Goal: Task Accomplishment & Management: Complete application form

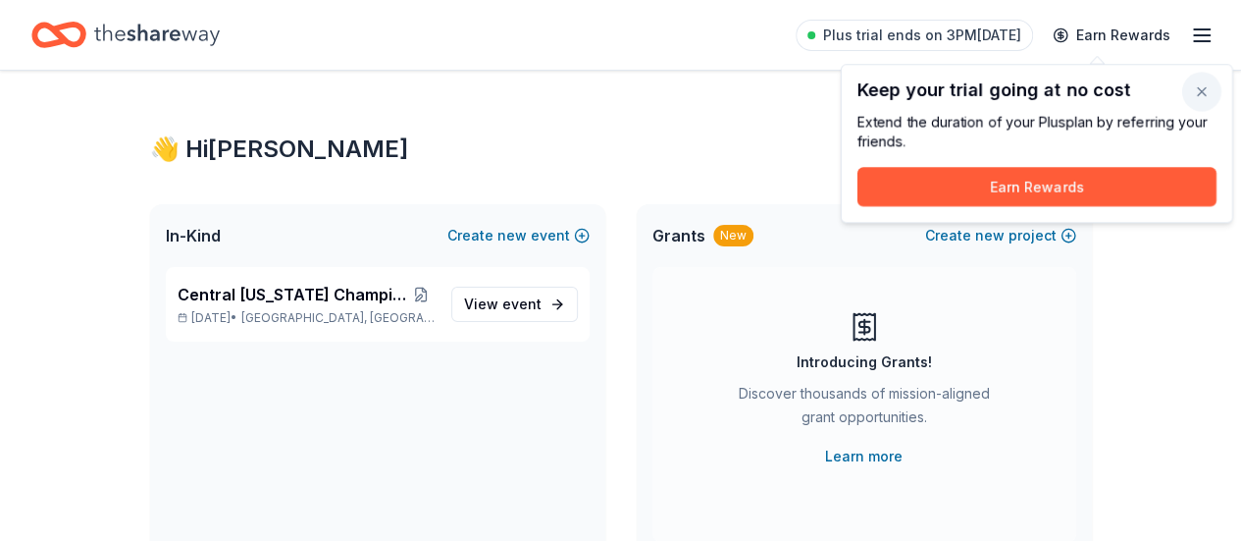
click at [1203, 91] on button "button" at bounding box center [1201, 91] width 39 height 39
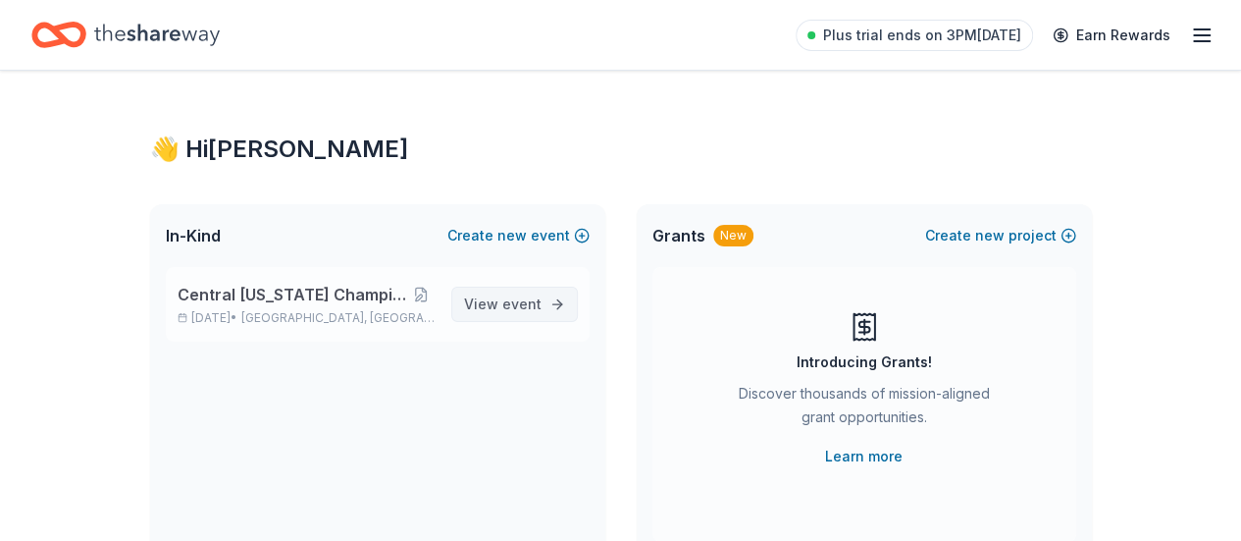
click at [526, 297] on span "event" at bounding box center [521, 303] width 39 height 17
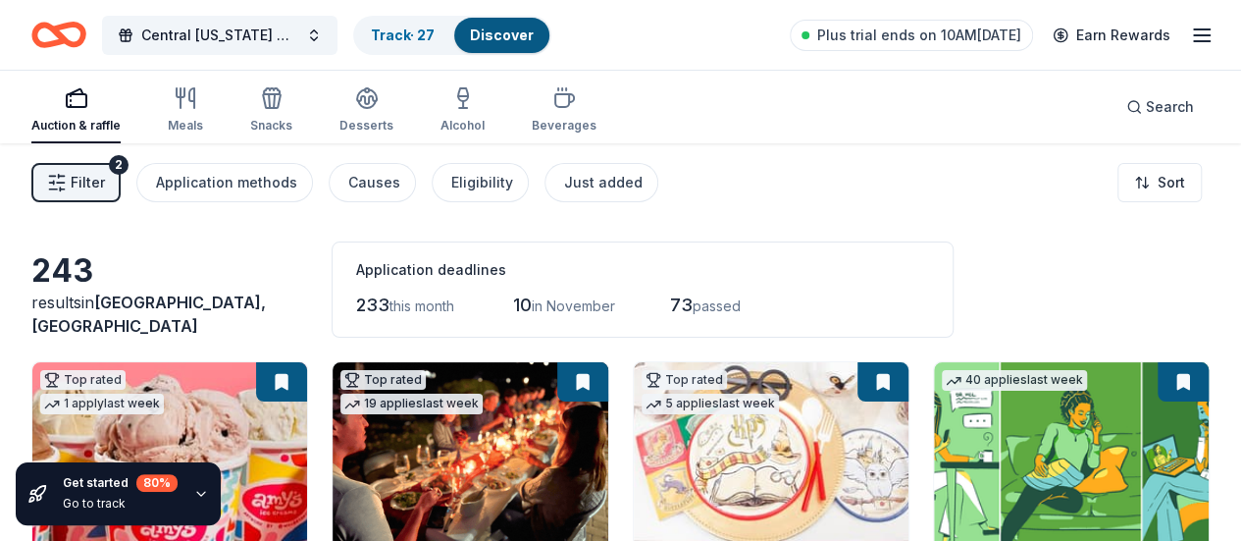
click at [218, 107] on div "Auction & raffle Meals Snacks Desserts Alcohol Beverages" at bounding box center [313, 110] width 565 height 65
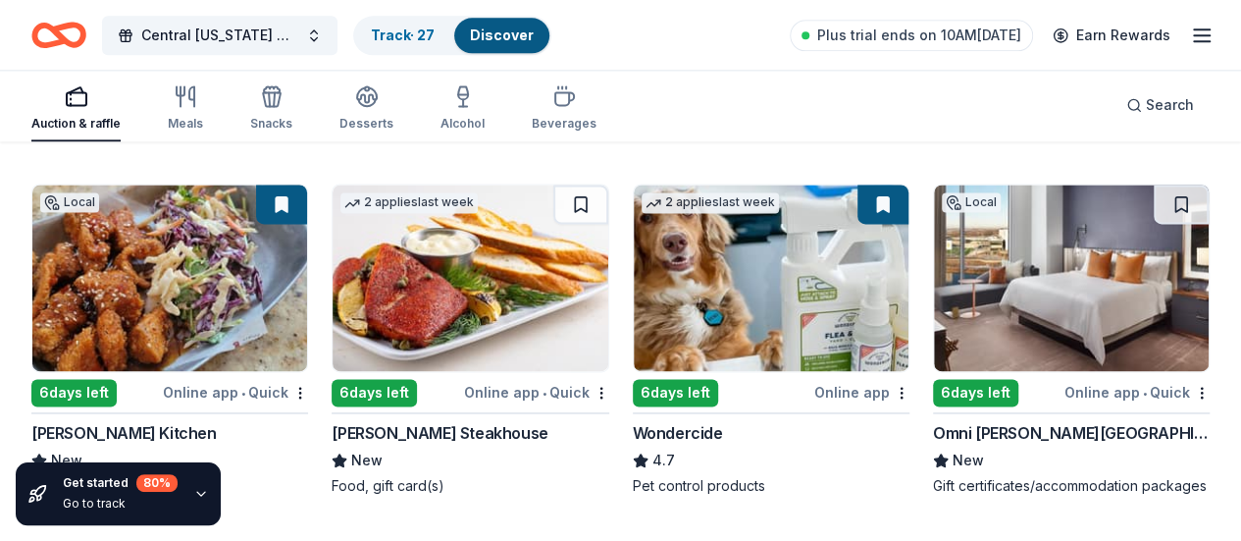
scroll to position [1344, 0]
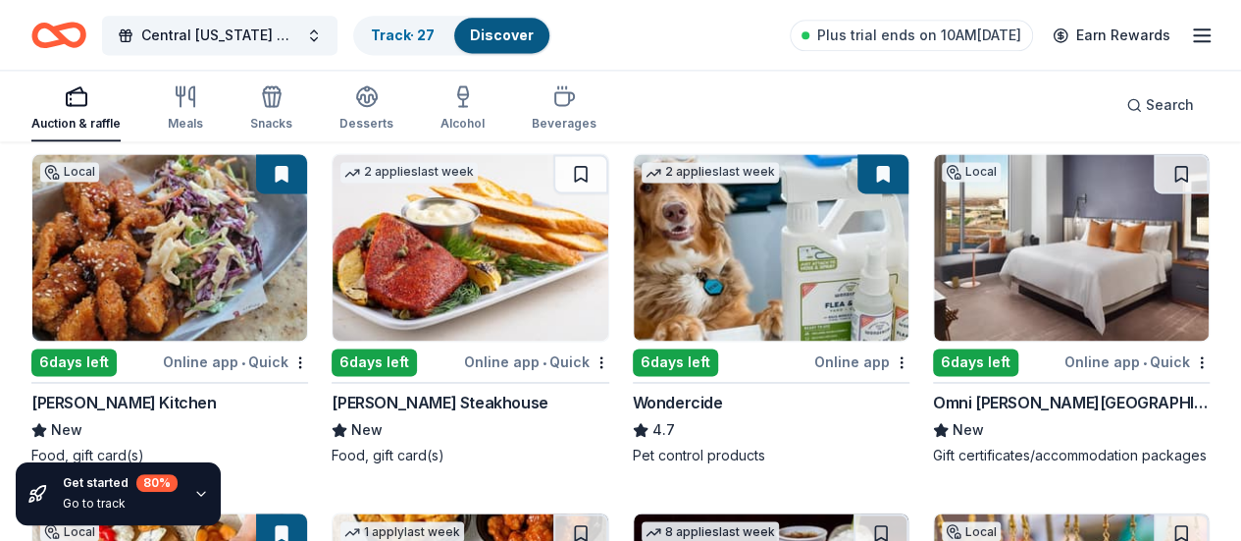
click at [934, 318] on img at bounding box center [1071, 247] width 275 height 186
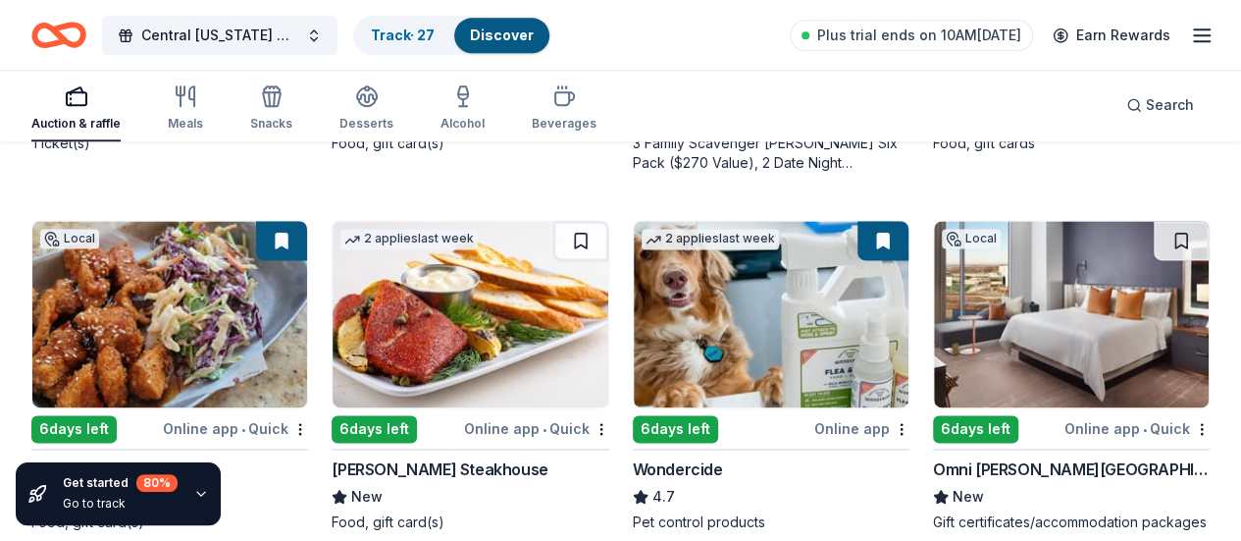
scroll to position [1246, 0]
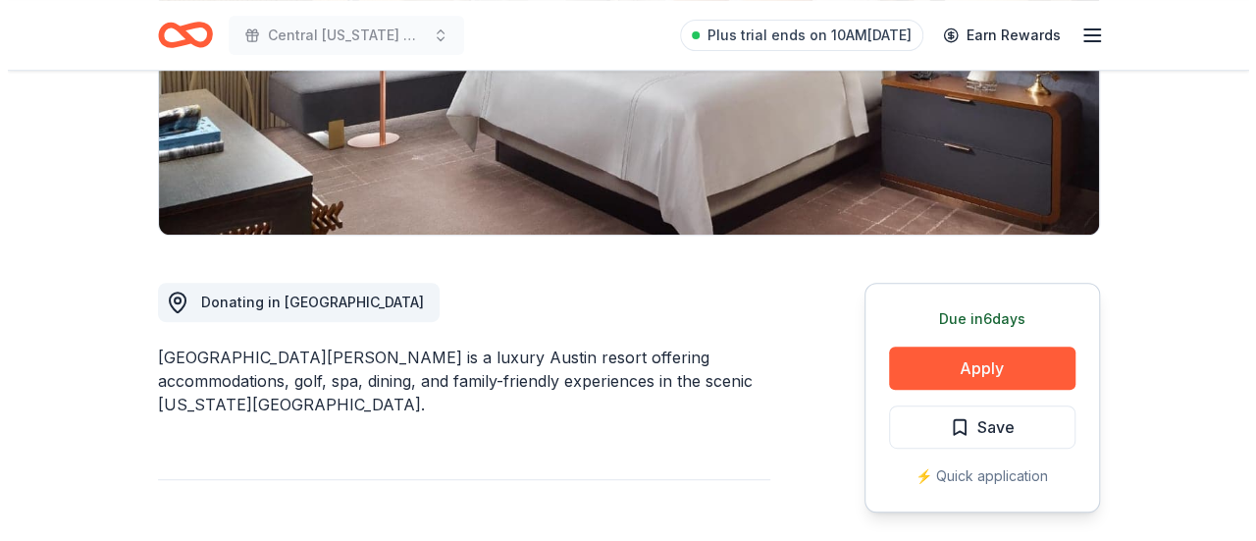
scroll to position [392, 0]
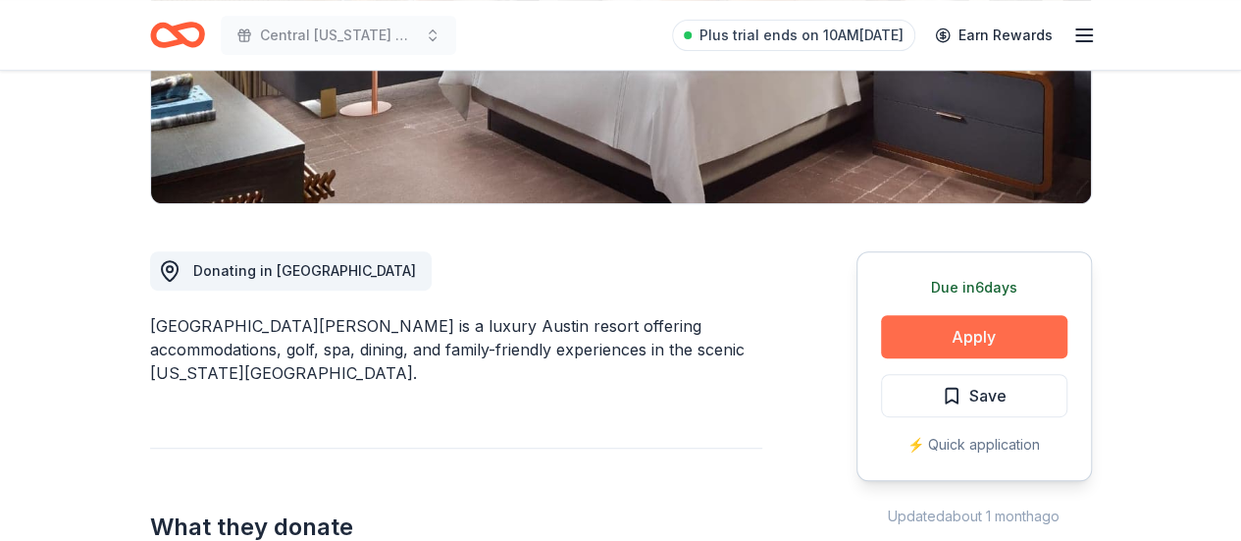
click at [946, 325] on button "Apply" at bounding box center [974, 336] width 186 height 43
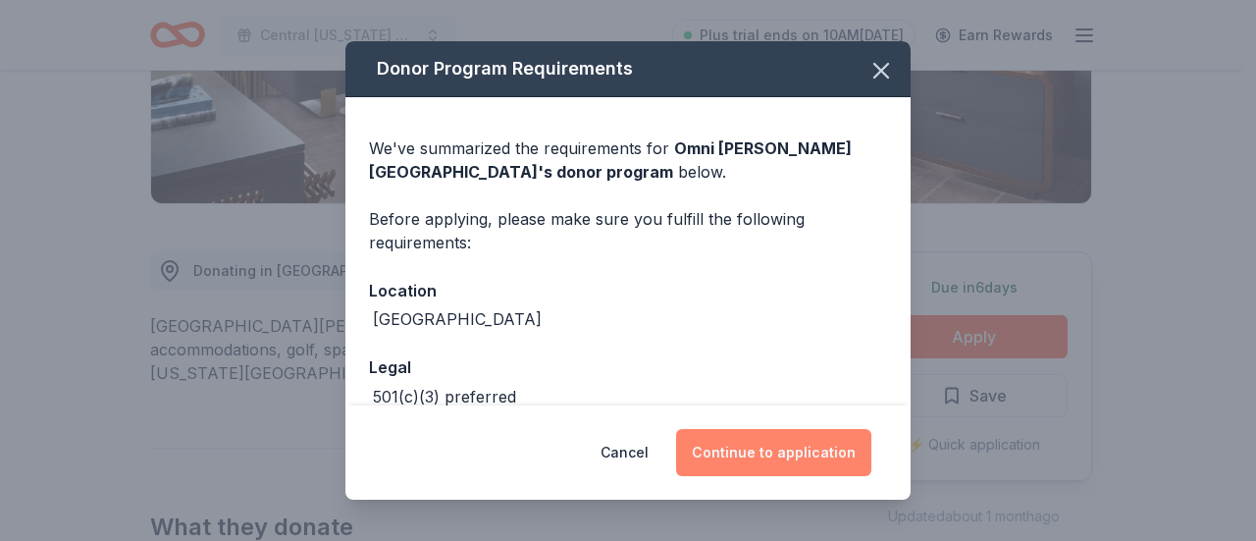
click at [795, 450] on button "Continue to application" at bounding box center [773, 452] width 195 height 47
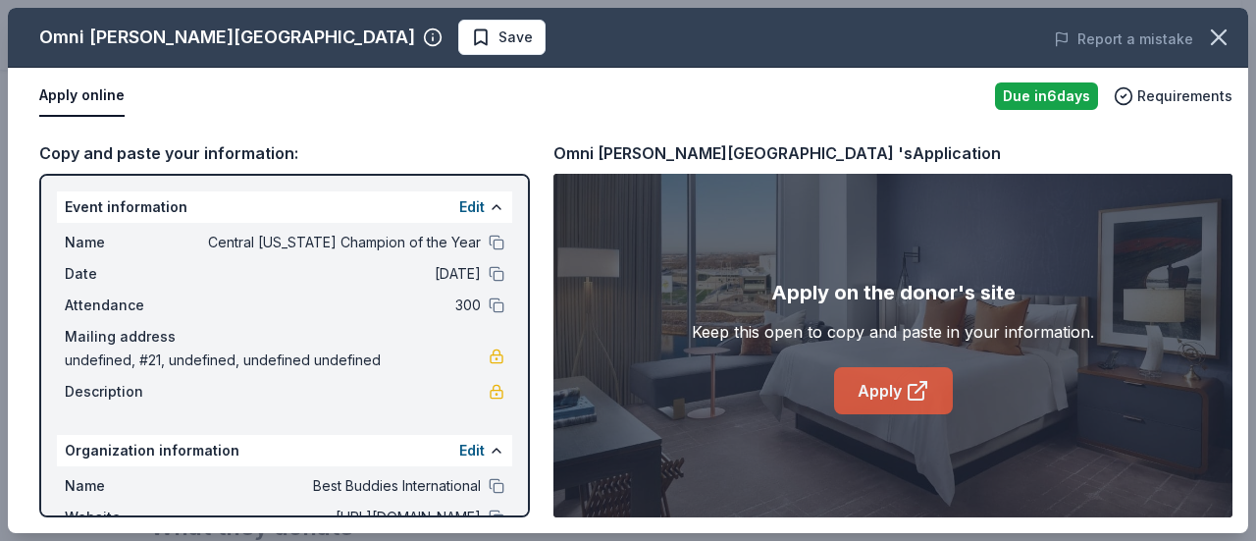
click at [901, 393] on link "Apply" at bounding box center [893, 390] width 119 height 47
click at [498, 36] on span "Save" at bounding box center [515, 38] width 34 height 24
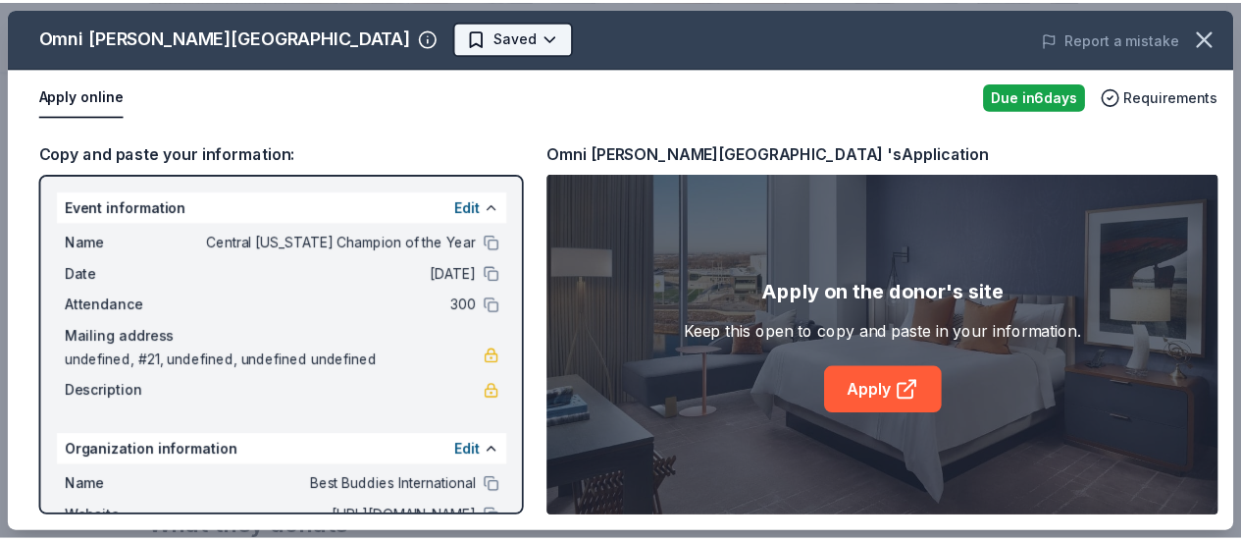
scroll to position [0, 0]
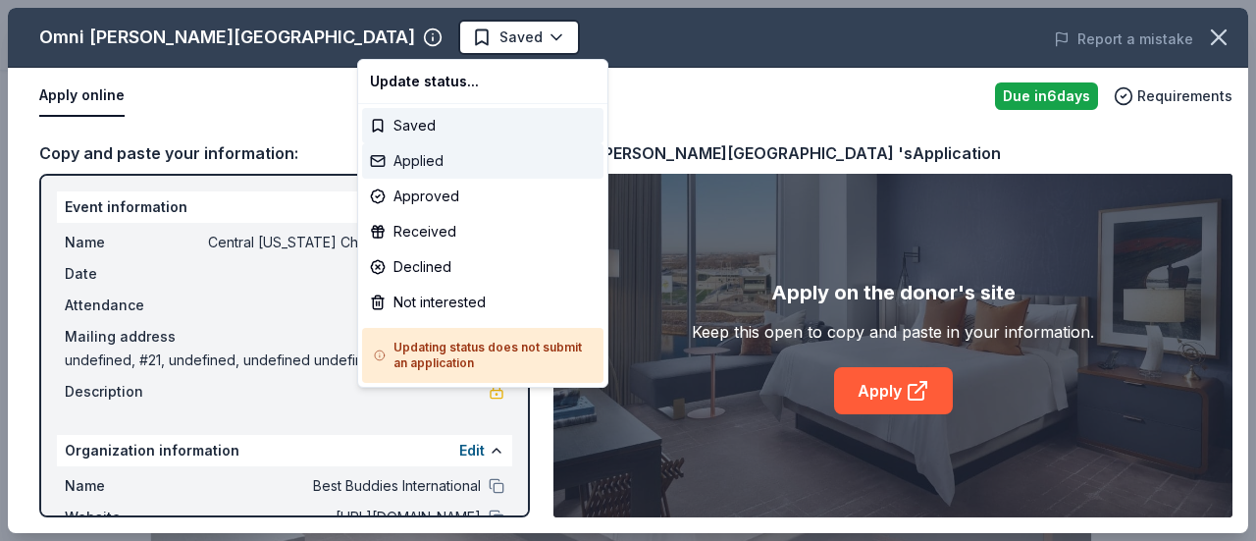
click at [445, 162] on div "Applied" at bounding box center [482, 160] width 241 height 35
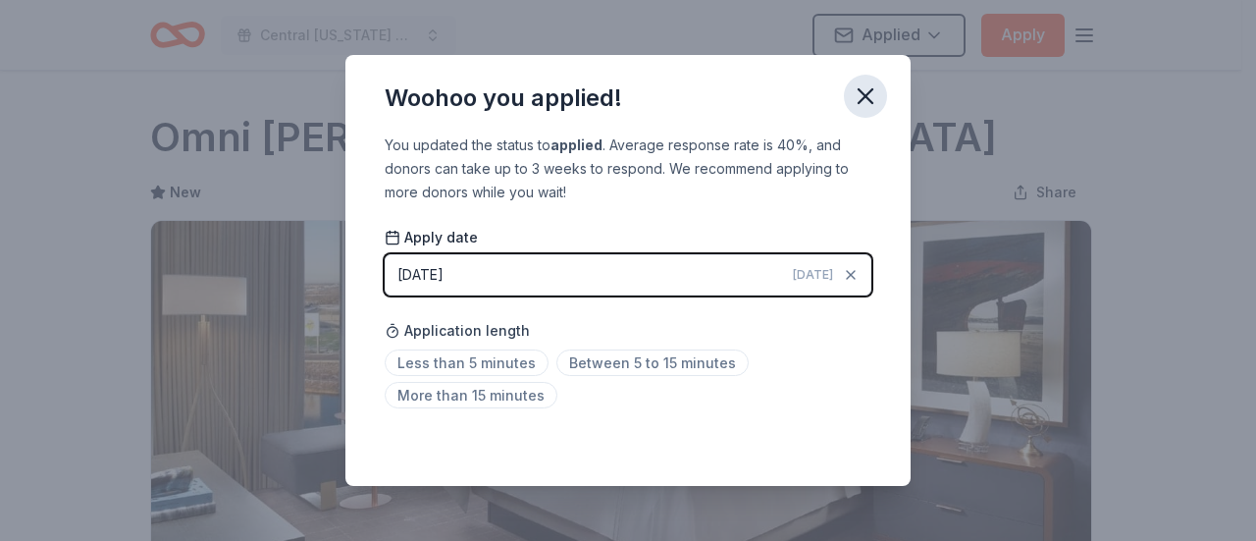
click at [876, 92] on icon "button" at bounding box center [865, 95] width 27 height 27
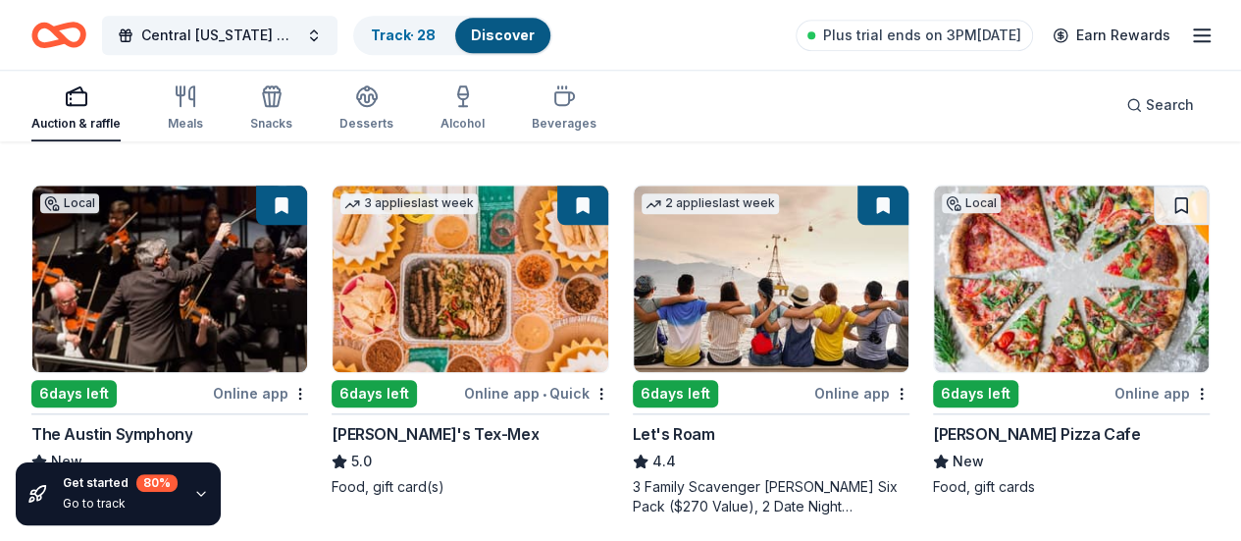
scroll to position [935, 0]
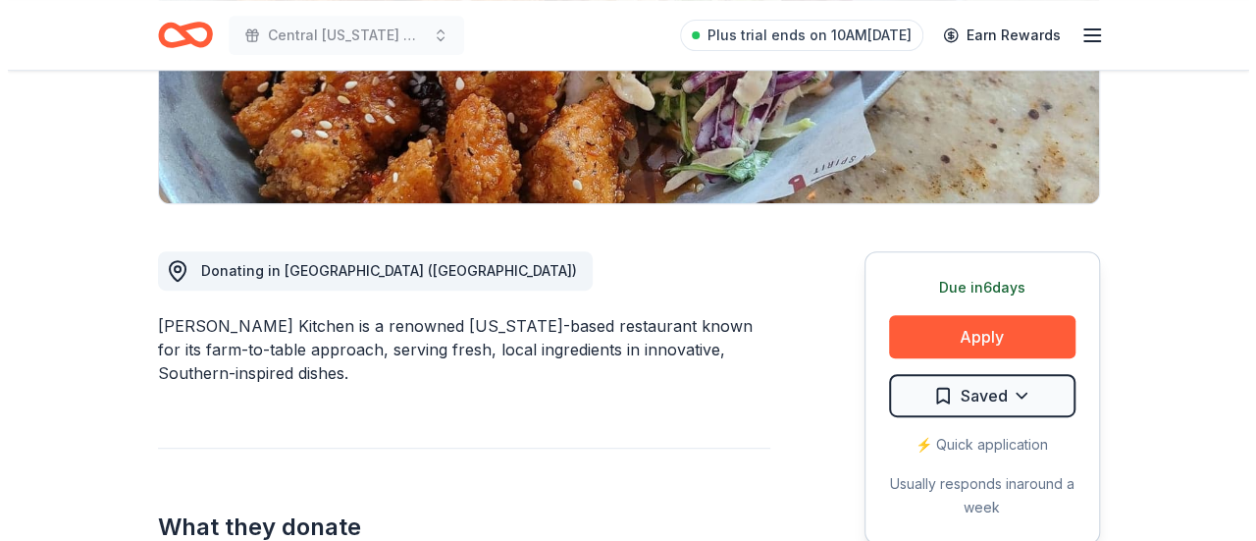
scroll to position [491, 0]
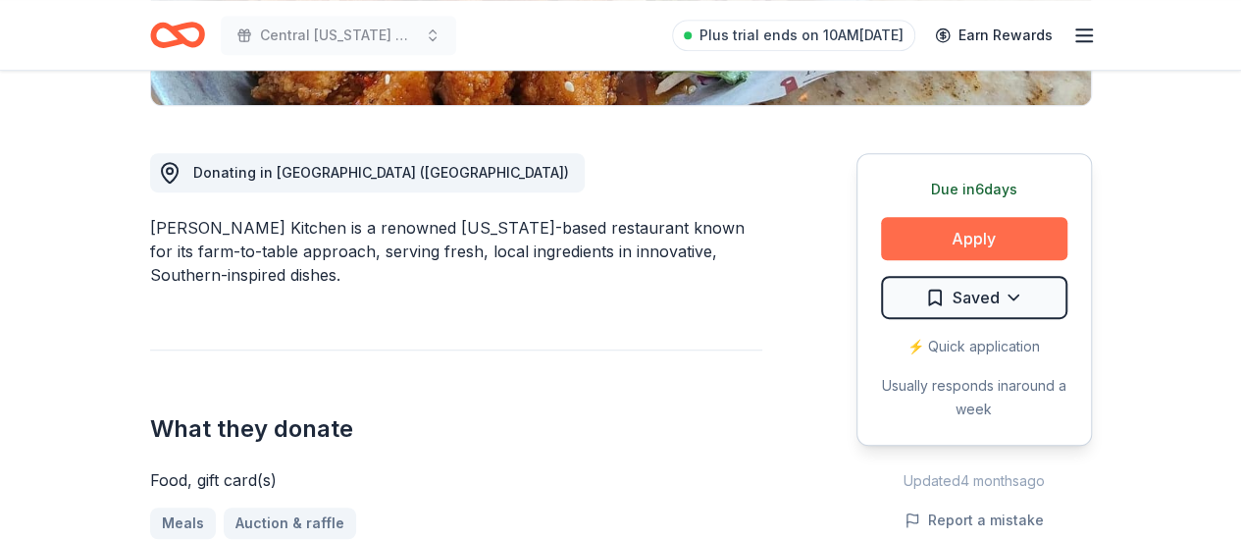
click at [966, 240] on button "Apply" at bounding box center [974, 238] width 186 height 43
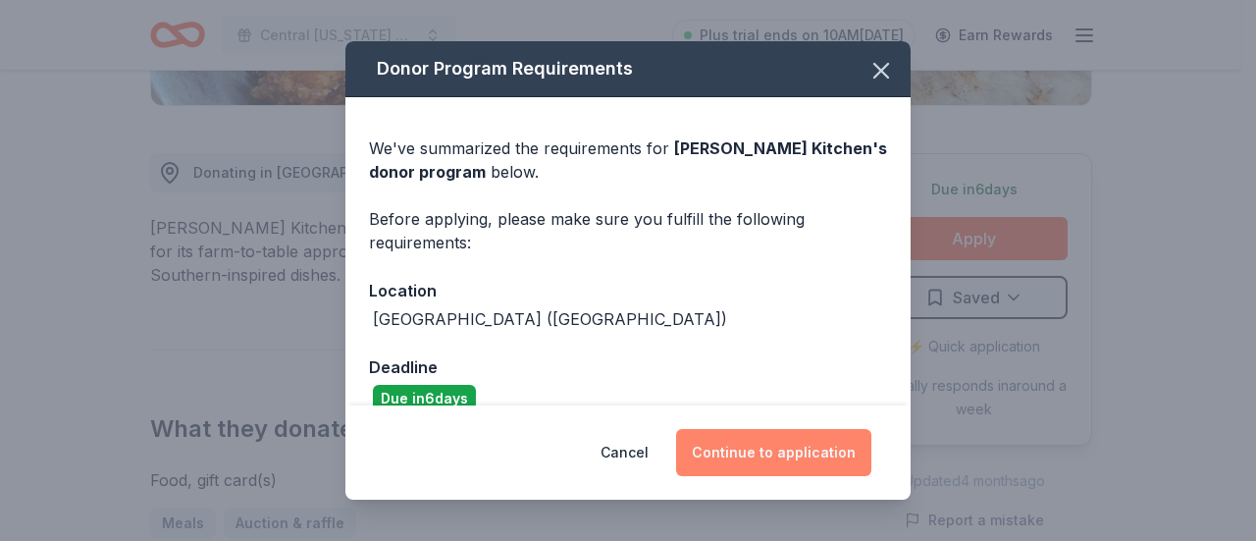
click at [749, 443] on button "Continue to application" at bounding box center [773, 452] width 195 height 47
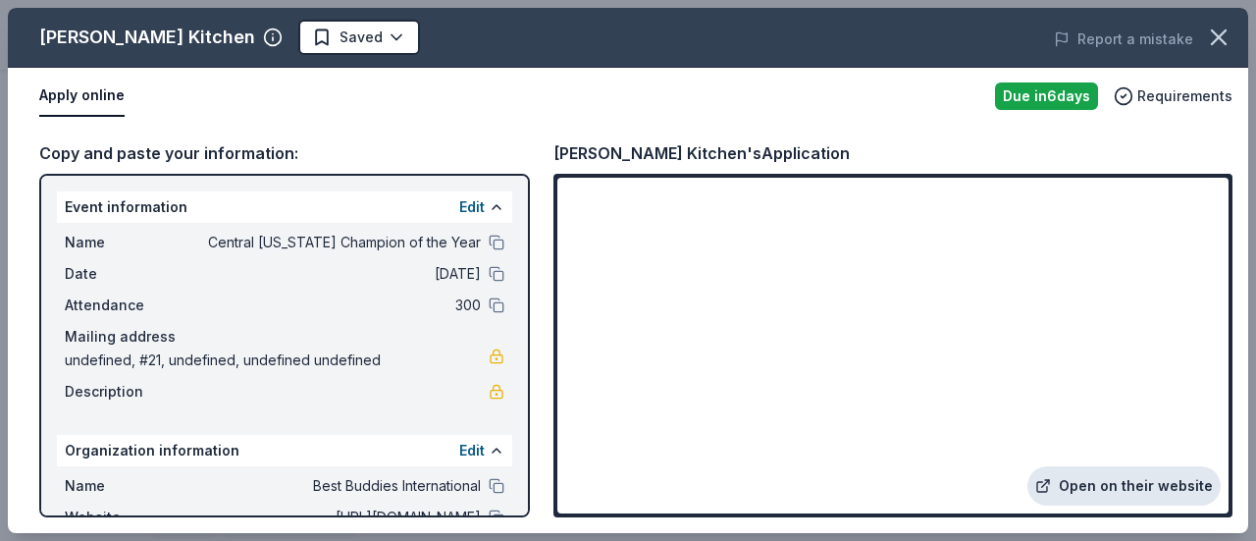
click at [1077, 493] on link "Open on their website" at bounding box center [1123, 485] width 193 height 39
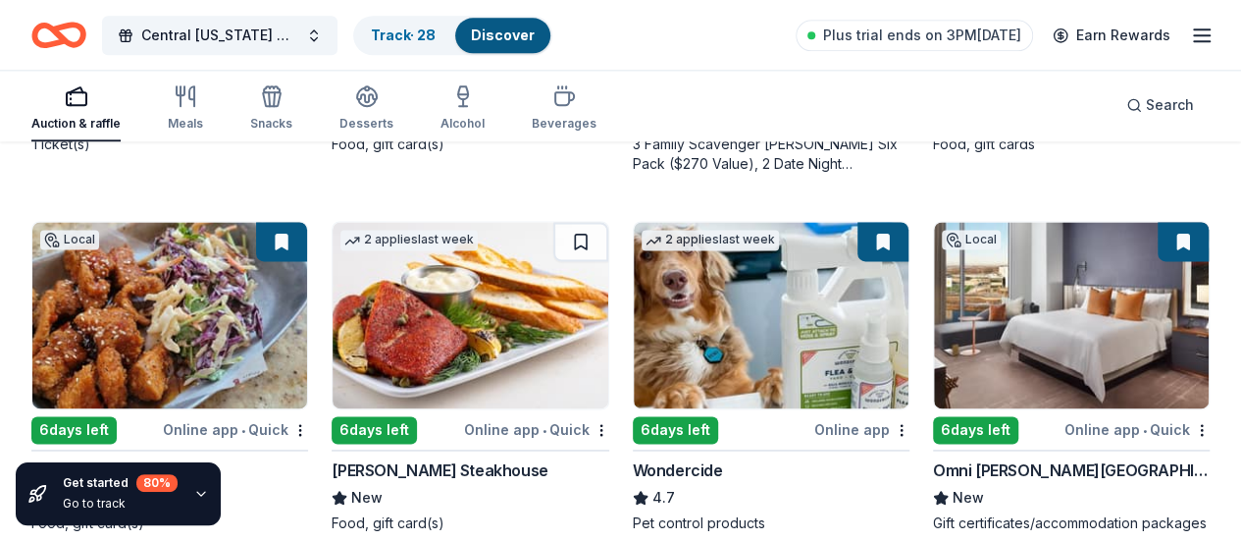
scroll to position [1373, 0]
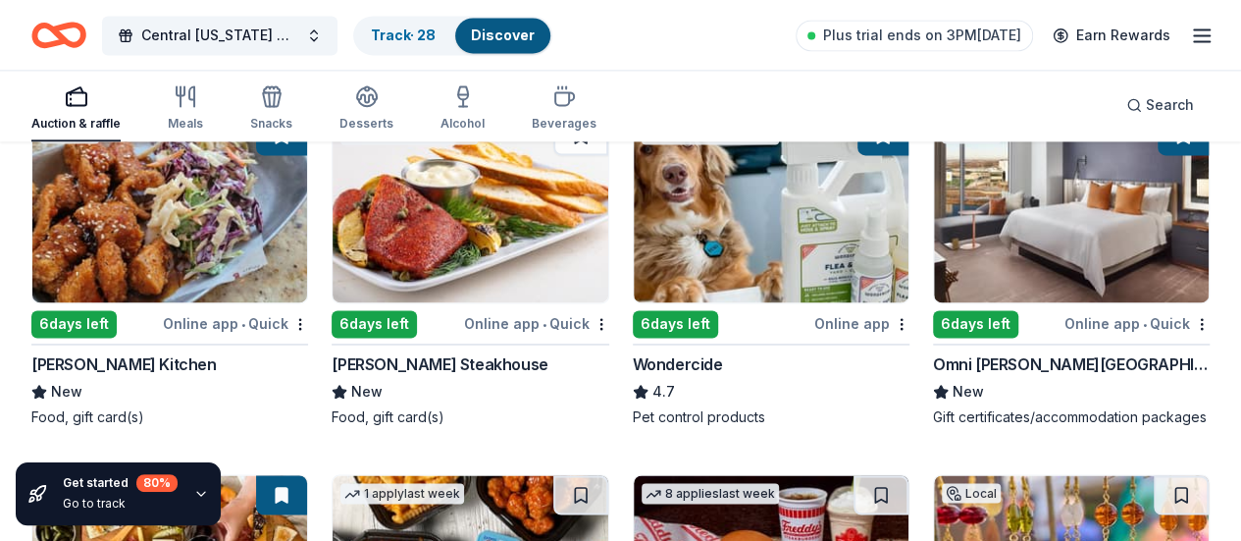
scroll to position [1275, 0]
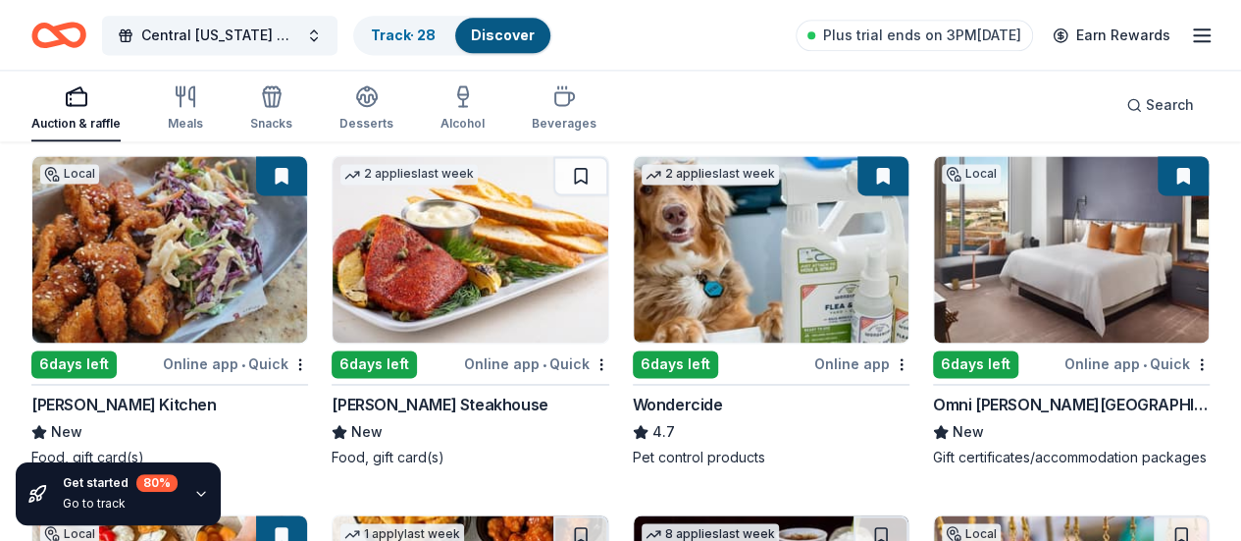
scroll to position [1373, 0]
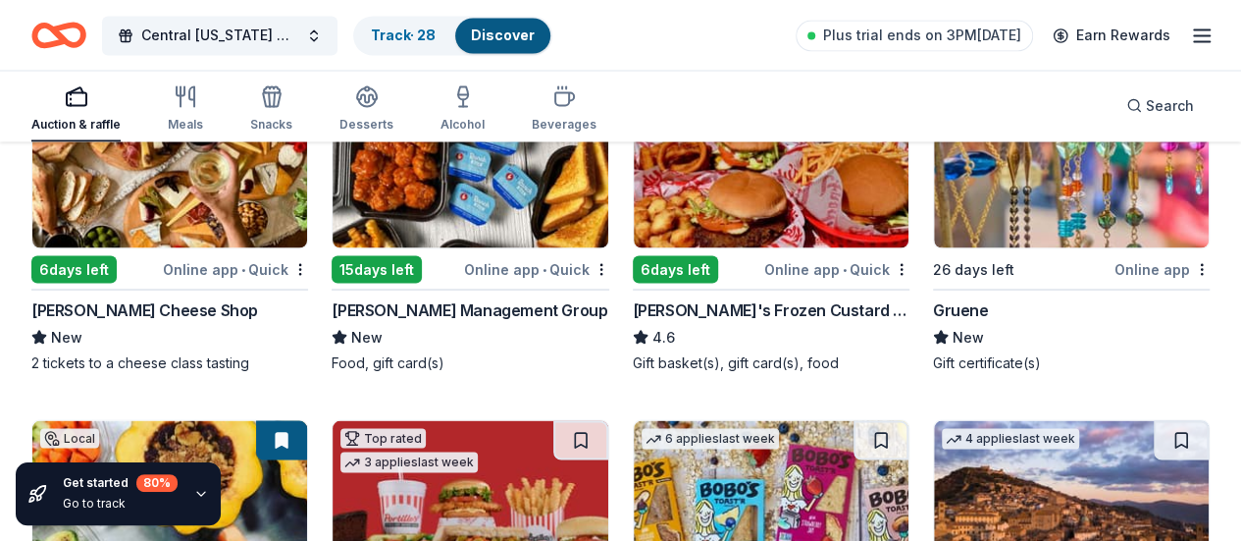
scroll to position [1766, 0]
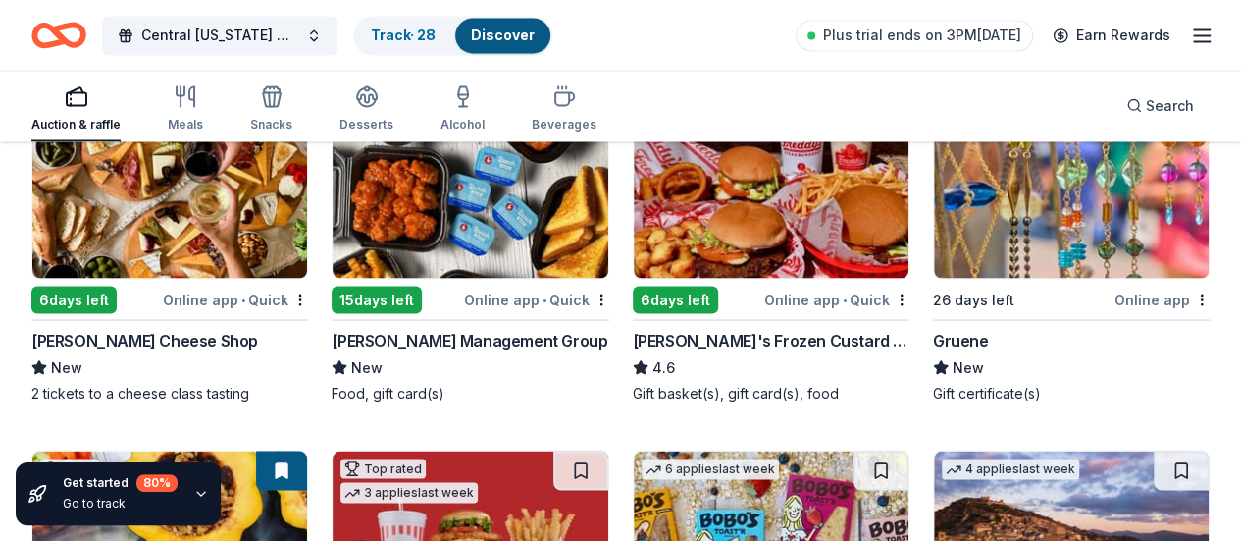
click at [934, 450] on img at bounding box center [1071, 543] width 275 height 186
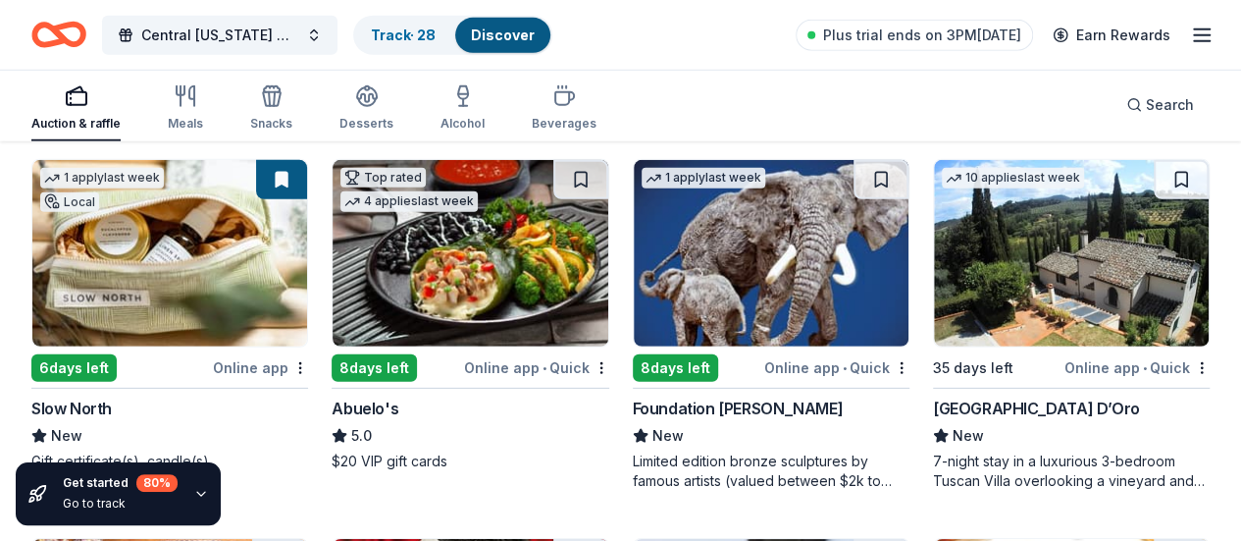
scroll to position [2845, 0]
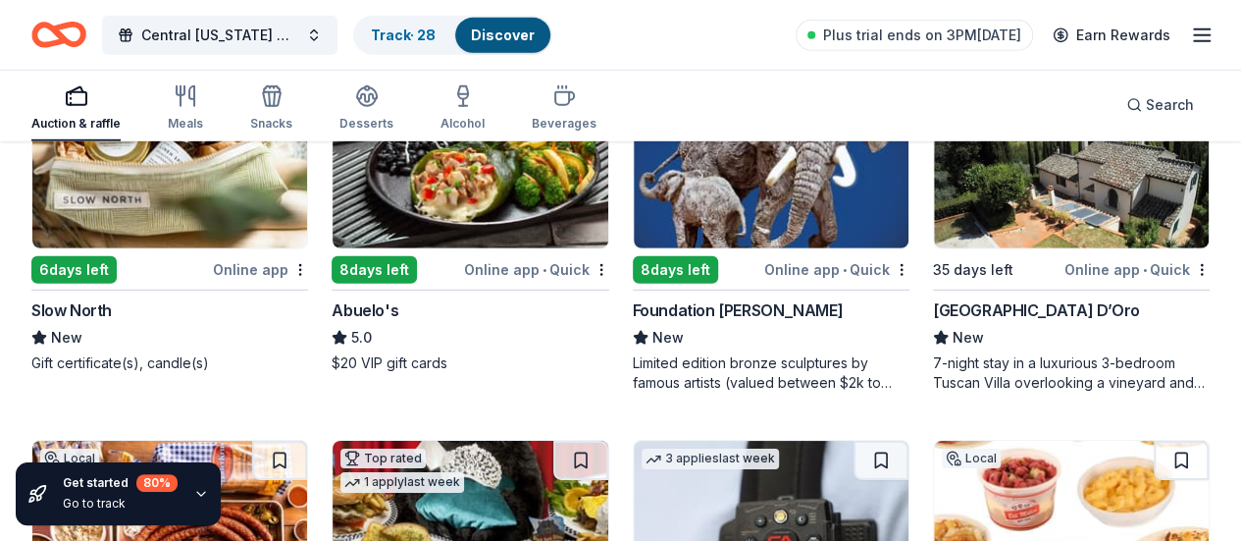
scroll to position [2943, 0]
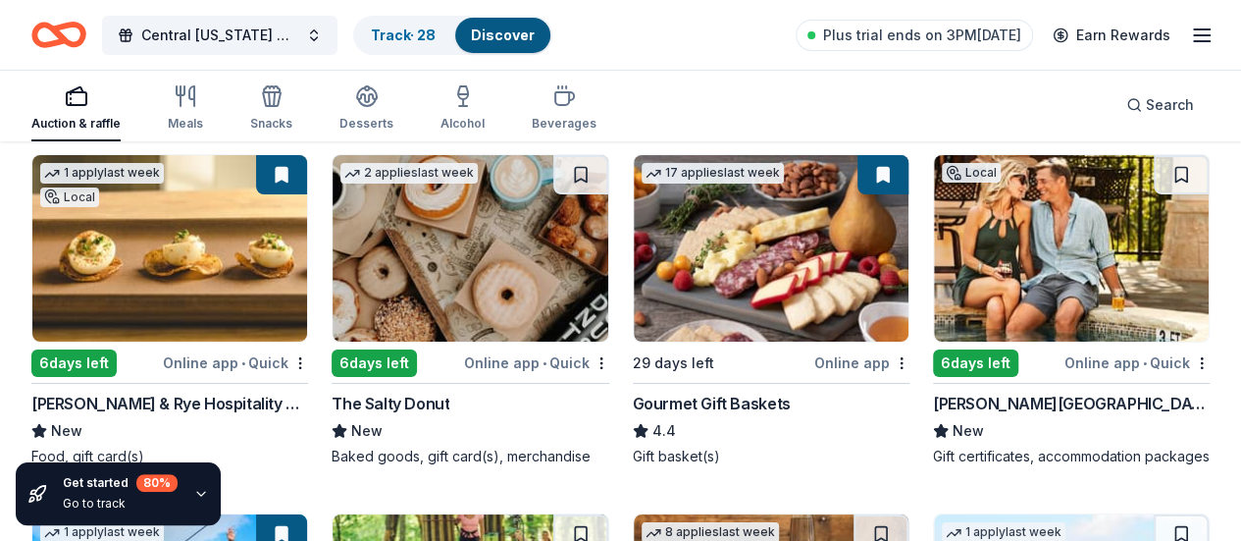
scroll to position [3630, 0]
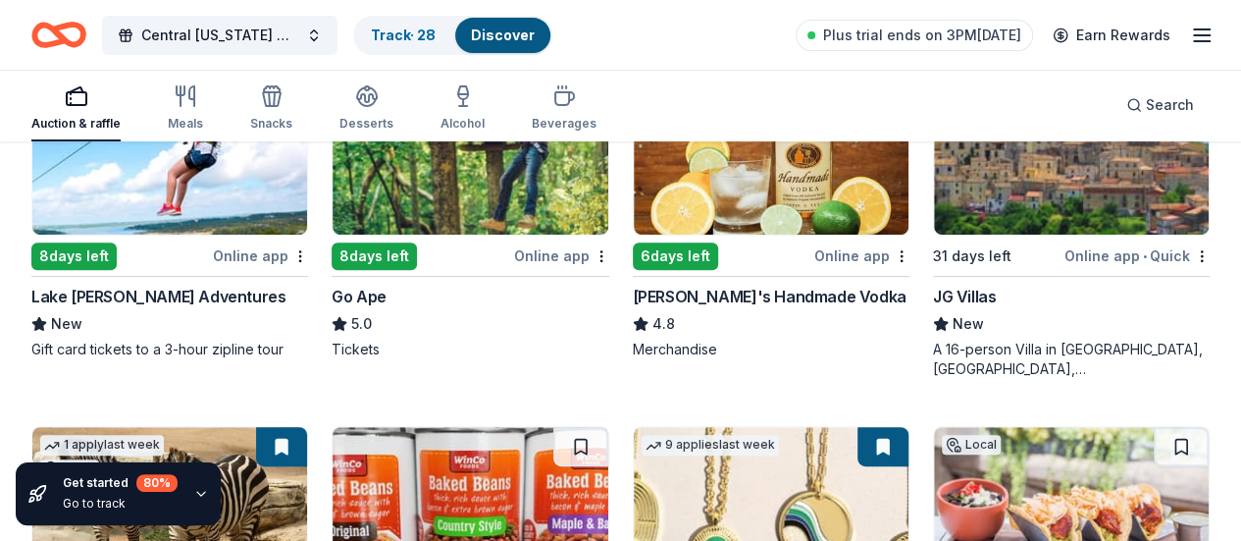
scroll to position [3924, 0]
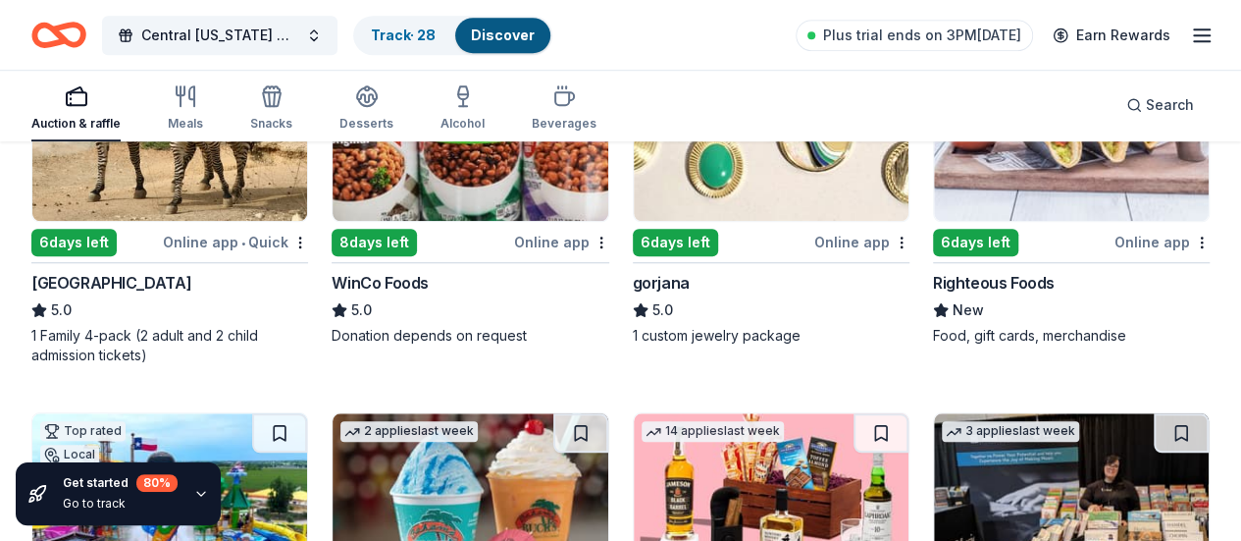
scroll to position [4317, 0]
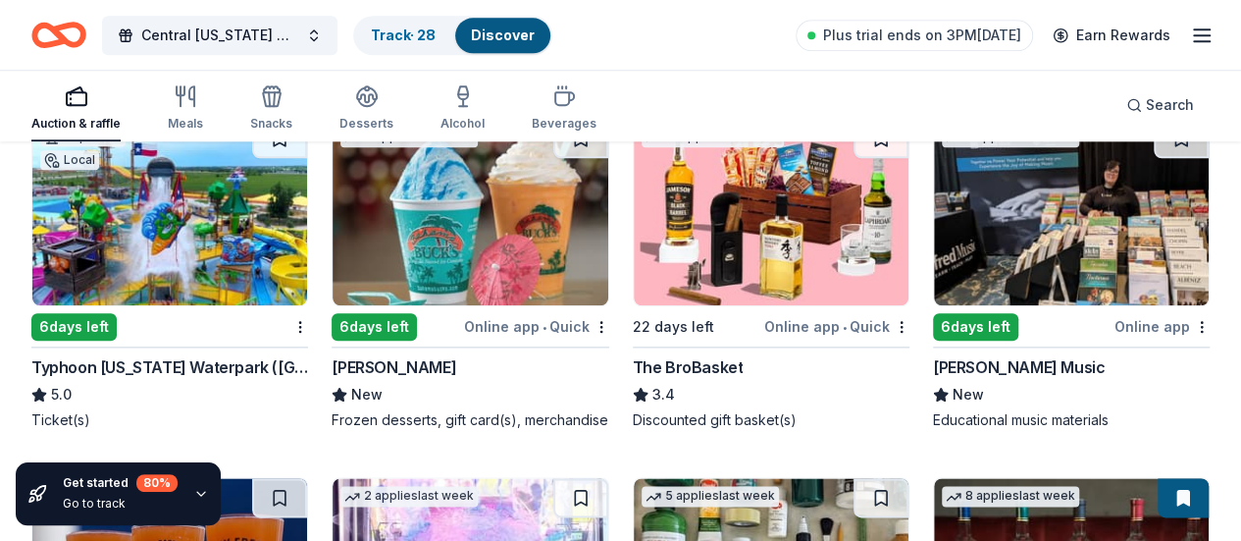
scroll to position [4807, 0]
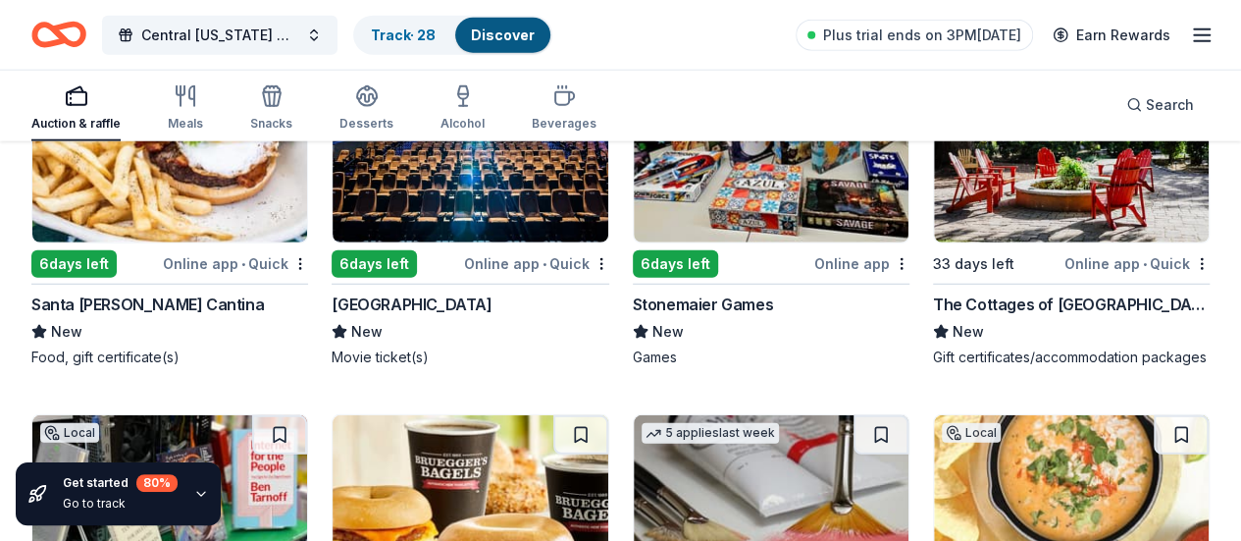
scroll to position [6279, 0]
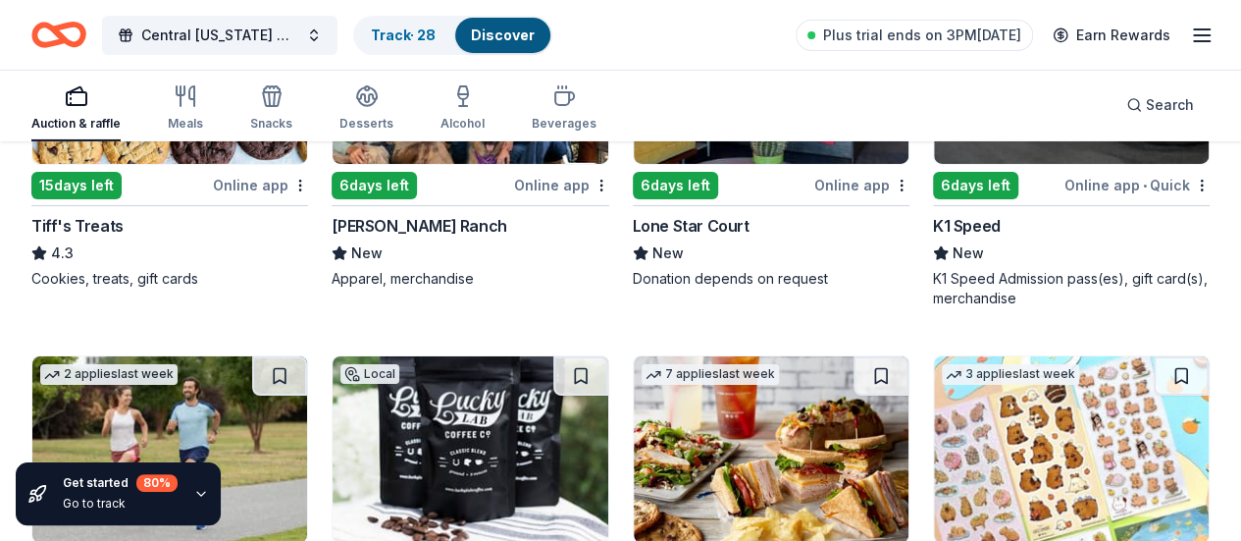
scroll to position [6965, 0]
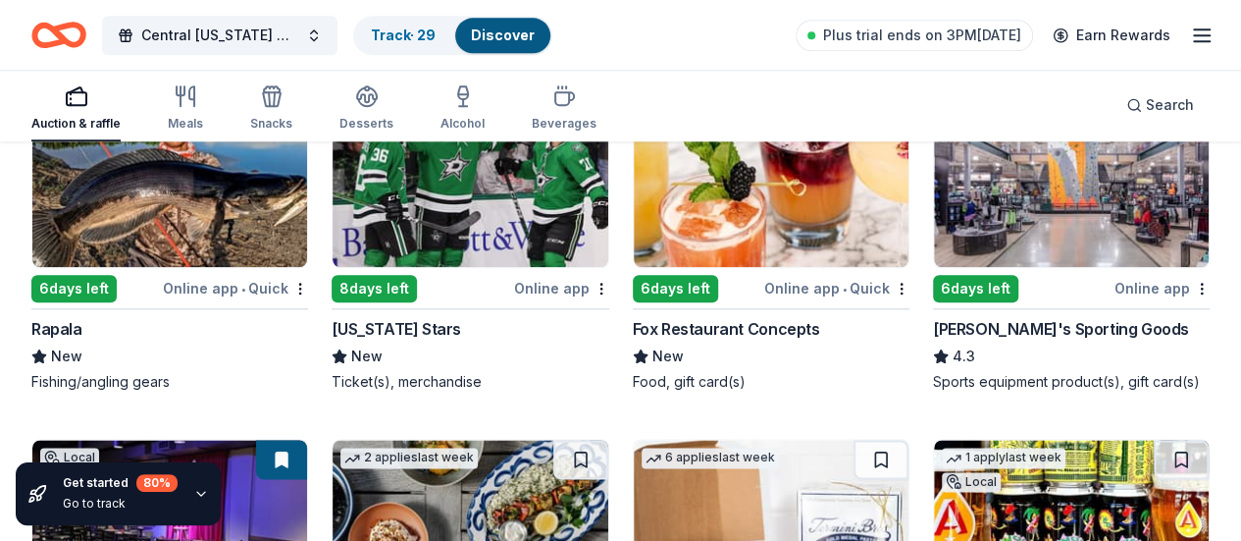
scroll to position [8437, 0]
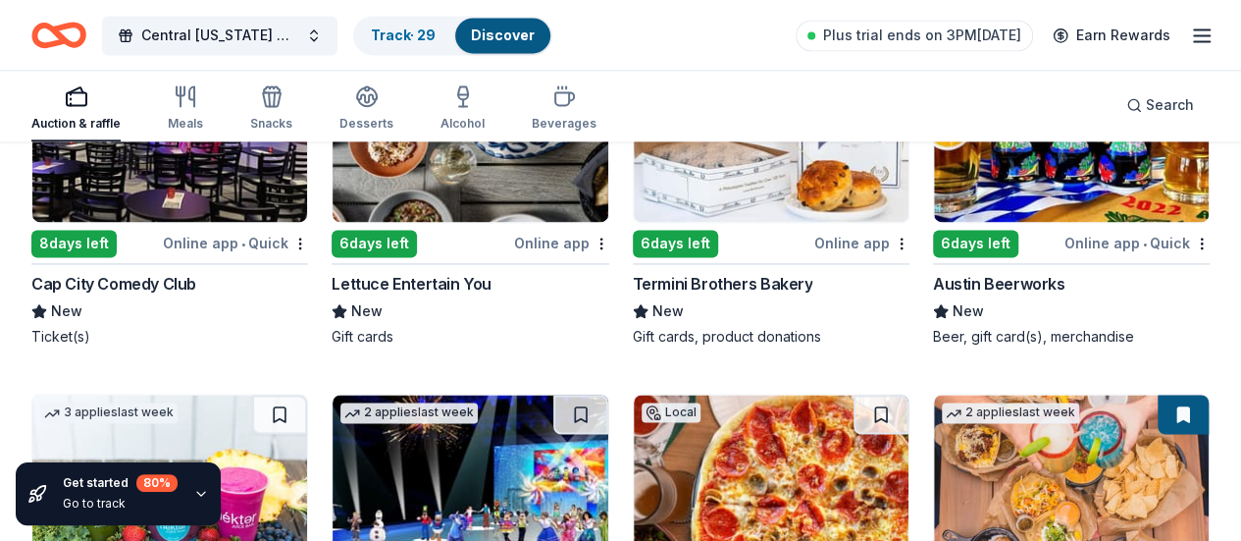
scroll to position [8829, 0]
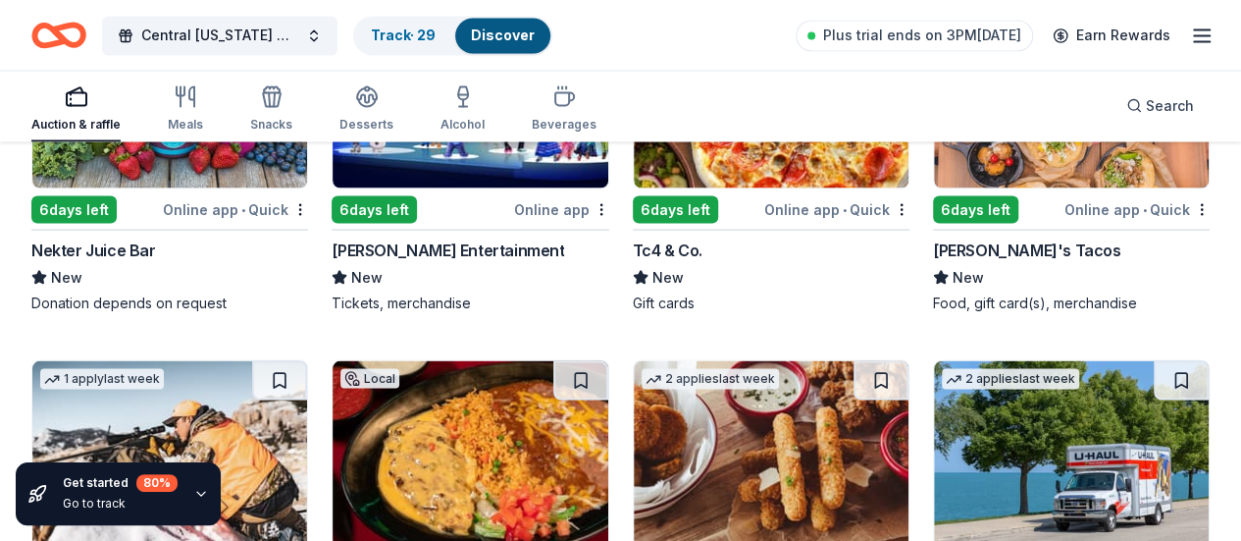
scroll to position [9222, 0]
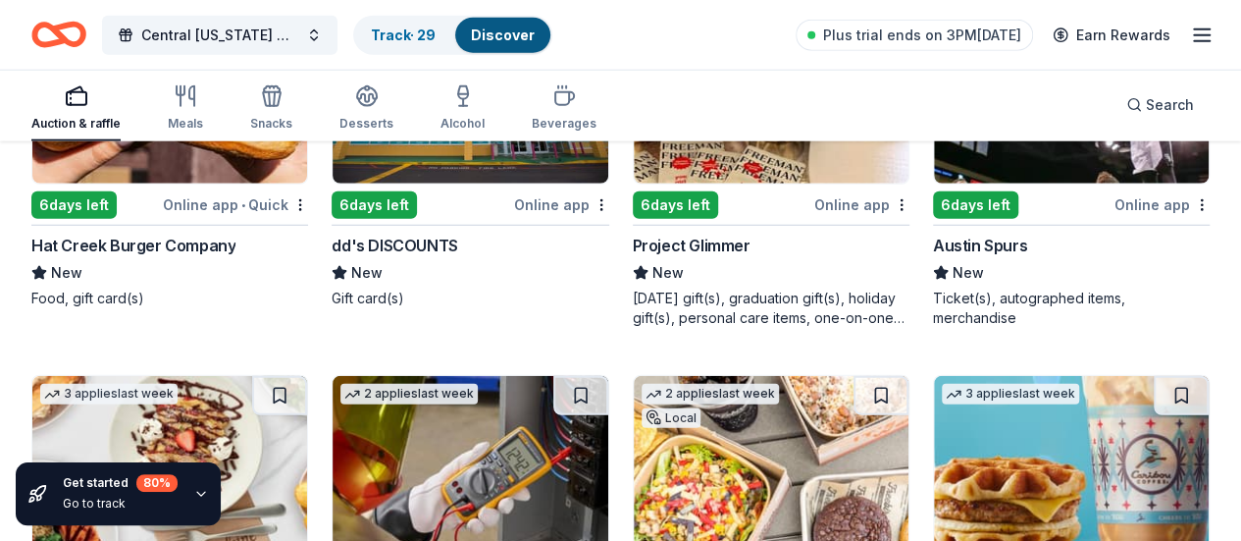
scroll to position [10007, 0]
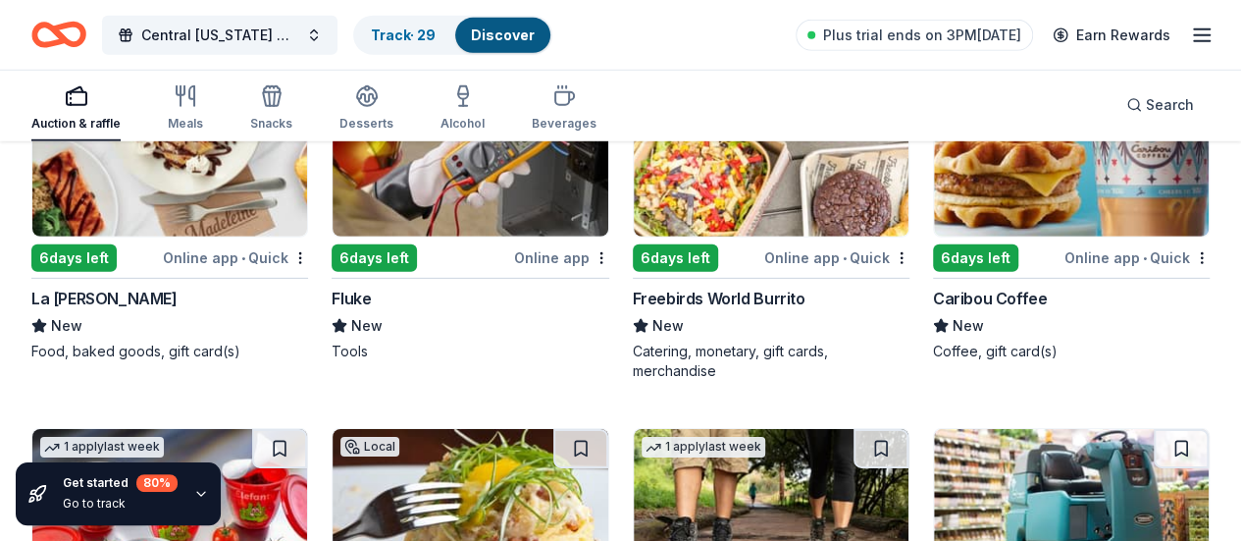
scroll to position [10399, 0]
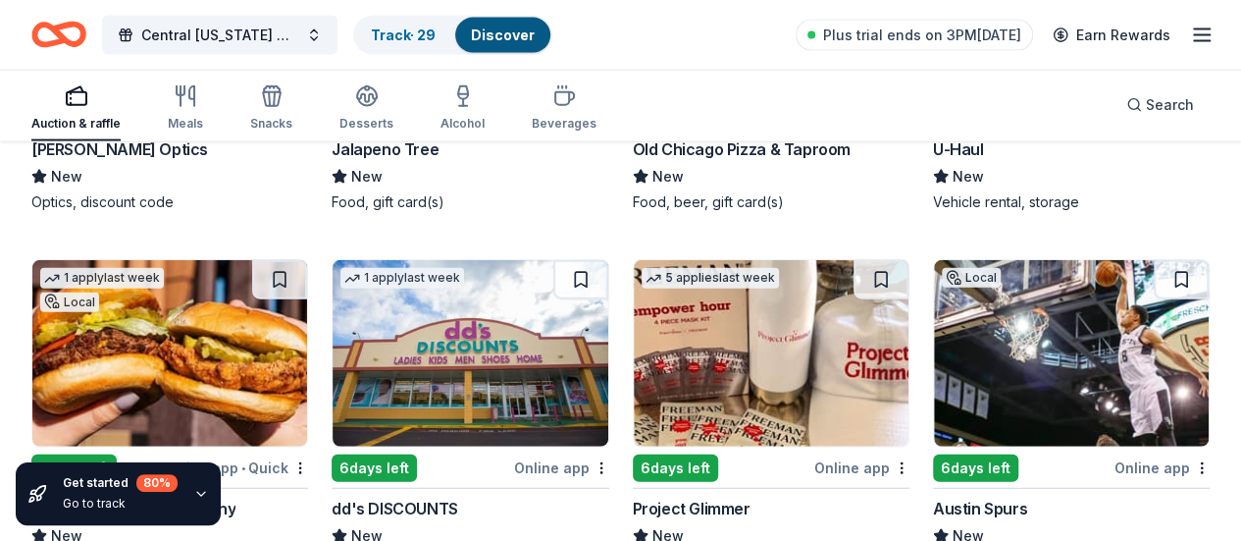
scroll to position [9712, 0]
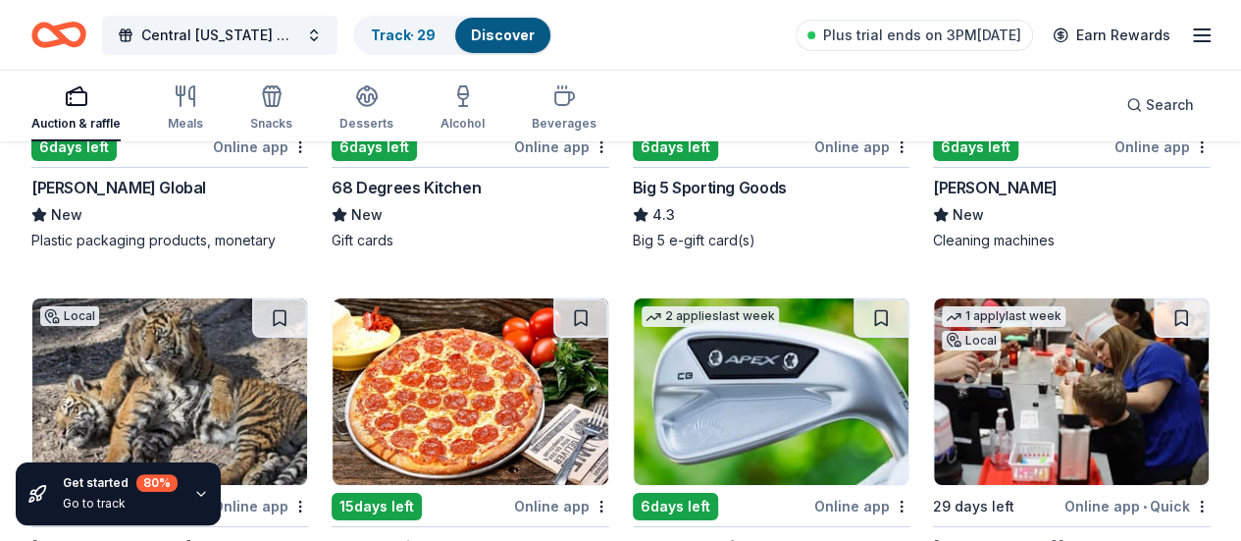
scroll to position [10693, 0]
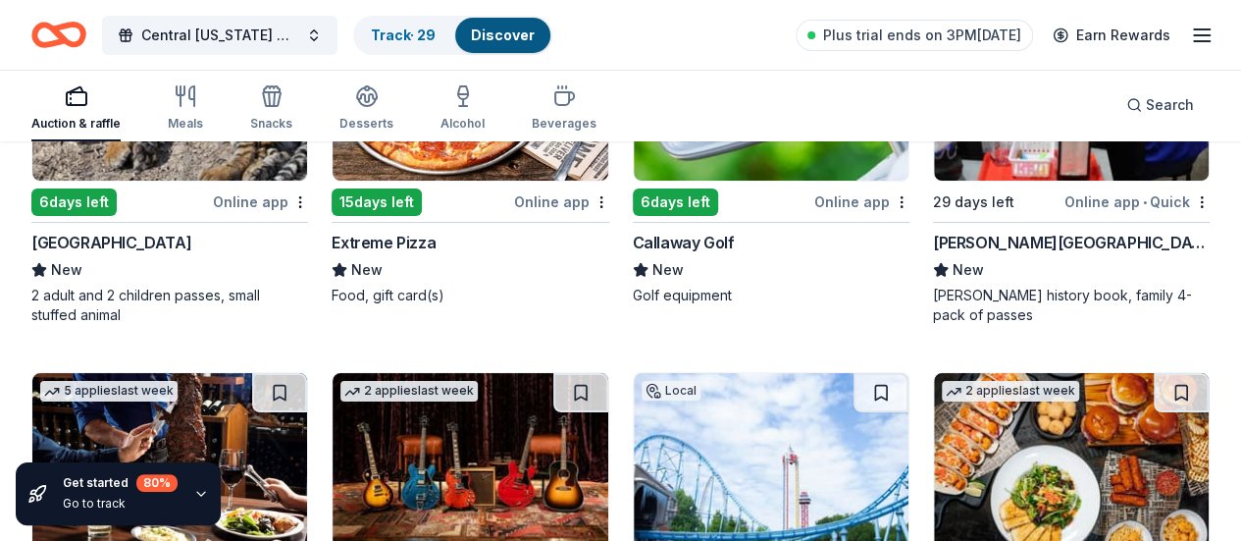
scroll to position [11086, 0]
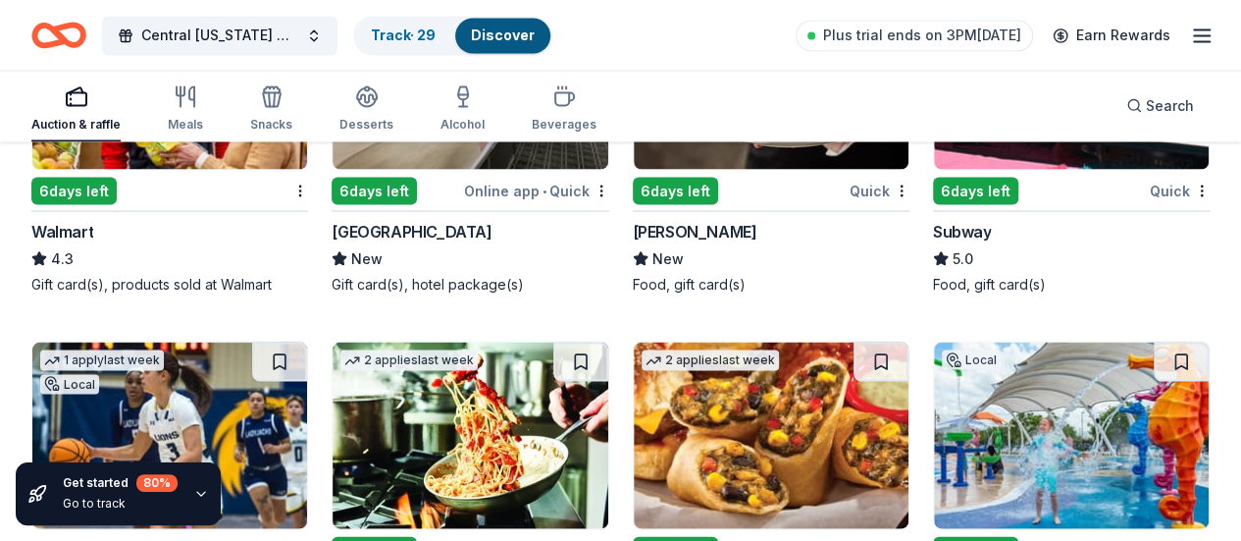
scroll to position [12950, 0]
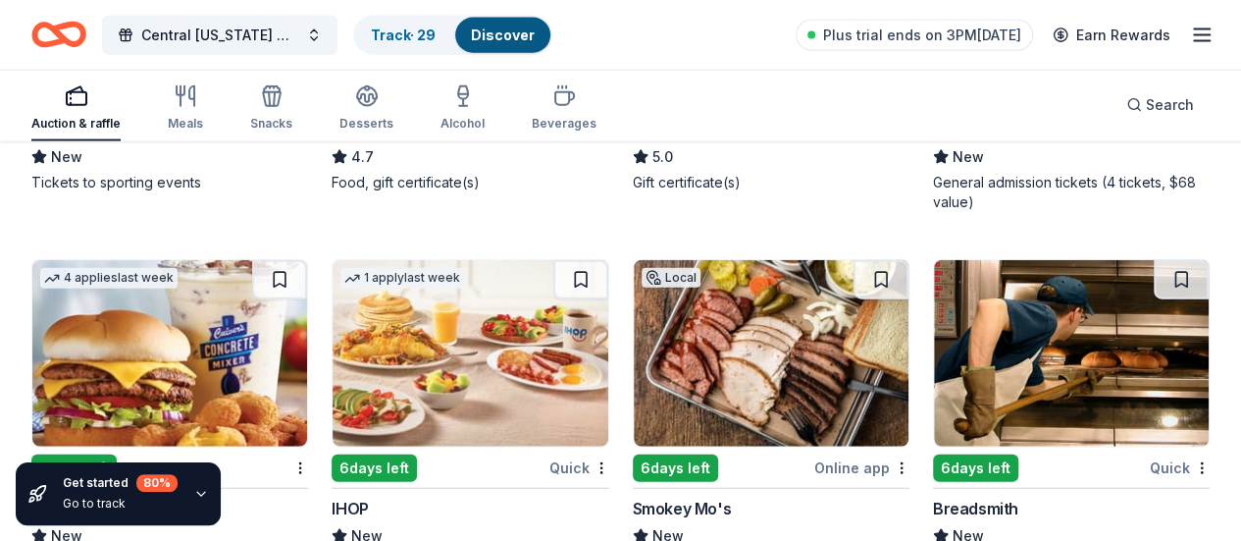
scroll to position [13342, 0]
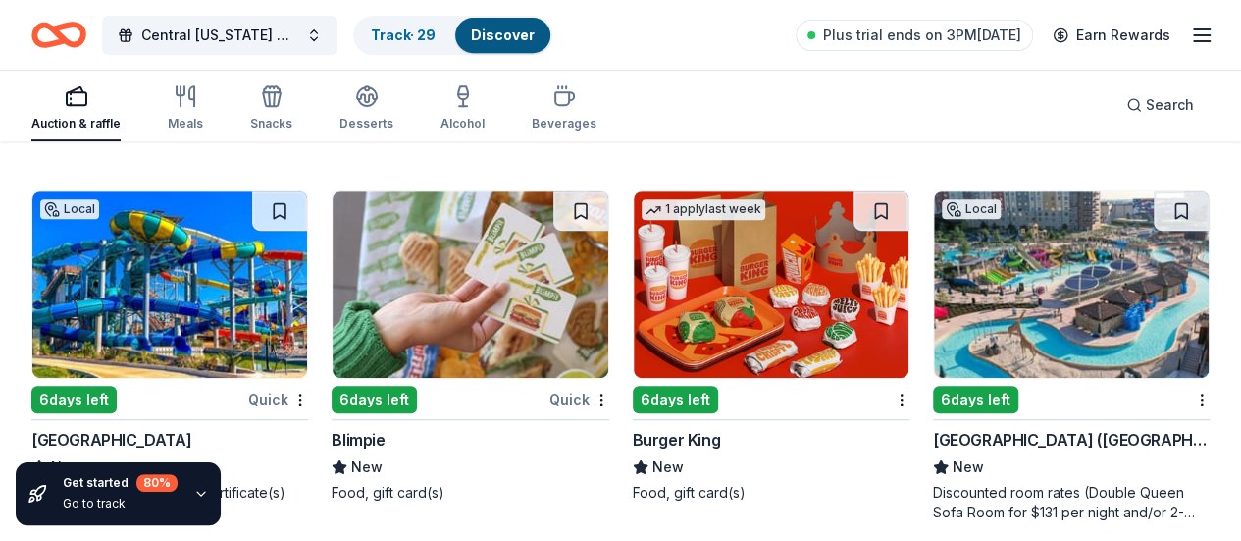
scroll to position [15599, 0]
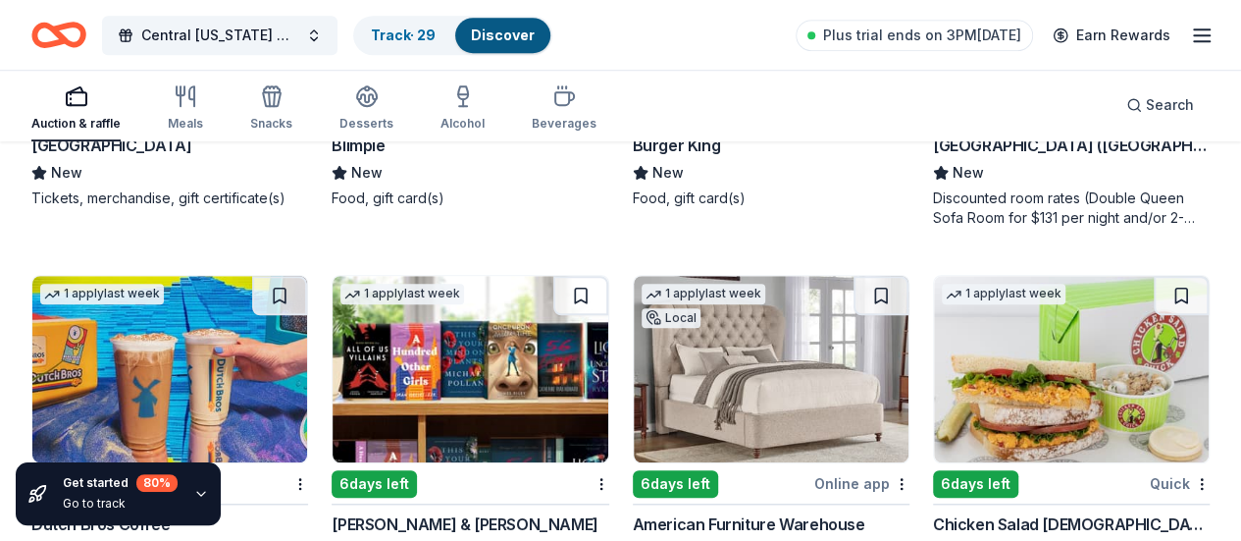
drag, startPoint x: 618, startPoint y: 321, endPoint x: 1038, endPoint y: 119, distance: 466.0
click at [1038, 119] on div "Auction & raffle Meals Snacks Desserts Alcohol Beverages Search" at bounding box center [620, 105] width 1178 height 73
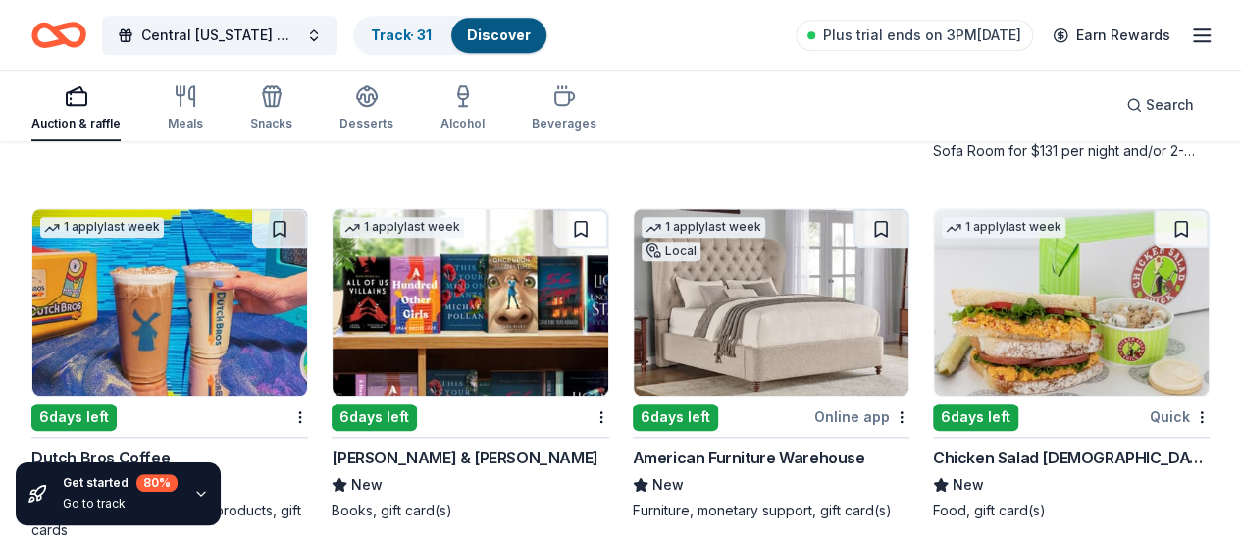
scroll to position [15697, 0]
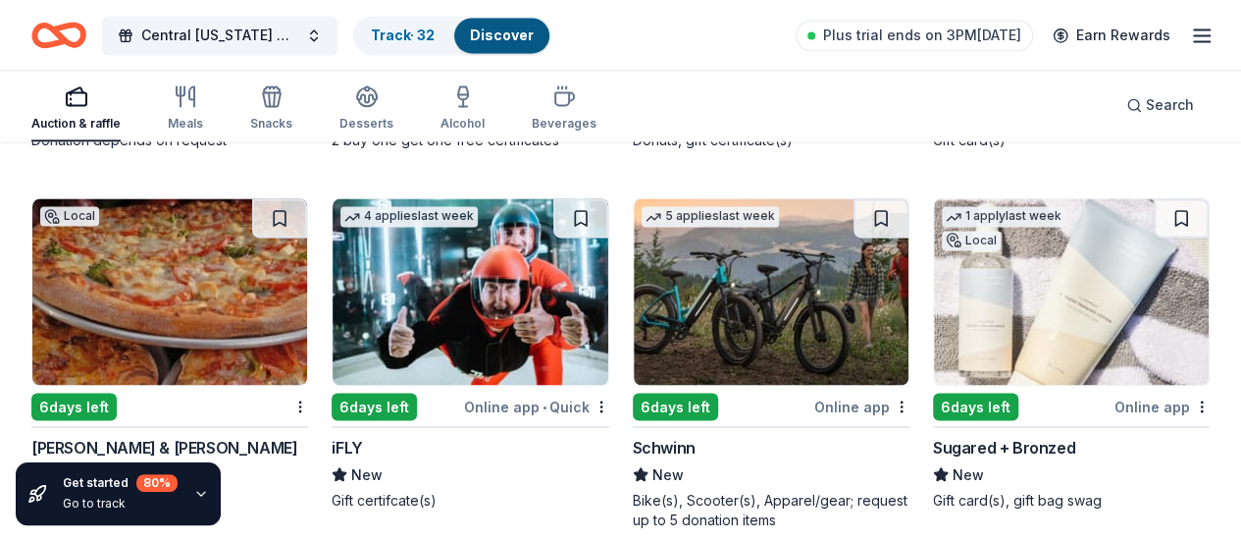
scroll to position [16383, 0]
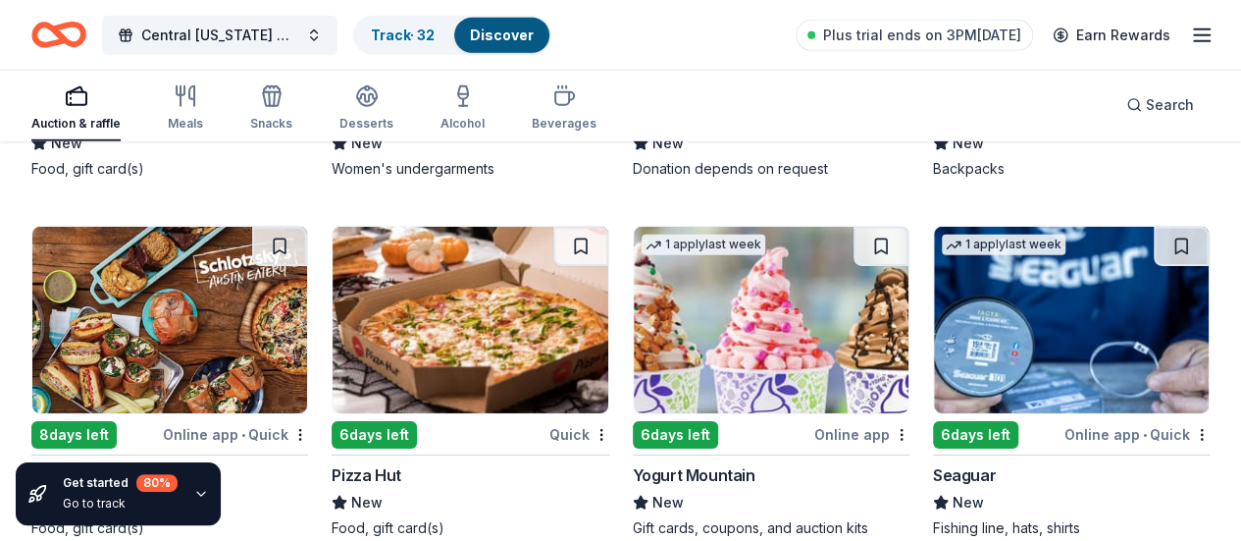
scroll to position [17855, 0]
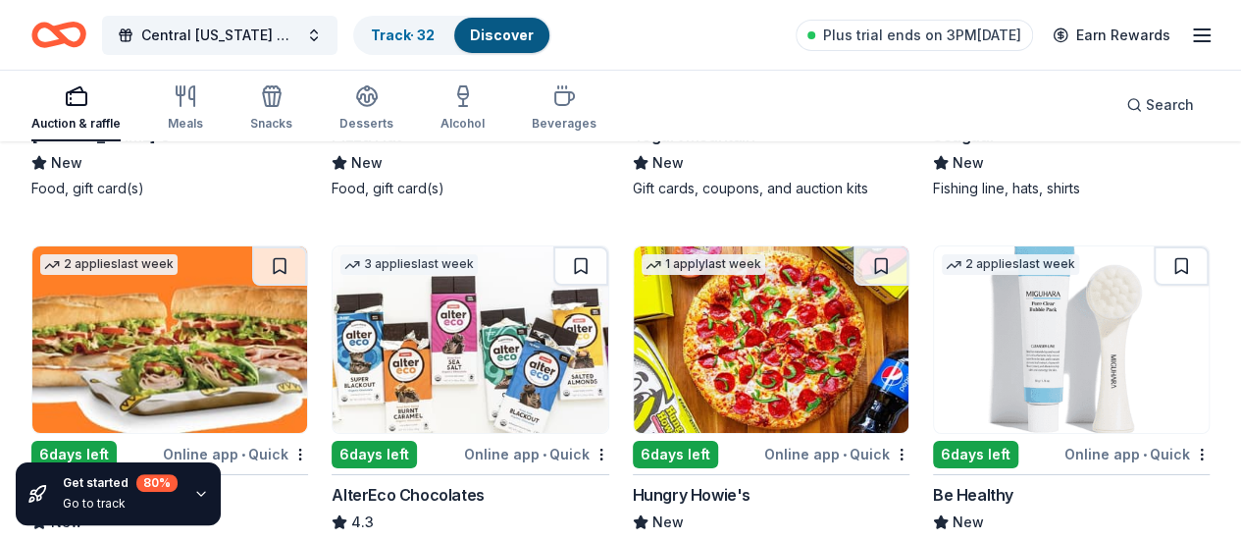
scroll to position [18233, 0]
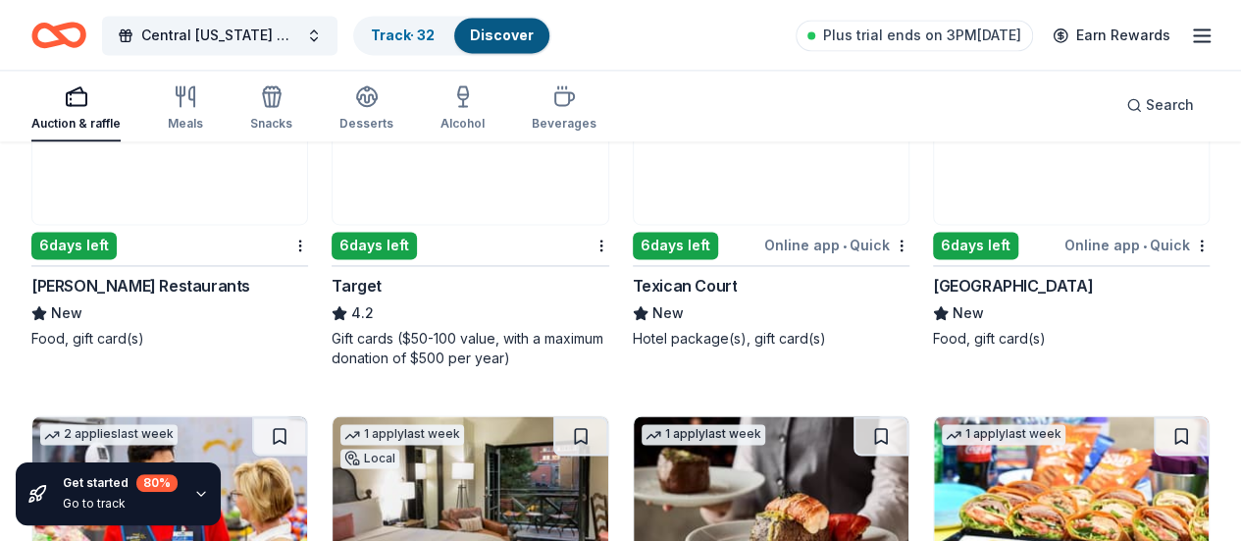
scroll to position [12543, 0]
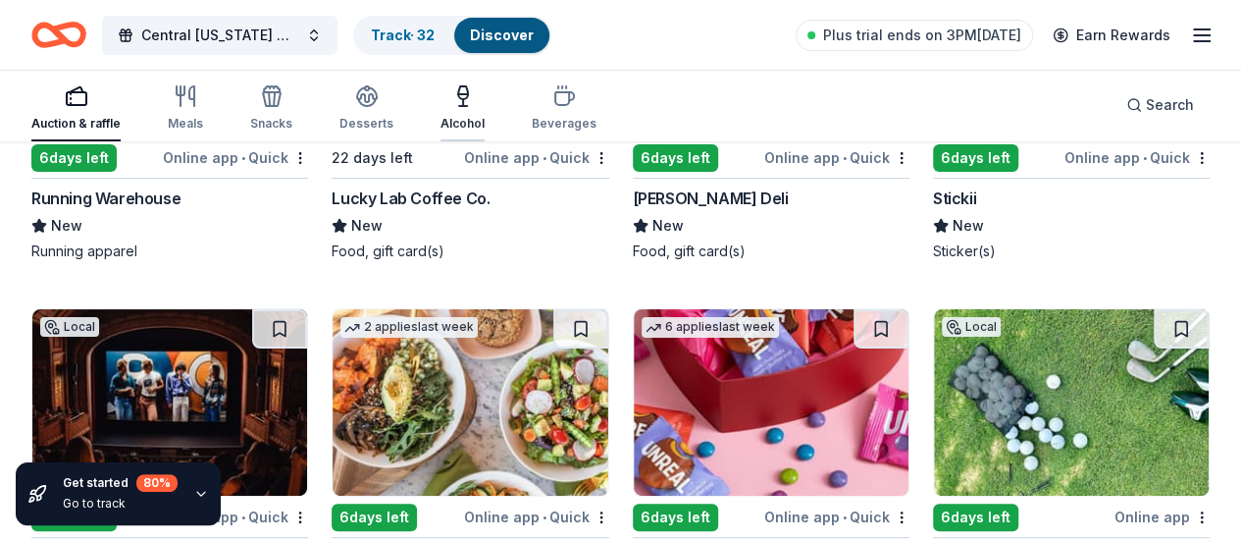
scroll to position [7245, 0]
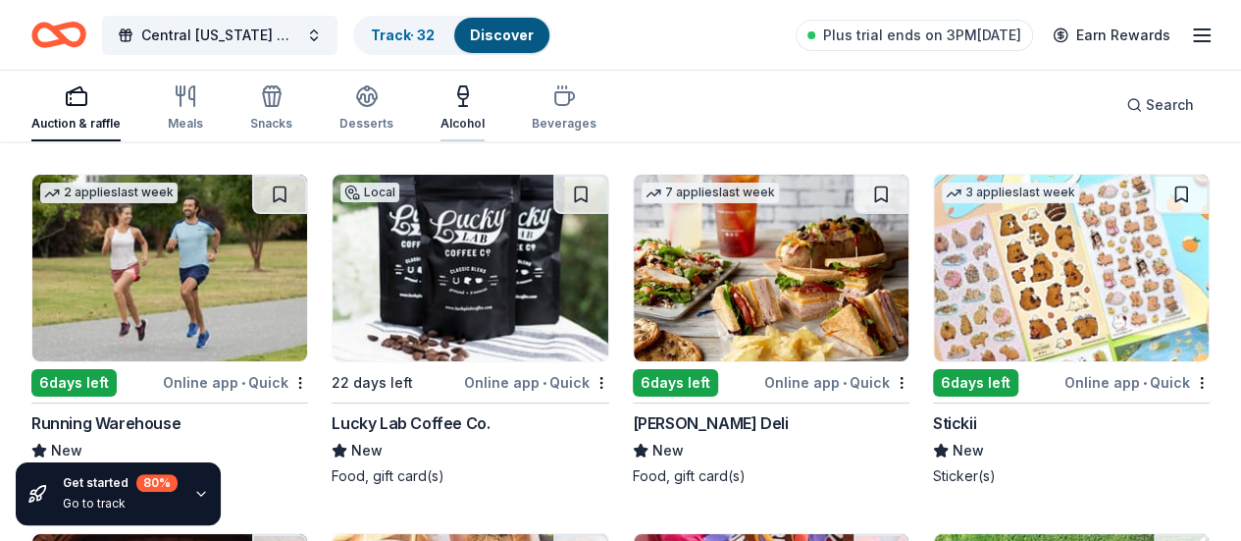
click at [468, 94] on icon "button" at bounding box center [463, 94] width 10 height 0
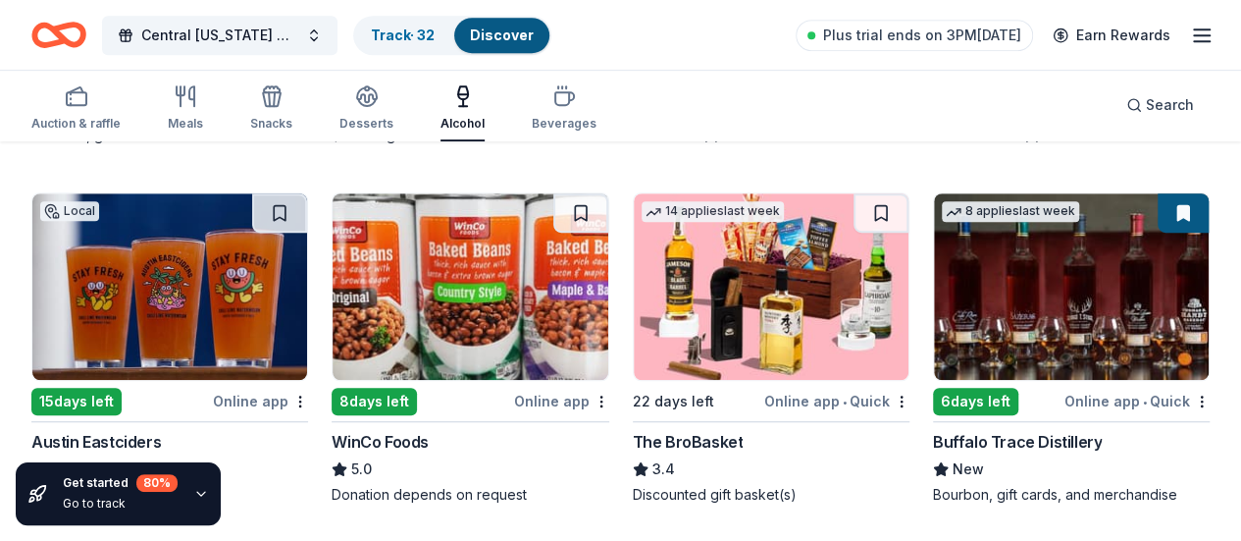
scroll to position [589, 0]
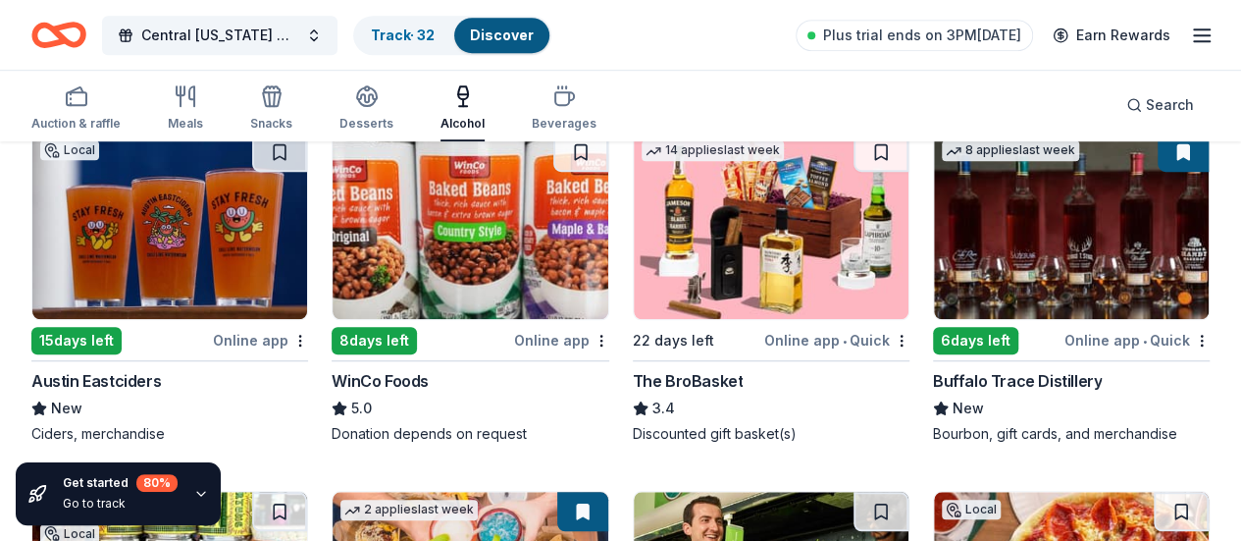
click at [634, 269] on img at bounding box center [771, 225] width 275 height 186
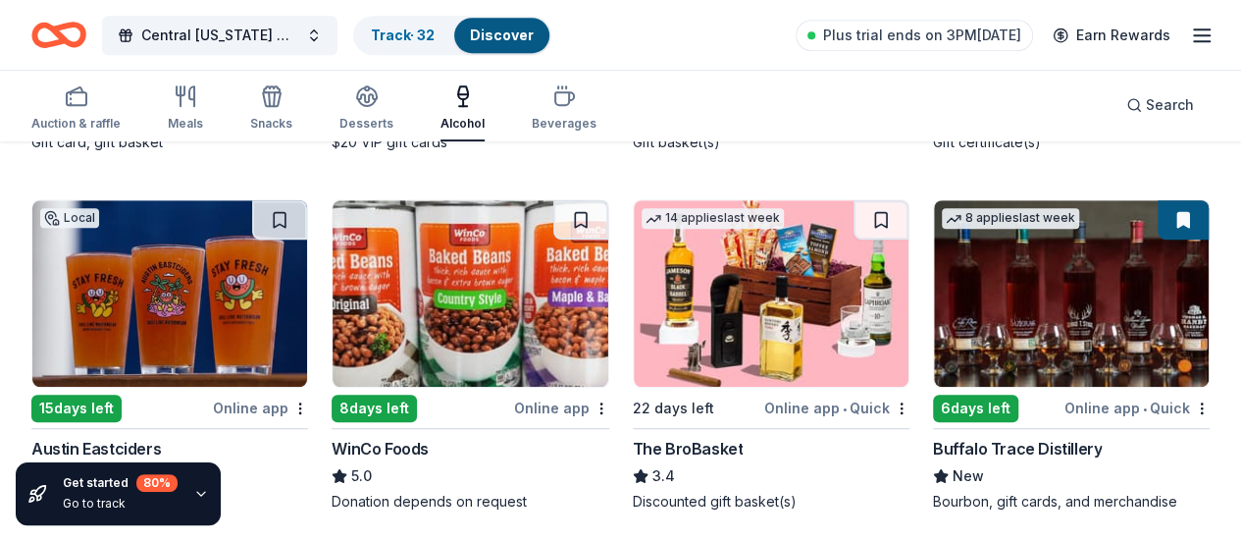
scroll to position [491, 0]
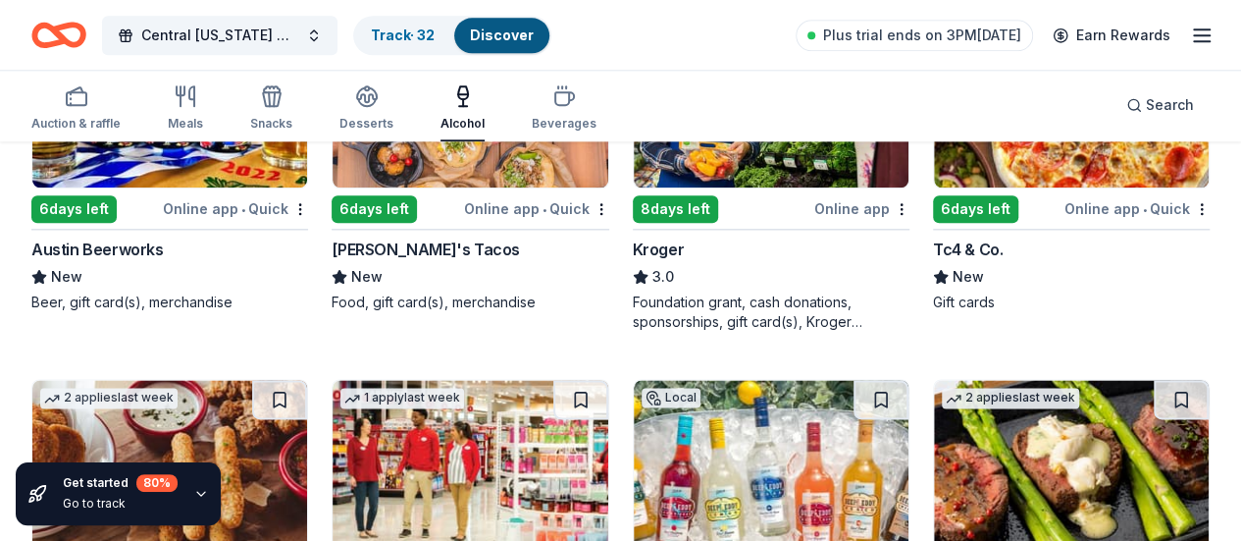
scroll to position [883, 0]
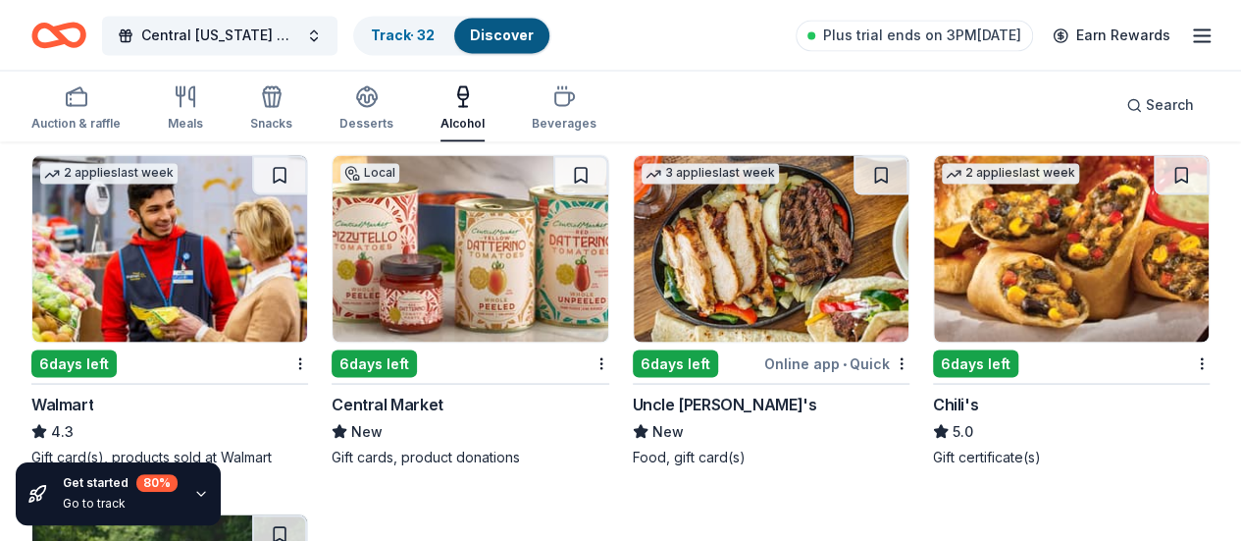
scroll to position [1683, 0]
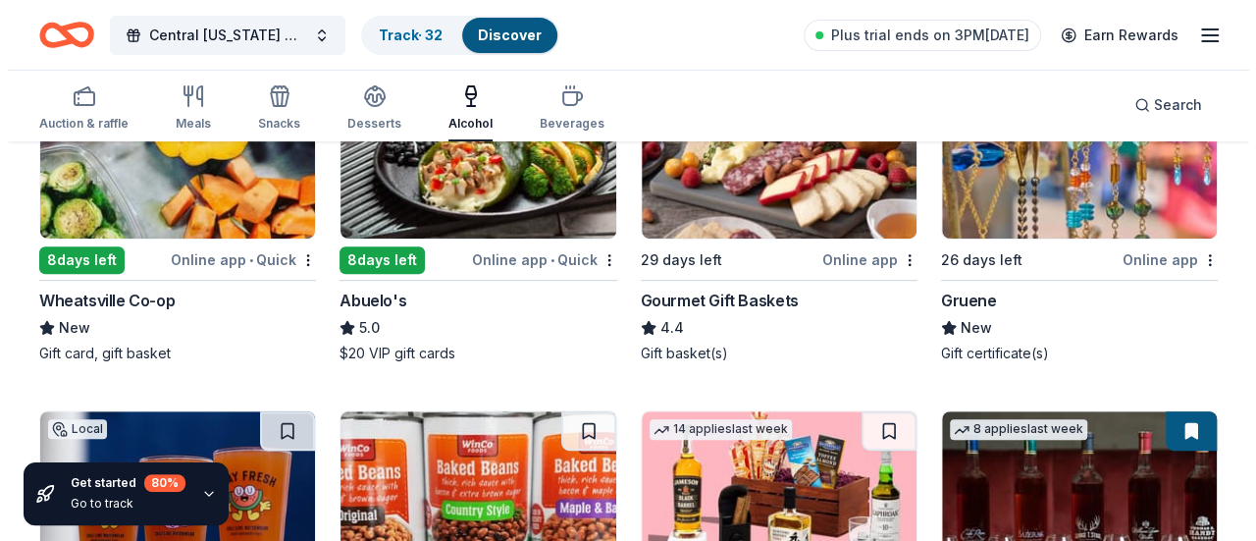
scroll to position [0, 0]
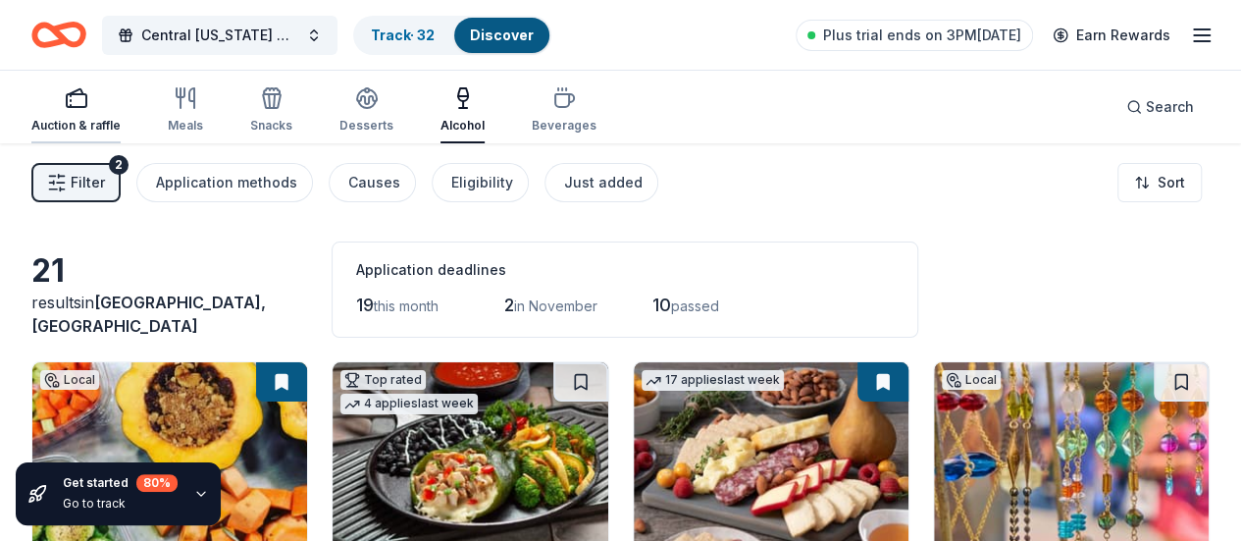
click at [114, 113] on div "Auction & raffle" at bounding box center [75, 109] width 89 height 47
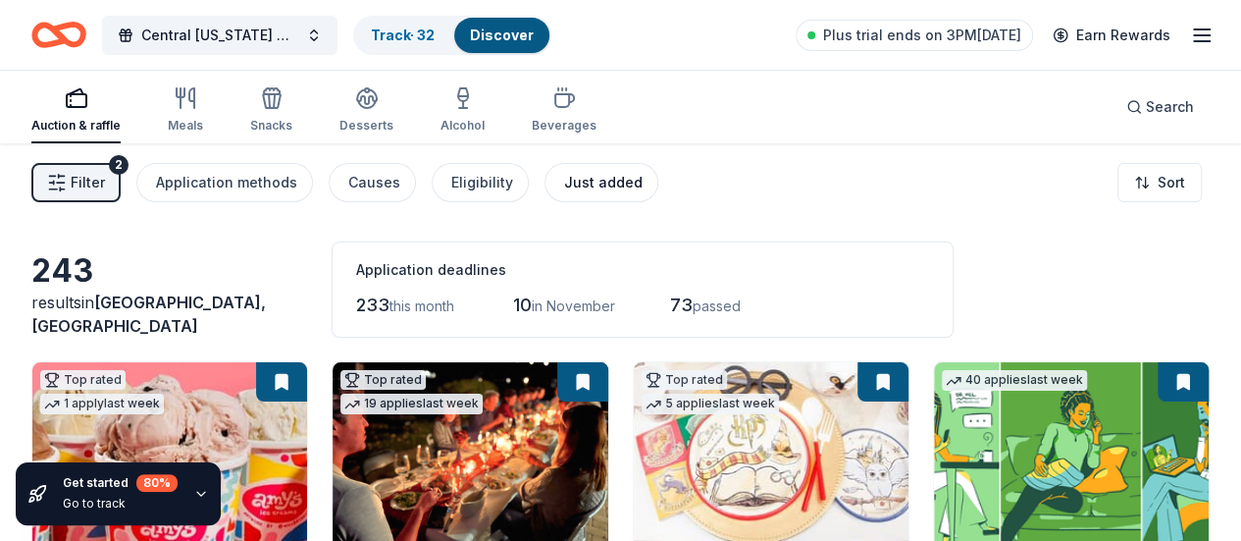
click at [598, 185] on div "Just added" at bounding box center [603, 183] width 78 height 24
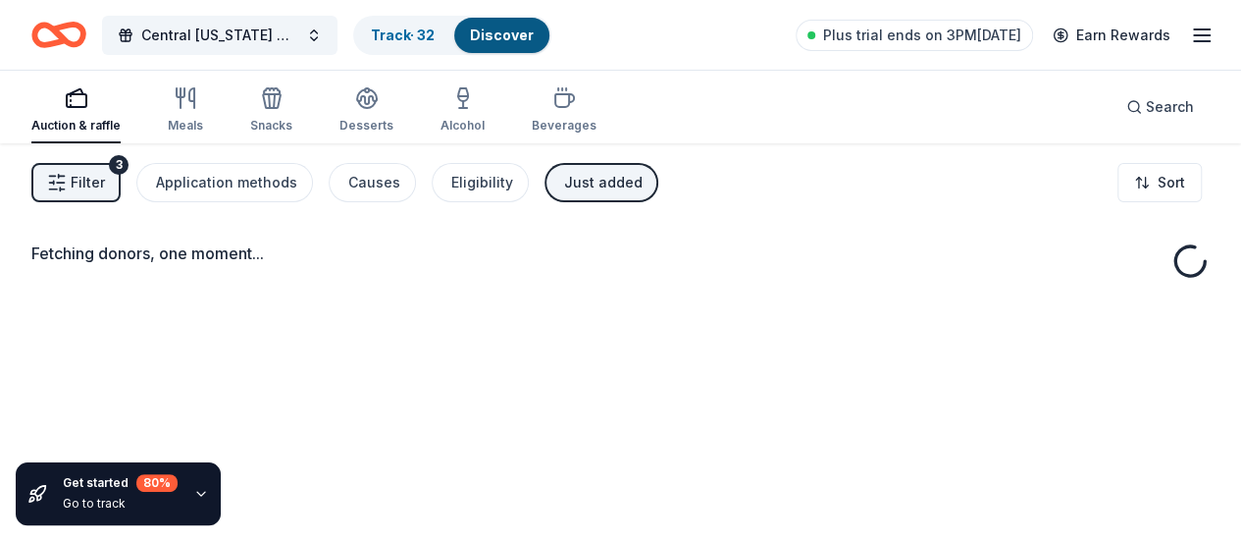
click at [96, 188] on span "Filter" at bounding box center [88, 183] width 34 height 24
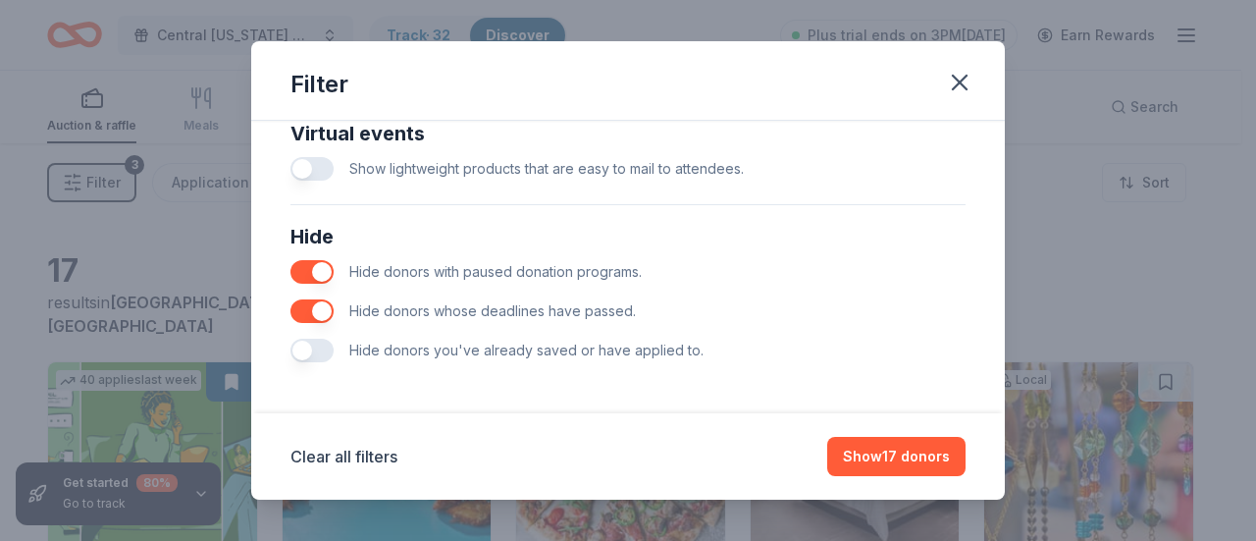
scroll to position [998, 0]
click at [305, 348] on button "button" at bounding box center [311, 349] width 43 height 24
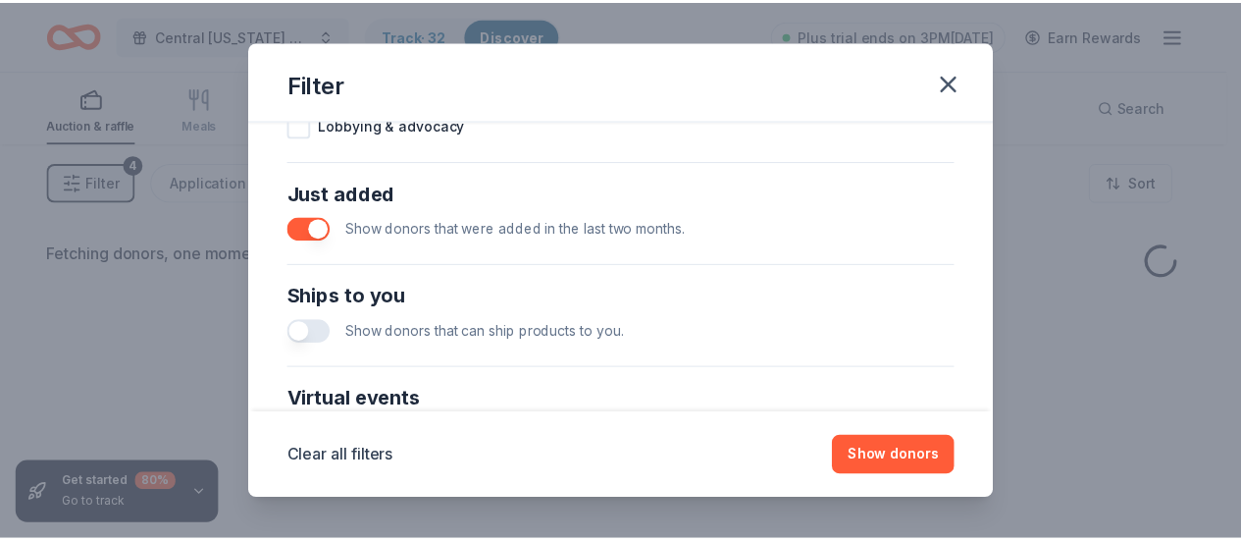
scroll to position [695, 0]
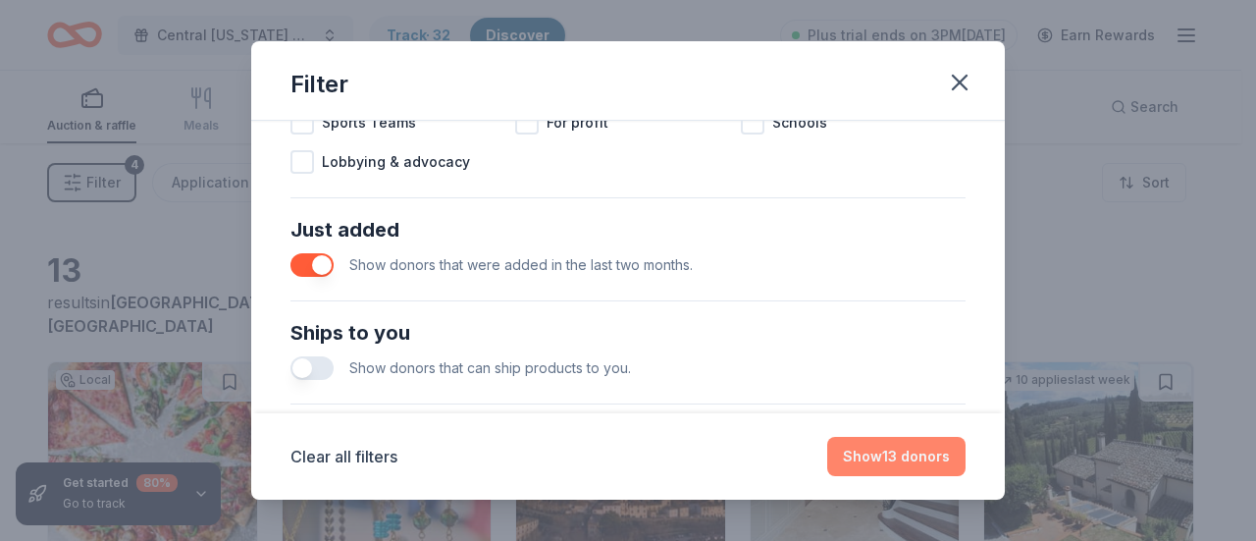
click at [909, 452] on button "Show 13 donors" at bounding box center [896, 456] width 138 height 39
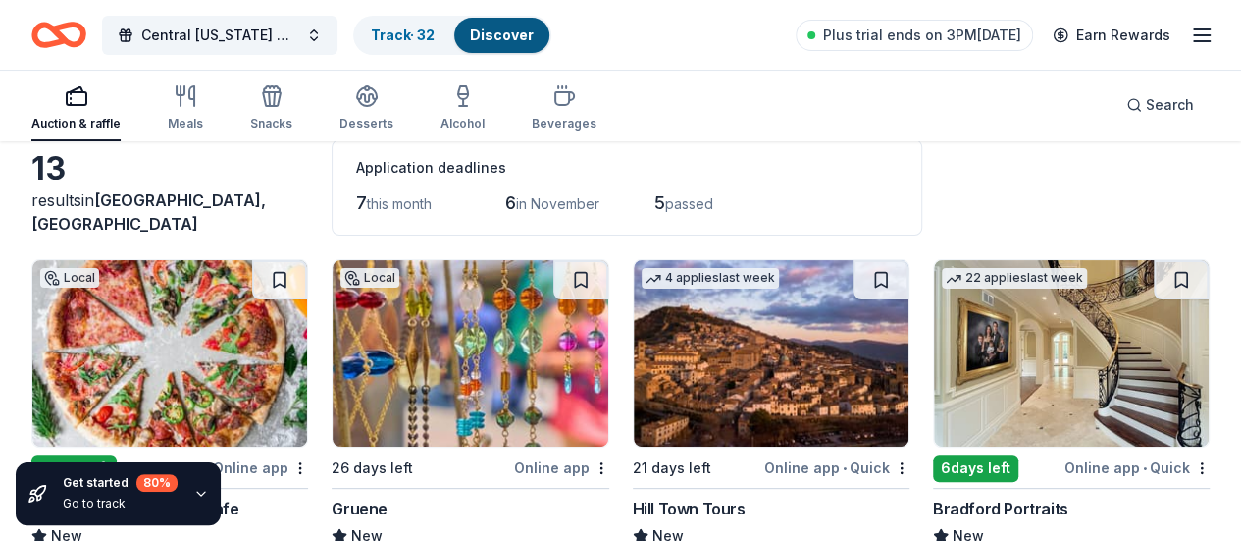
scroll to position [0, 0]
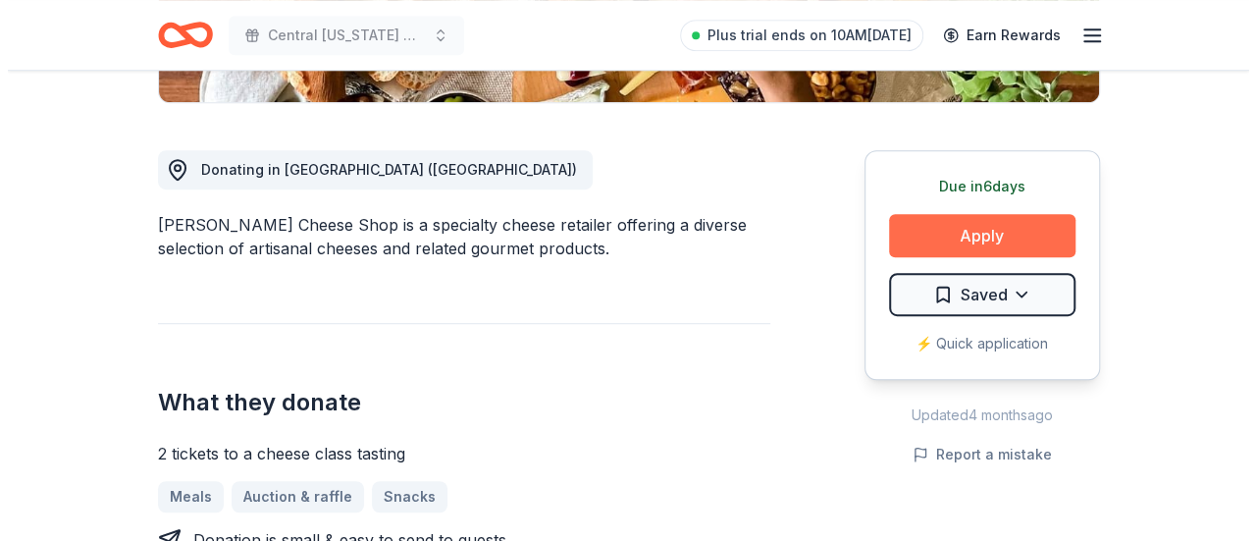
scroll to position [491, 0]
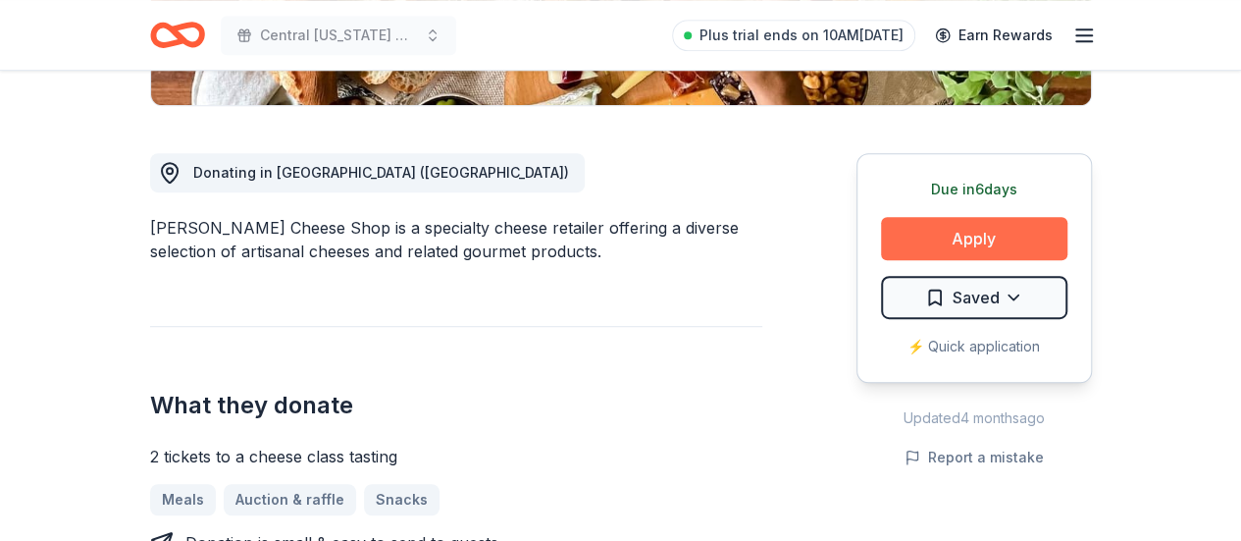
click at [947, 227] on button "Apply" at bounding box center [974, 238] width 186 height 43
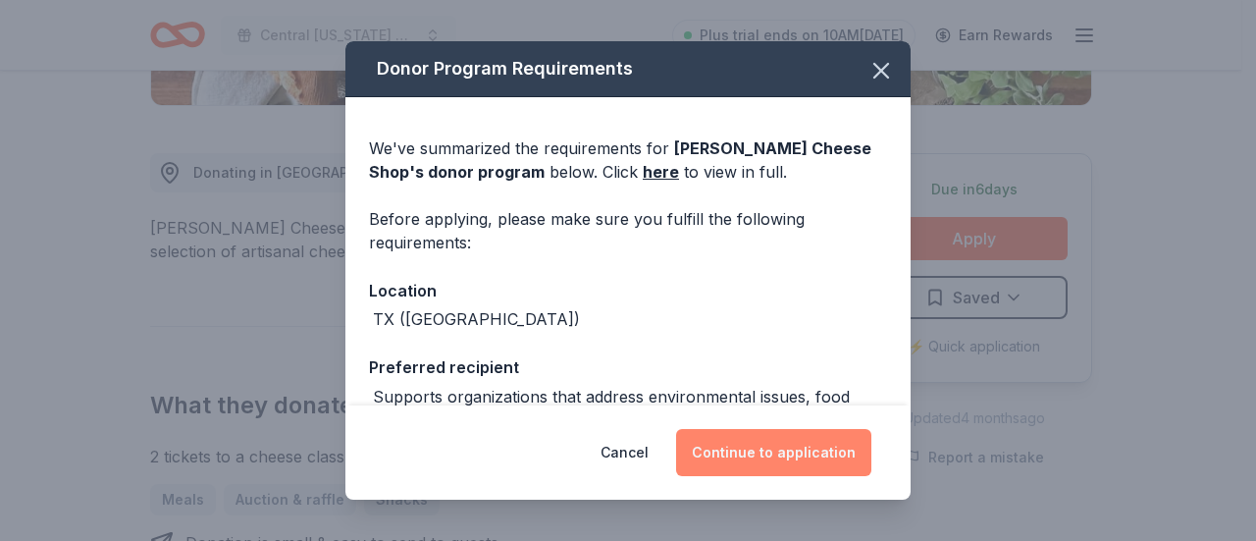
click at [761, 464] on button "Continue to application" at bounding box center [773, 452] width 195 height 47
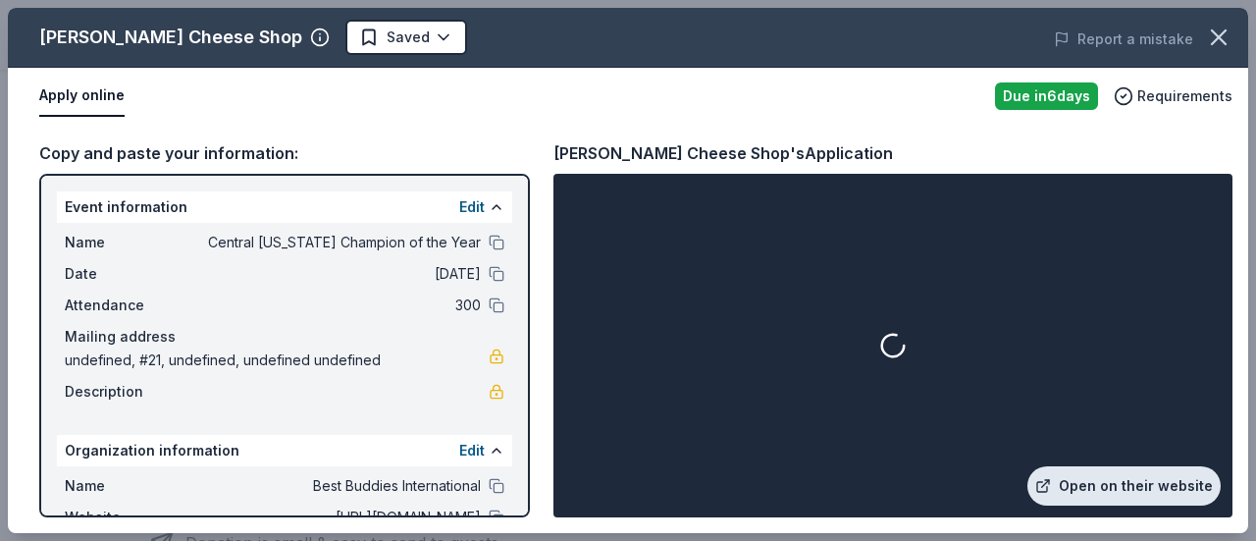
click at [1129, 486] on link "Open on their website" at bounding box center [1123, 485] width 193 height 39
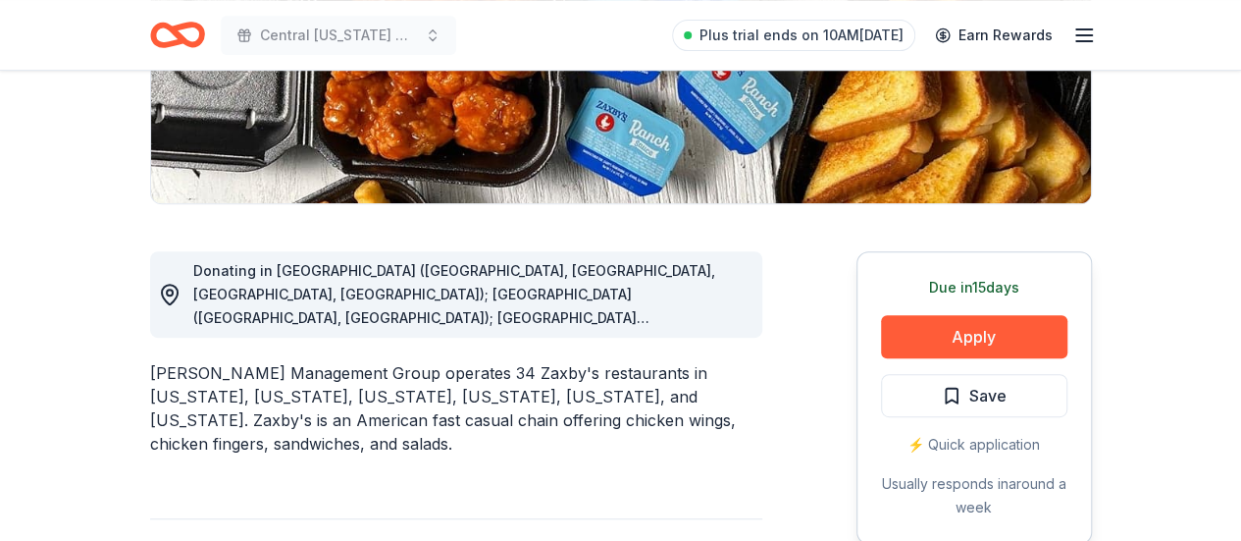
scroll to position [98, 0]
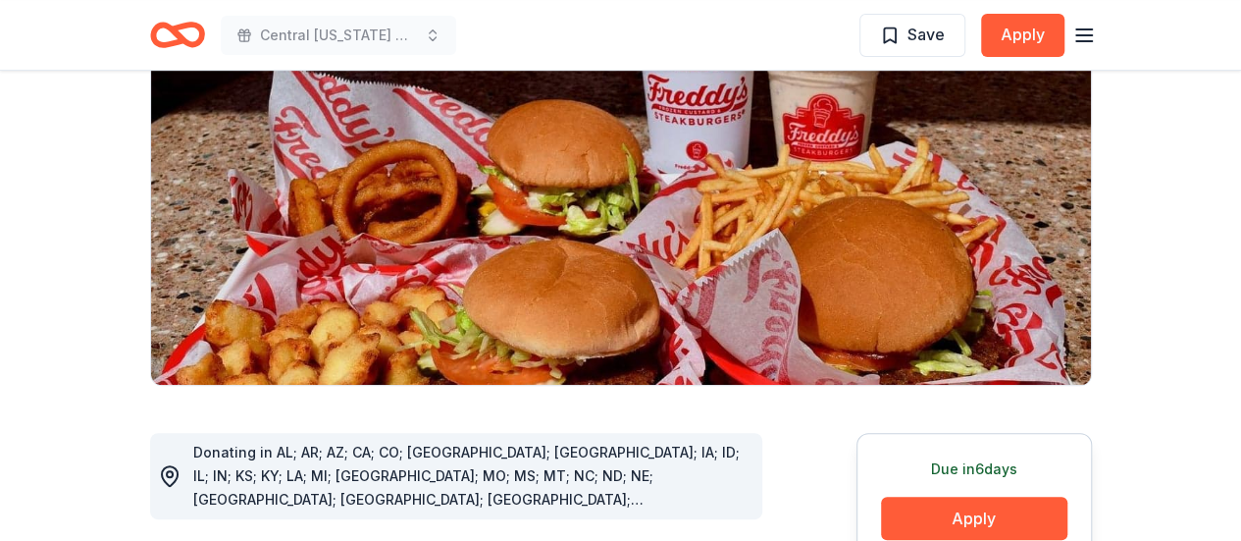
scroll to position [294, 0]
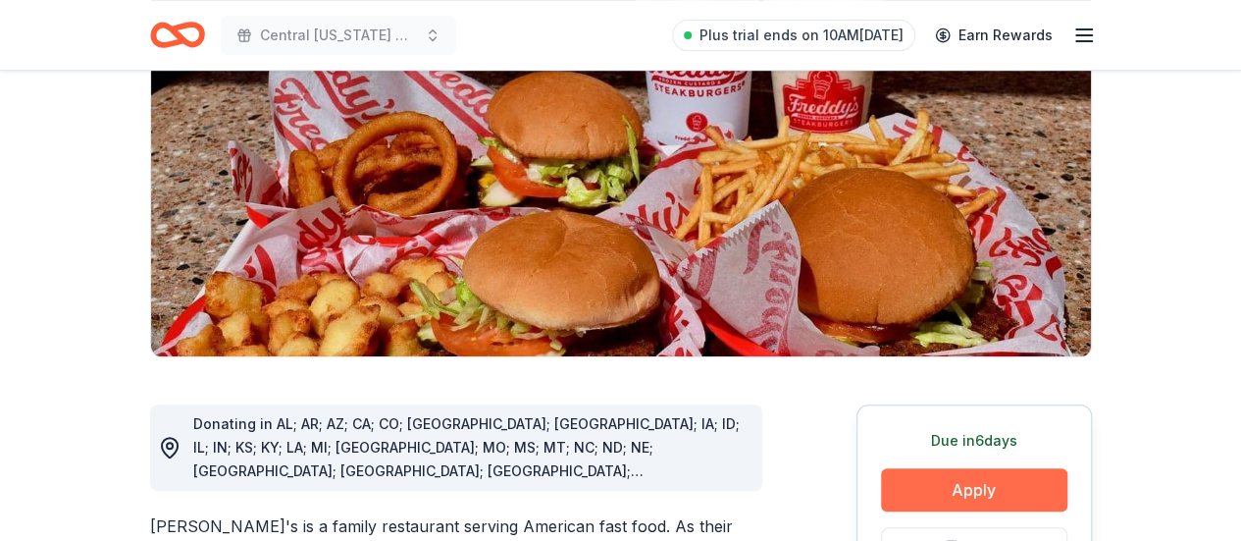
click at [957, 468] on button "Apply" at bounding box center [974, 489] width 186 height 43
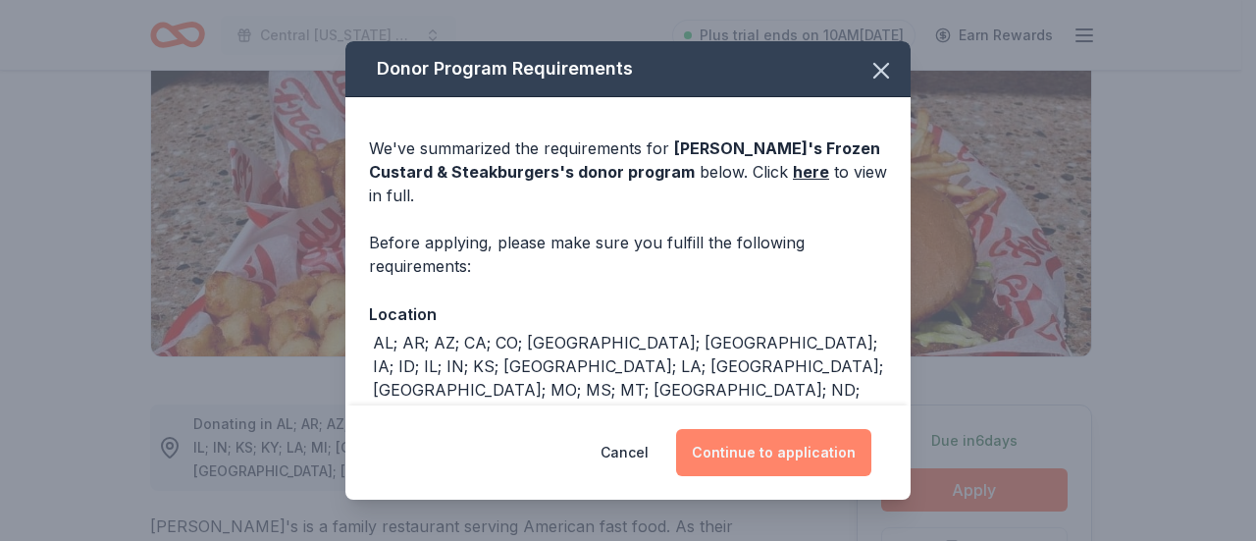
click at [785, 446] on button "Continue to application" at bounding box center [773, 452] width 195 height 47
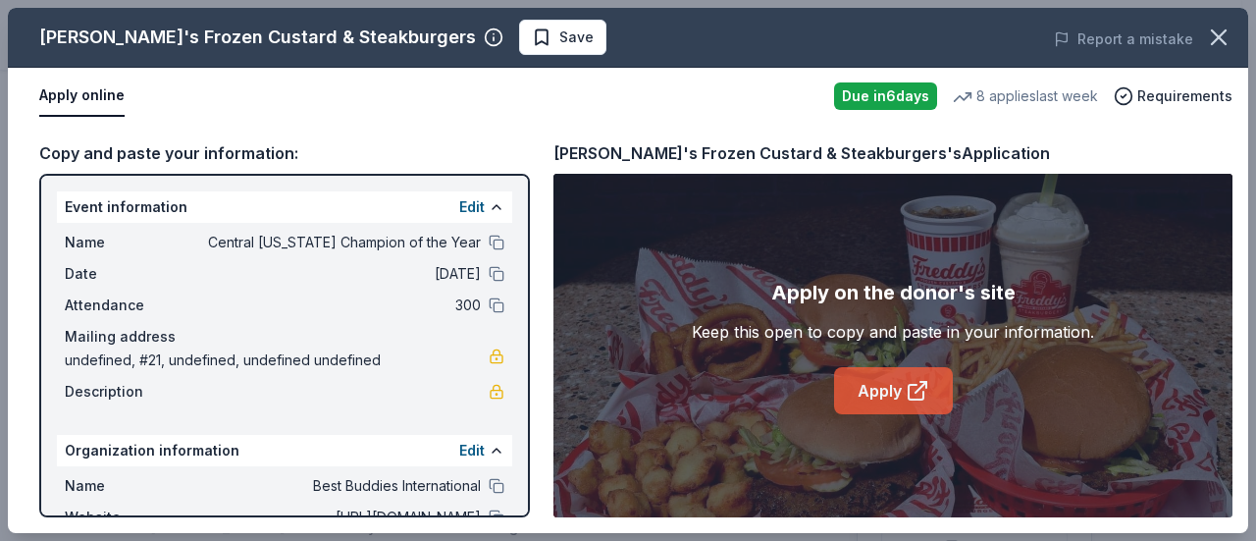
click at [903, 393] on link "Apply" at bounding box center [893, 390] width 119 height 47
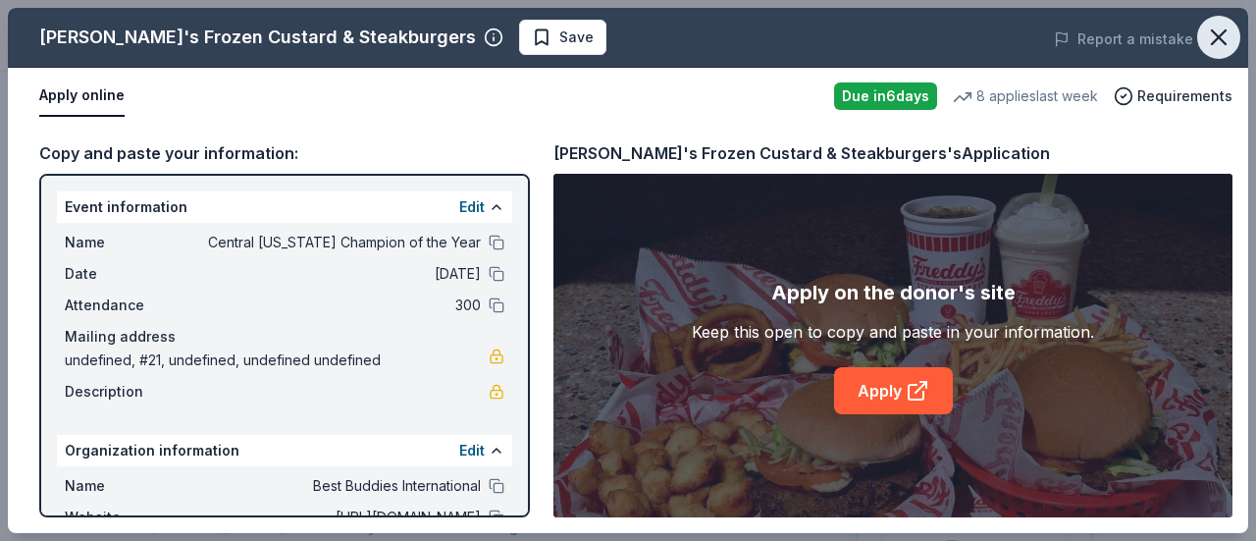
click at [1219, 34] on icon "button" at bounding box center [1219, 37] width 14 height 14
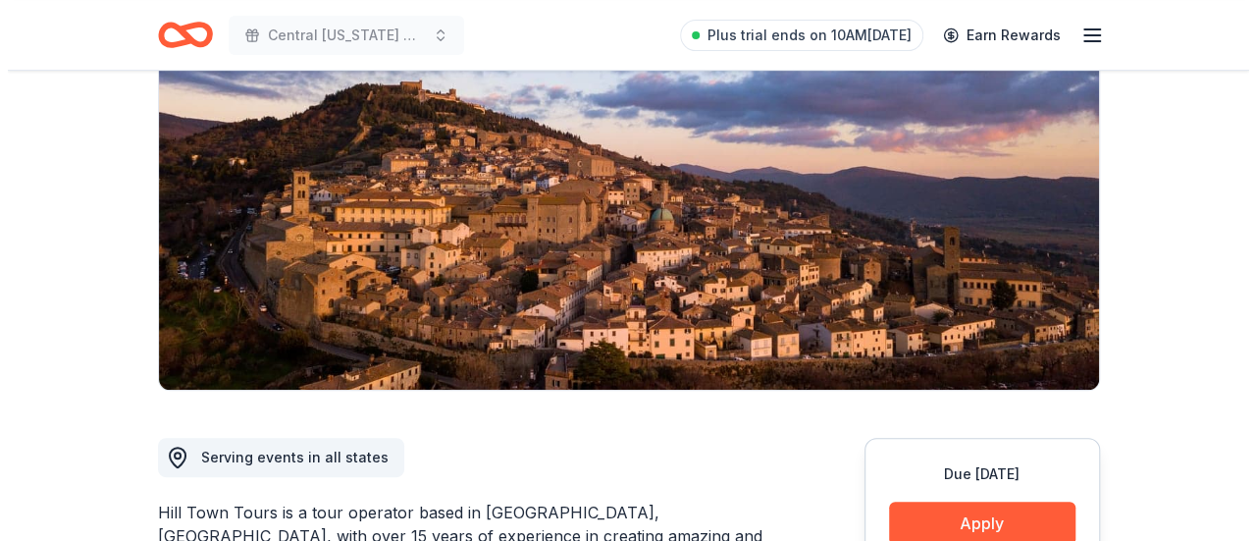
scroll to position [392, 0]
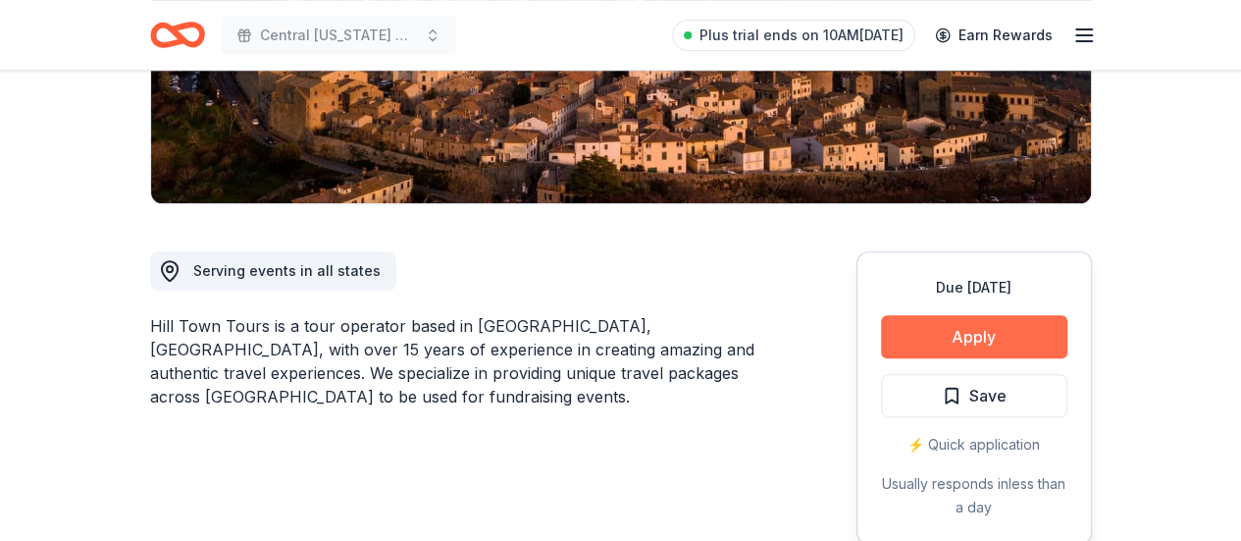
click at [1038, 331] on button "Apply" at bounding box center [974, 336] width 186 height 43
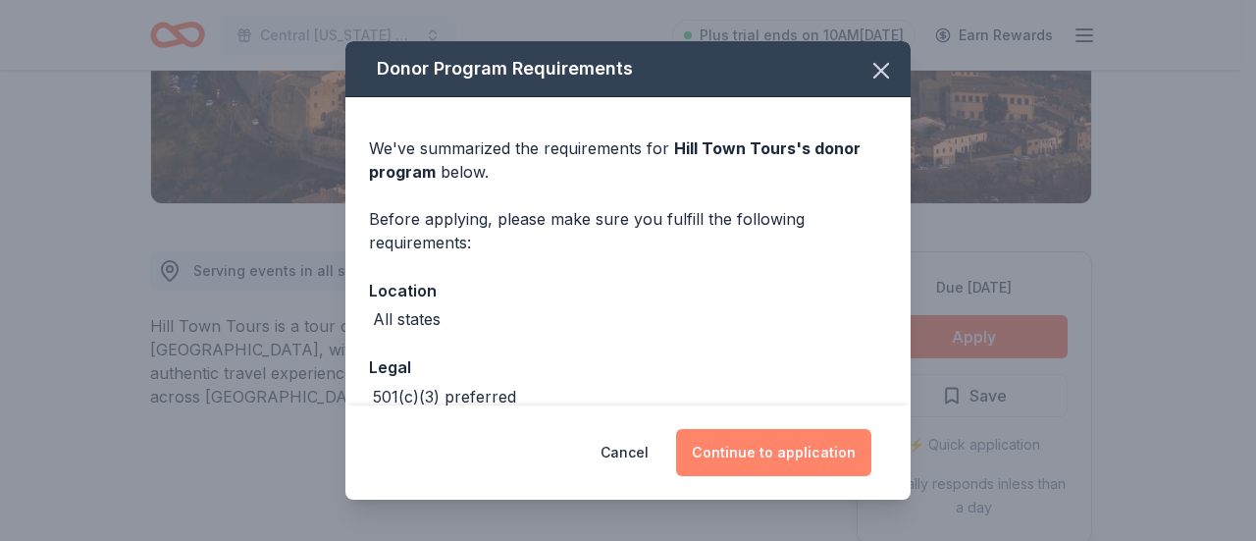
click at [820, 447] on button "Continue to application" at bounding box center [773, 452] width 195 height 47
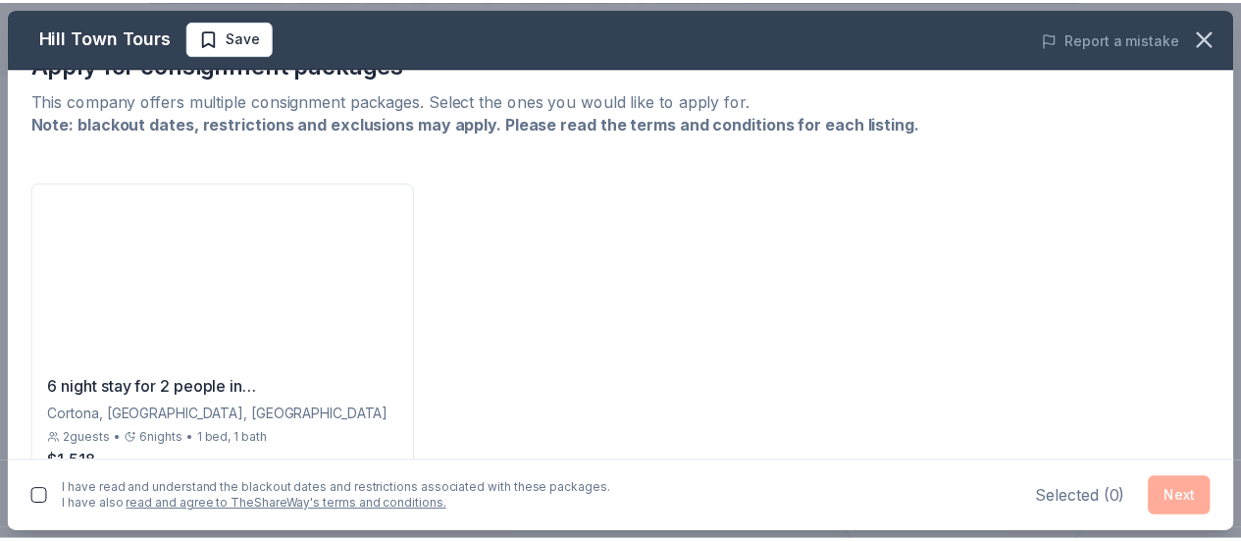
scroll to position [0, 0]
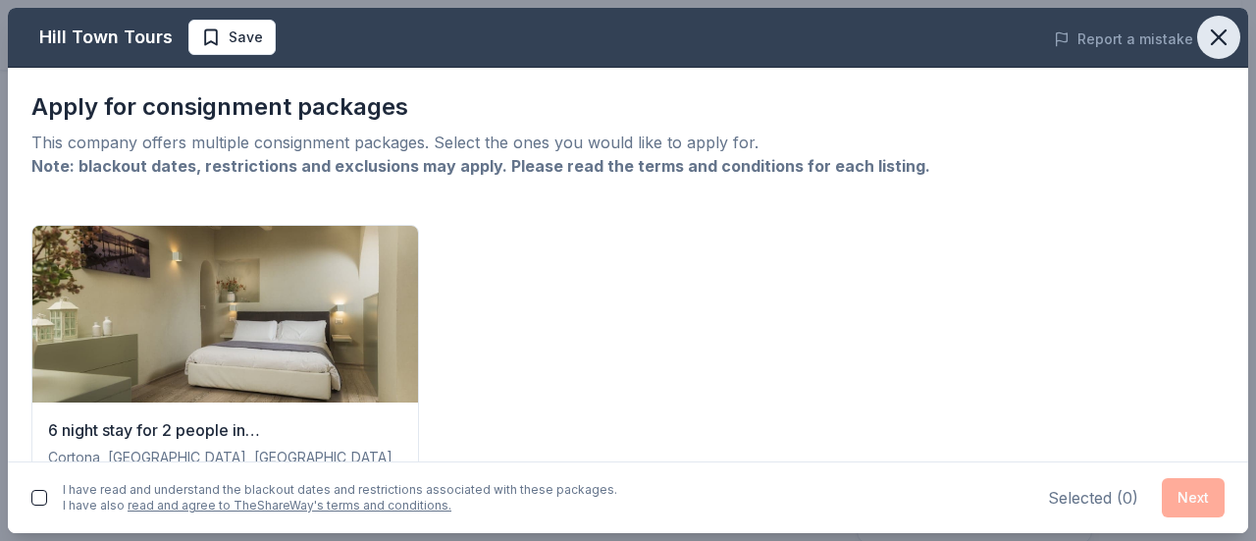
click at [1220, 43] on icon "button" at bounding box center [1218, 37] width 27 height 27
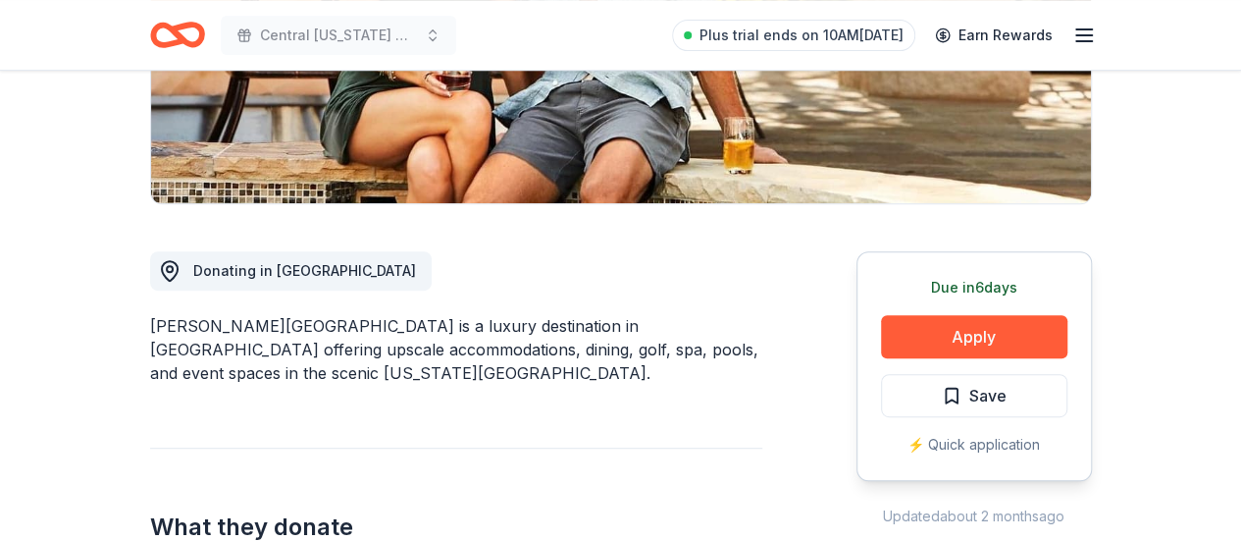
scroll to position [491, 0]
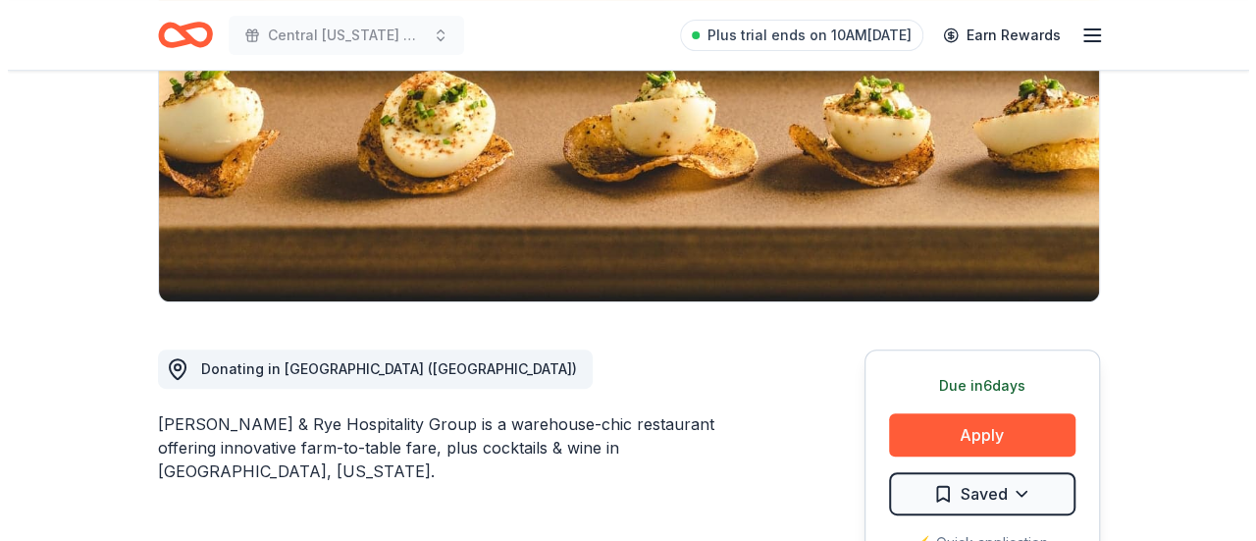
scroll to position [392, 0]
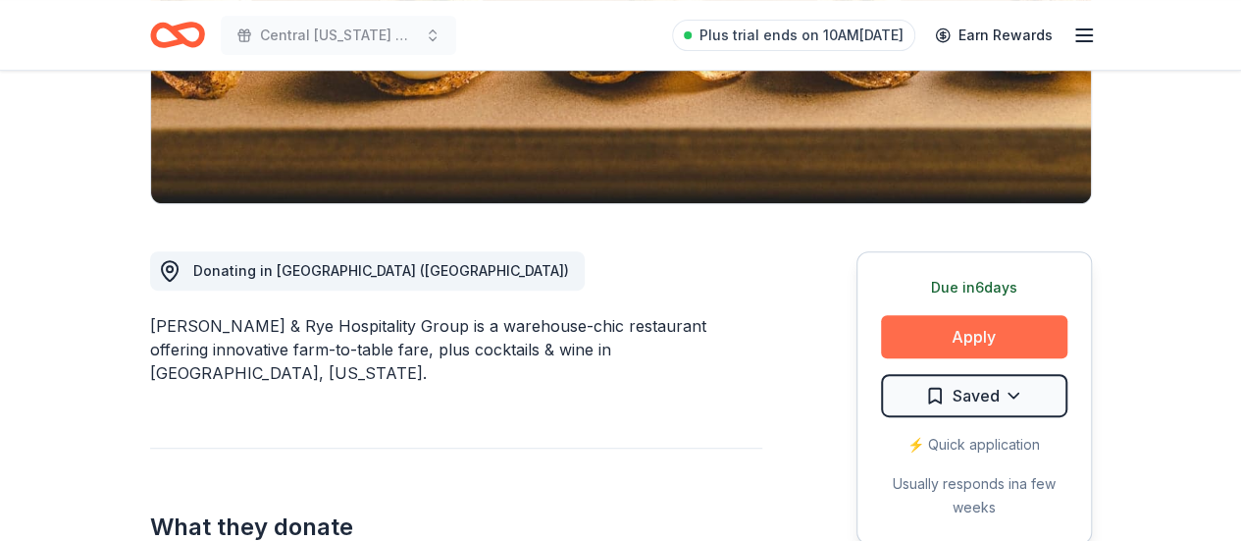
click at [983, 336] on button "Apply" at bounding box center [974, 336] width 186 height 43
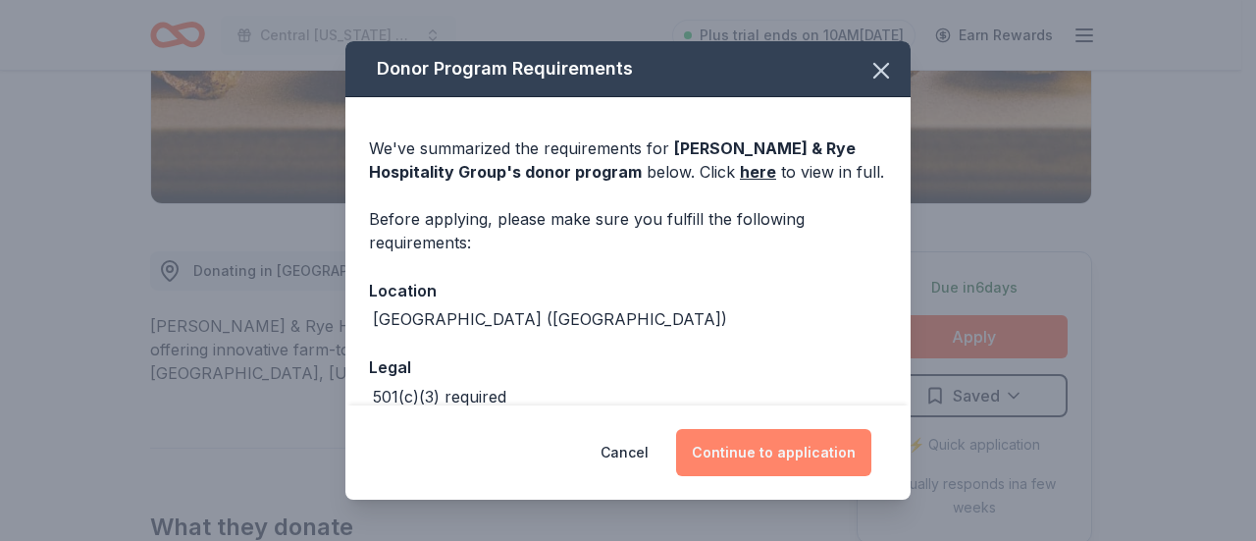
click at [798, 453] on button "Continue to application" at bounding box center [773, 452] width 195 height 47
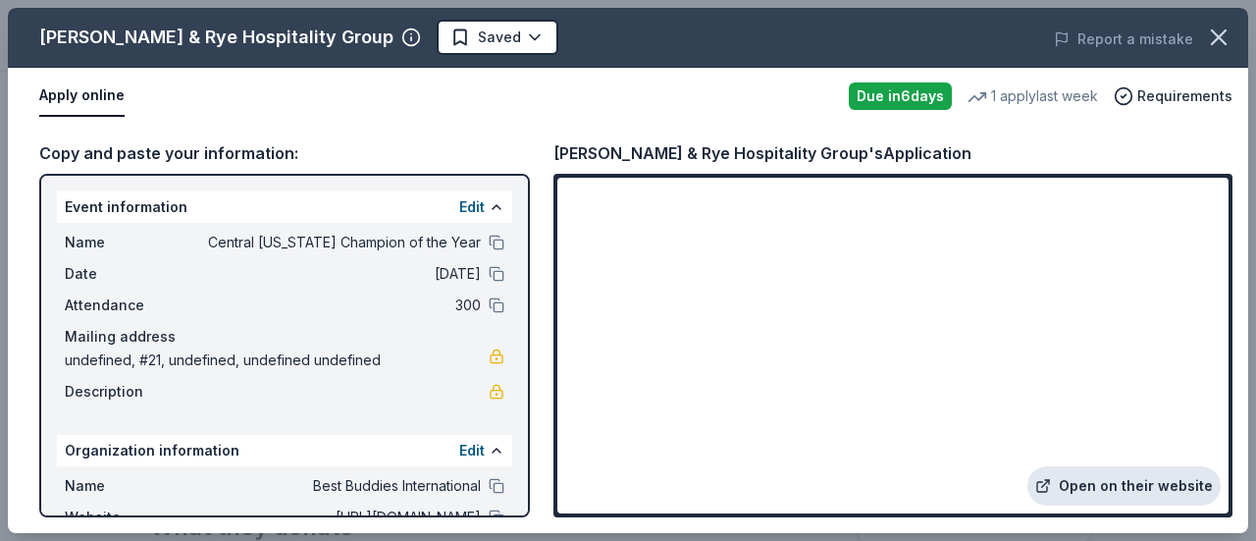
click at [1107, 486] on link "Open on their website" at bounding box center [1123, 485] width 193 height 39
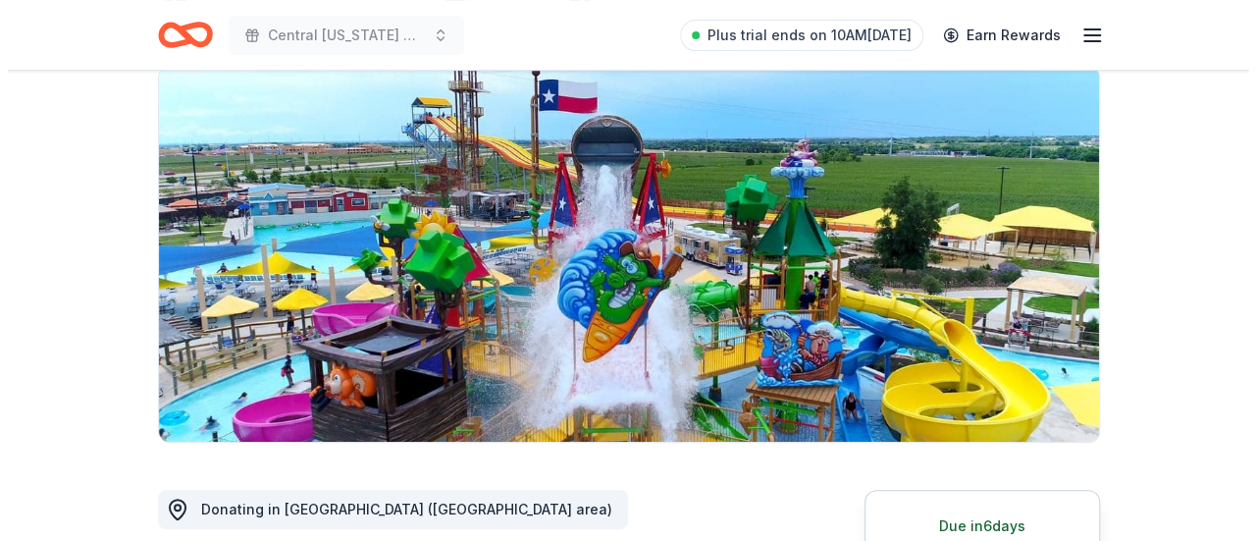
scroll to position [294, 0]
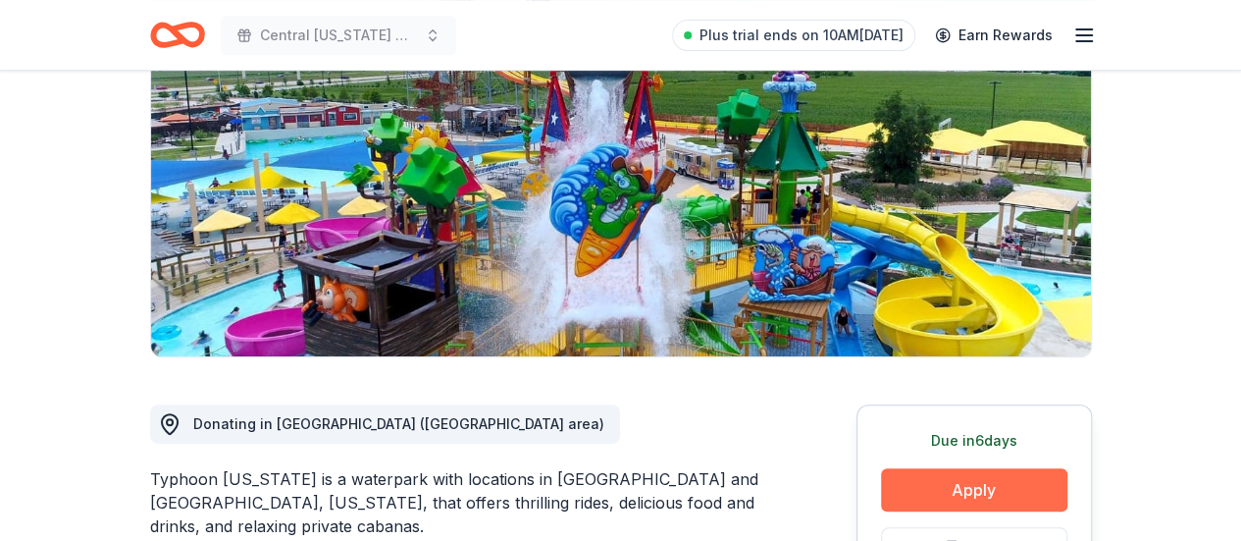
click at [963, 468] on button "Apply" at bounding box center [974, 489] width 186 height 43
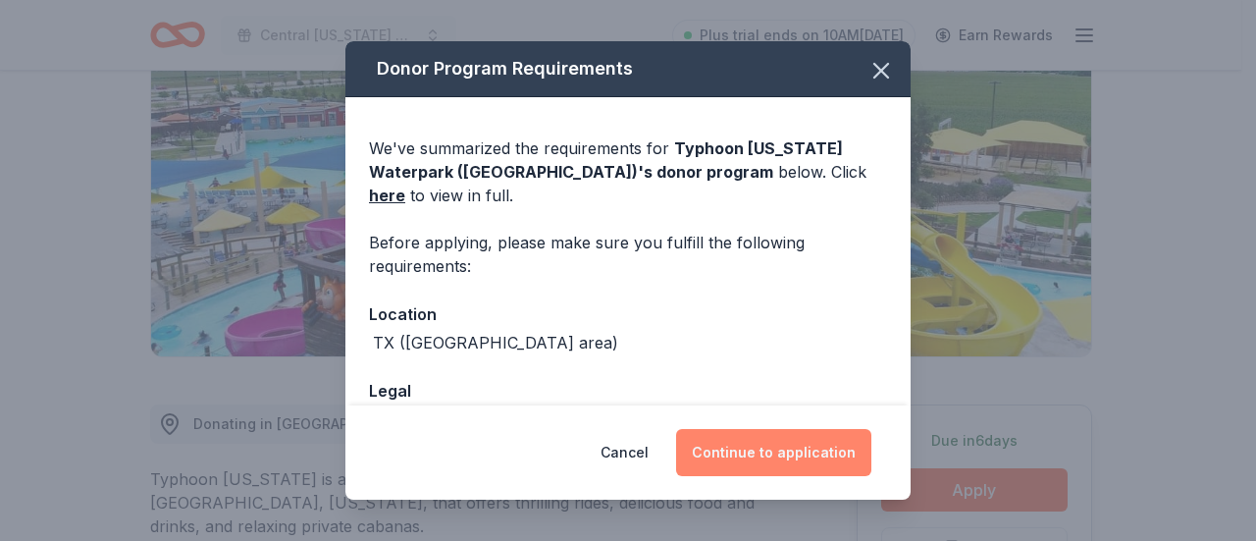
click at [775, 451] on button "Continue to application" at bounding box center [773, 452] width 195 height 47
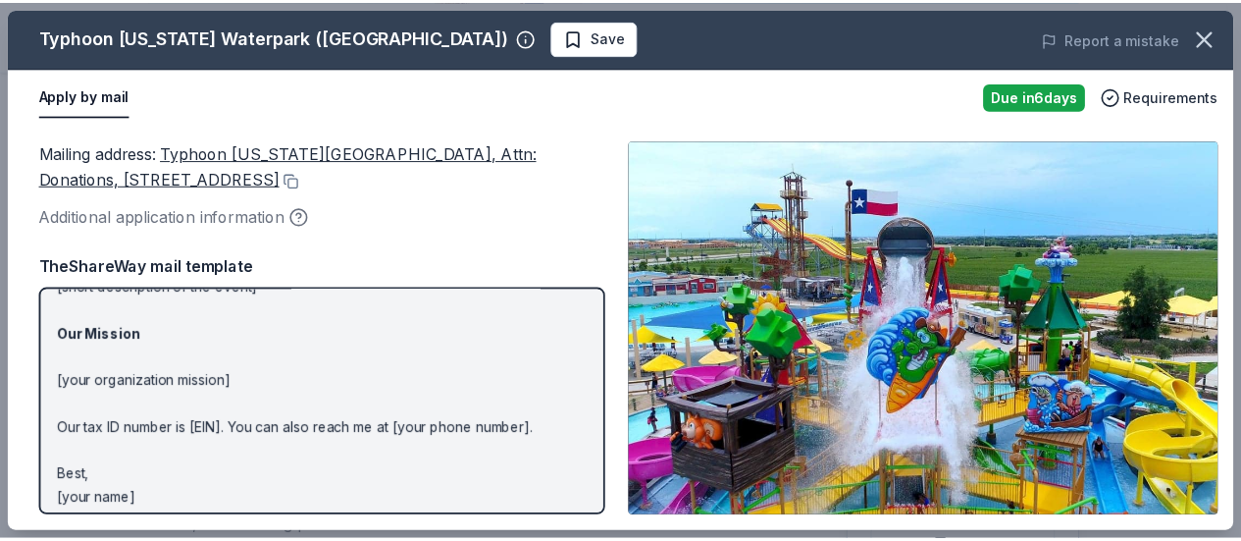
scroll to position [322, 0]
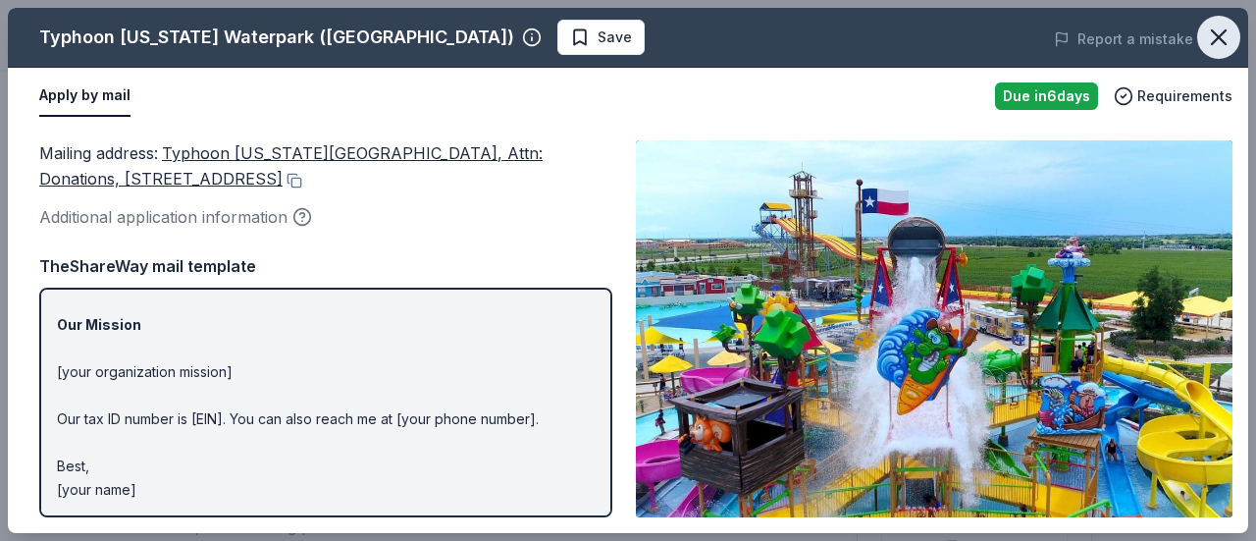
click at [1216, 37] on icon "button" at bounding box center [1218, 37] width 27 height 27
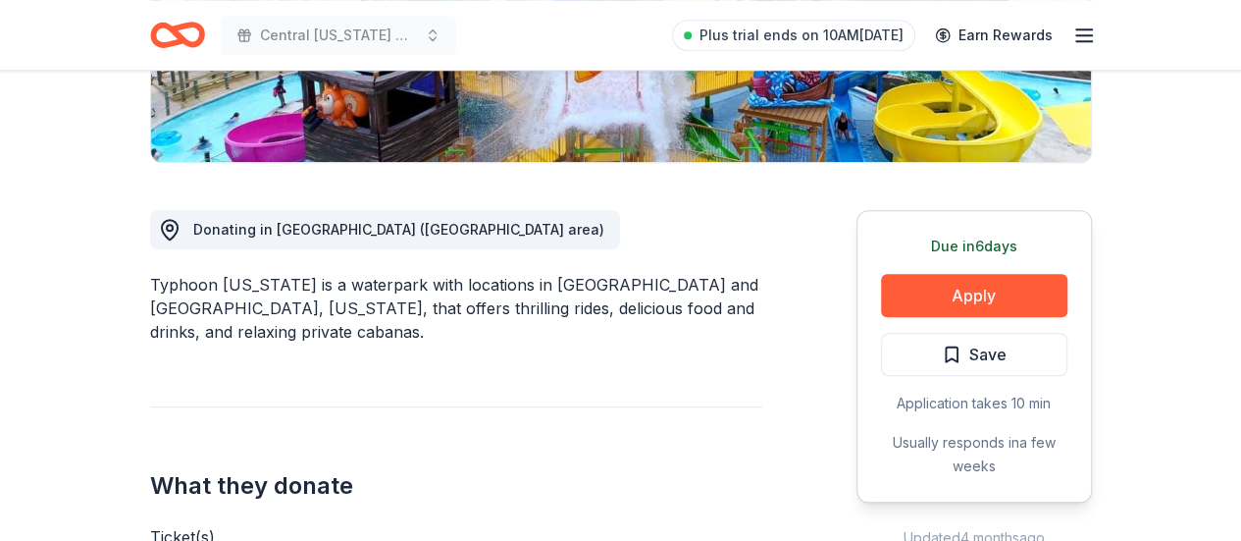
scroll to position [491, 0]
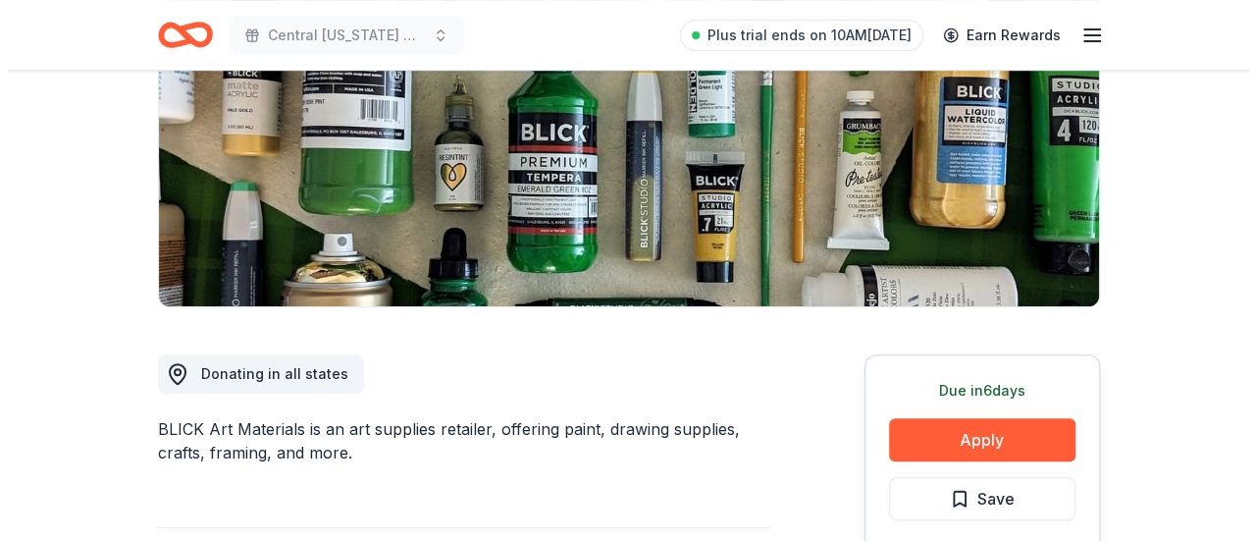
scroll to position [294, 0]
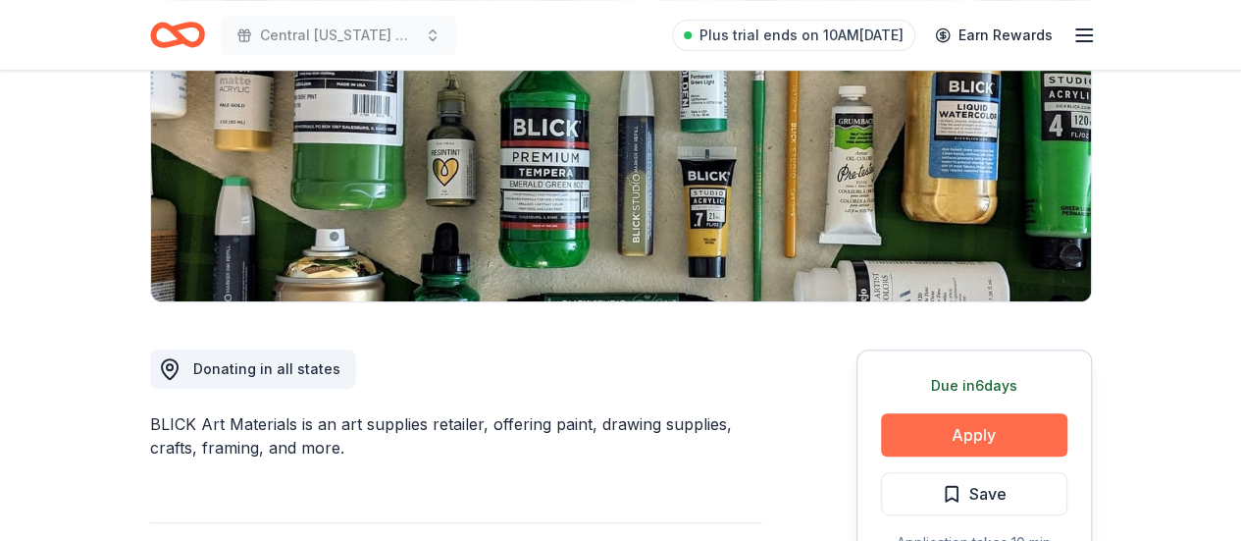
click at [997, 440] on button "Apply" at bounding box center [974, 434] width 186 height 43
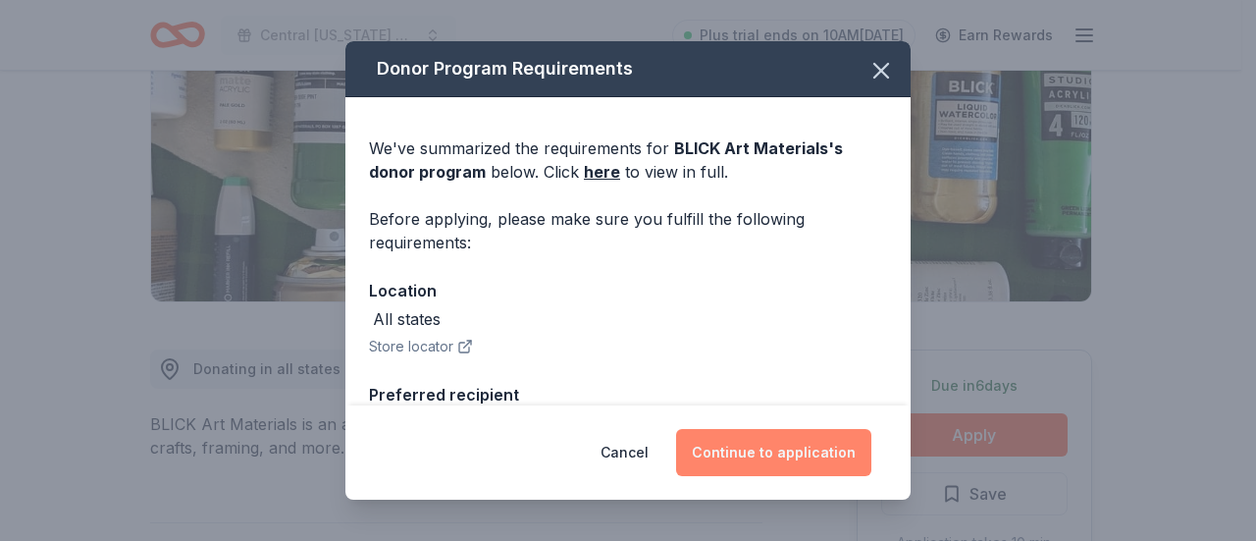
click at [718, 448] on button "Continue to application" at bounding box center [773, 452] width 195 height 47
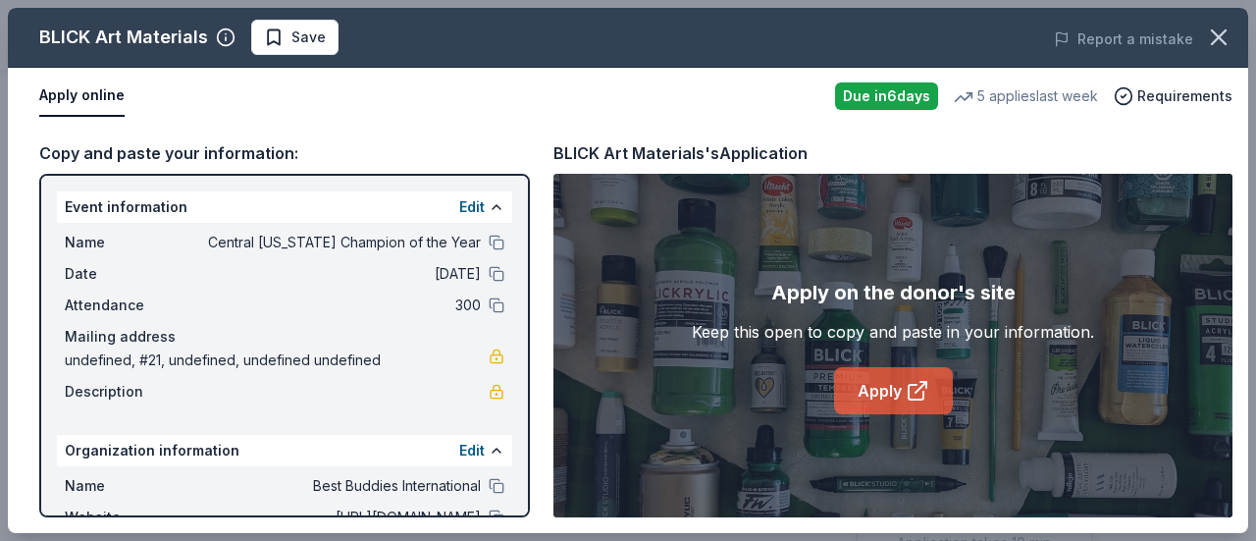
click at [873, 386] on link "Apply" at bounding box center [893, 390] width 119 height 47
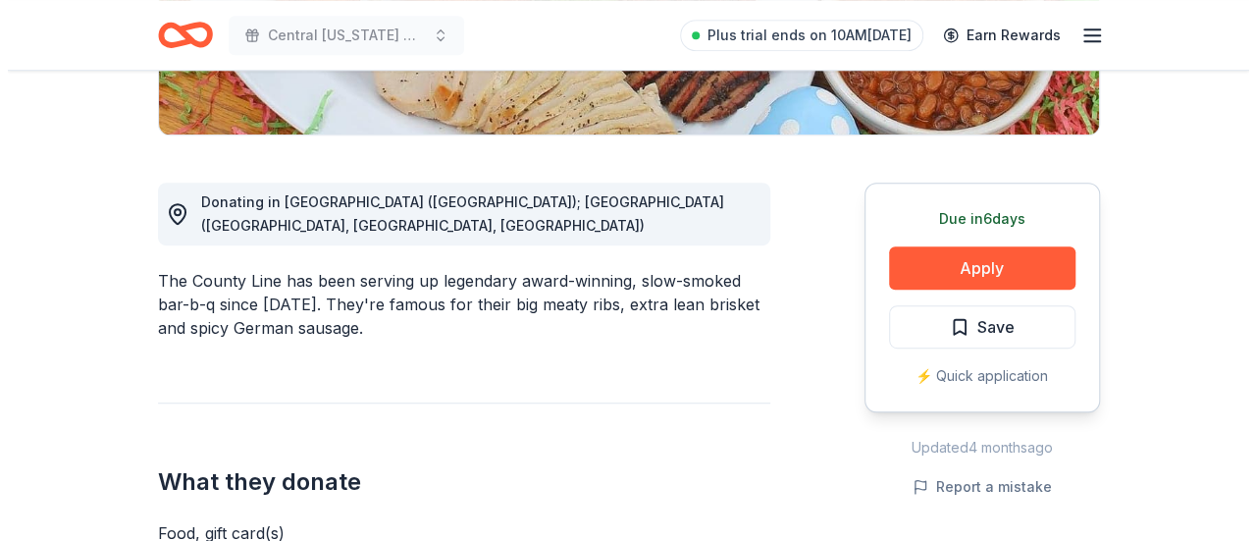
scroll to position [491, 0]
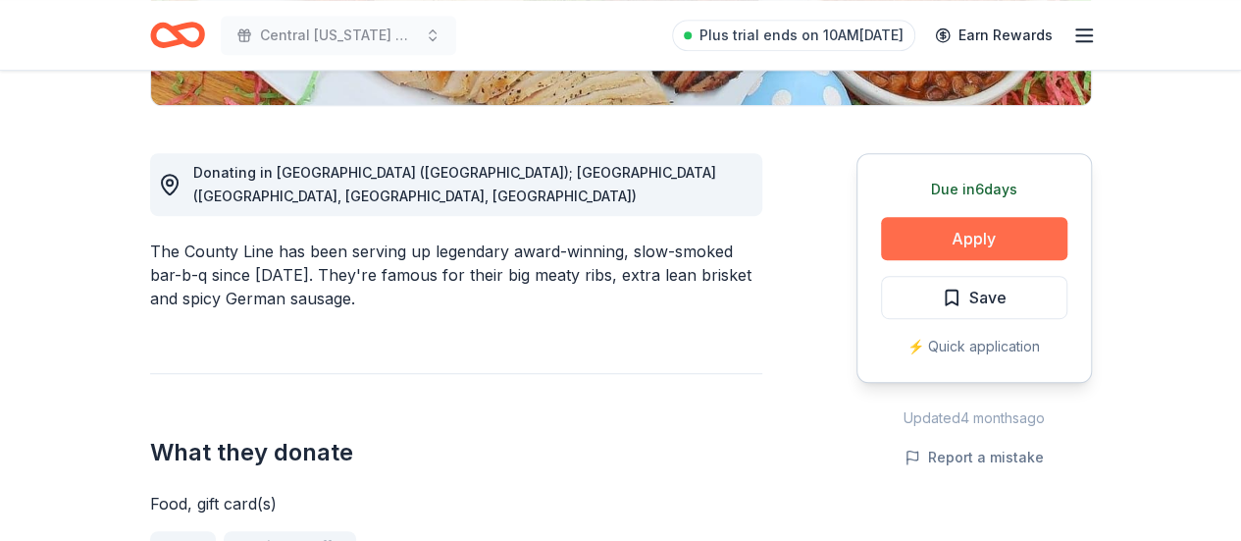
click at [963, 247] on button "Apply" at bounding box center [974, 238] width 186 height 43
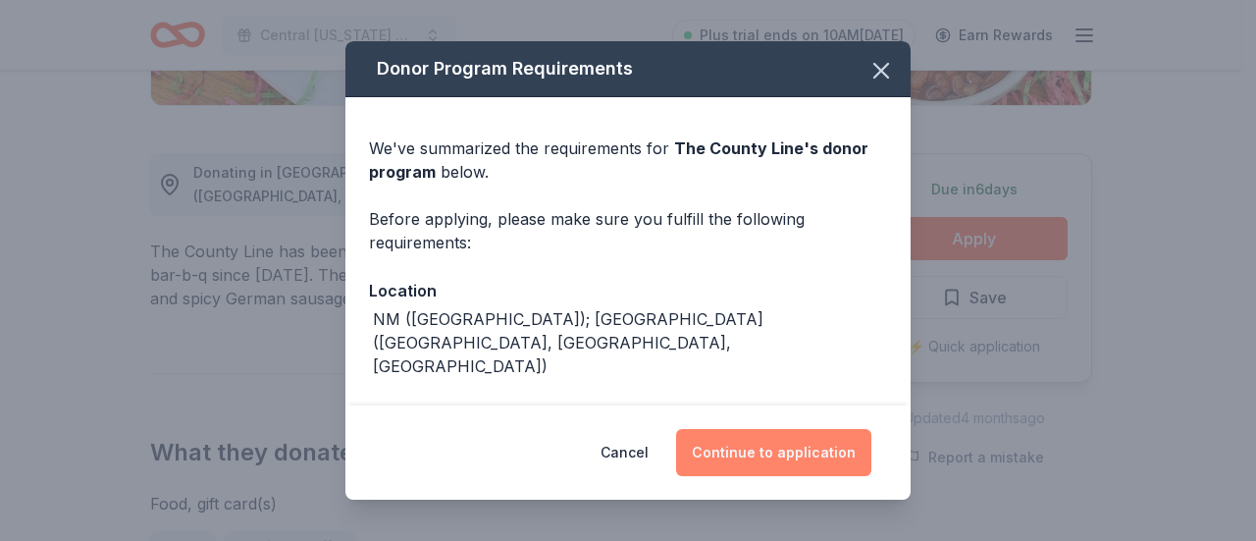
click at [787, 454] on button "Continue to application" at bounding box center [773, 452] width 195 height 47
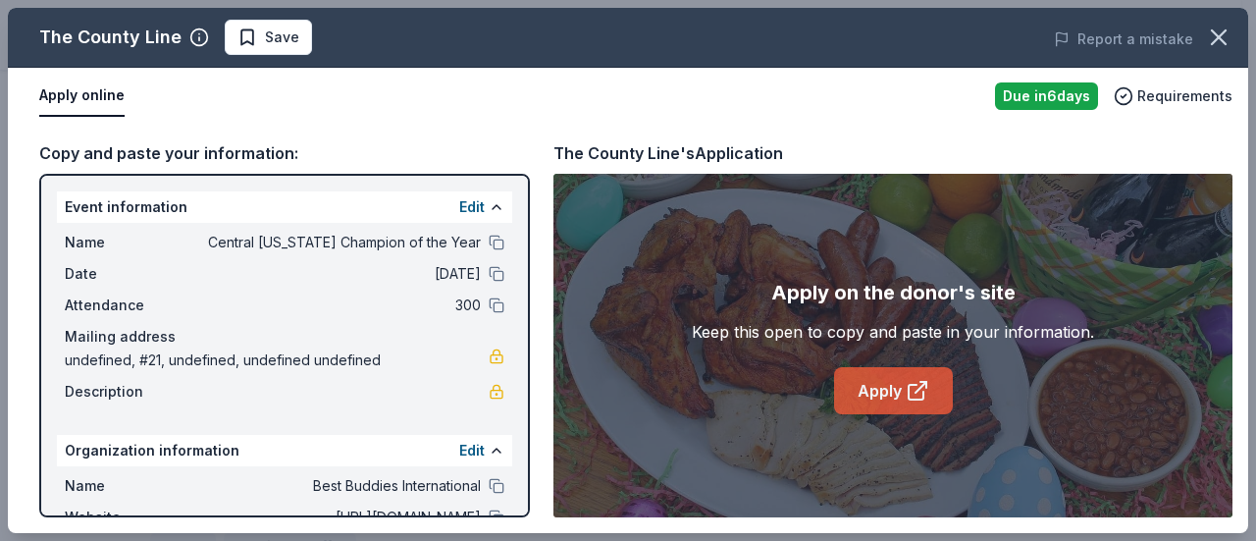
click at [881, 390] on link "Apply" at bounding box center [893, 390] width 119 height 47
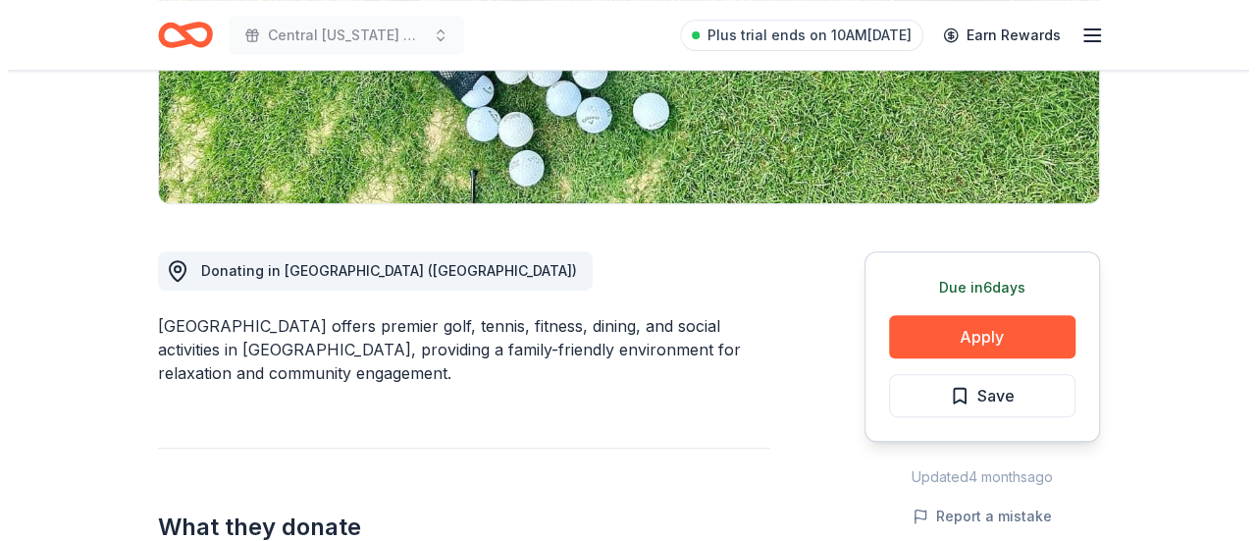
scroll to position [687, 0]
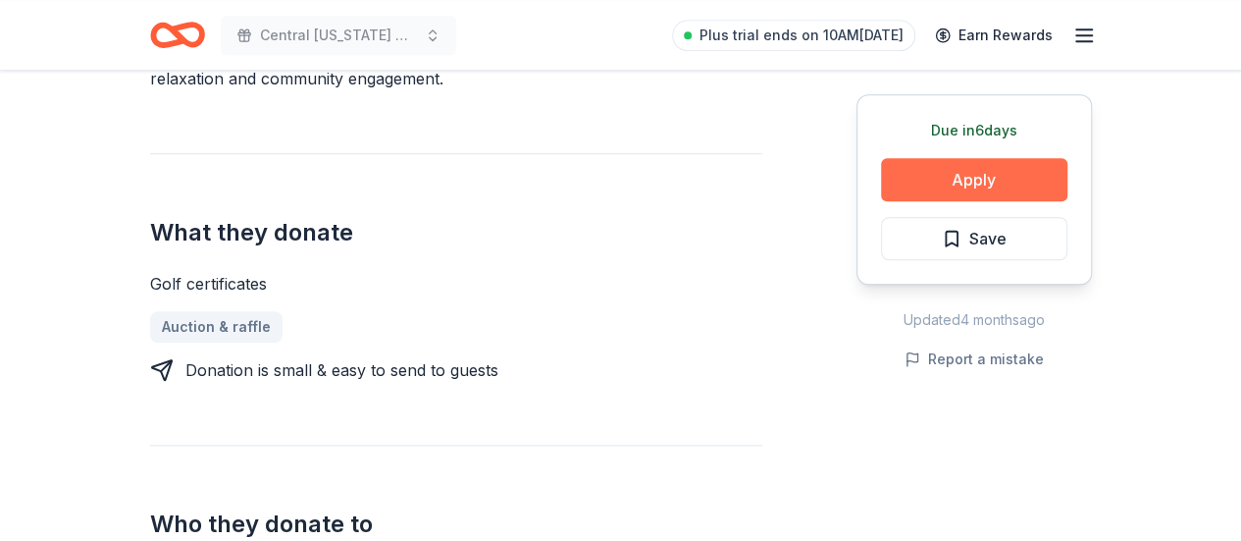
click at [954, 170] on button "Apply" at bounding box center [974, 179] width 186 height 43
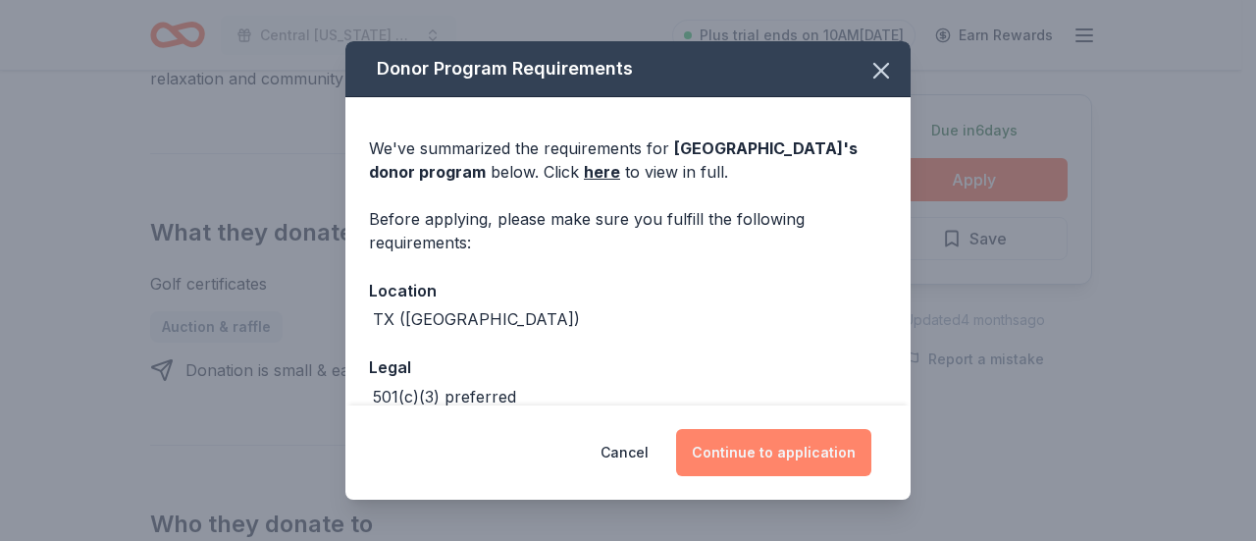
click at [791, 467] on button "Continue to application" at bounding box center [773, 452] width 195 height 47
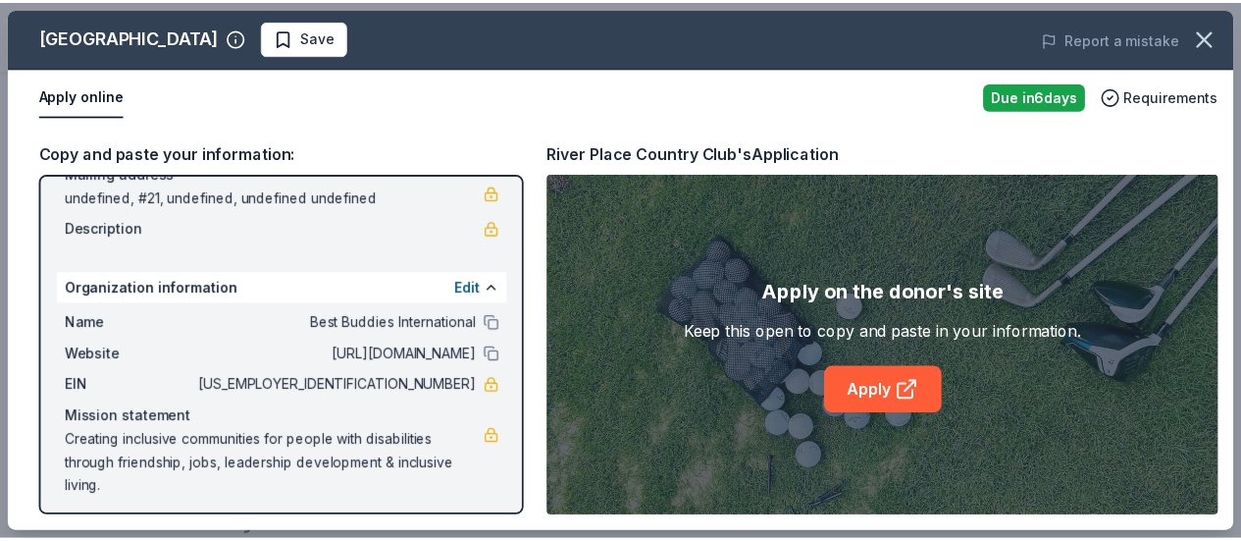
scroll to position [171, 0]
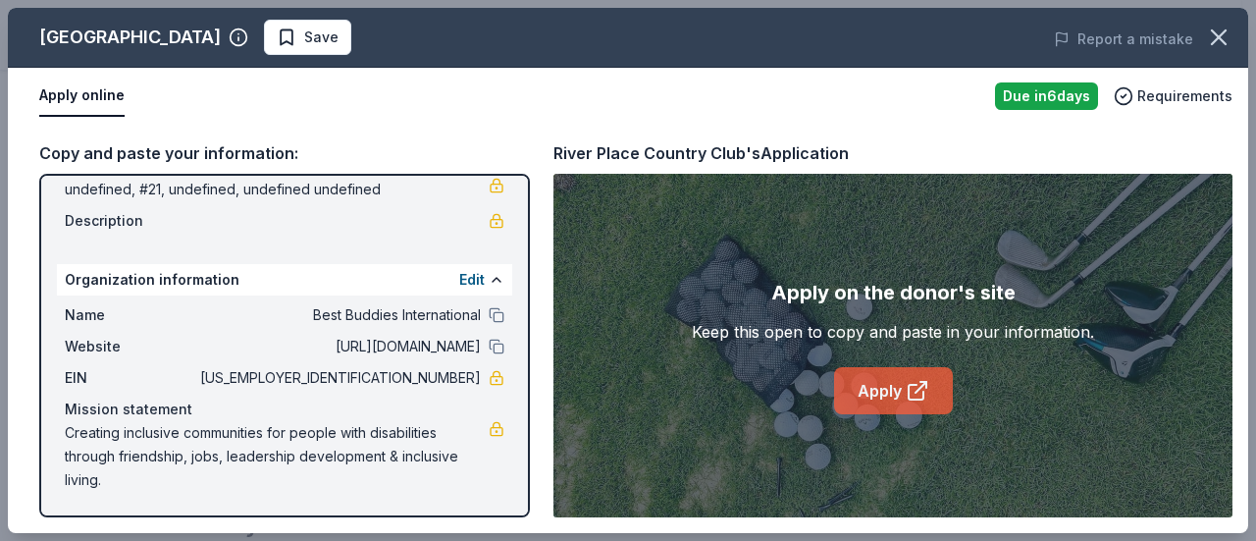
click at [924, 388] on icon at bounding box center [918, 391] width 24 height 24
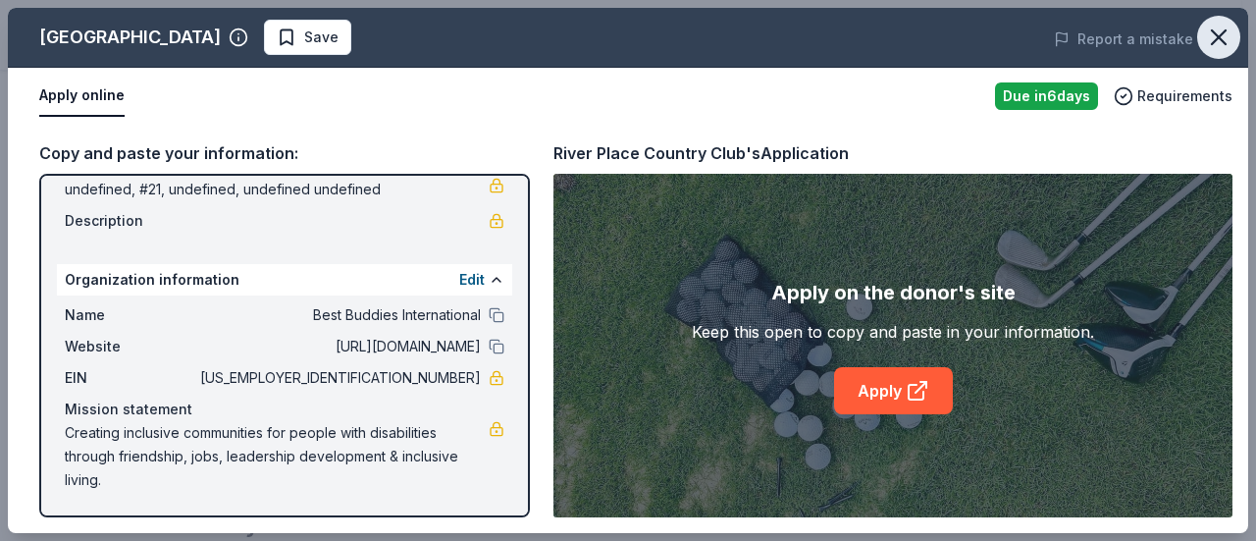
click at [1214, 25] on icon "button" at bounding box center [1218, 37] width 27 height 27
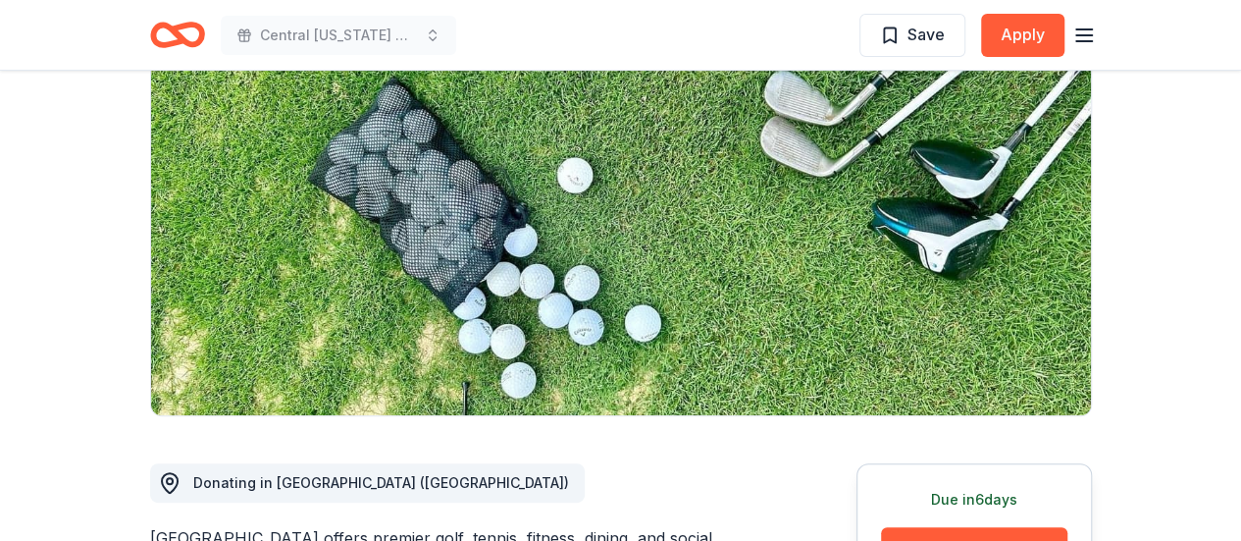
scroll to position [0, 0]
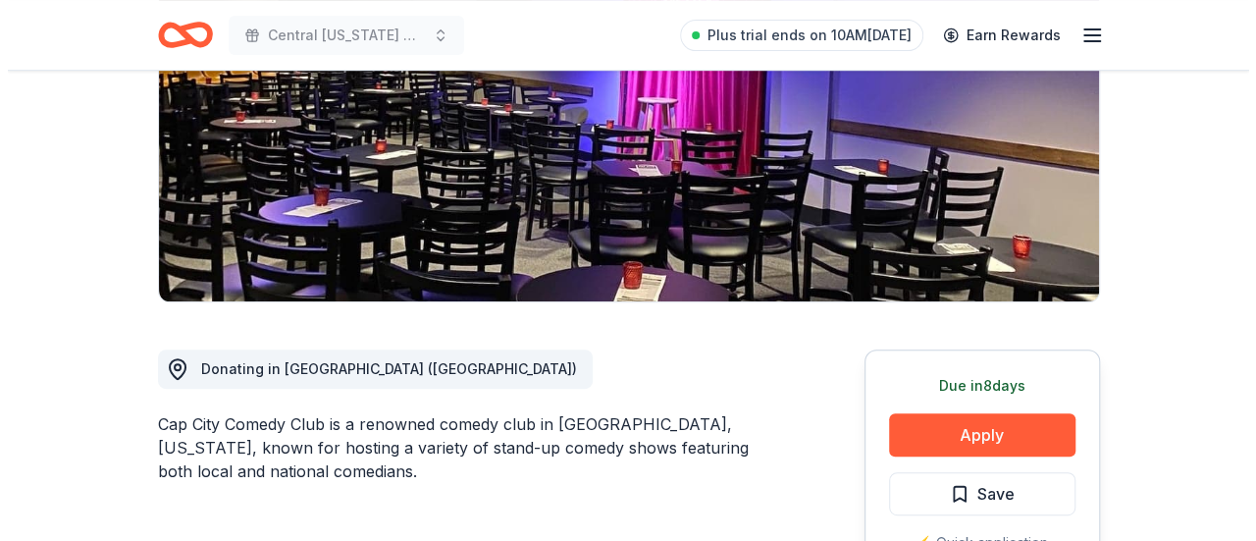
scroll to position [392, 0]
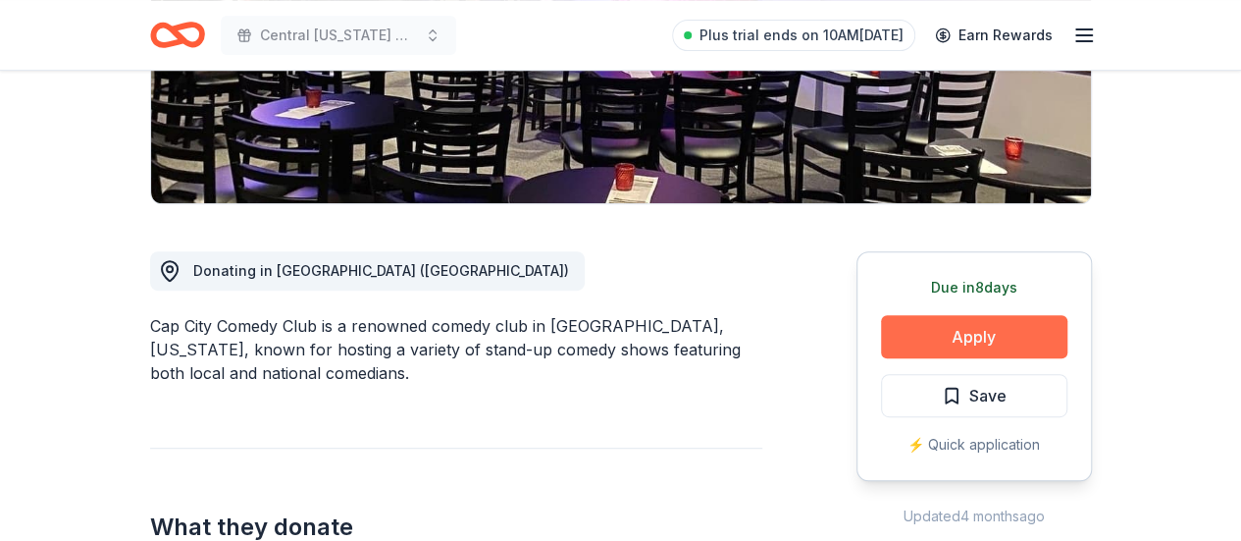
click at [944, 335] on button "Apply" at bounding box center [974, 336] width 186 height 43
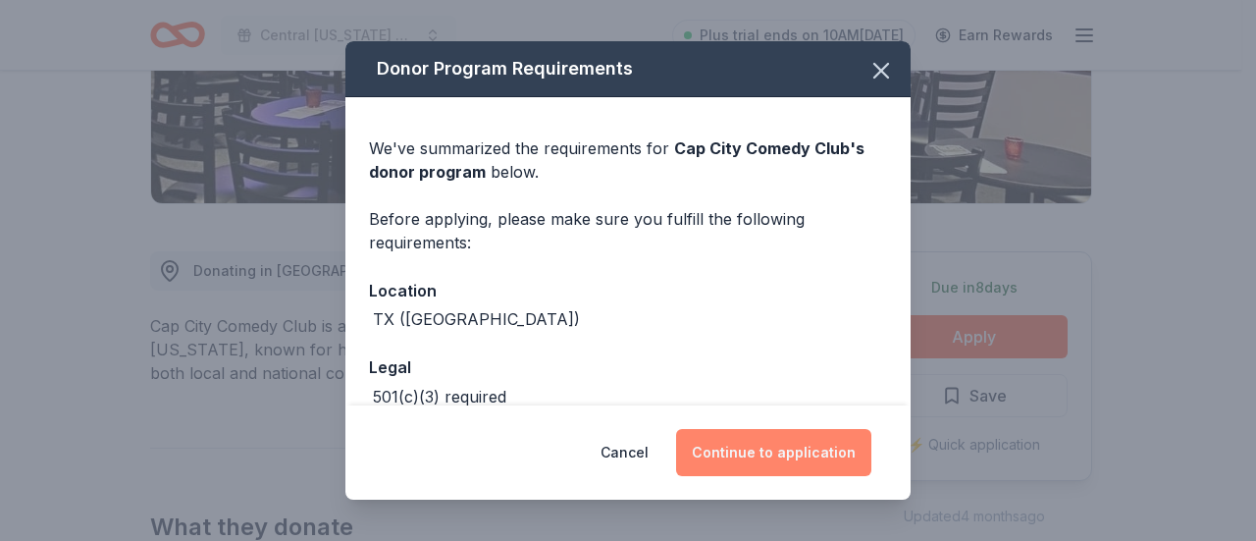
click at [792, 450] on button "Continue to application" at bounding box center [773, 452] width 195 height 47
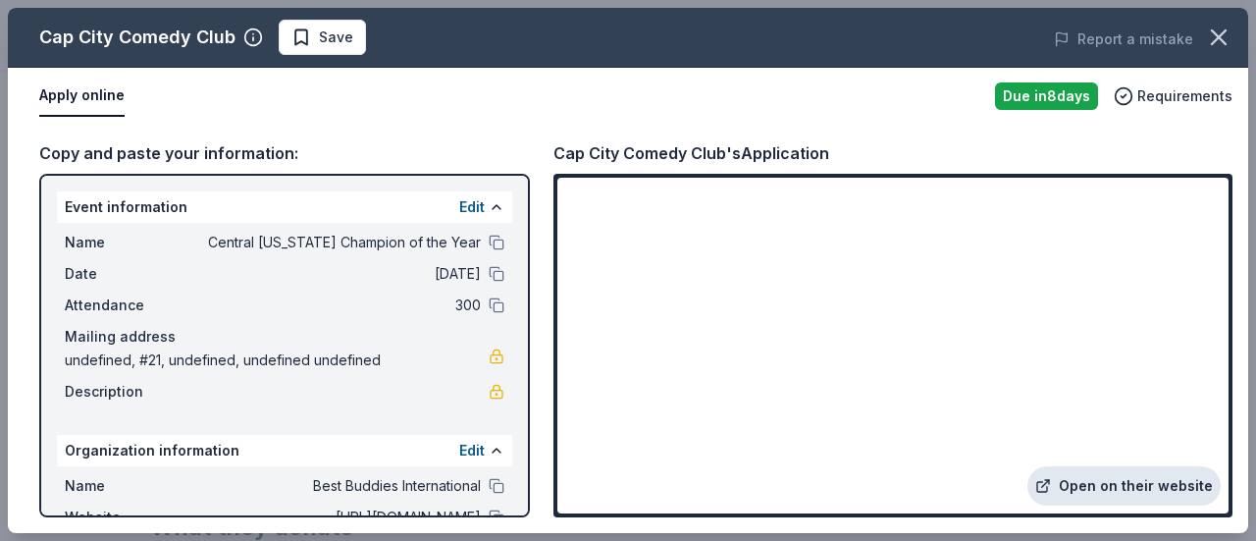
click at [1111, 482] on link "Open on their website" at bounding box center [1123, 485] width 193 height 39
click at [344, 44] on span "Save" at bounding box center [336, 38] width 34 height 24
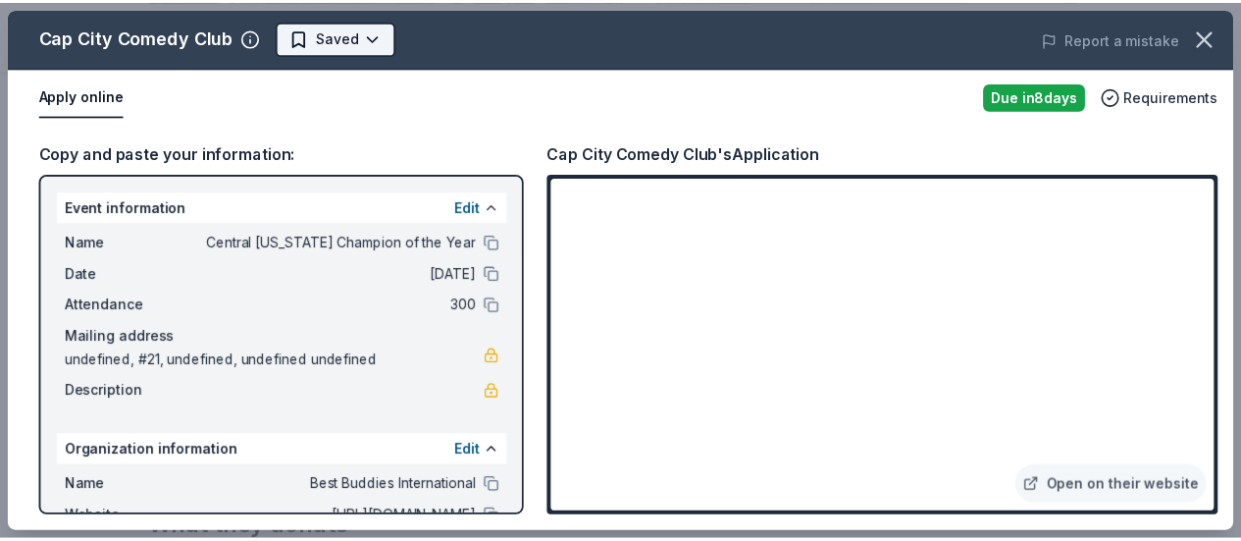
scroll to position [0, 0]
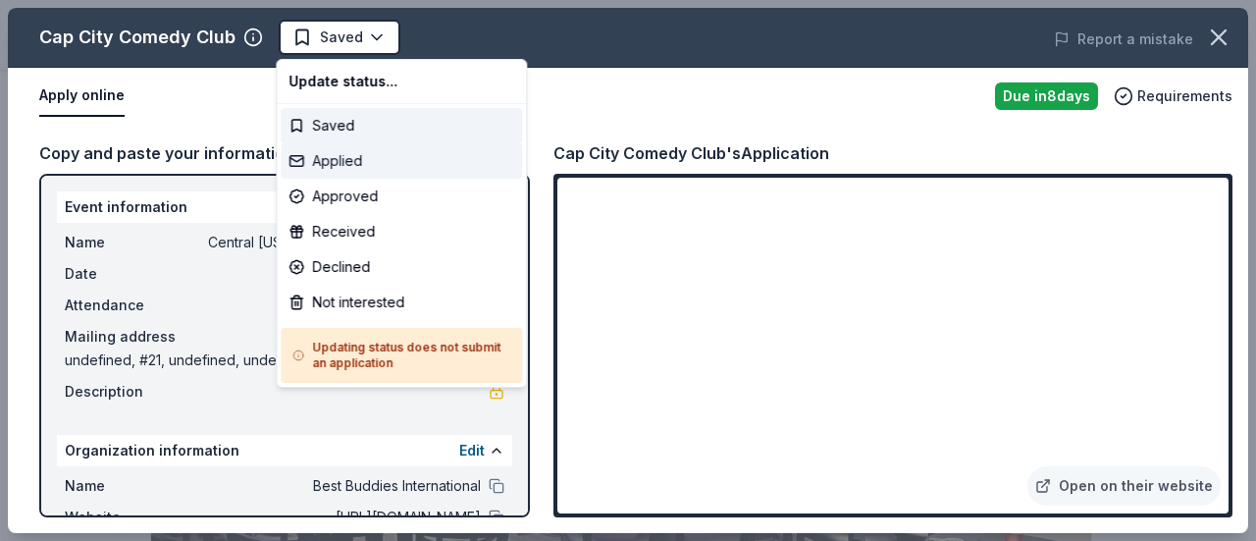
click at [373, 168] on div "Applied" at bounding box center [401, 160] width 241 height 35
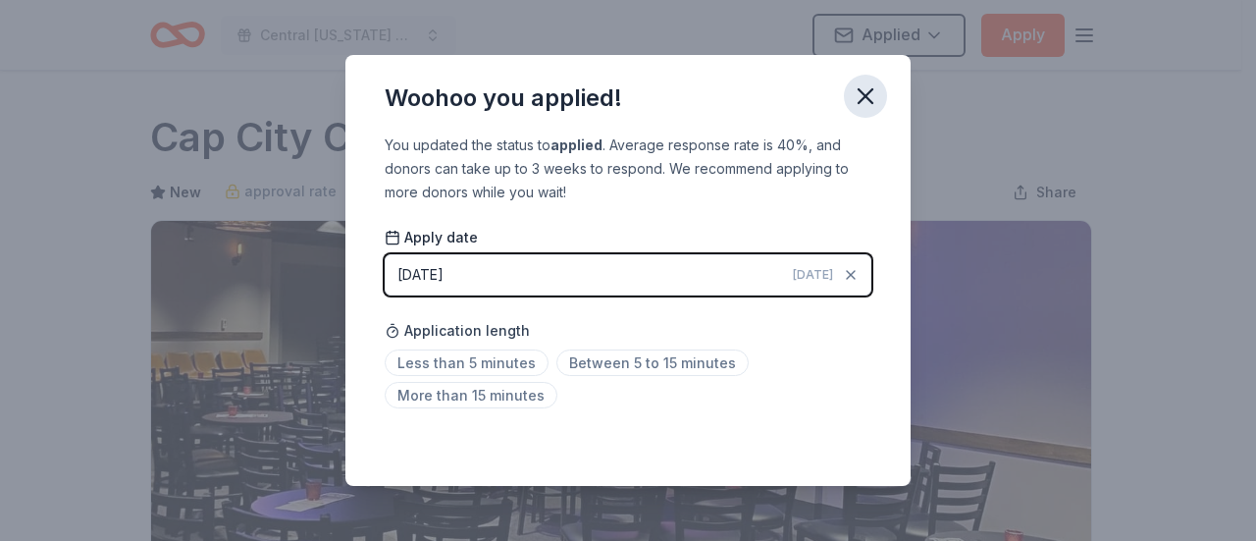
click at [868, 101] on icon "button" at bounding box center [865, 95] width 27 height 27
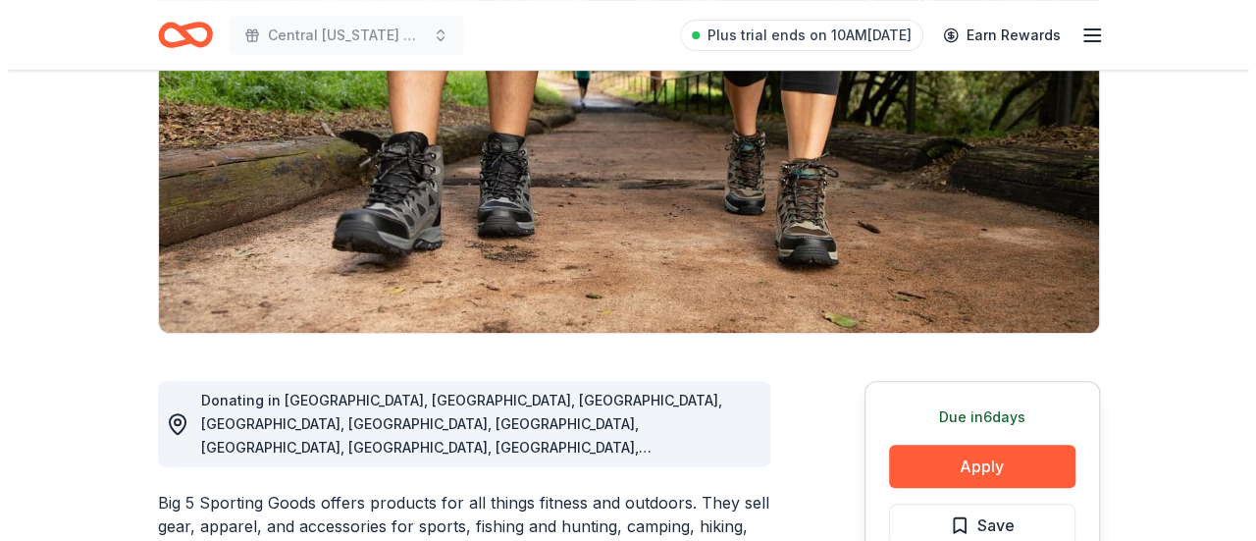
scroll to position [392, 0]
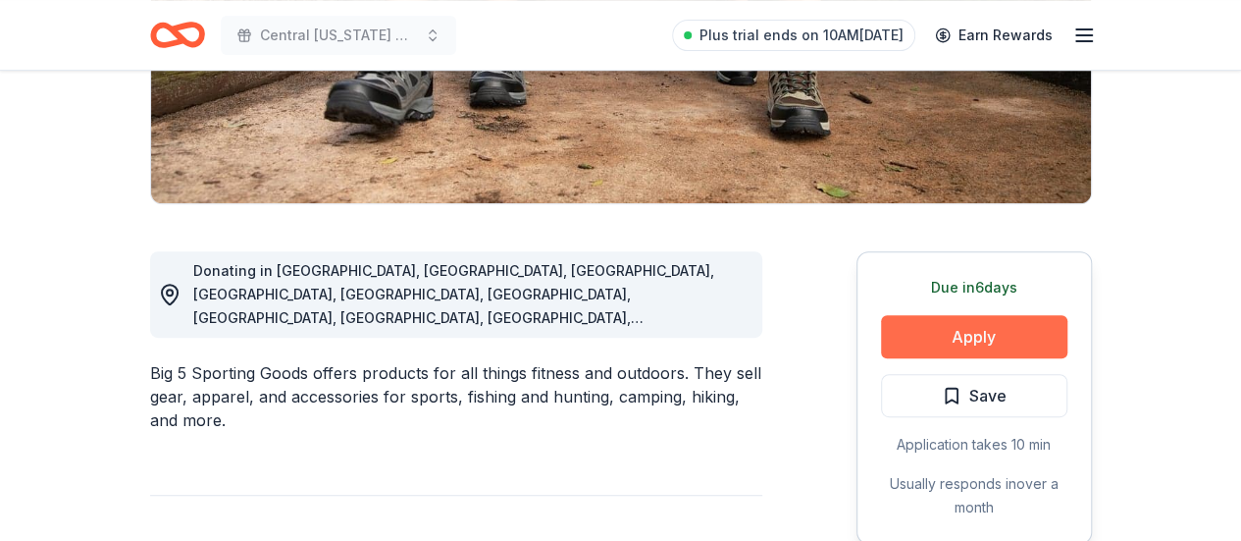
click at [946, 336] on button "Apply" at bounding box center [974, 336] width 186 height 43
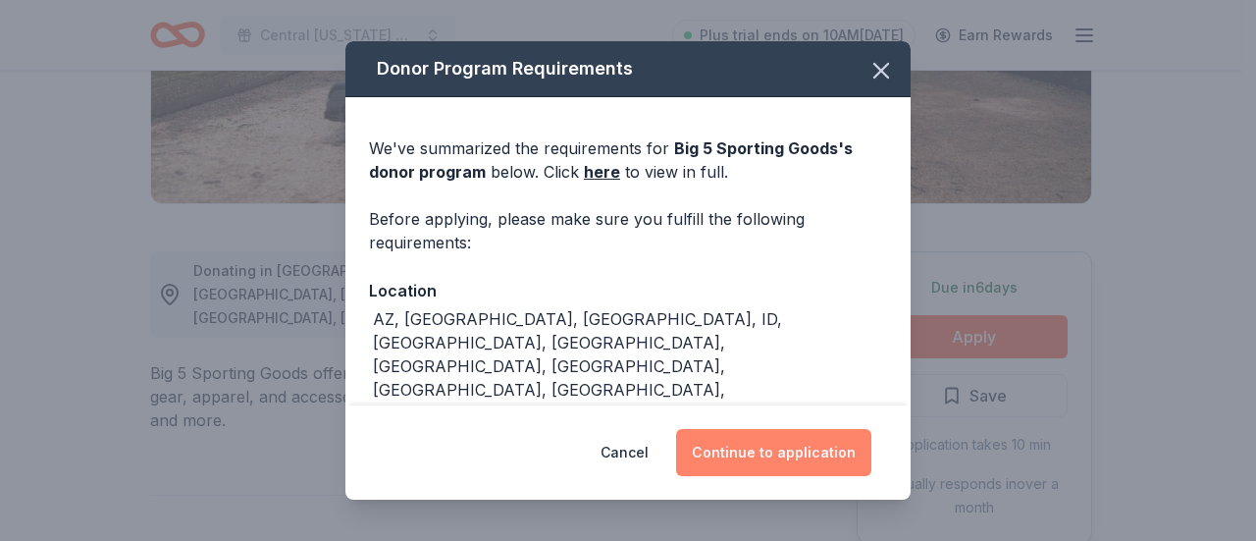
click at [802, 457] on button "Continue to application" at bounding box center [773, 452] width 195 height 47
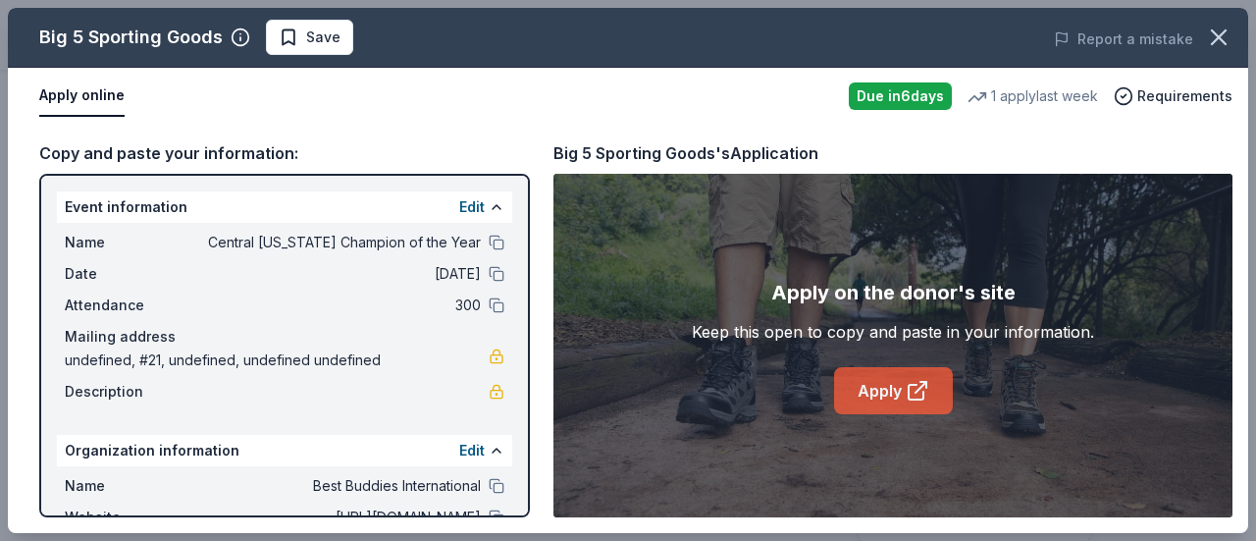
click at [878, 388] on link "Apply" at bounding box center [893, 390] width 119 height 47
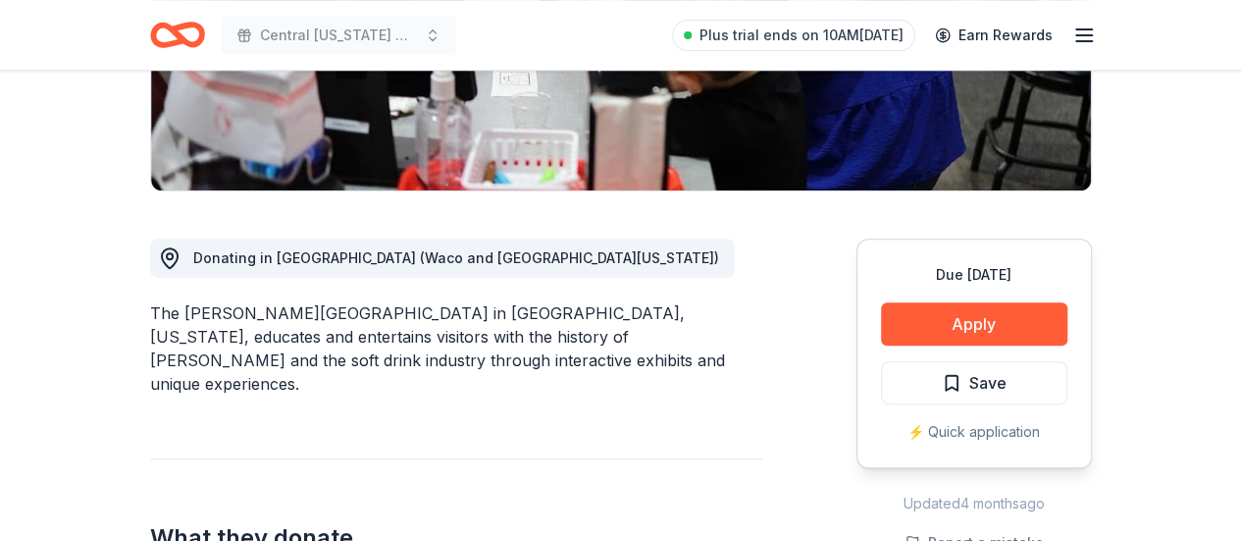
scroll to position [392, 0]
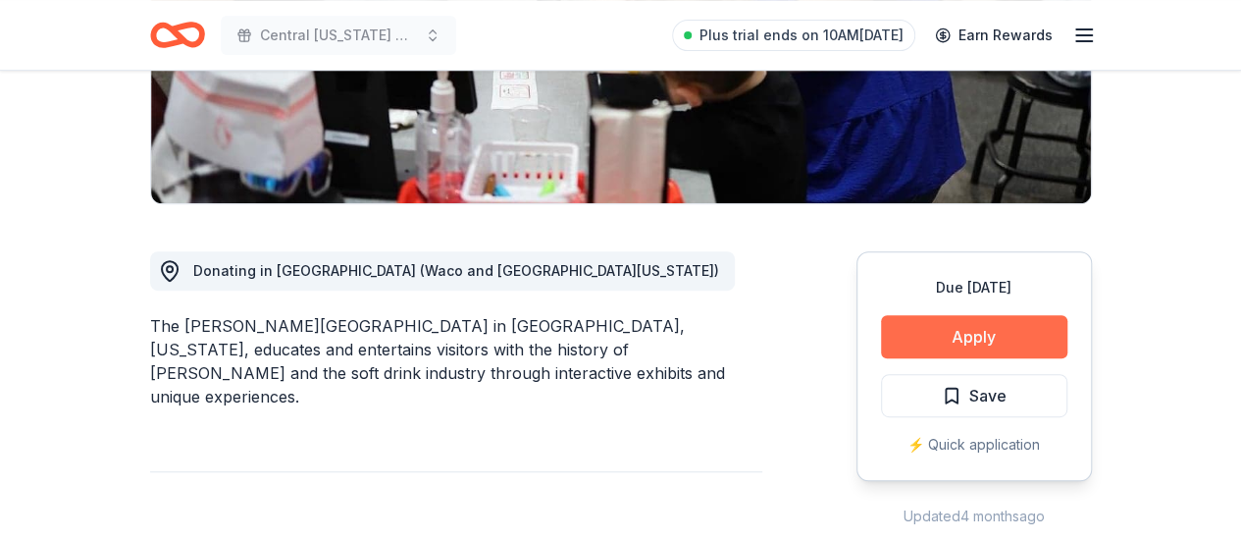
click at [985, 348] on button "Apply" at bounding box center [974, 336] width 186 height 43
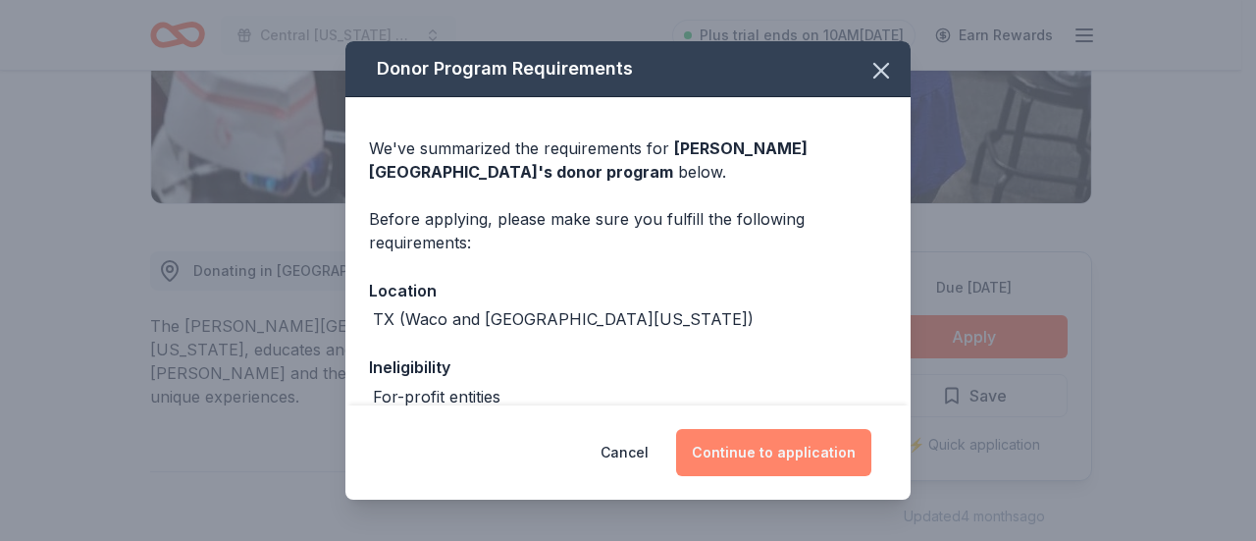
click at [806, 472] on button "Continue to application" at bounding box center [773, 452] width 195 height 47
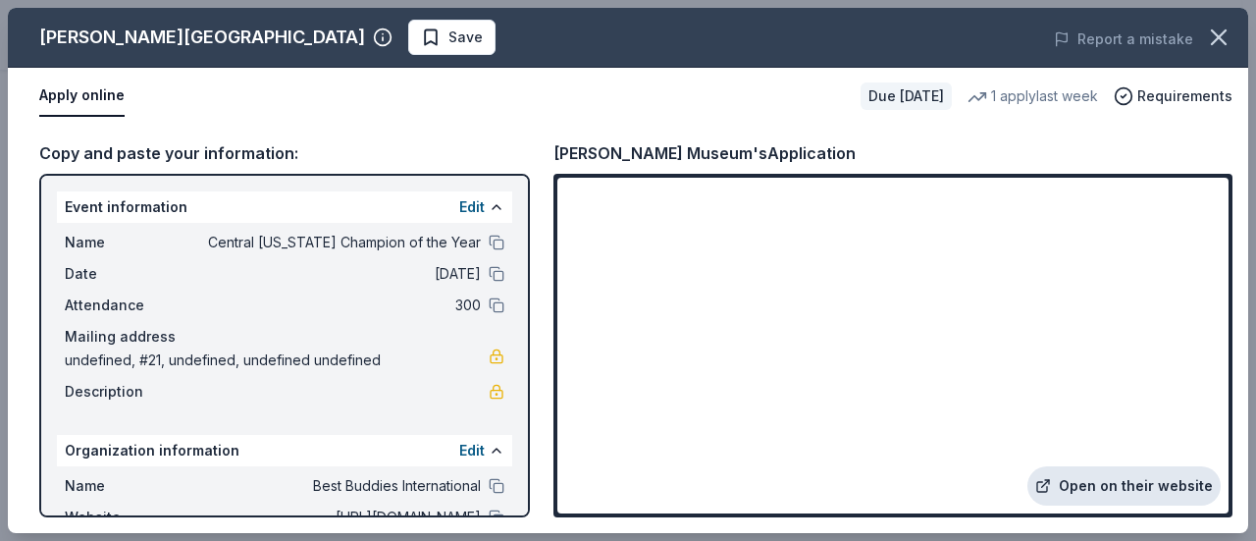
click at [1118, 490] on link "Open on their website" at bounding box center [1123, 485] width 193 height 39
click at [1222, 36] on icon "button" at bounding box center [1218, 37] width 27 height 27
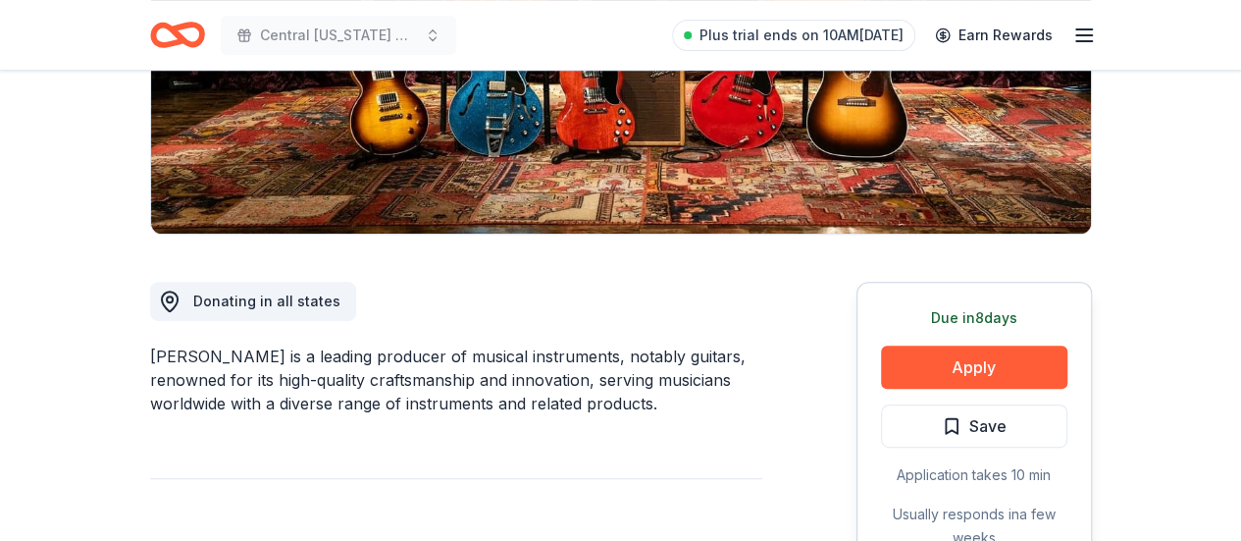
scroll to position [392, 0]
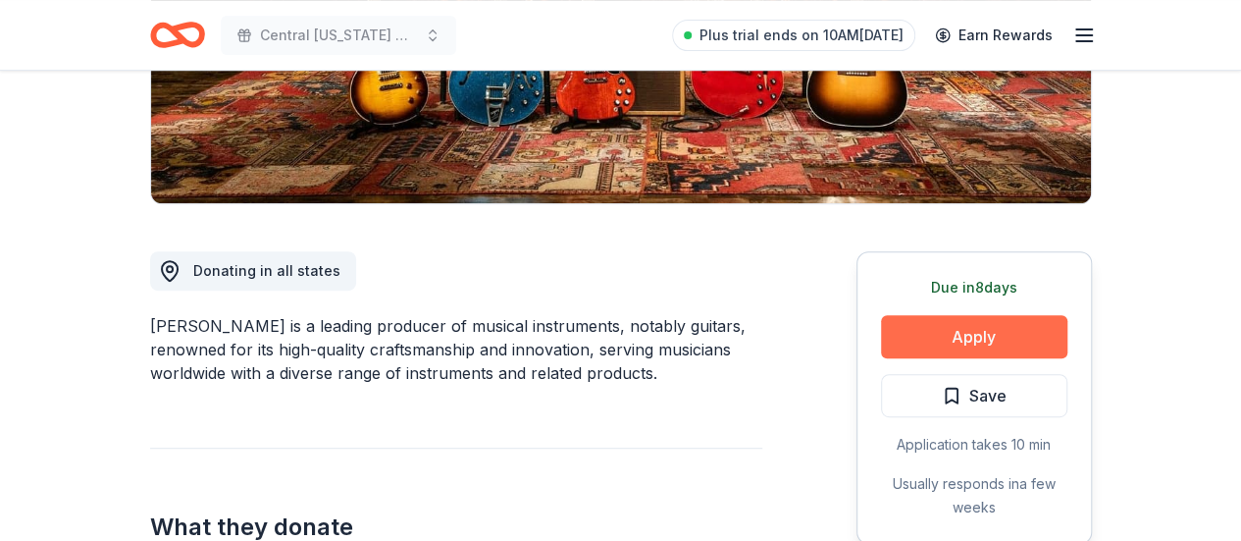
click at [965, 339] on button "Apply" at bounding box center [974, 336] width 186 height 43
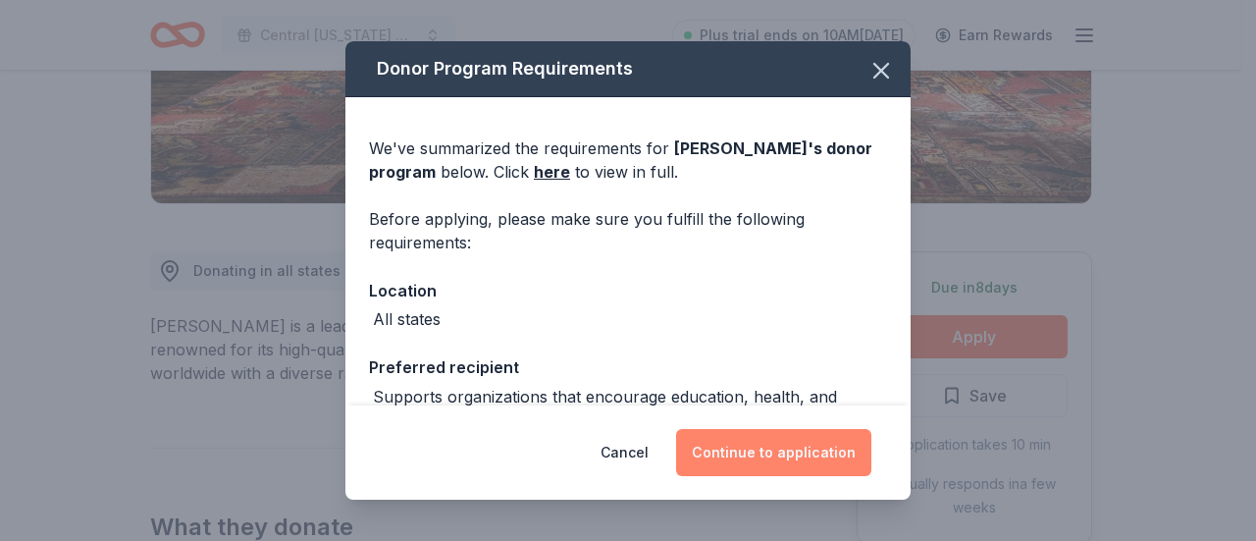
click at [798, 466] on button "Continue to application" at bounding box center [773, 452] width 195 height 47
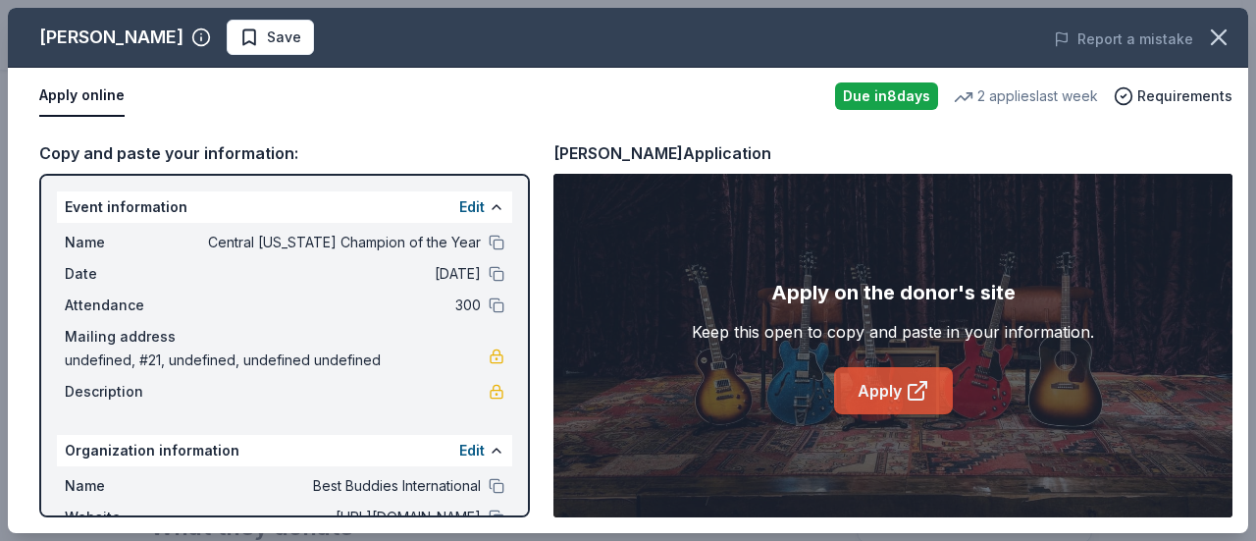
click at [923, 388] on icon at bounding box center [918, 391] width 24 height 24
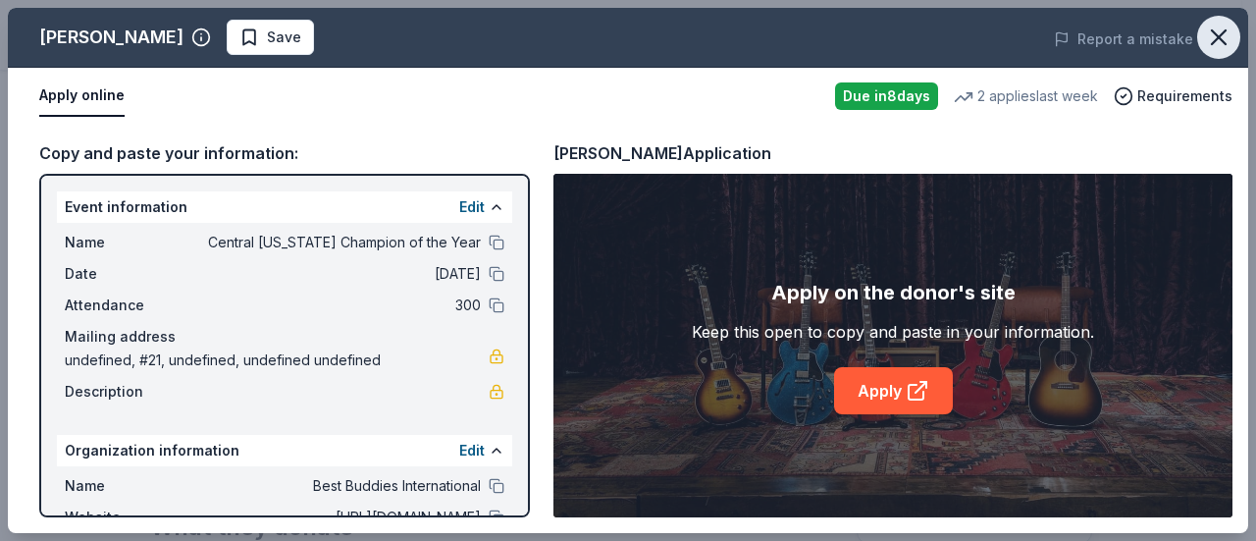
click at [1219, 30] on icon "button" at bounding box center [1218, 37] width 27 height 27
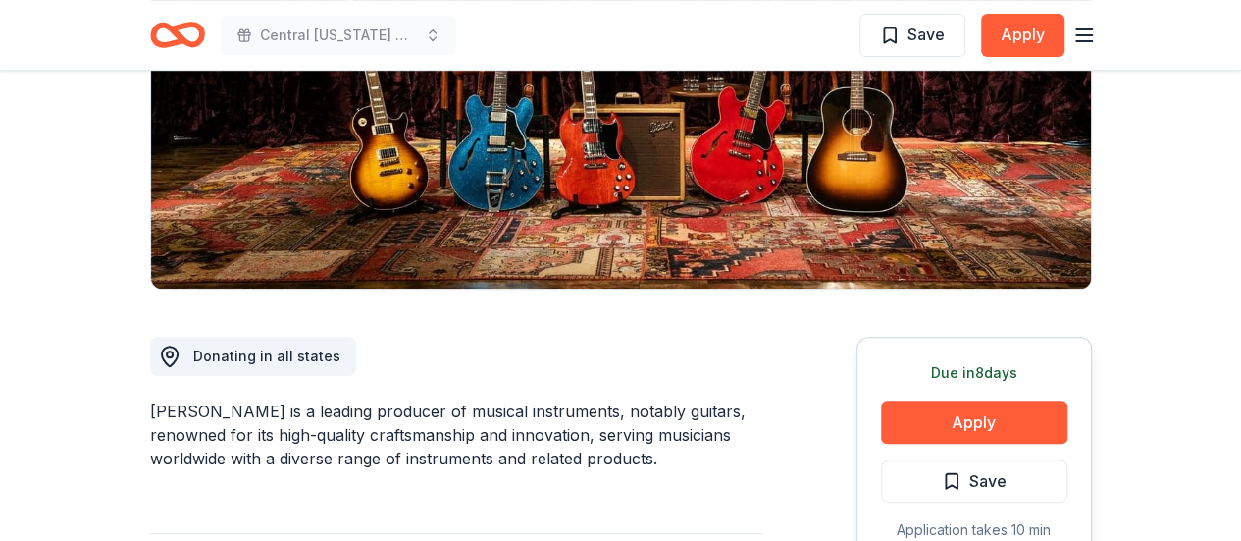
scroll to position [196, 0]
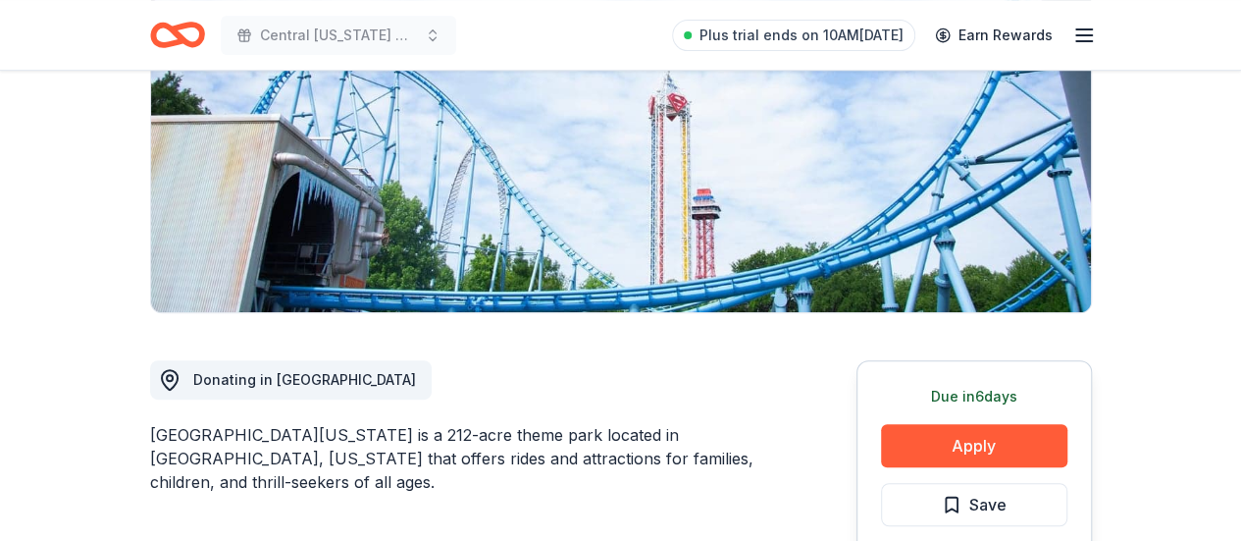
scroll to position [589, 0]
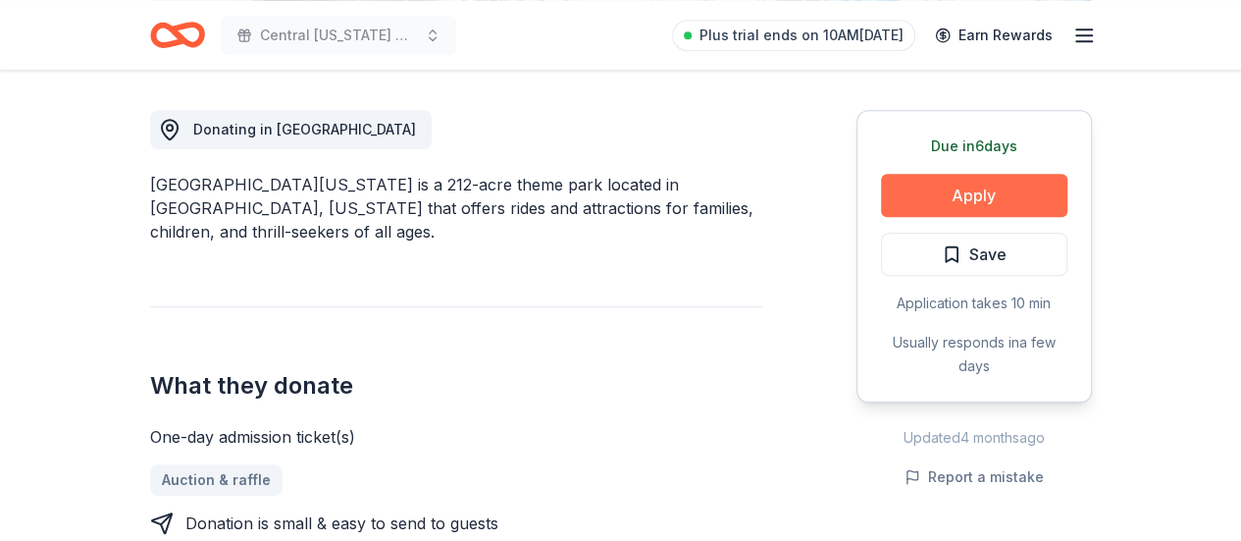
click at [999, 187] on button "Apply" at bounding box center [974, 195] width 186 height 43
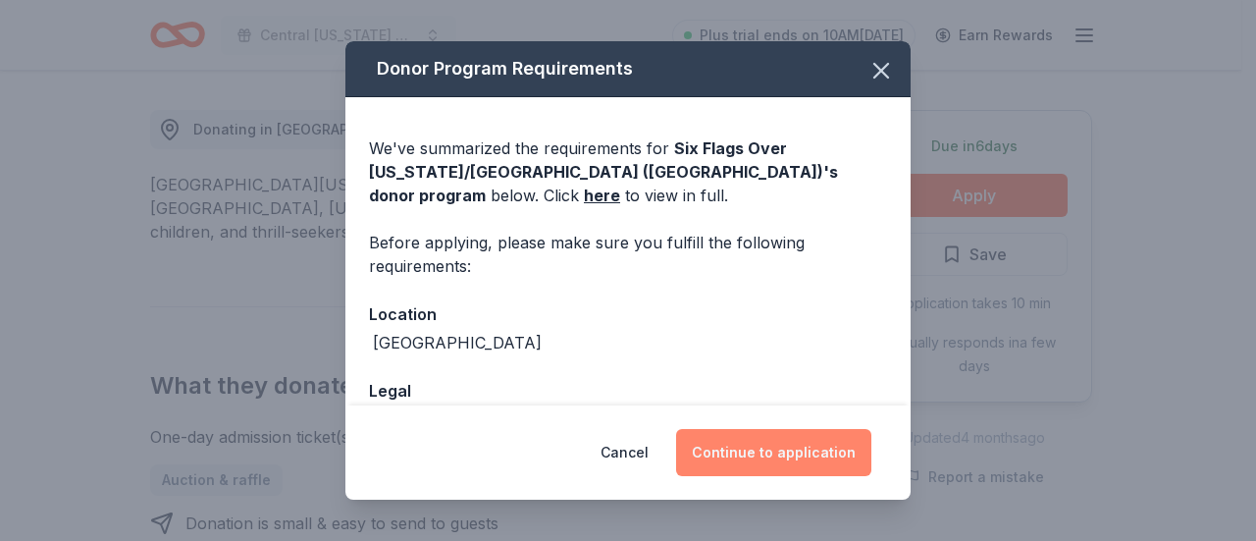
click at [776, 466] on button "Continue to application" at bounding box center [773, 452] width 195 height 47
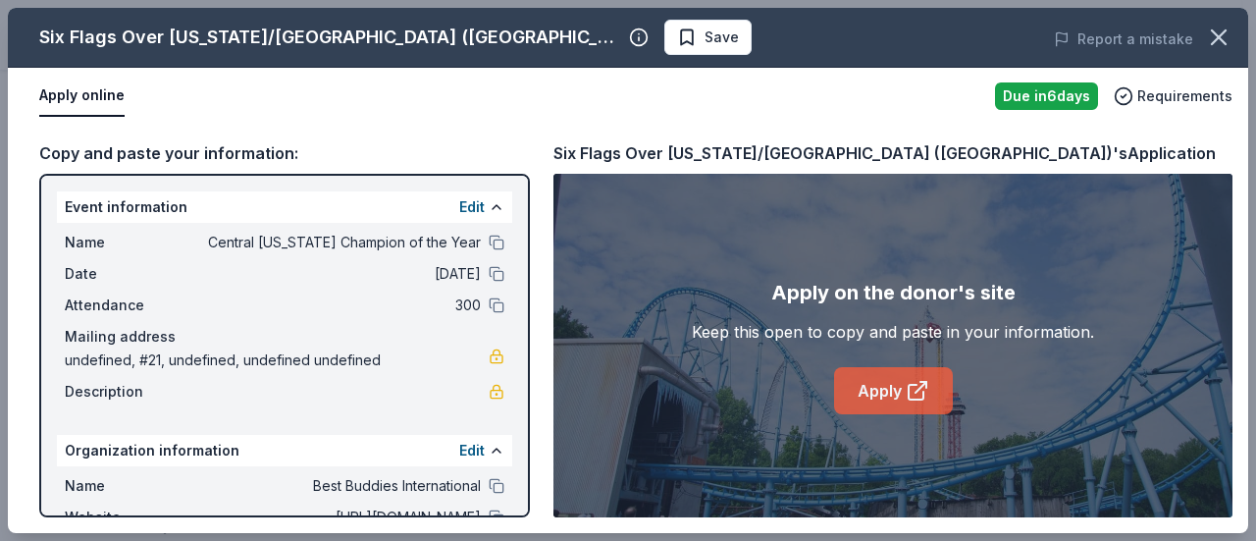
click at [940, 381] on link "Apply" at bounding box center [893, 390] width 119 height 47
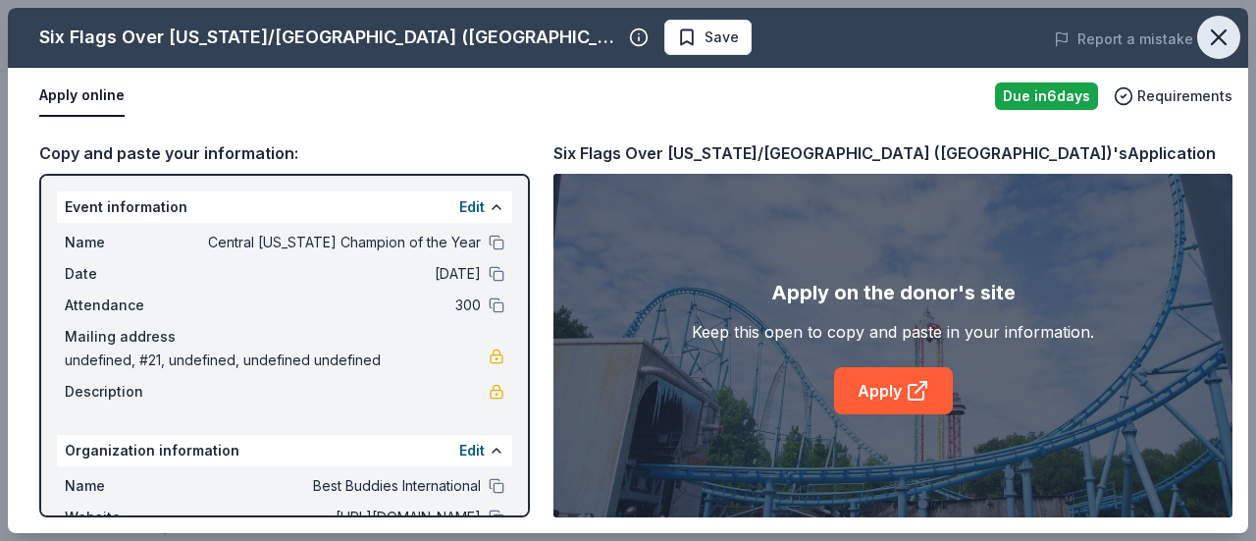
click at [1219, 39] on icon "button" at bounding box center [1219, 37] width 14 height 14
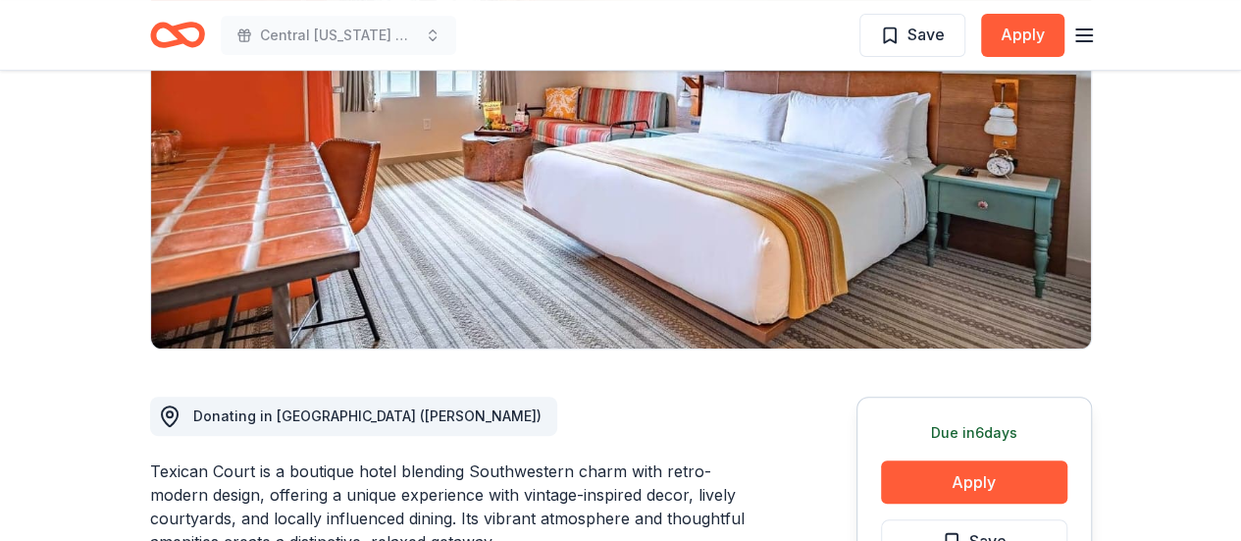
scroll to position [294, 0]
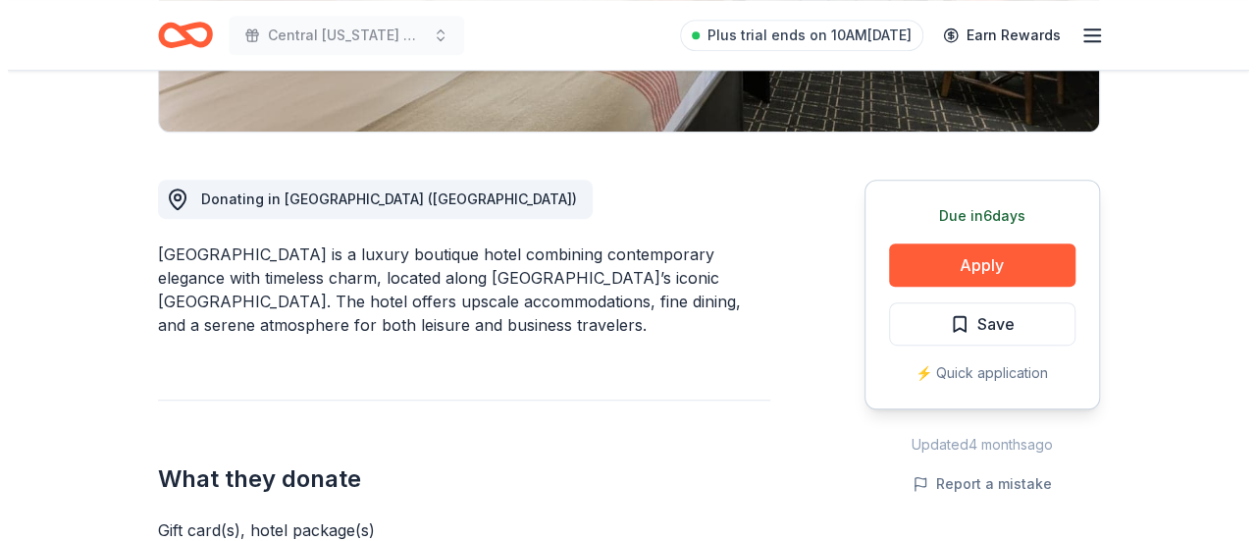
scroll to position [392, 0]
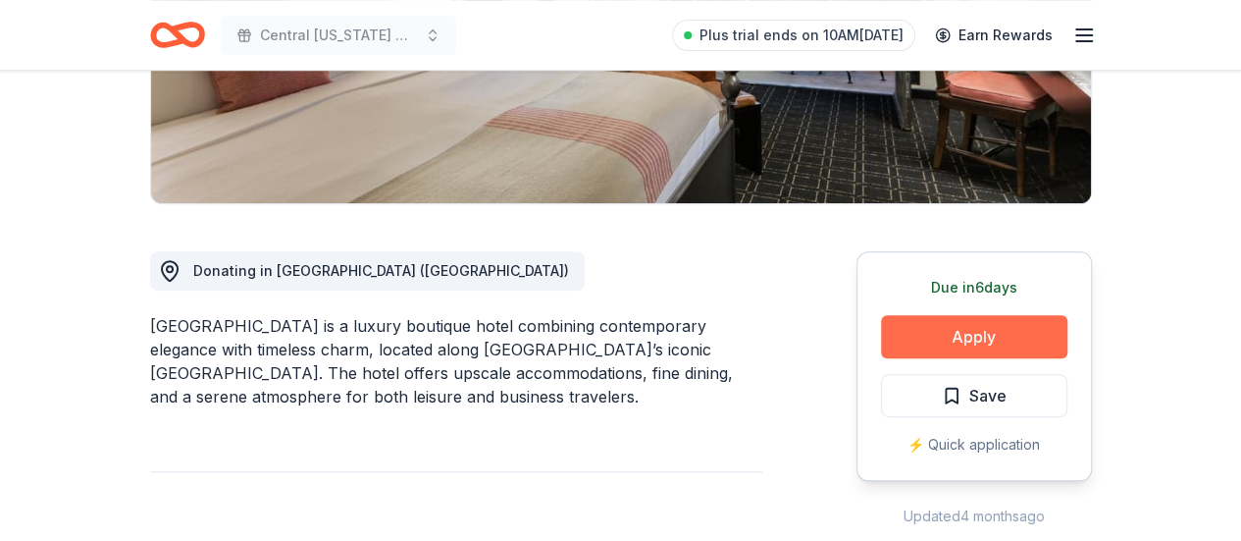
click at [969, 335] on button "Apply" at bounding box center [974, 336] width 186 height 43
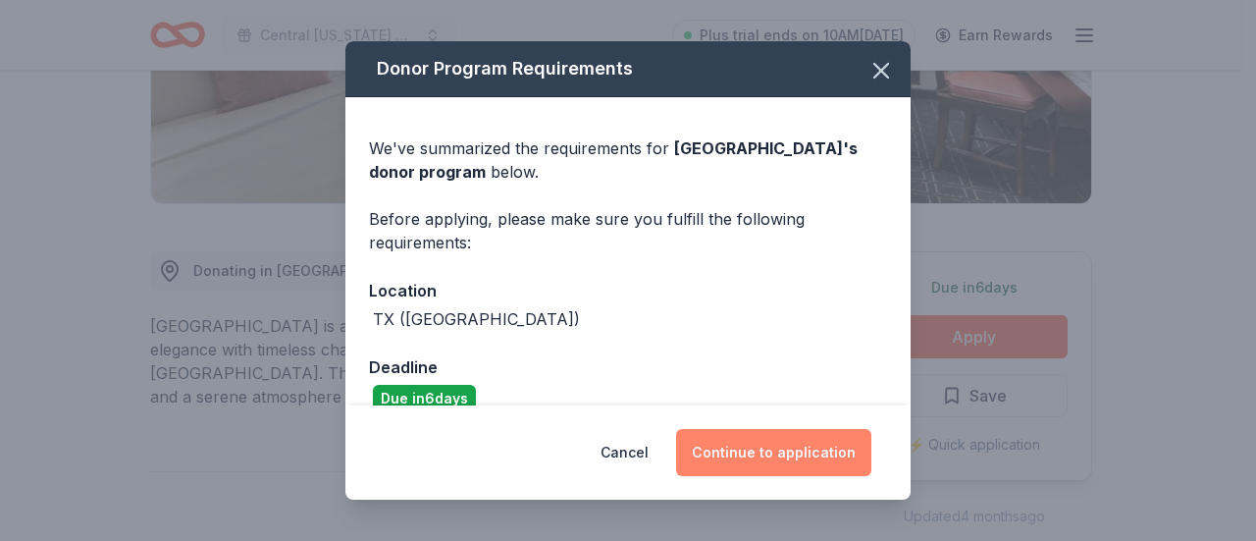
click at [789, 448] on button "Continue to application" at bounding box center [773, 452] width 195 height 47
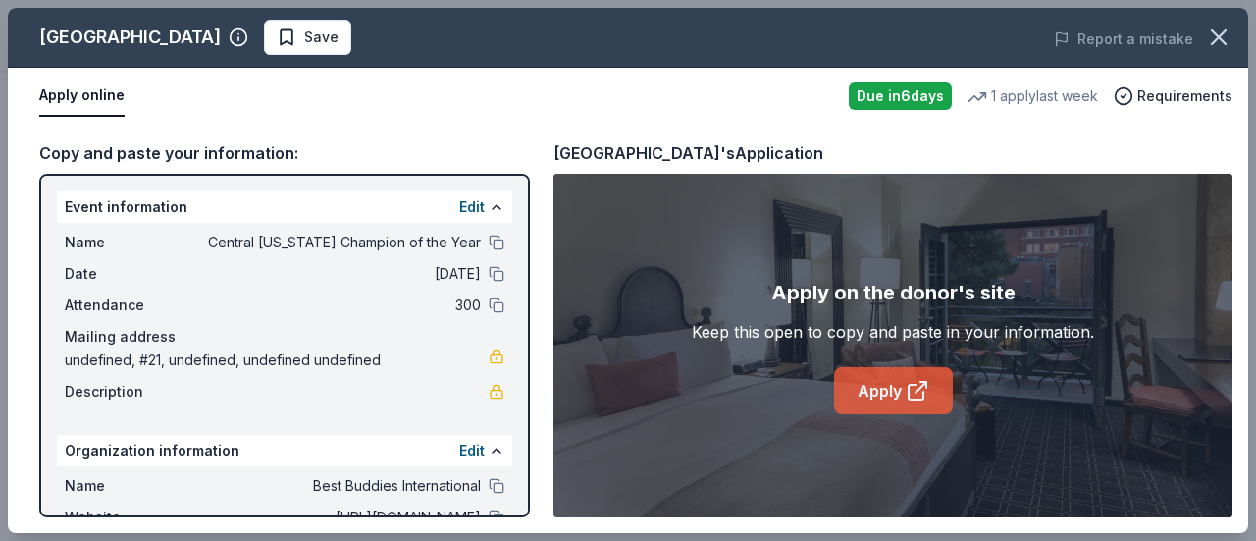
click at [888, 386] on link "Apply" at bounding box center [893, 390] width 119 height 47
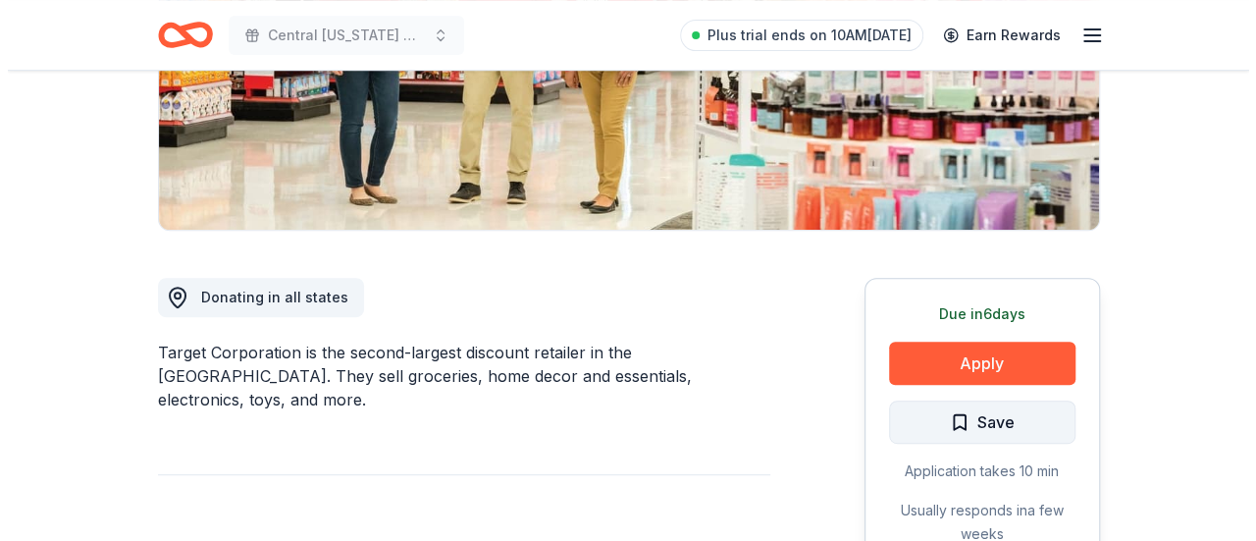
scroll to position [392, 0]
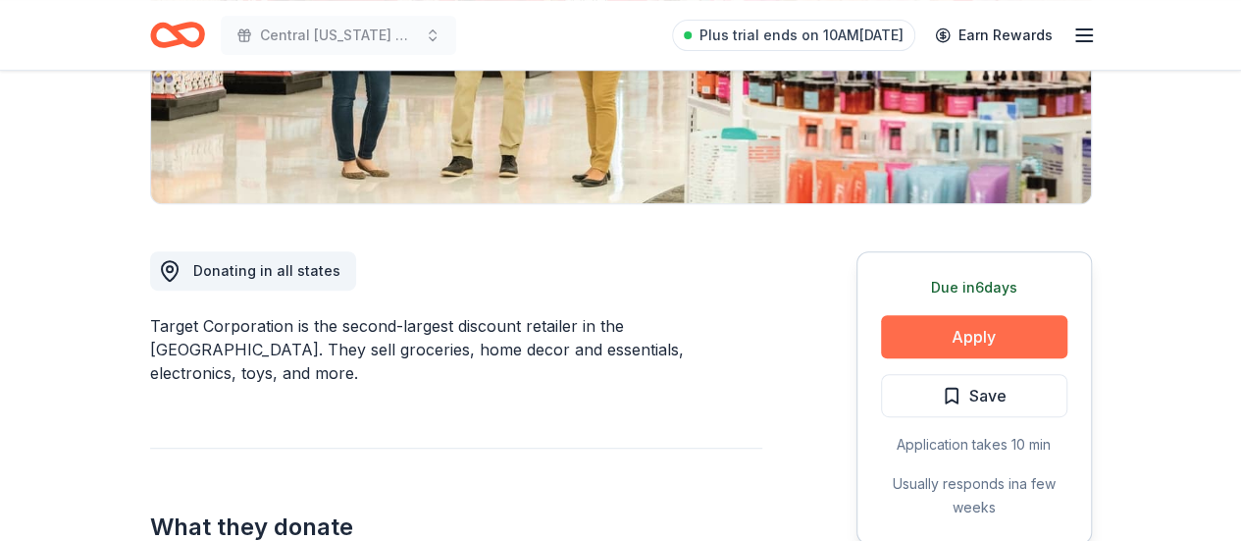
click at [965, 331] on button "Apply" at bounding box center [974, 336] width 186 height 43
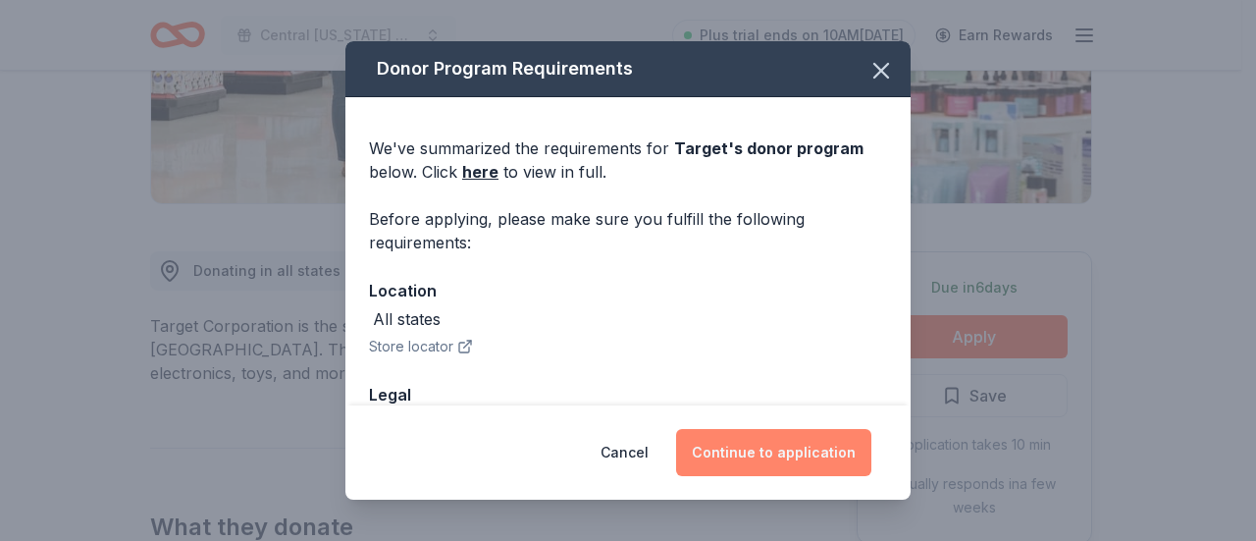
click at [773, 463] on button "Continue to application" at bounding box center [773, 452] width 195 height 47
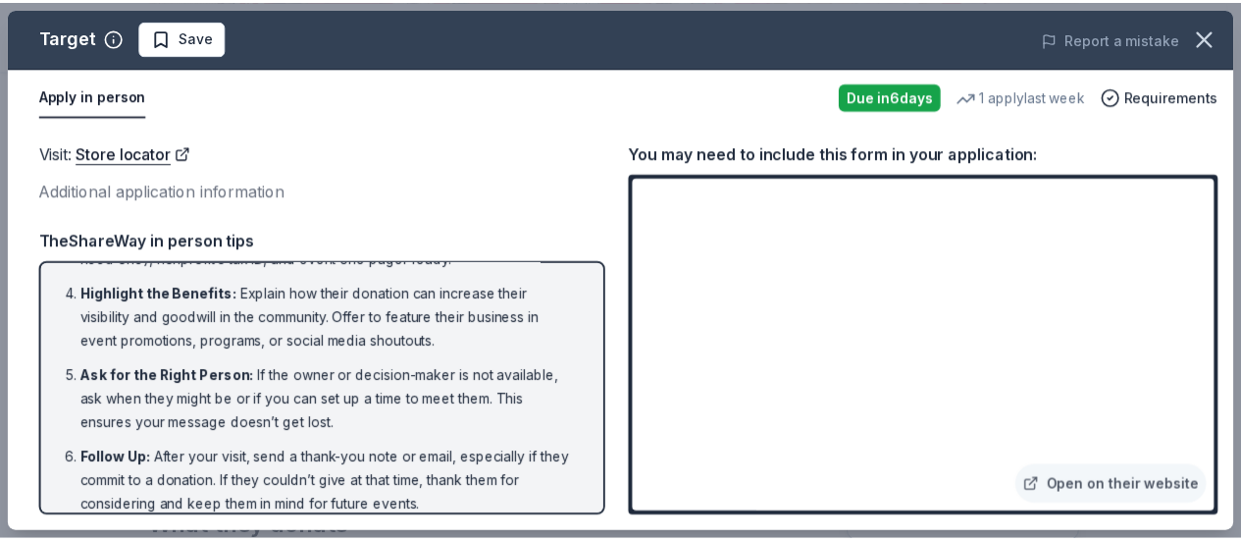
scroll to position [214, 0]
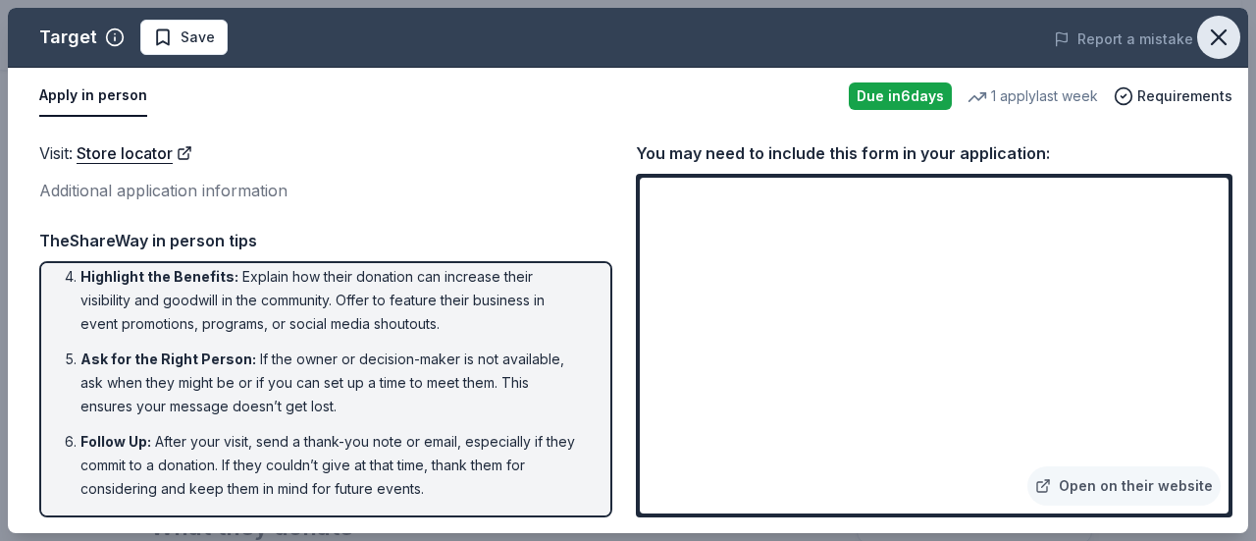
click at [1215, 32] on icon "button" at bounding box center [1218, 37] width 27 height 27
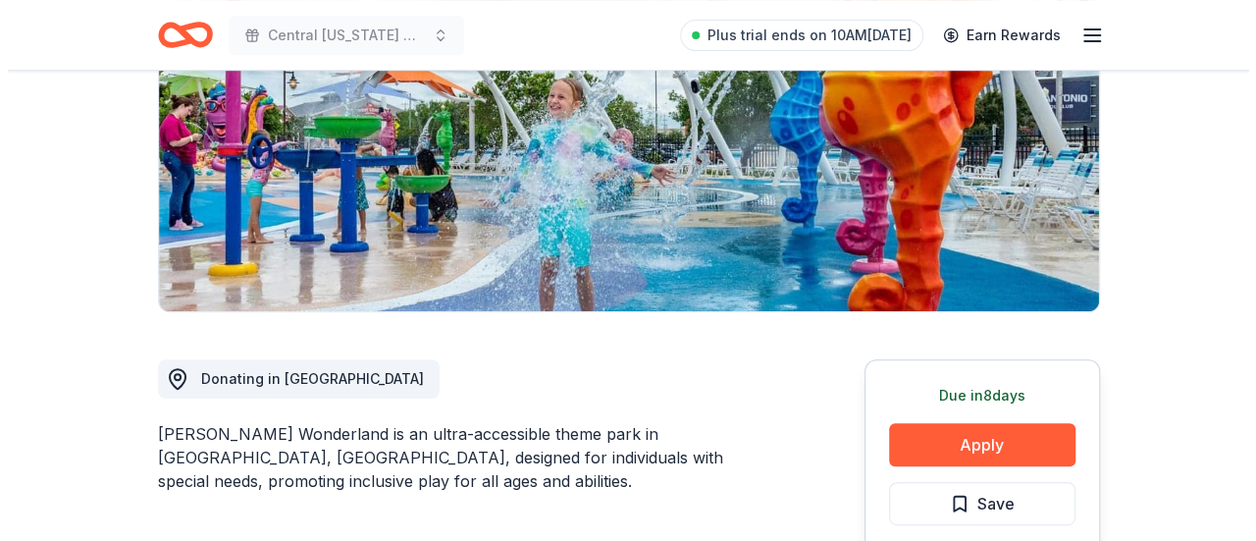
scroll to position [294, 0]
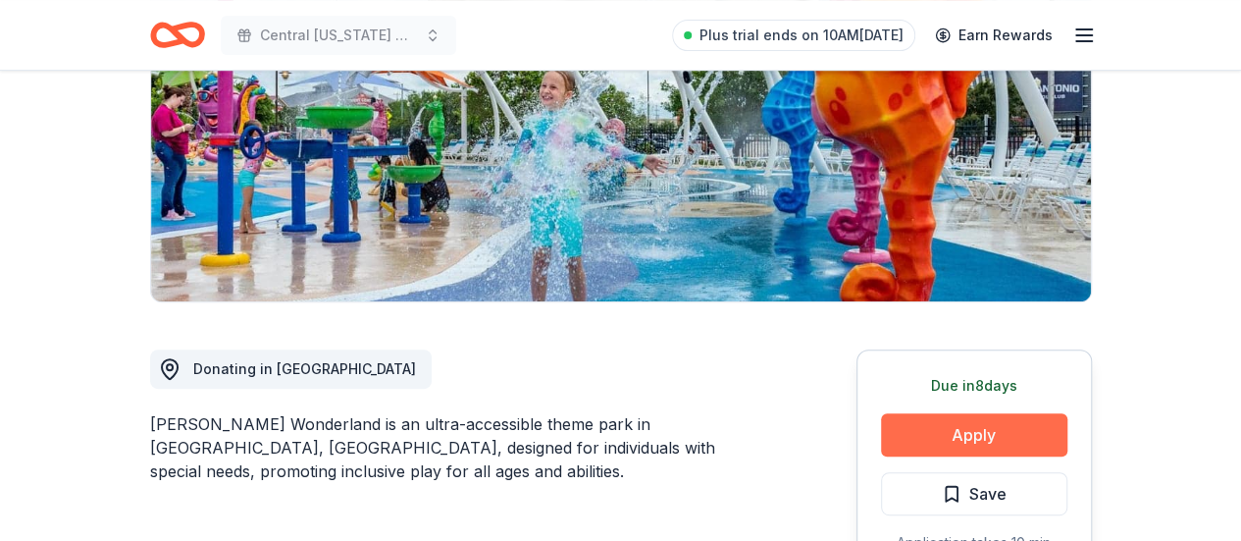
click at [942, 430] on button "Apply" at bounding box center [974, 434] width 186 height 43
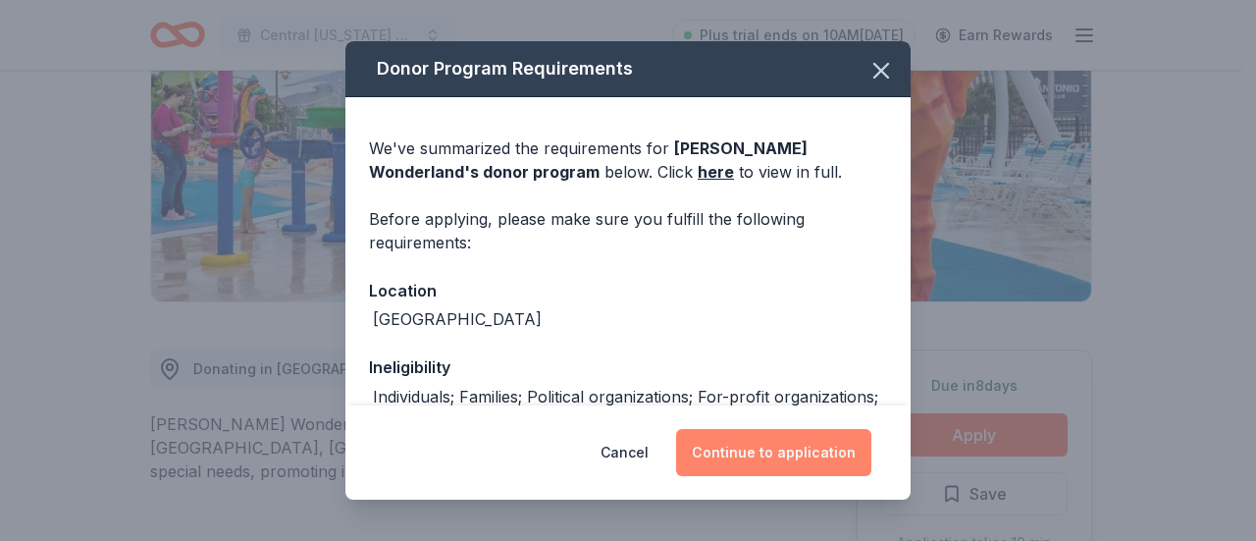
click at [785, 438] on button "Continue to application" at bounding box center [773, 452] width 195 height 47
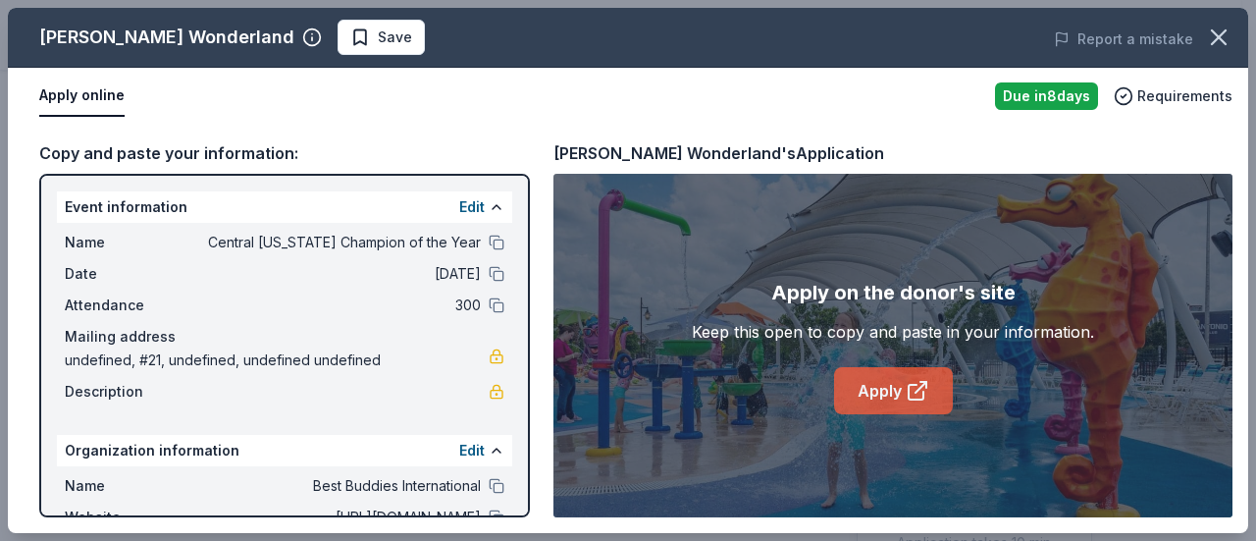
click at [869, 391] on link "Apply" at bounding box center [893, 390] width 119 height 47
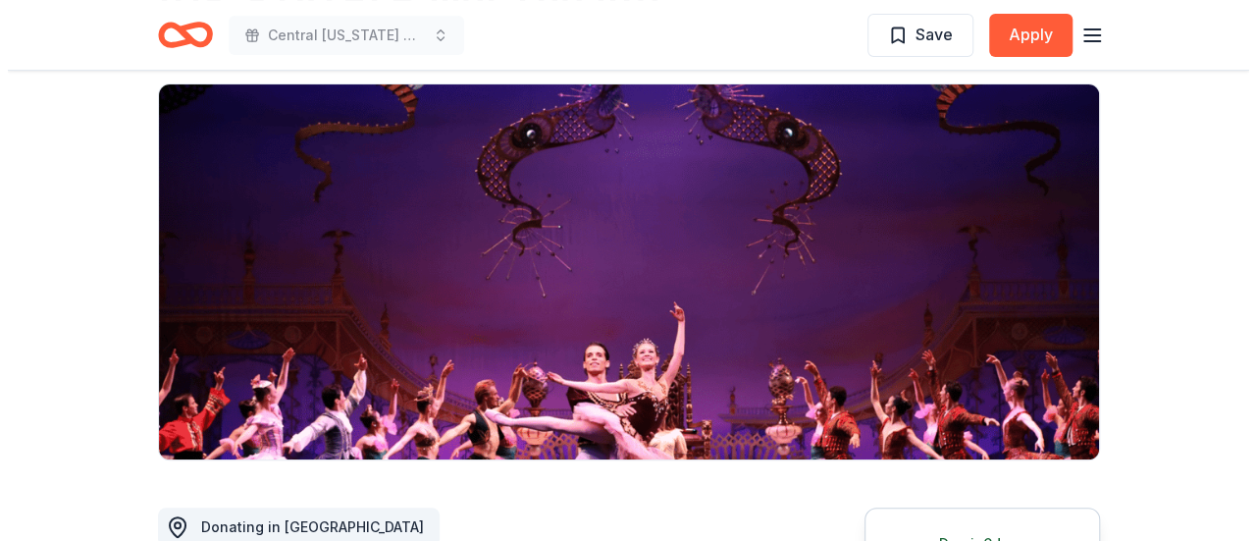
scroll to position [392, 0]
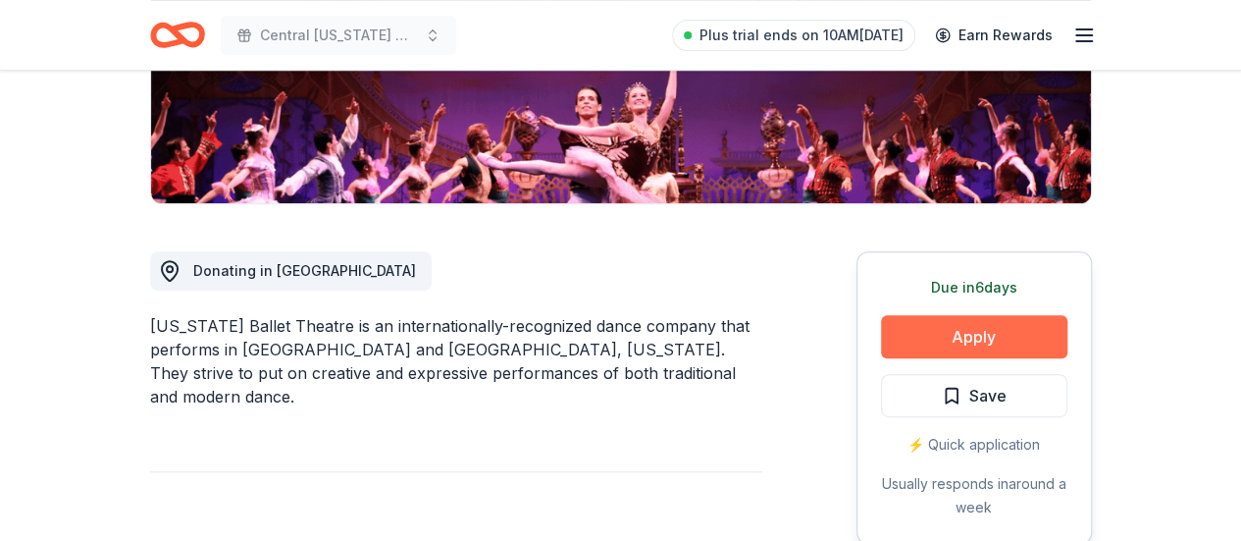
click at [961, 330] on button "Apply" at bounding box center [974, 336] width 186 height 43
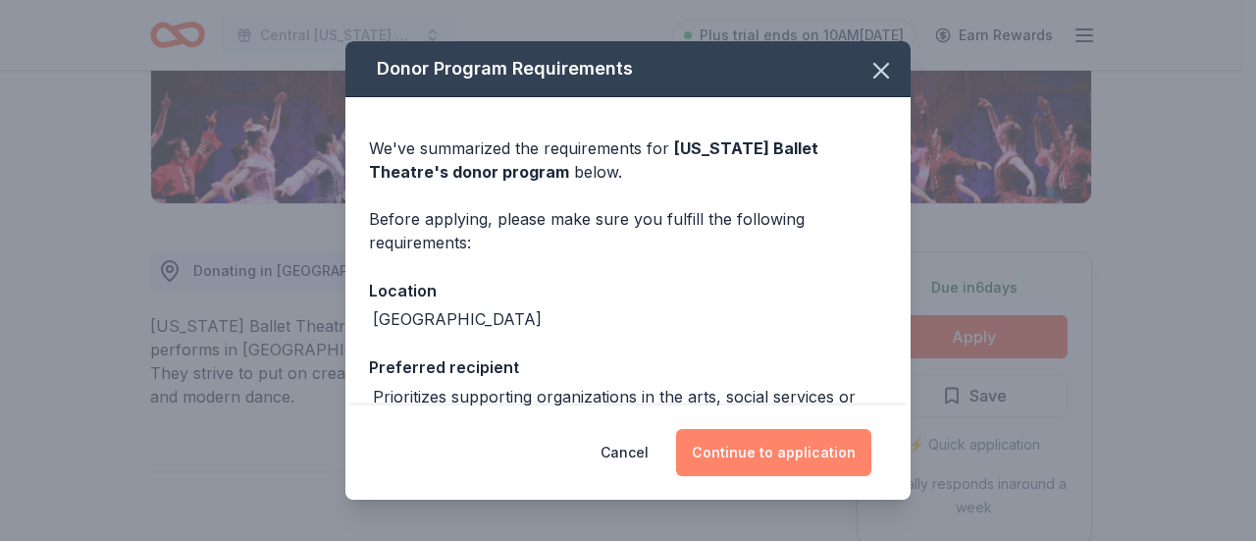
click at [759, 454] on button "Continue to application" at bounding box center [773, 452] width 195 height 47
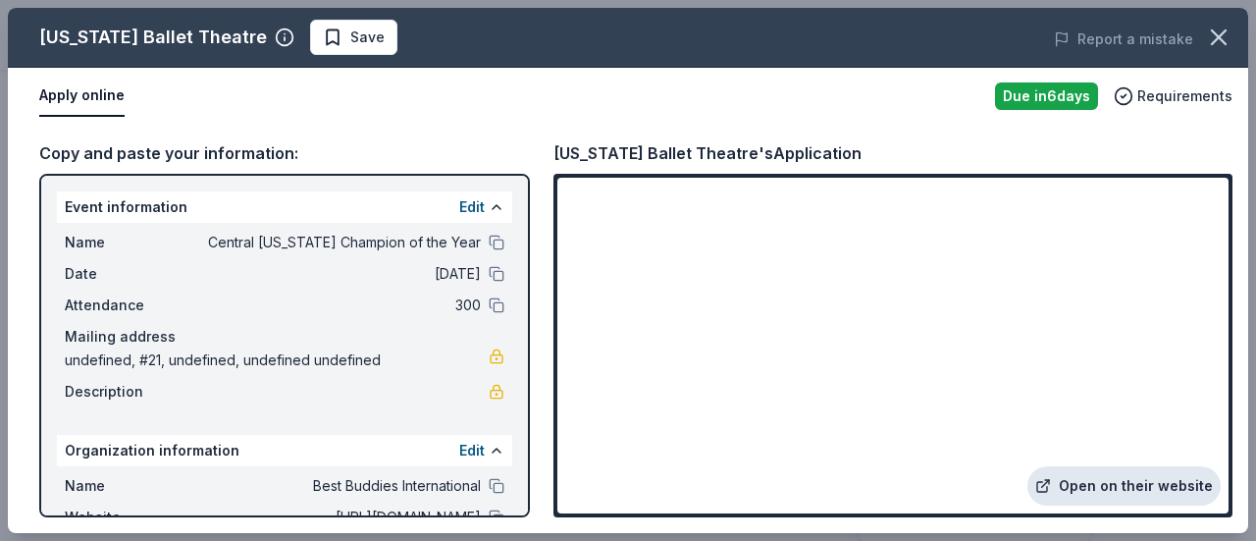
click at [1081, 482] on link "Open on their website" at bounding box center [1123, 485] width 193 height 39
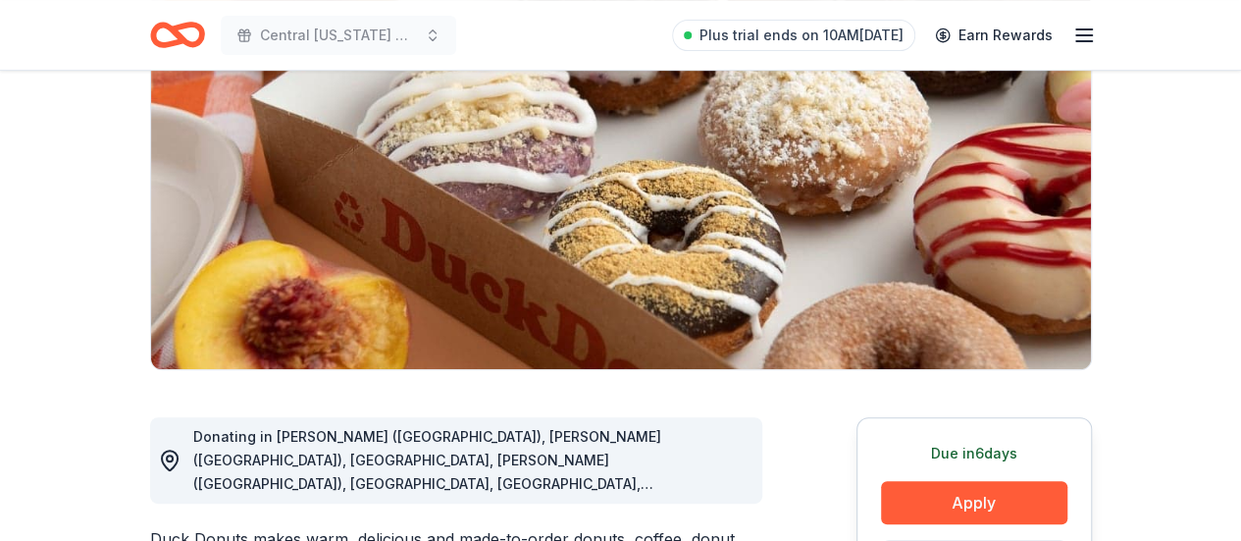
scroll to position [392, 0]
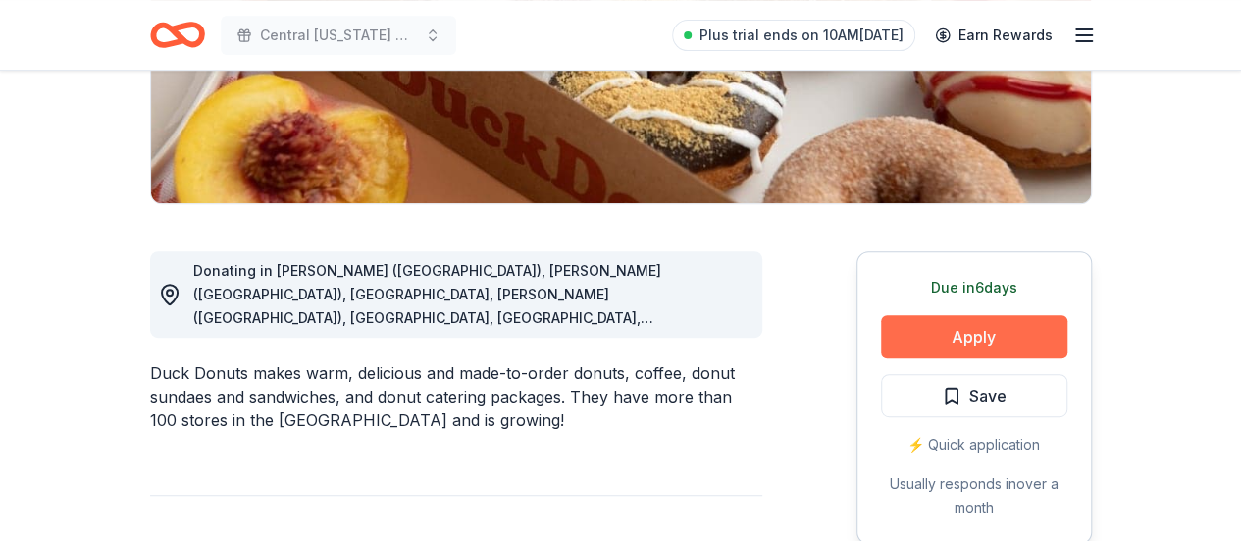
click at [1047, 337] on button "Apply" at bounding box center [974, 336] width 186 height 43
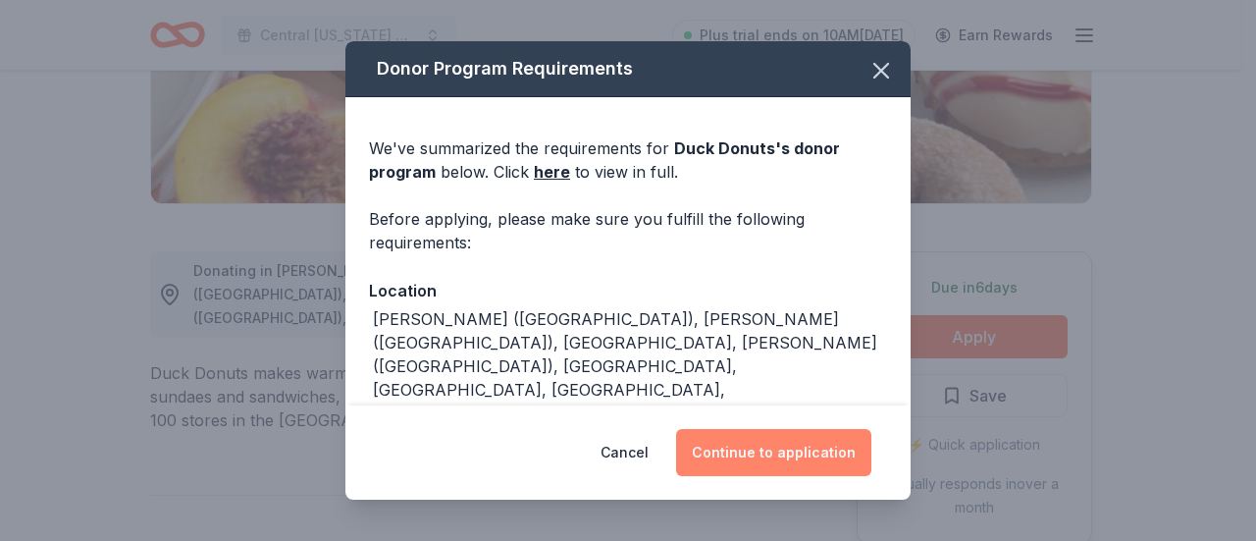
click at [755, 448] on button "Continue to application" at bounding box center [773, 452] width 195 height 47
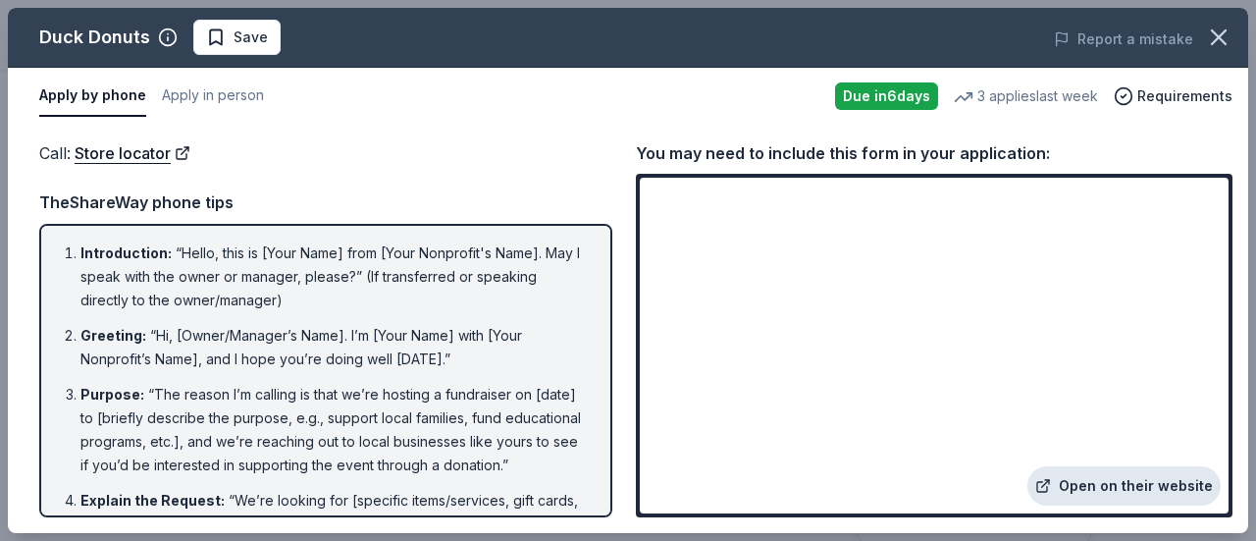
click at [1140, 480] on link "Open on their website" at bounding box center [1123, 485] width 193 height 39
click at [1216, 31] on icon "button" at bounding box center [1218, 37] width 27 height 27
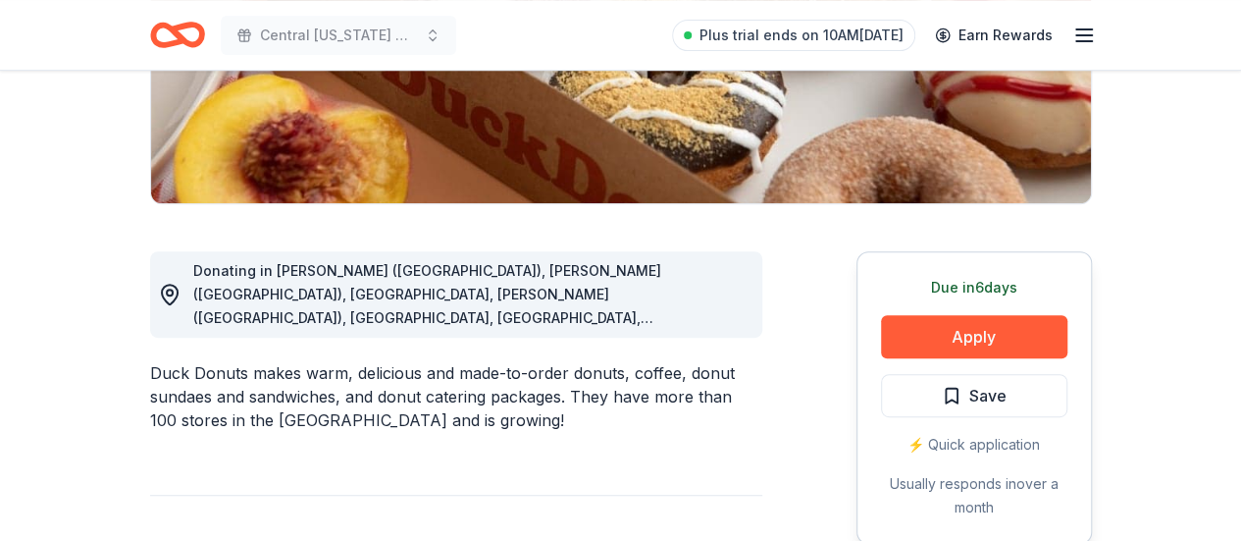
scroll to position [0, 0]
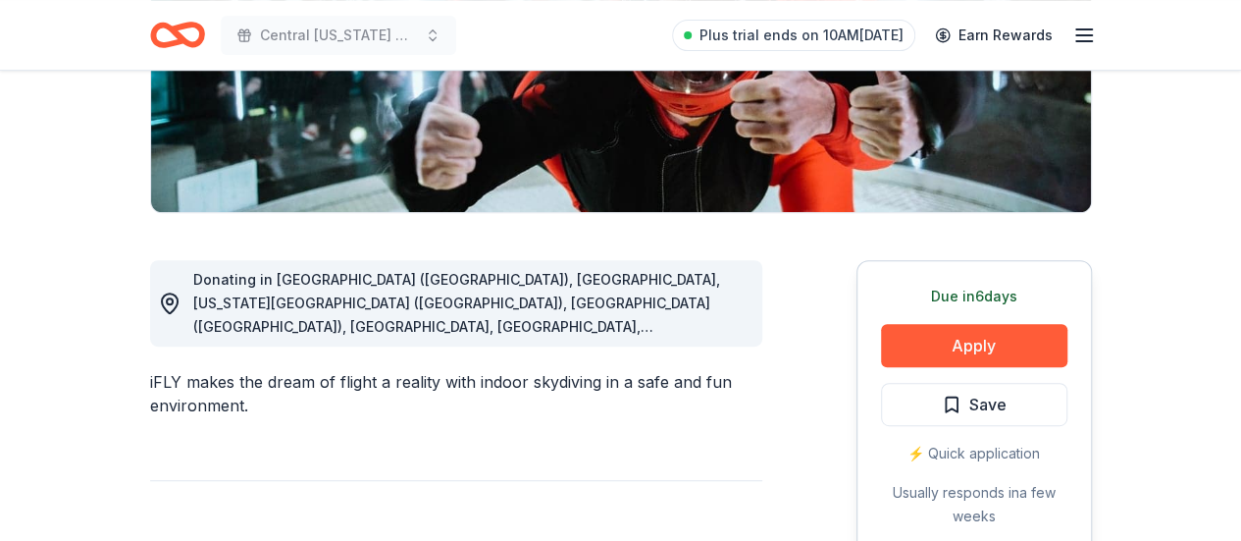
scroll to position [491, 0]
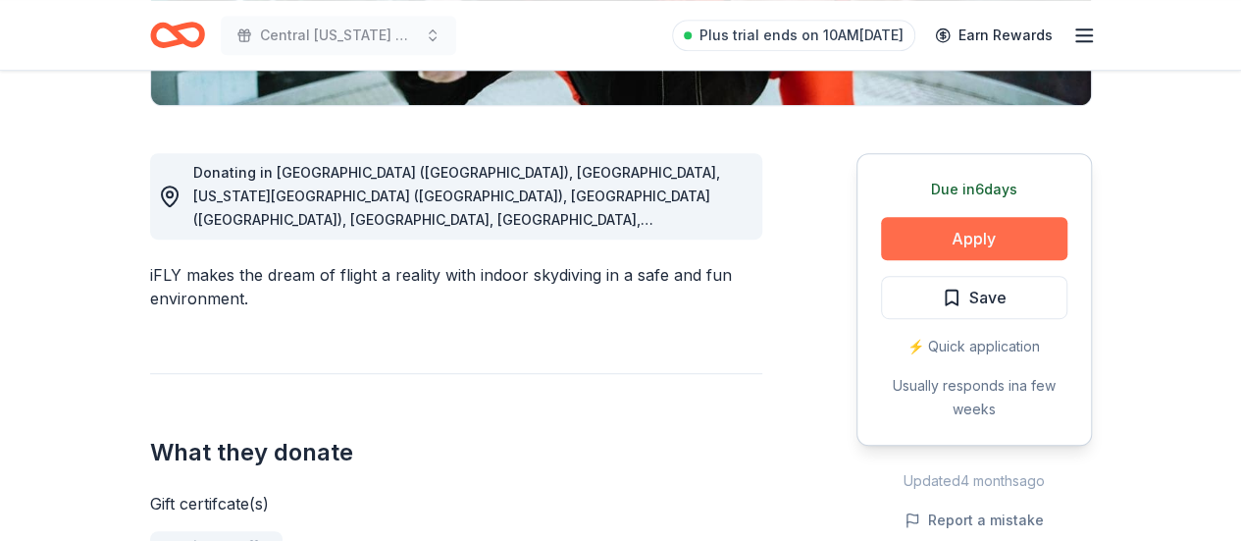
click at [979, 234] on button "Apply" at bounding box center [974, 238] width 186 height 43
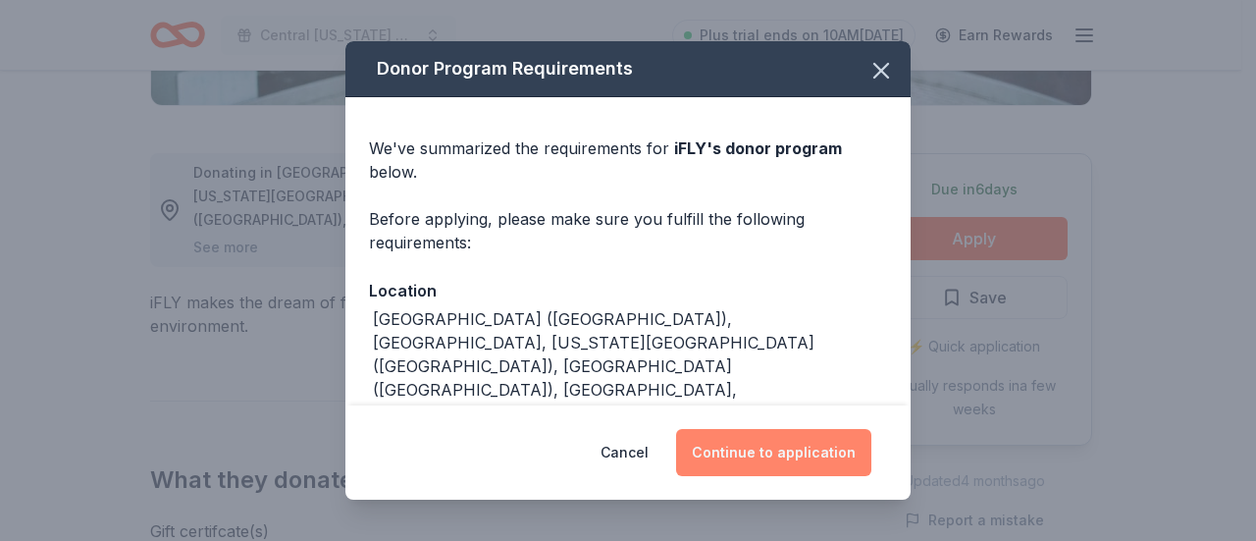
click at [783, 460] on button "Continue to application" at bounding box center [773, 452] width 195 height 47
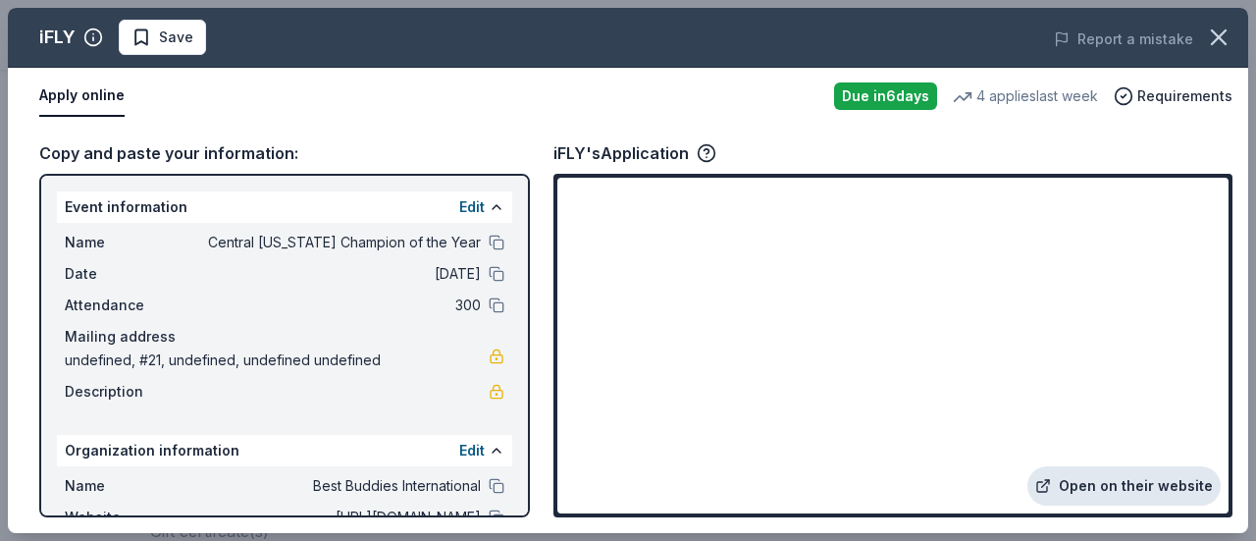
click at [1126, 490] on link "Open on their website" at bounding box center [1123, 485] width 193 height 39
click at [1214, 36] on icon "button" at bounding box center [1218, 37] width 27 height 27
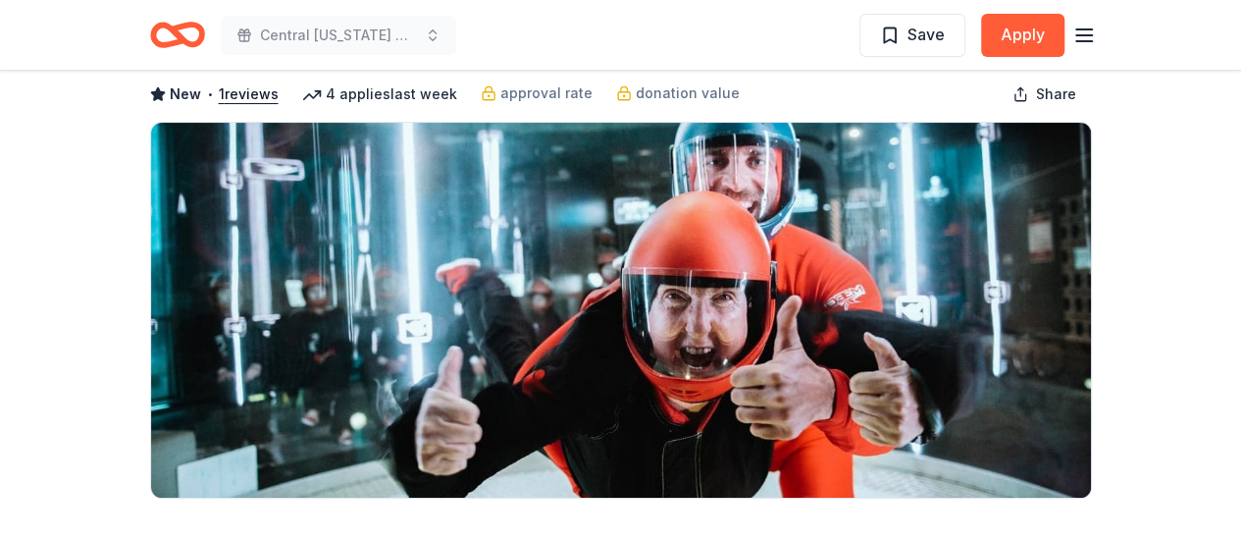
scroll to position [0, 0]
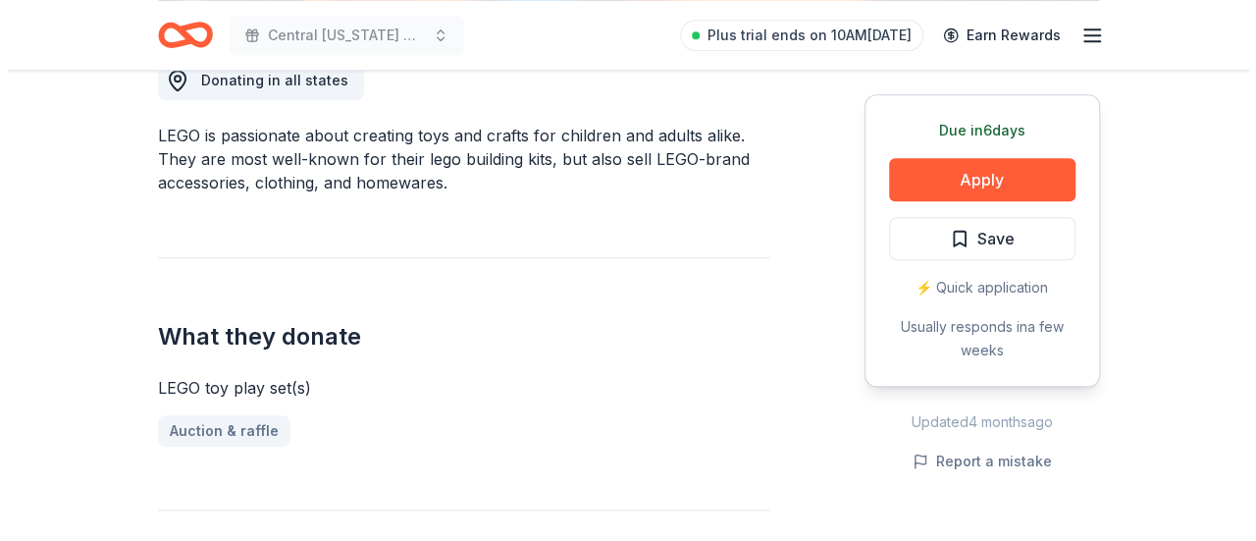
scroll to position [491, 0]
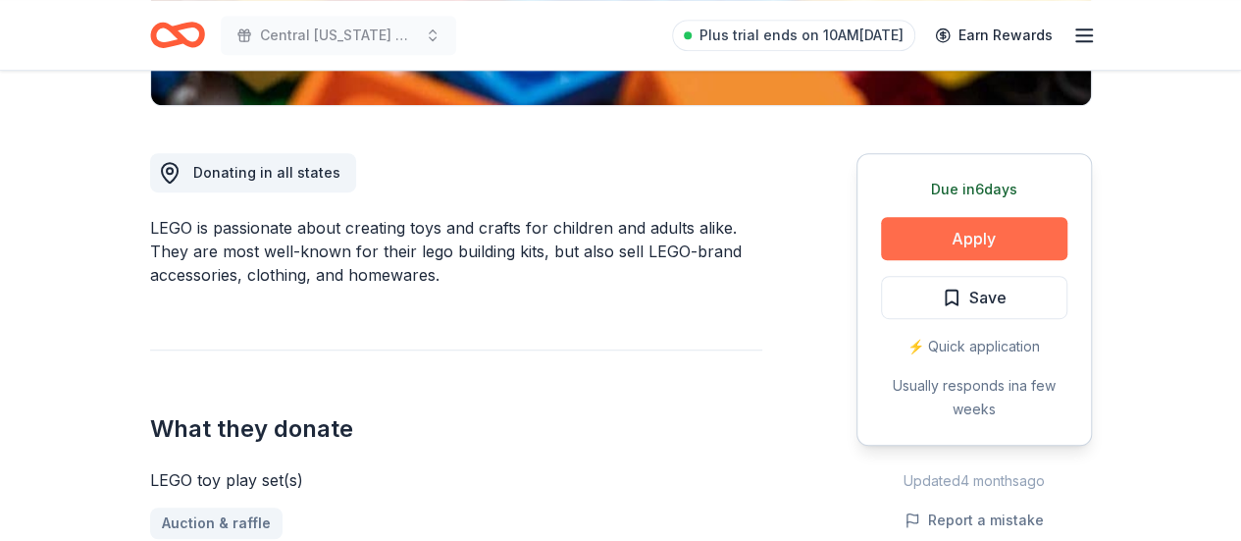
click at [942, 232] on button "Apply" at bounding box center [974, 238] width 186 height 43
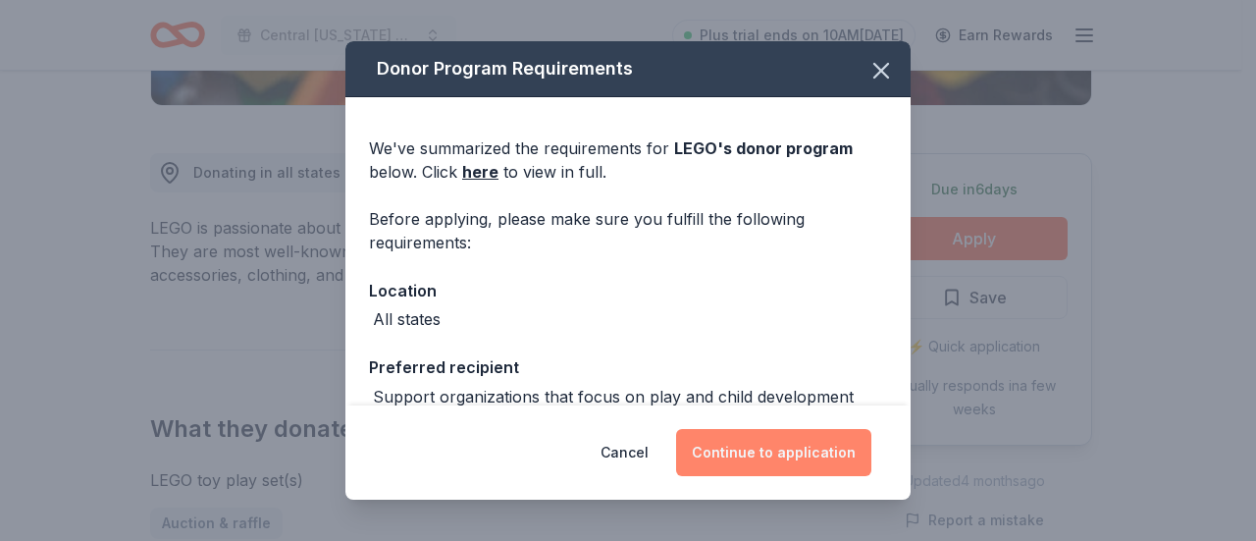
click at [785, 444] on button "Continue to application" at bounding box center [773, 452] width 195 height 47
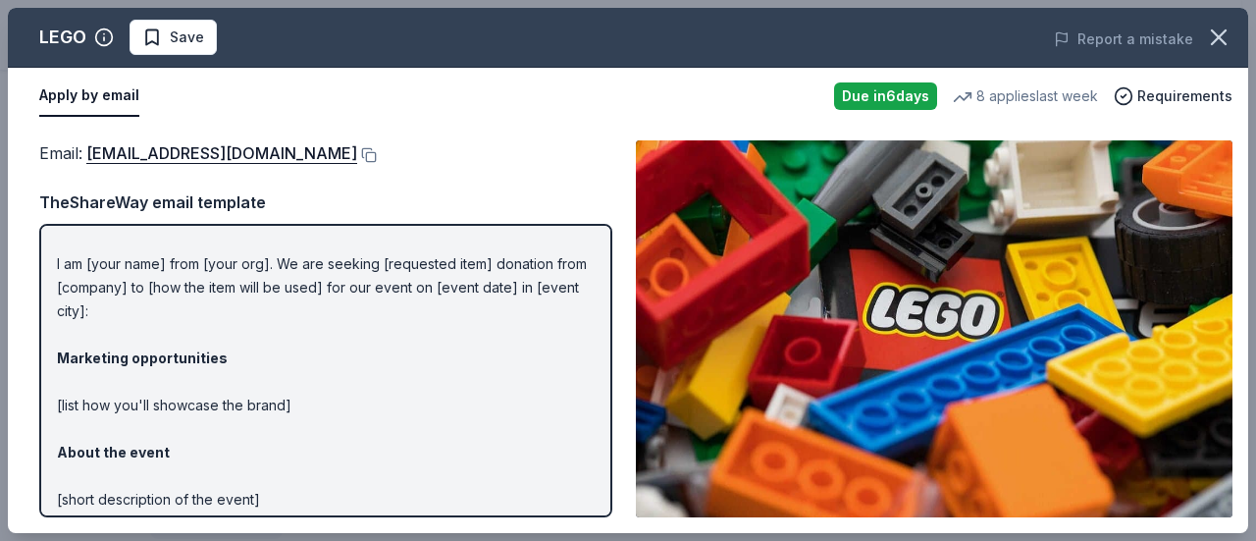
scroll to position [0, 0]
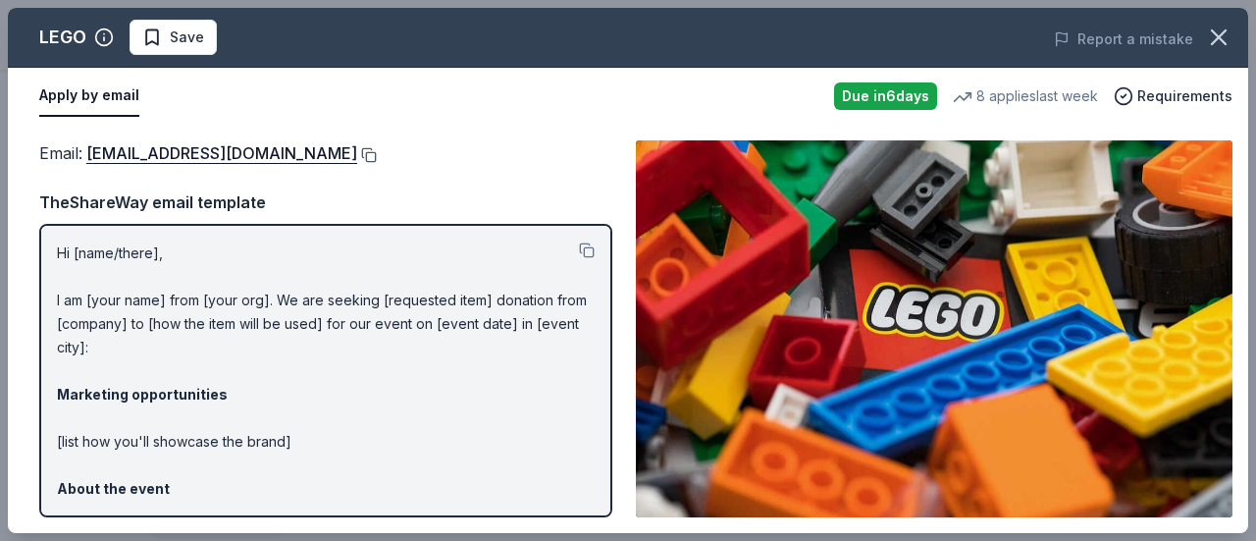
click at [357, 152] on button at bounding box center [367, 155] width 20 height 16
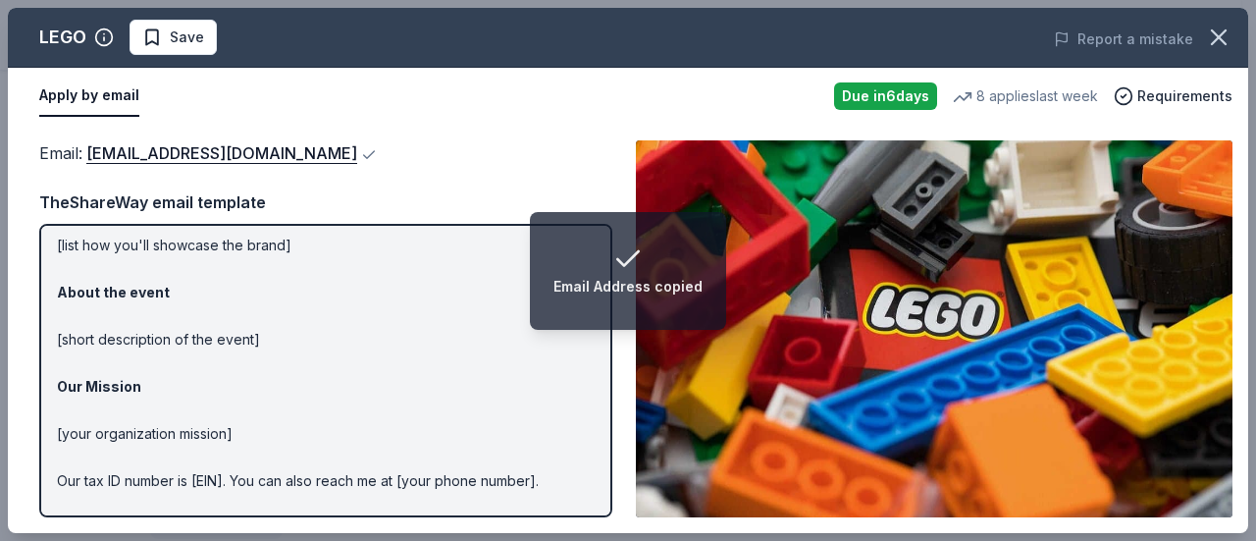
scroll to position [259, 0]
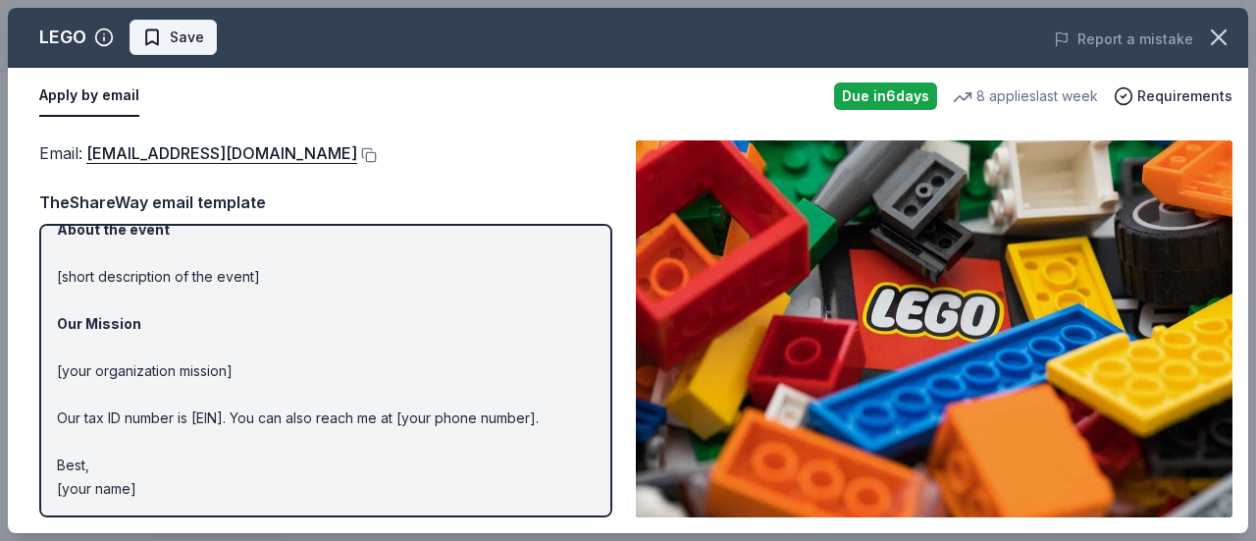
click at [161, 36] on span "Save" at bounding box center [173, 38] width 62 height 24
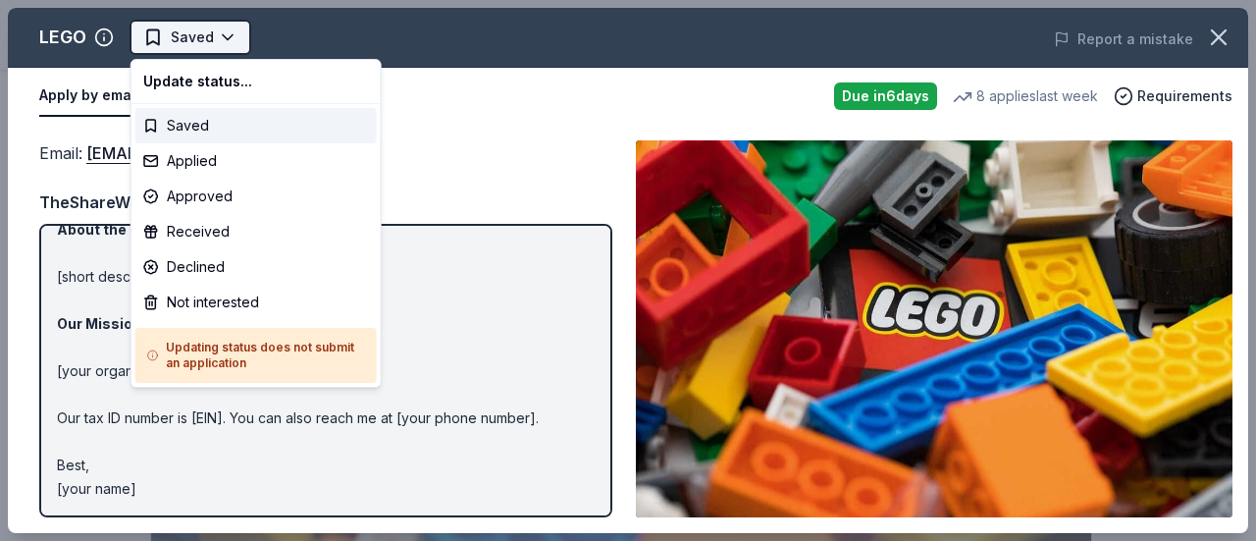
click at [229, 32] on body "Central Texas Champion of the Year Saved Apply Due in 6 days Share LEGO New • 2…" at bounding box center [620, 270] width 1241 height 541
click at [239, 154] on div "Applied" at bounding box center [255, 160] width 241 height 35
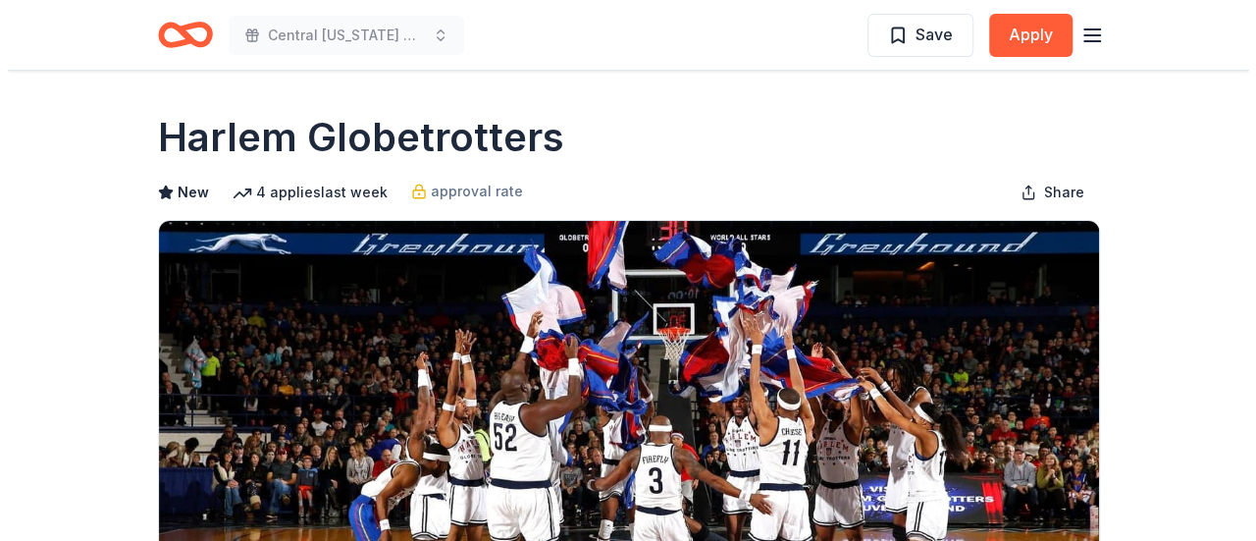
scroll to position [294, 0]
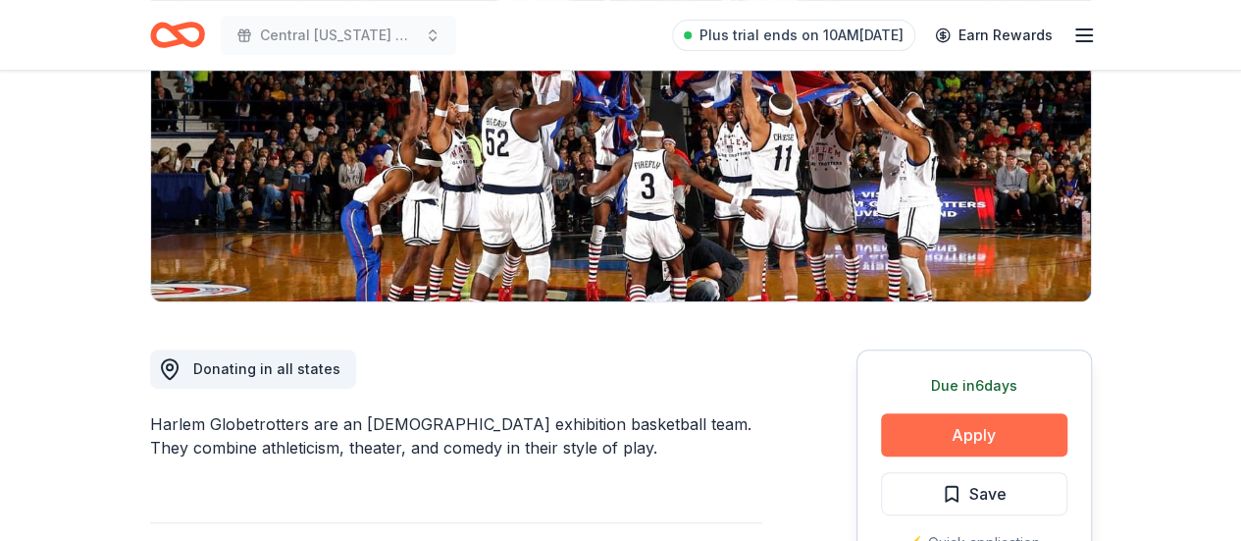
click at [1007, 439] on button "Apply" at bounding box center [974, 434] width 186 height 43
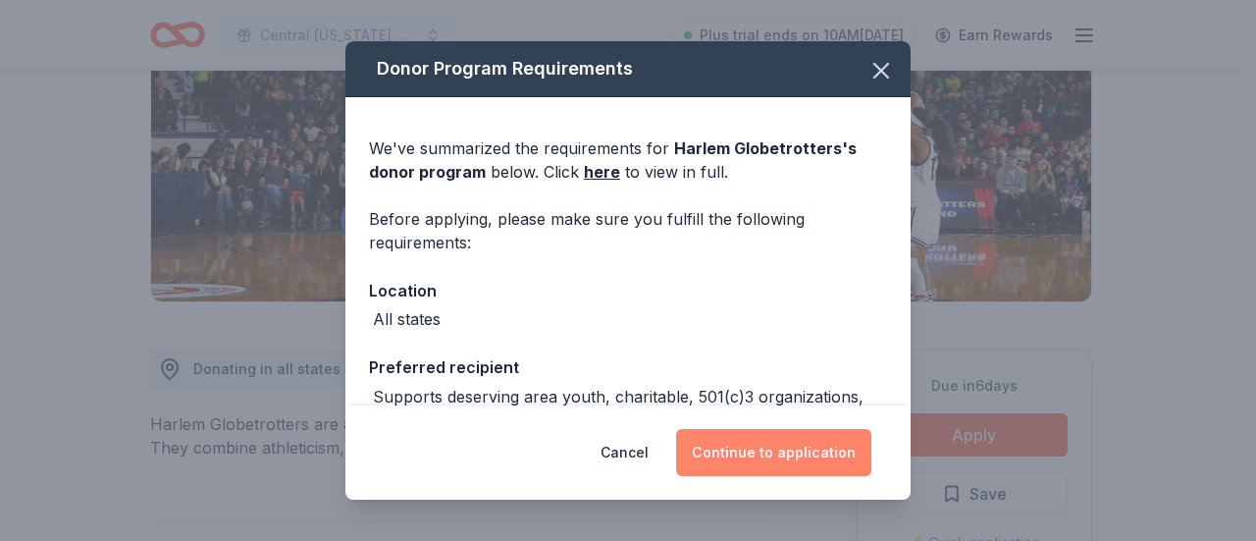
click at [797, 461] on button "Continue to application" at bounding box center [773, 452] width 195 height 47
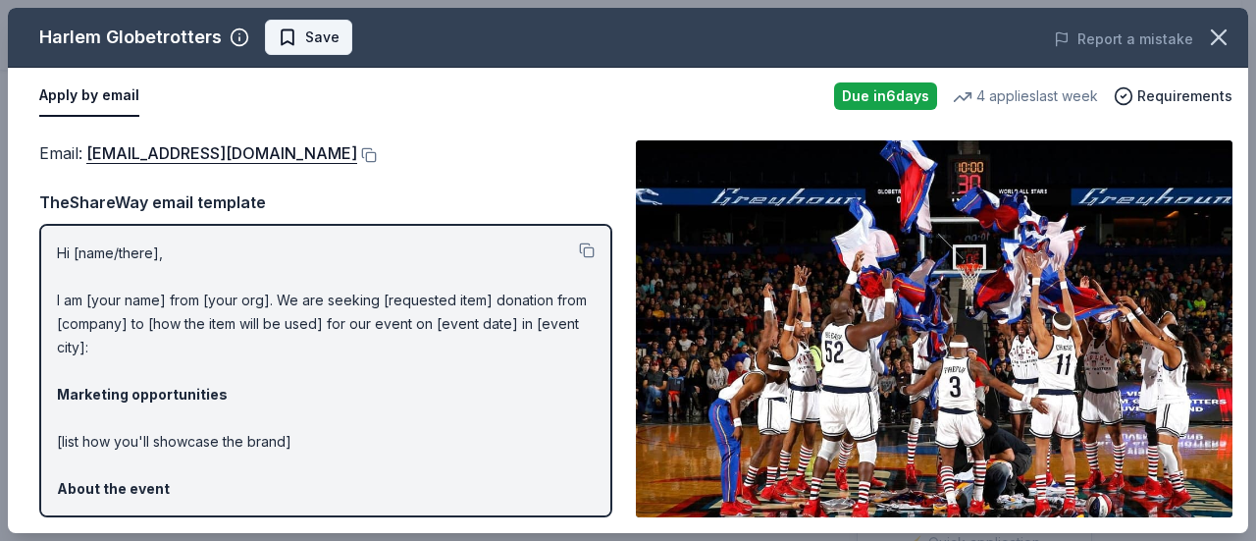
click at [312, 45] on span "Save" at bounding box center [322, 38] width 34 height 24
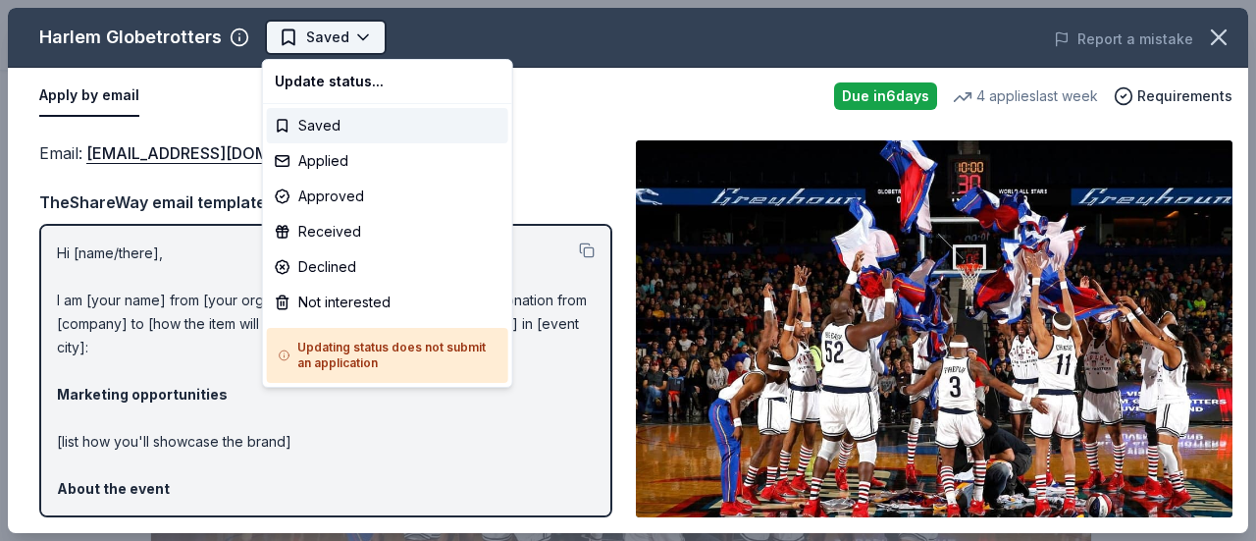
scroll to position [0, 0]
click at [356, 32] on body "Central Texas Champion of the Year Saved Apply Due in 6 days Share Harlem Globe…" at bounding box center [620, 270] width 1241 height 541
click at [366, 158] on div "Applied" at bounding box center [387, 160] width 241 height 35
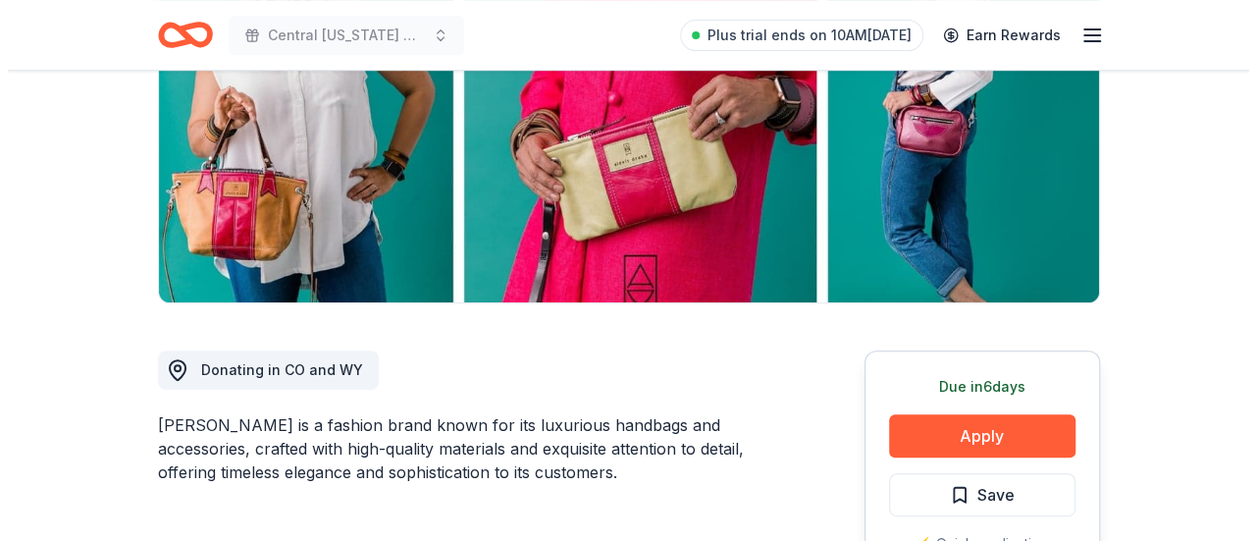
scroll to position [294, 0]
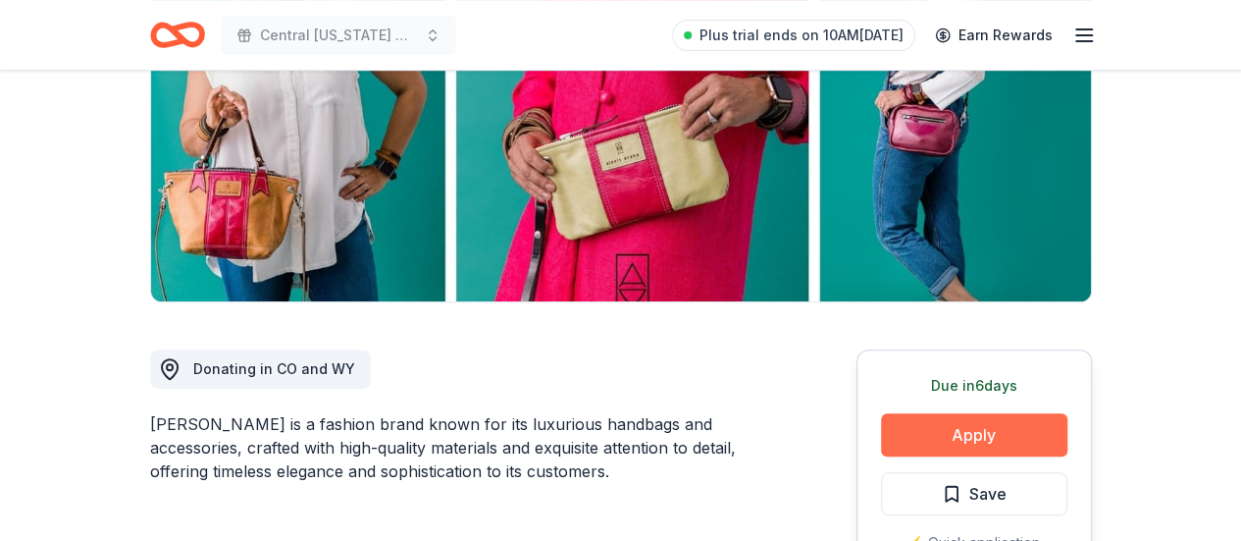
click at [946, 423] on button "Apply" at bounding box center [974, 434] width 186 height 43
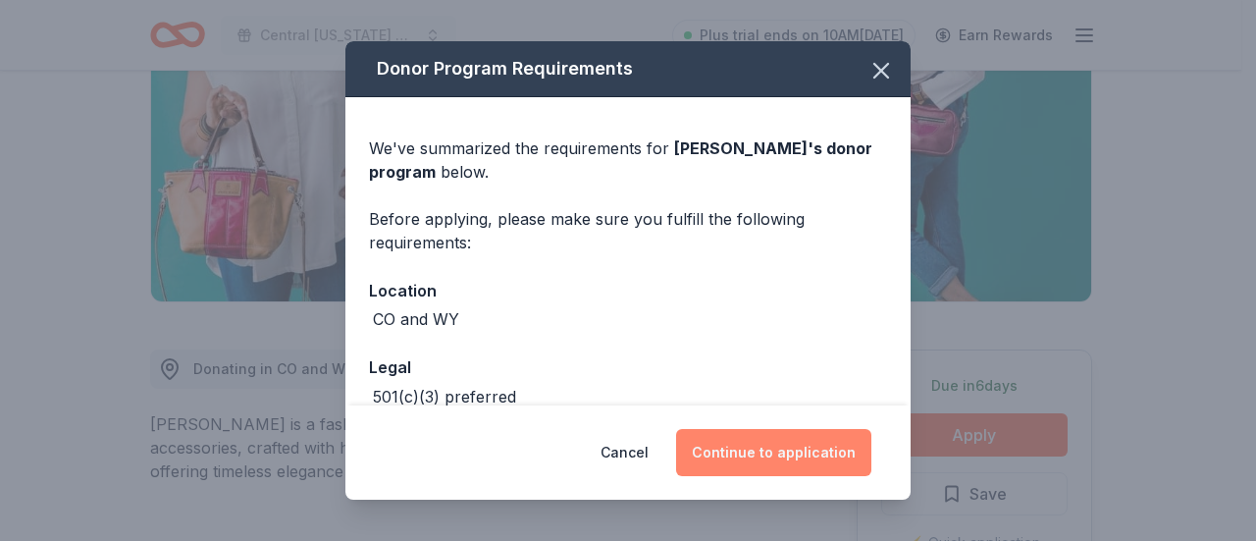
click at [829, 444] on button "Continue to application" at bounding box center [773, 452] width 195 height 47
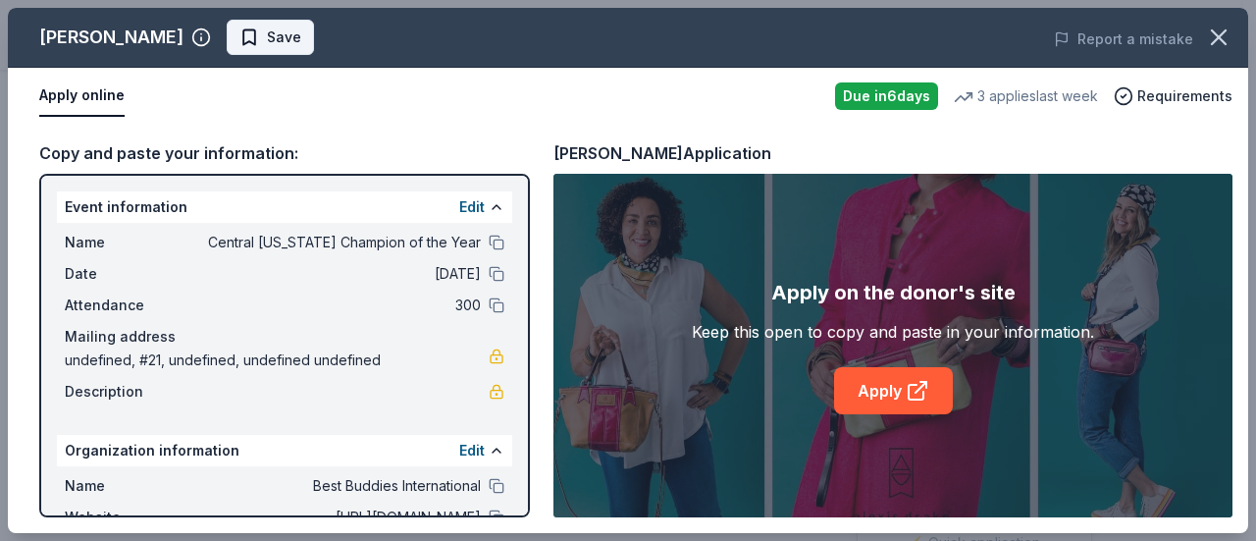
click at [267, 44] on span "Save" at bounding box center [284, 38] width 34 height 24
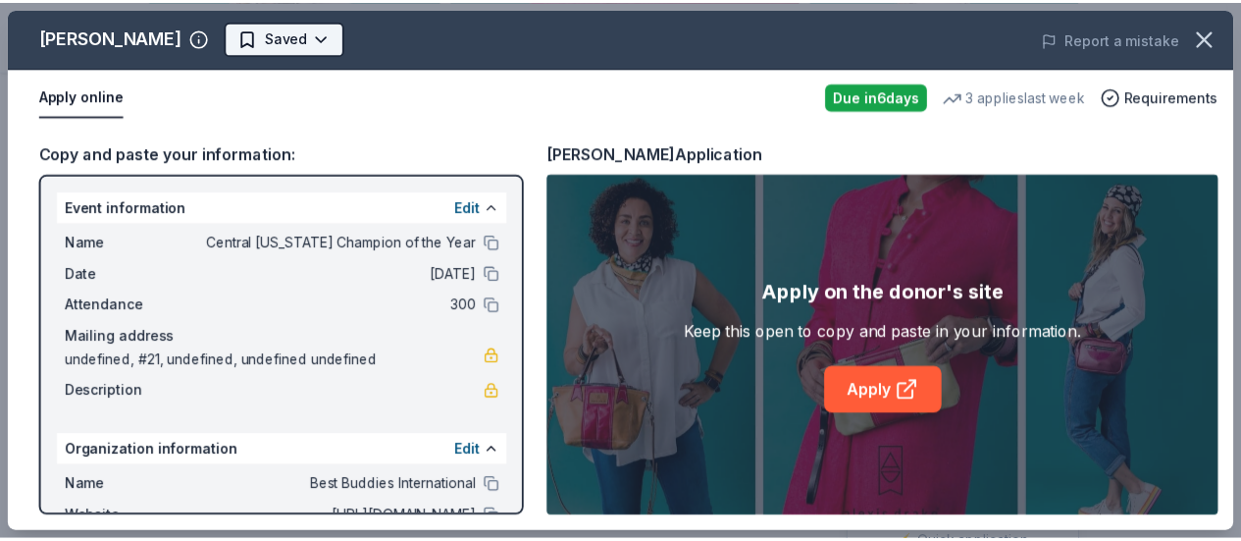
scroll to position [0, 0]
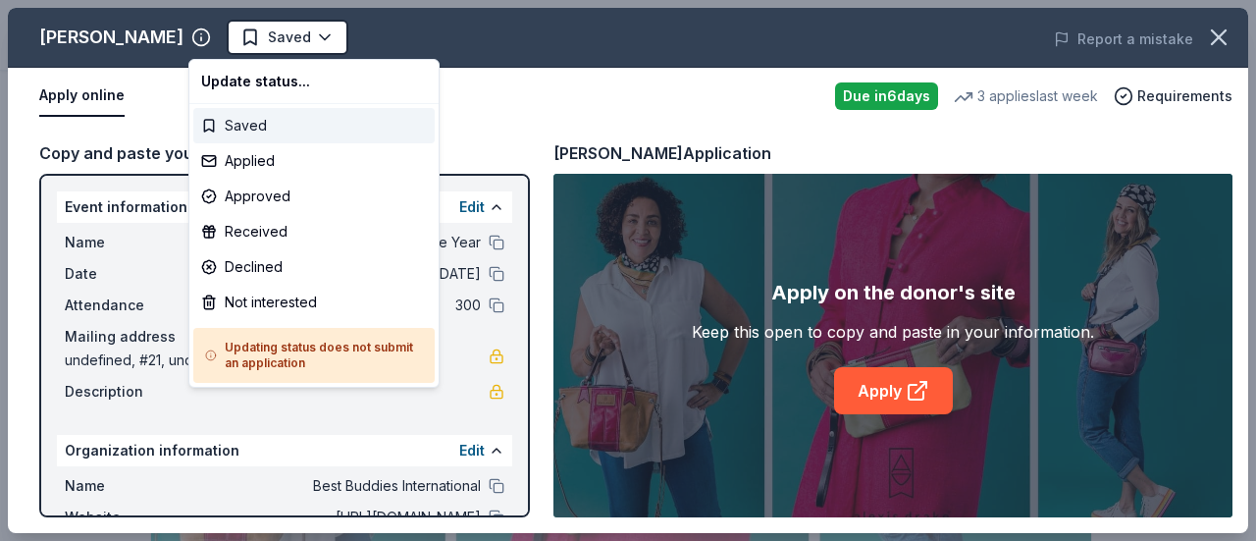
click at [269, 129] on div "Saved" at bounding box center [313, 125] width 241 height 35
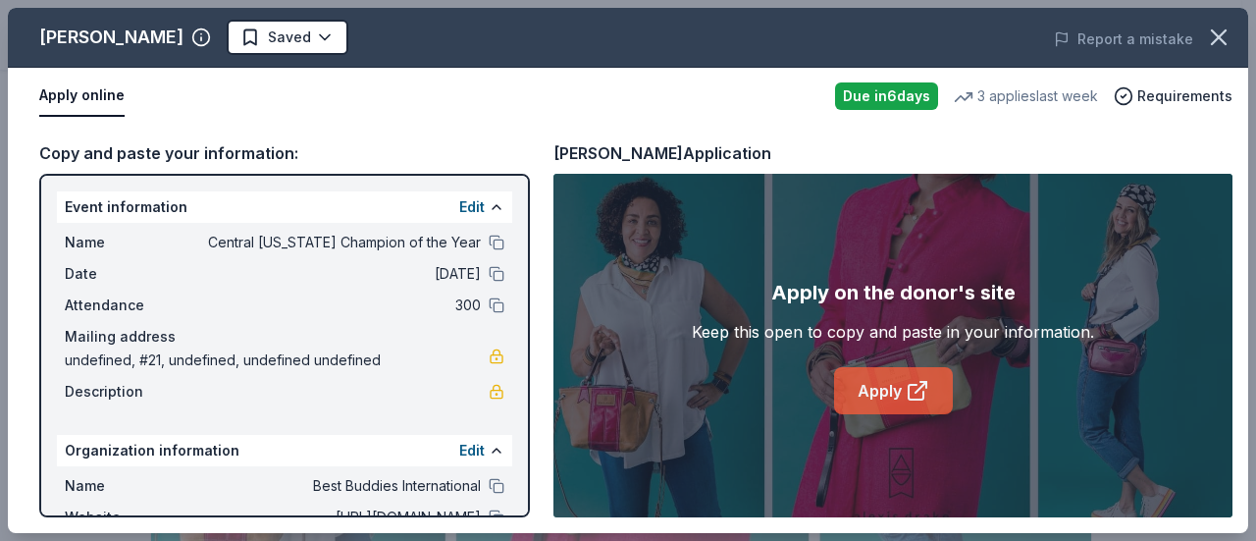
click at [871, 387] on link "Apply" at bounding box center [893, 390] width 119 height 47
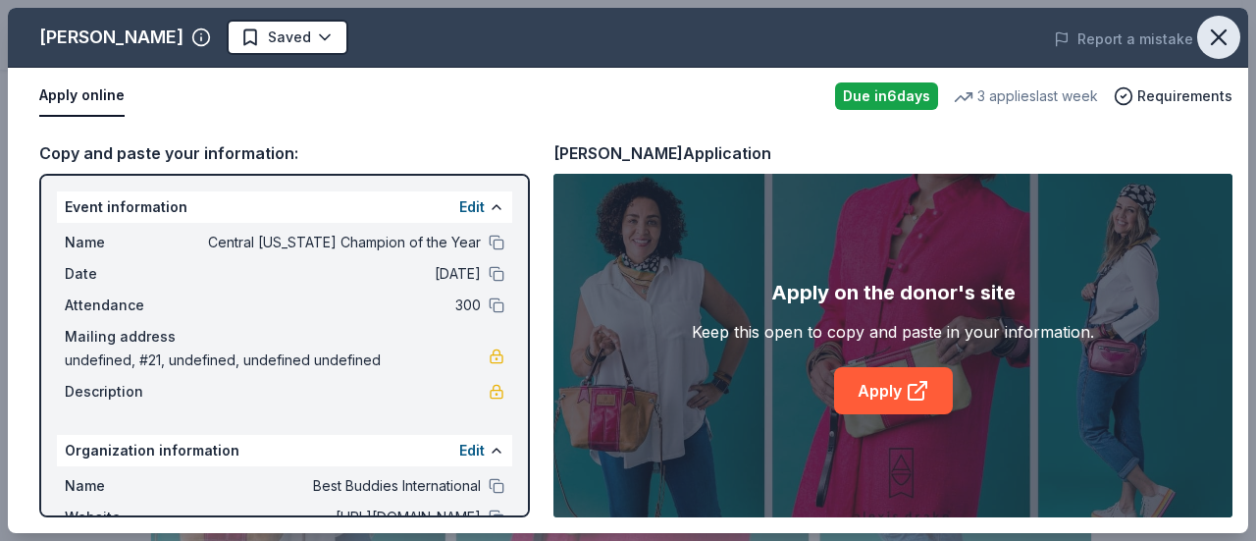
click at [1220, 43] on icon "button" at bounding box center [1218, 37] width 27 height 27
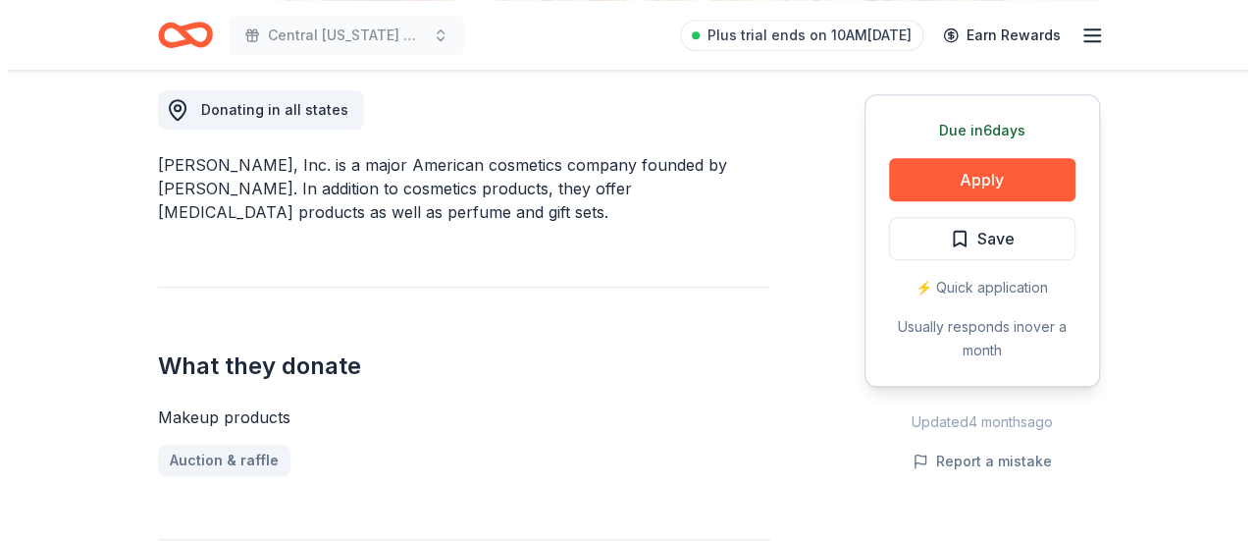
scroll to position [491, 0]
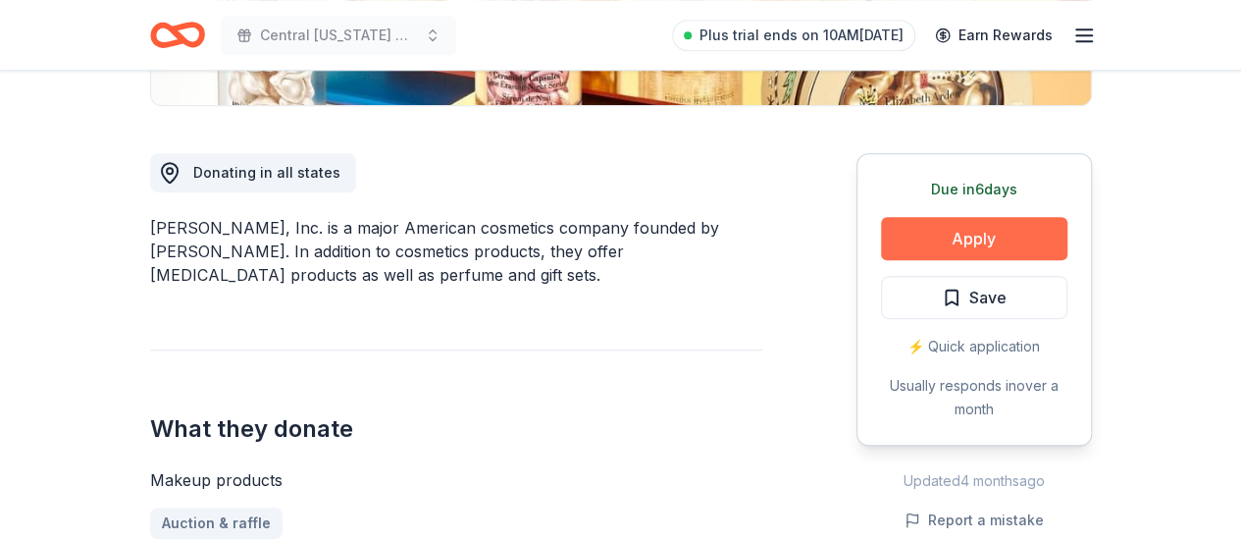
click at [962, 229] on button "Apply" at bounding box center [974, 238] width 186 height 43
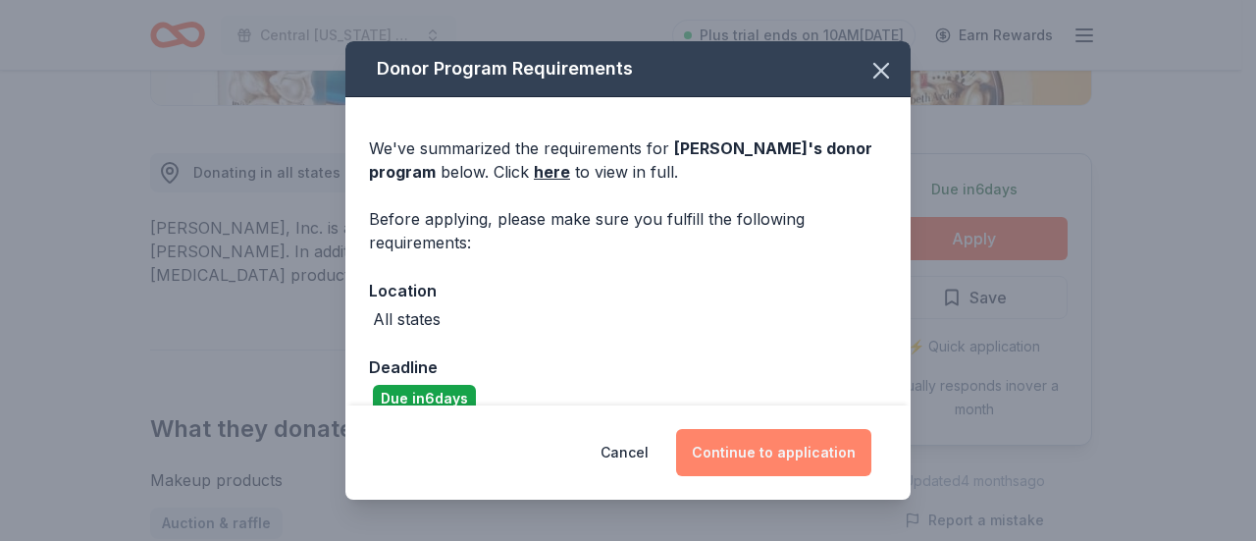
click at [785, 448] on button "Continue to application" at bounding box center [773, 452] width 195 height 47
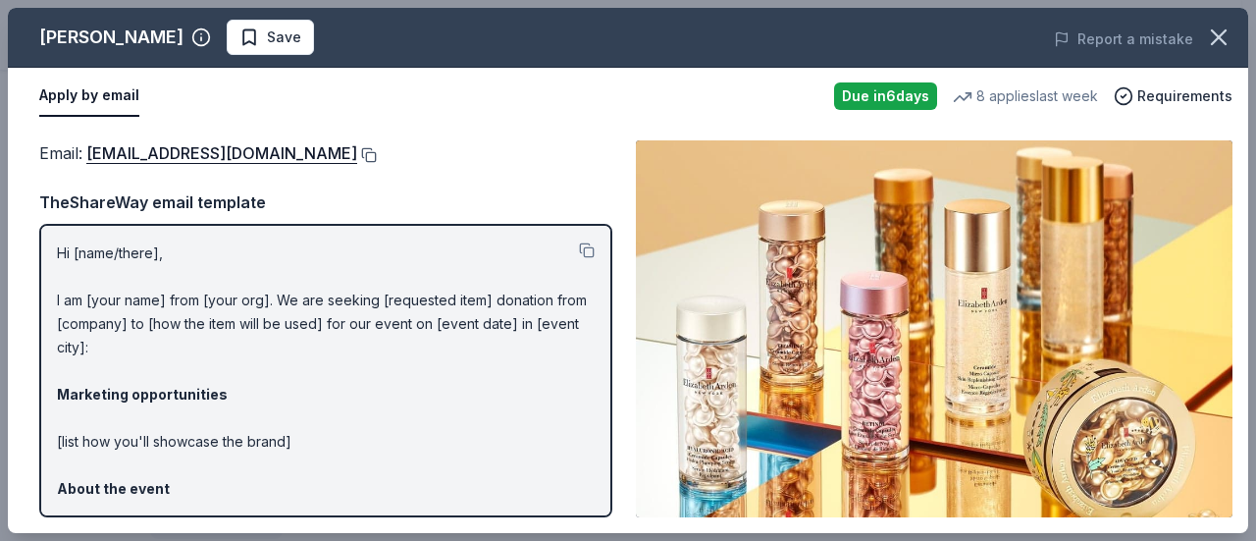
click at [367, 160] on button at bounding box center [367, 155] width 20 height 16
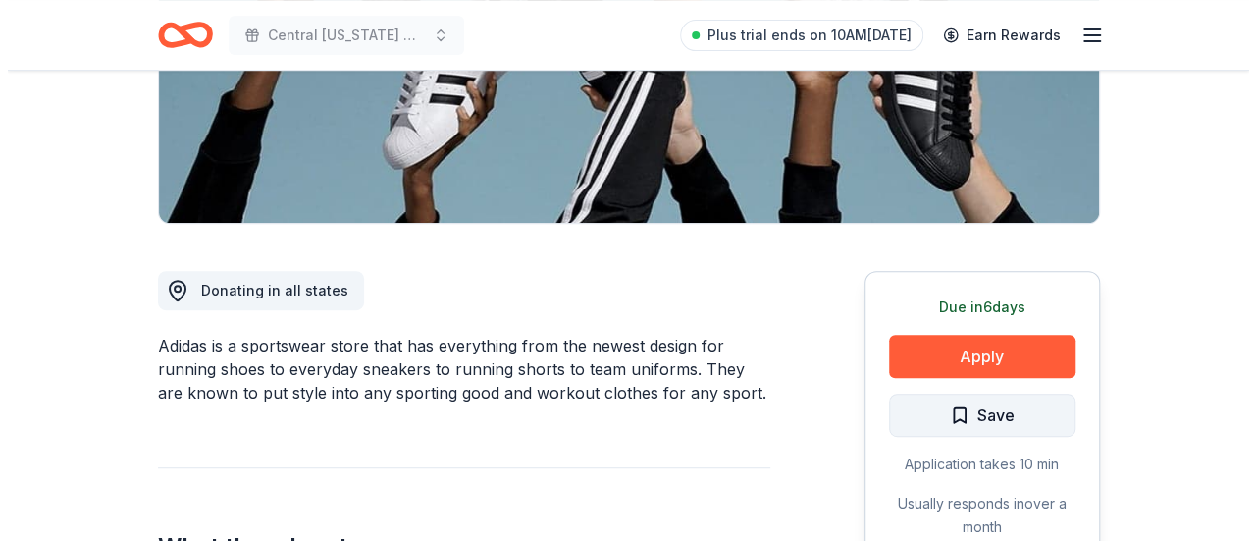
scroll to position [491, 0]
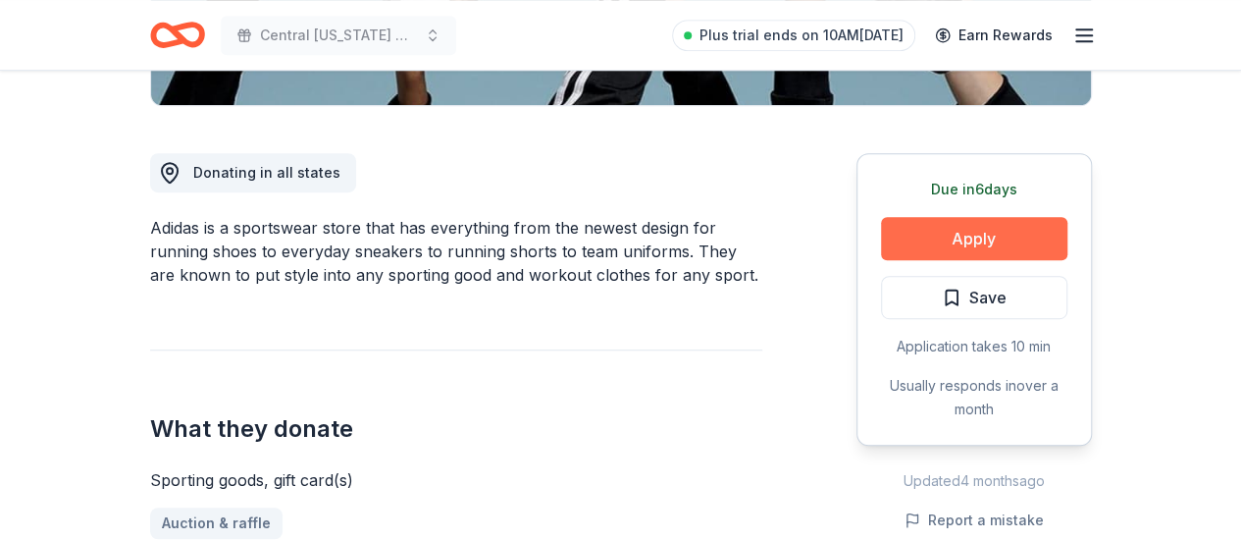
click at [1000, 230] on button "Apply" at bounding box center [974, 238] width 186 height 43
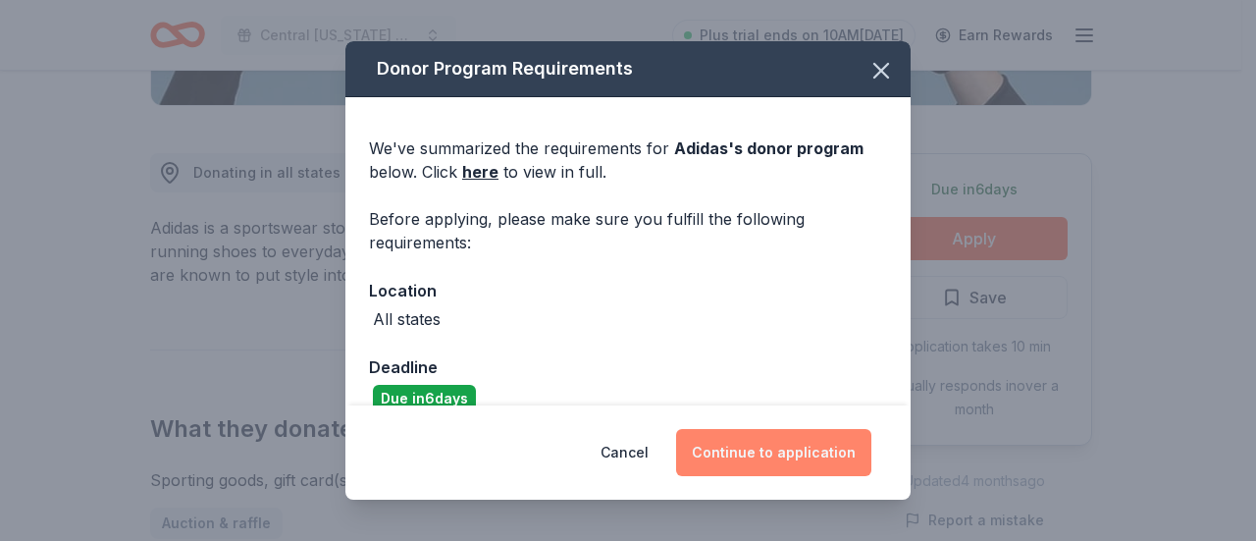
click at [739, 462] on button "Continue to application" at bounding box center [773, 452] width 195 height 47
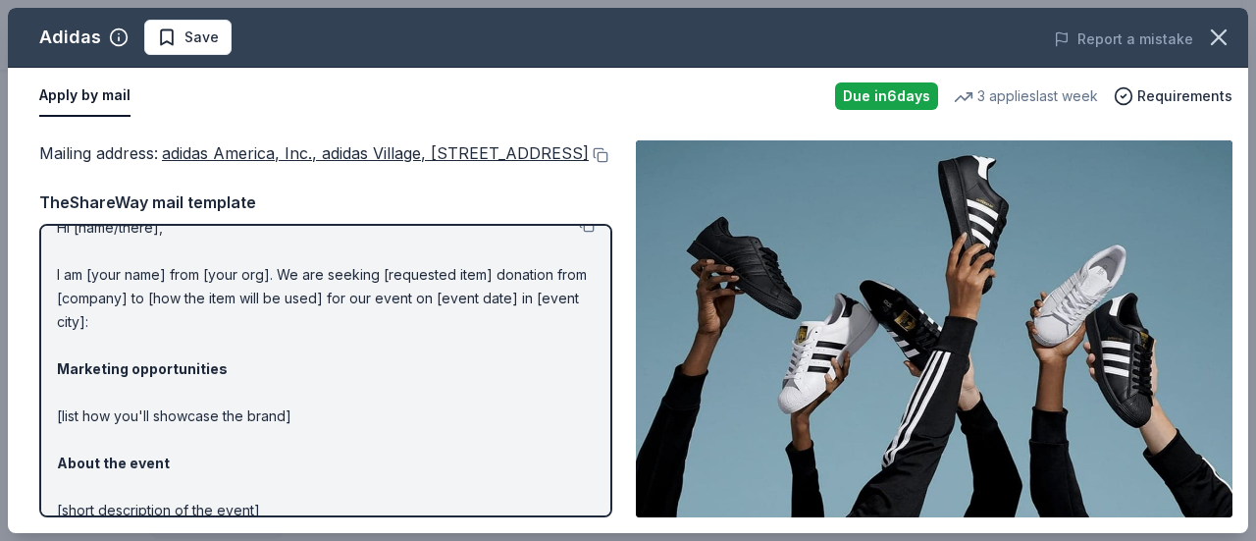
scroll to position [0, 0]
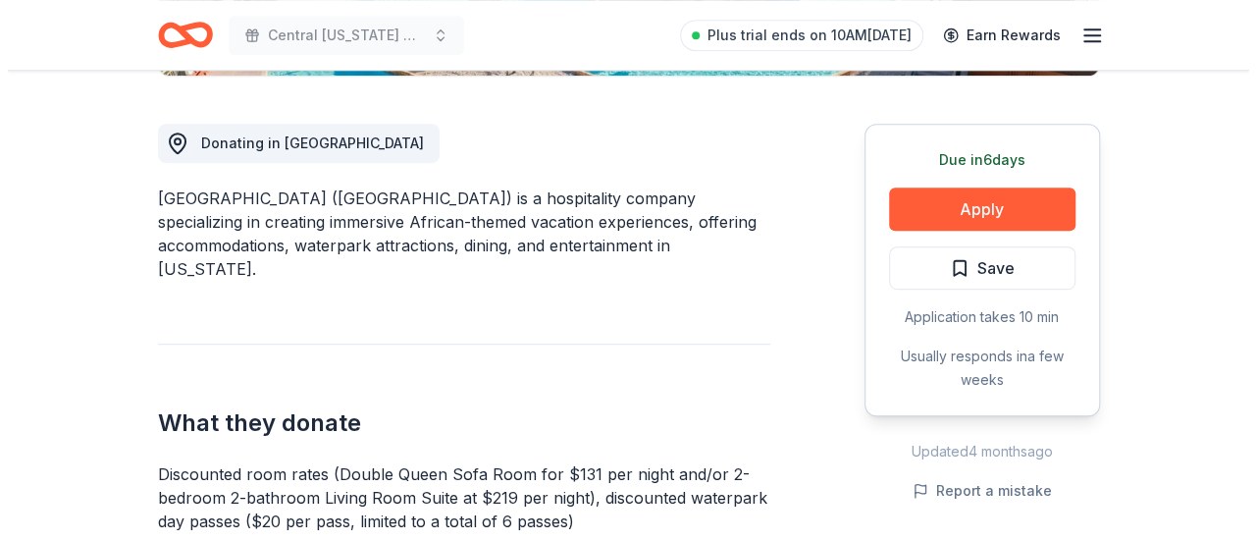
scroll to position [491, 0]
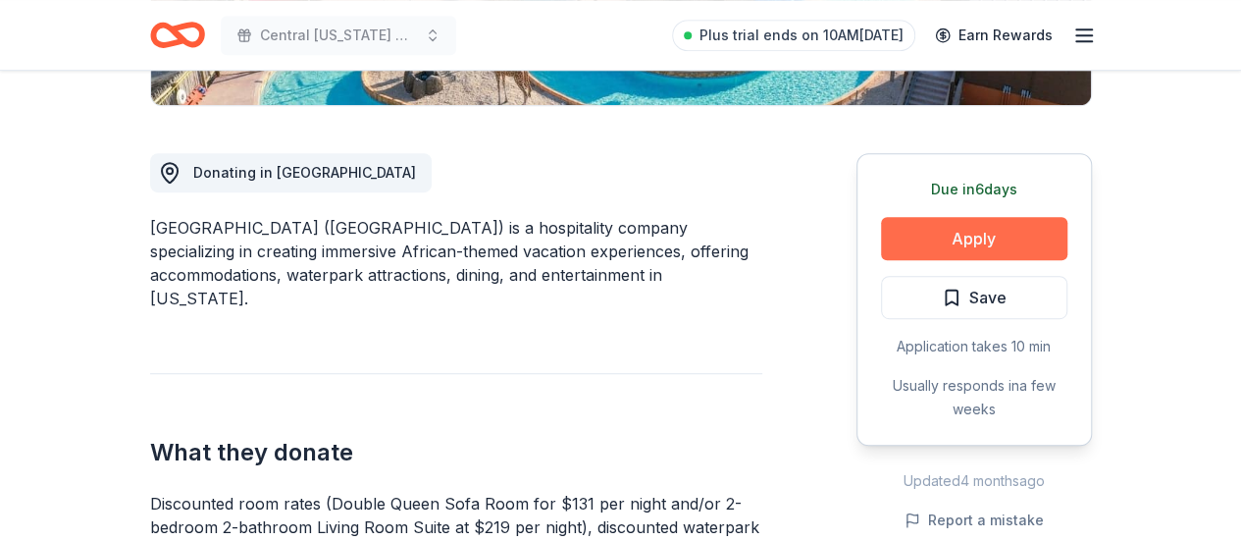
click at [952, 234] on button "Apply" at bounding box center [974, 238] width 186 height 43
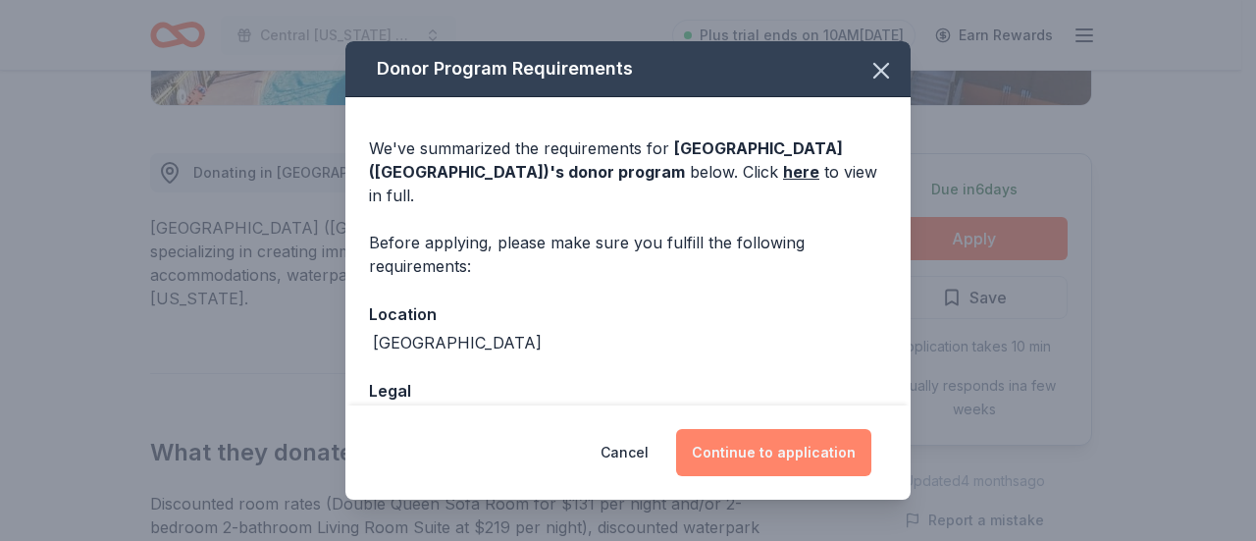
click at [781, 460] on button "Continue to application" at bounding box center [773, 452] width 195 height 47
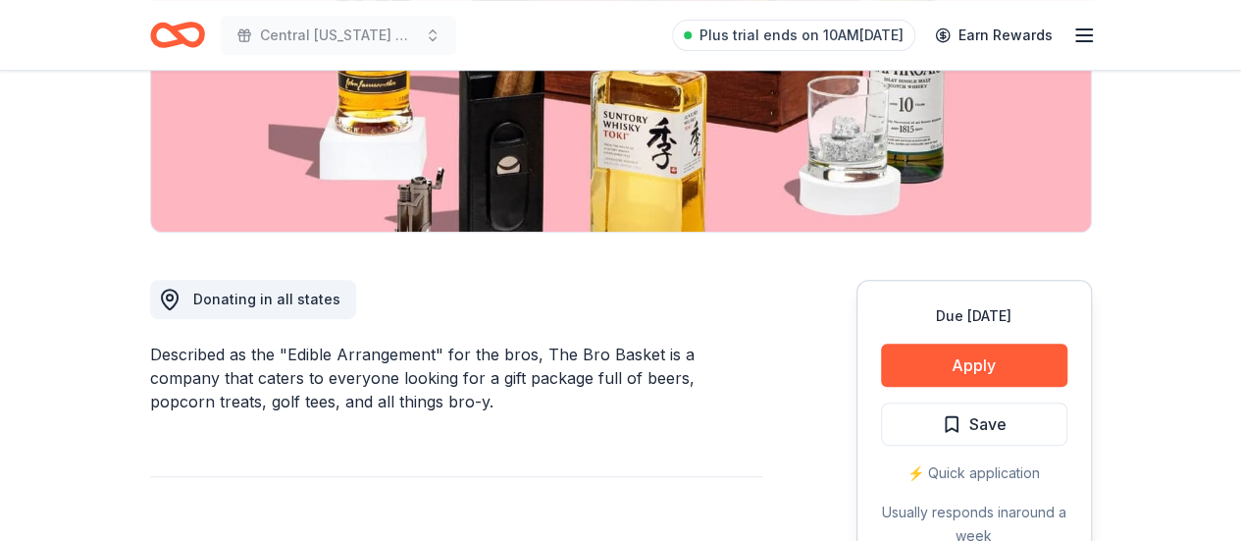
scroll to position [392, 0]
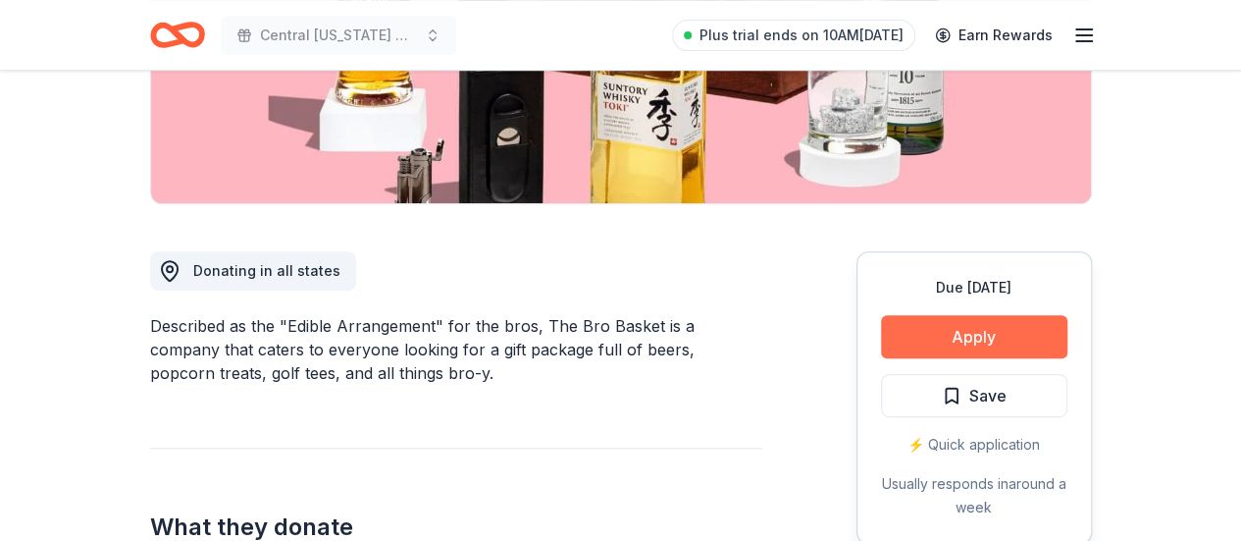
click at [981, 331] on button "Apply" at bounding box center [974, 336] width 186 height 43
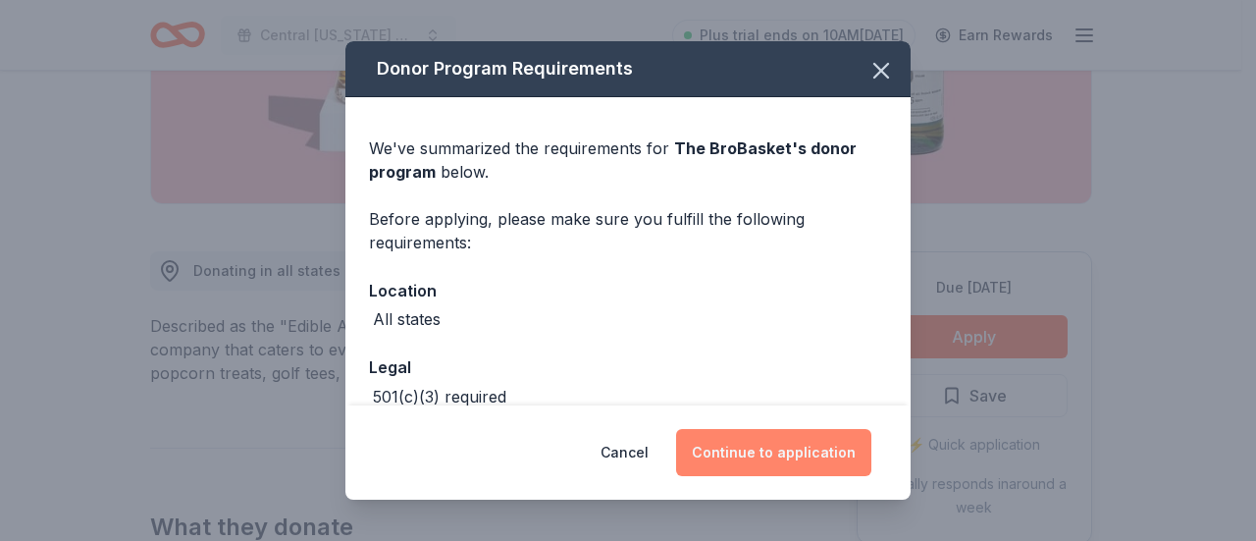
click at [751, 454] on button "Continue to application" at bounding box center [773, 452] width 195 height 47
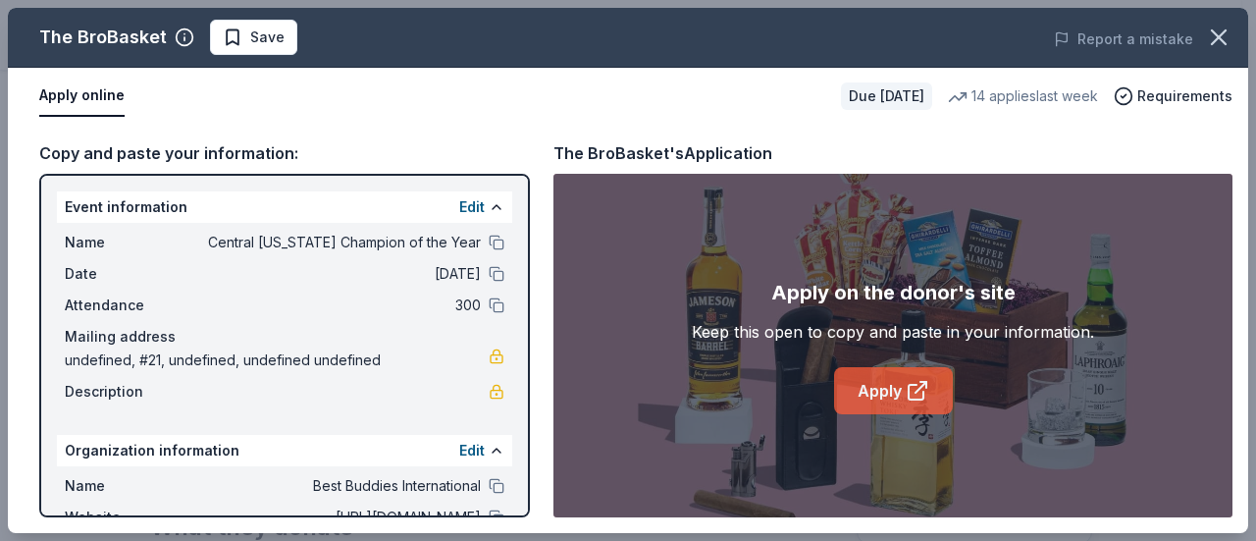
click at [854, 396] on link "Apply" at bounding box center [893, 390] width 119 height 47
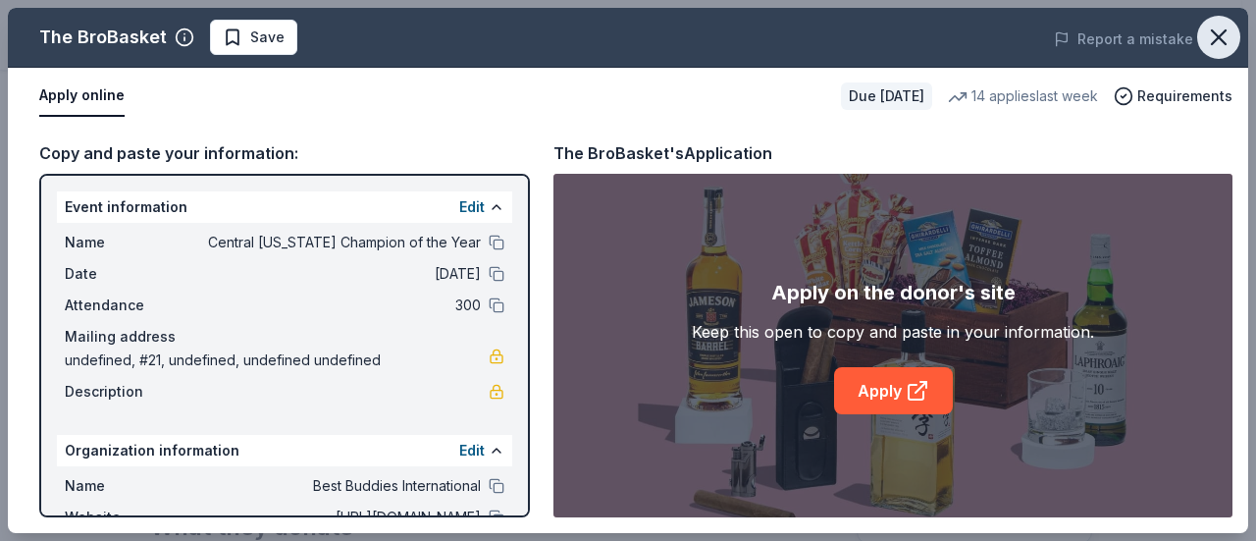
click at [1212, 42] on icon "button" at bounding box center [1219, 37] width 14 height 14
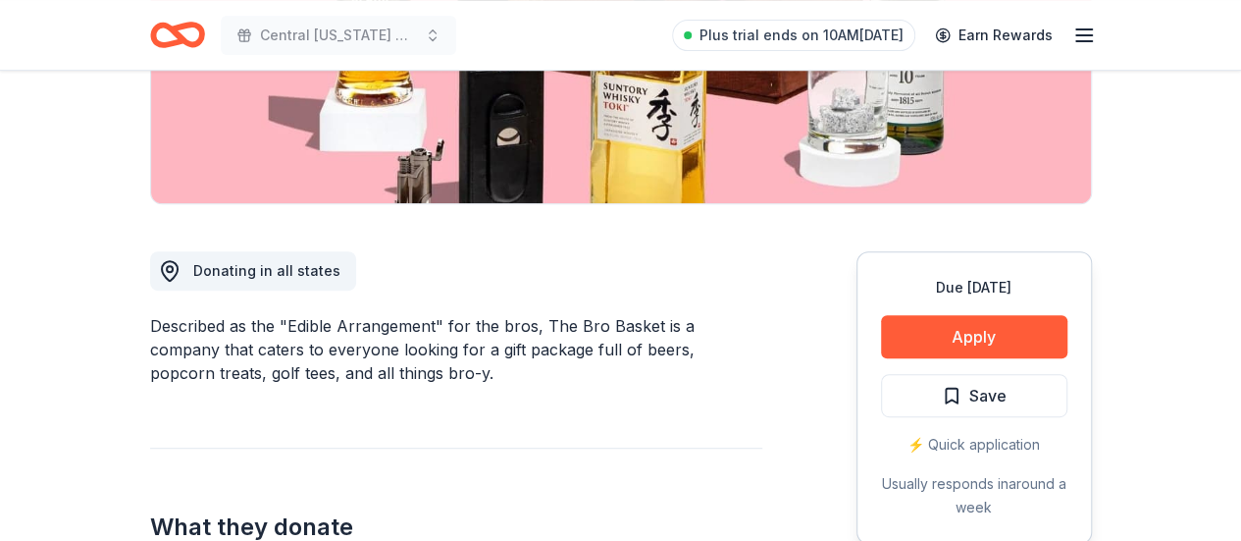
scroll to position [0, 0]
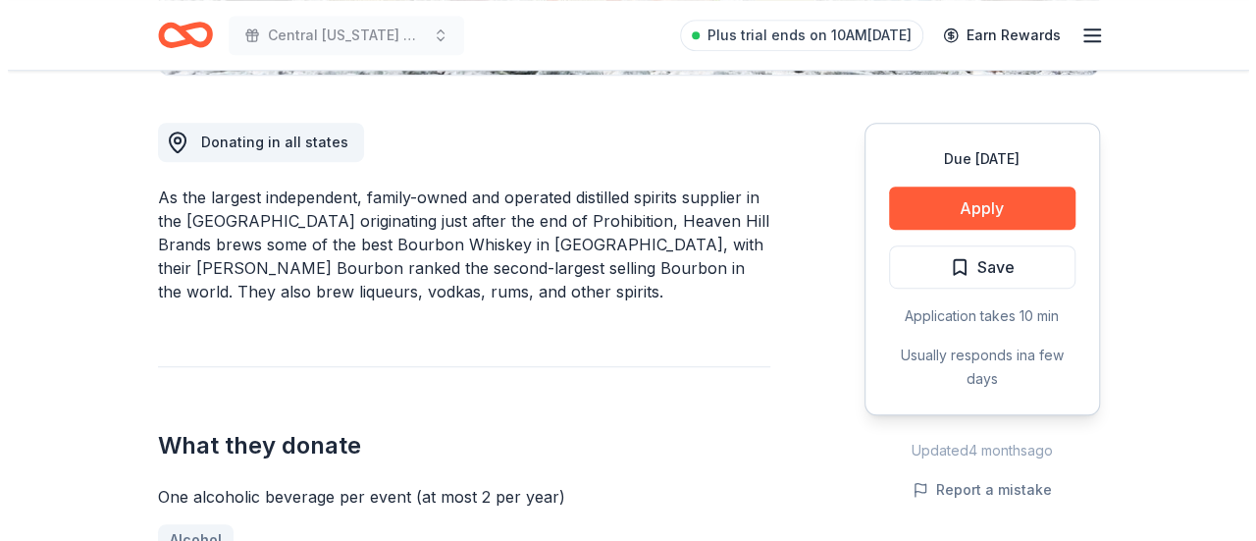
scroll to position [491, 0]
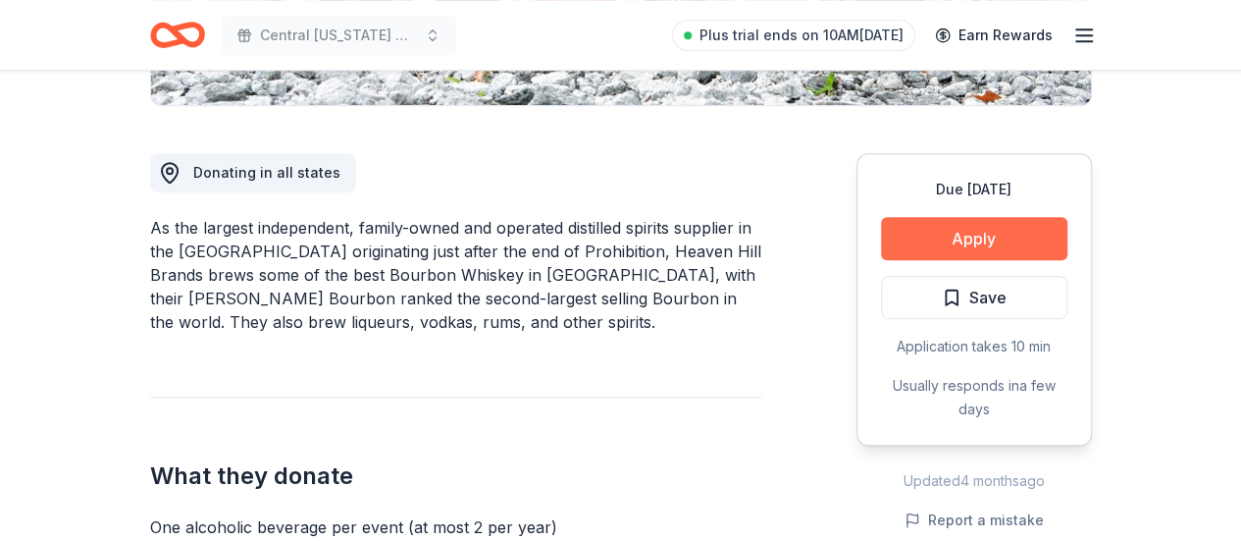
click at [960, 234] on button "Apply" at bounding box center [974, 238] width 186 height 43
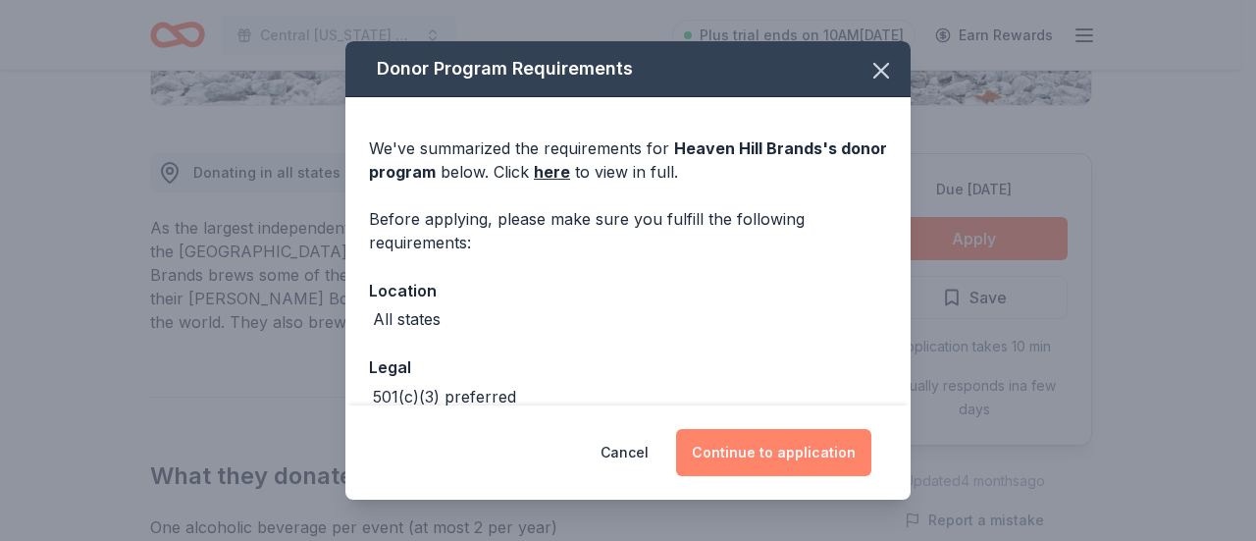
click at [732, 451] on button "Continue to application" at bounding box center [773, 452] width 195 height 47
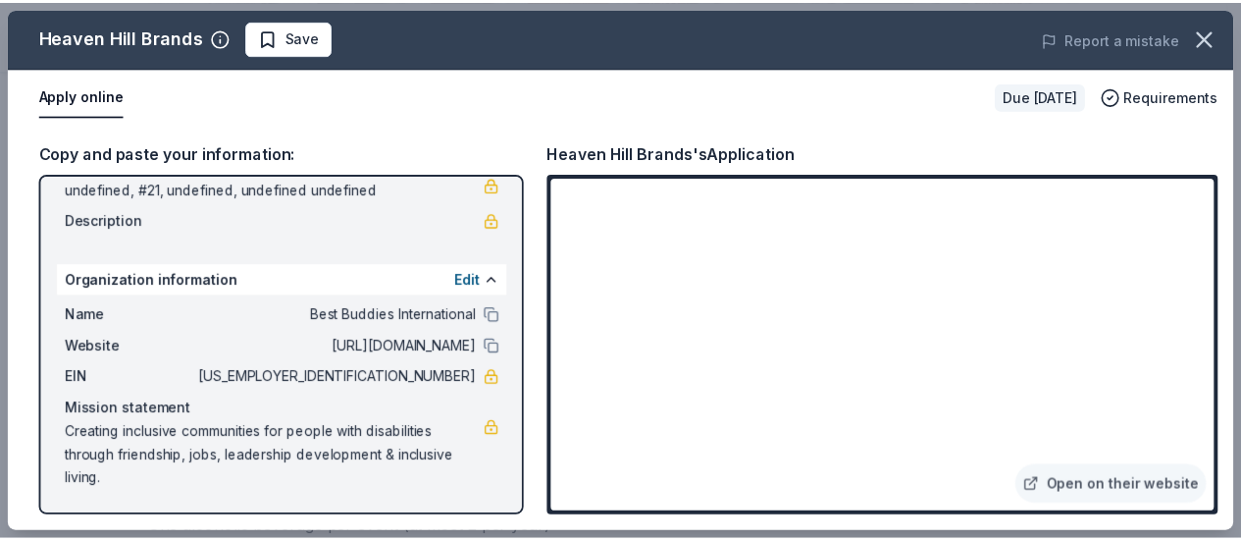
scroll to position [0, 0]
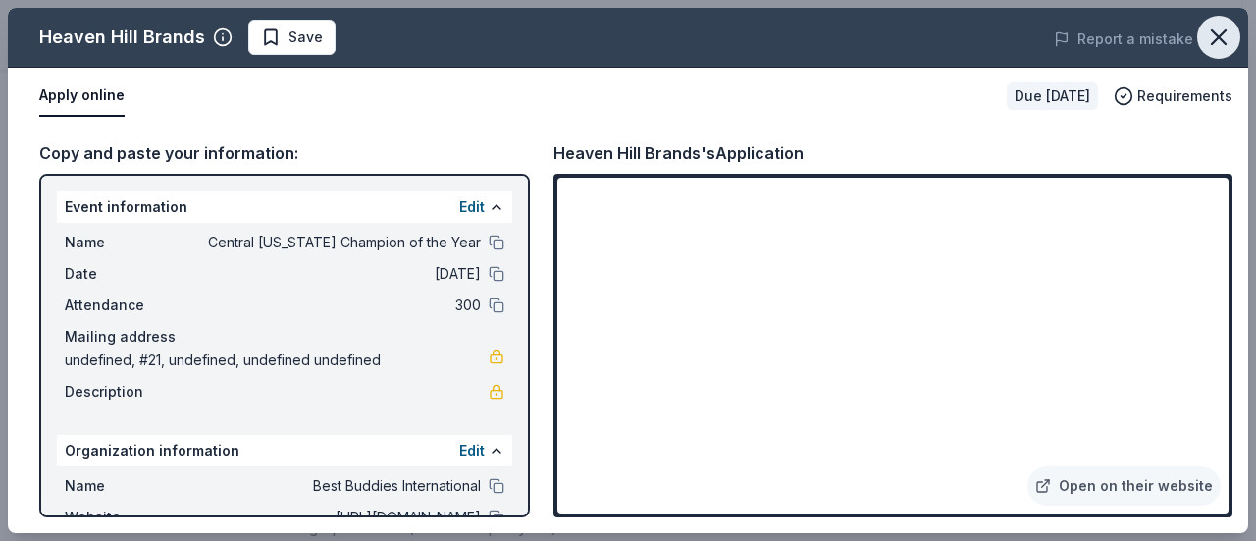
click at [1219, 34] on icon "button" at bounding box center [1218, 37] width 27 height 27
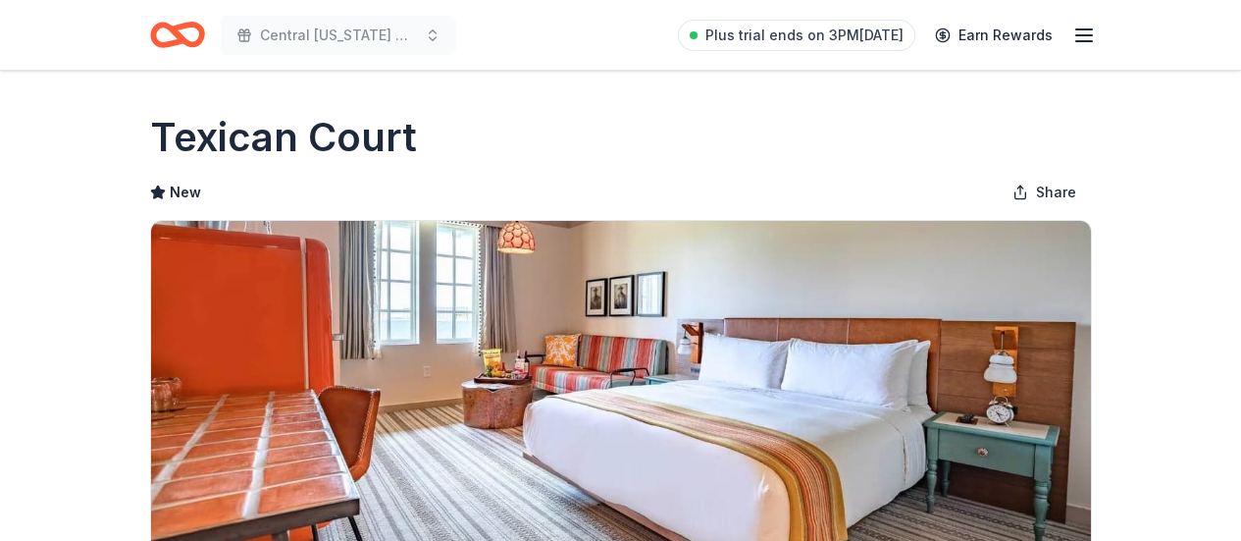
scroll to position [294, 0]
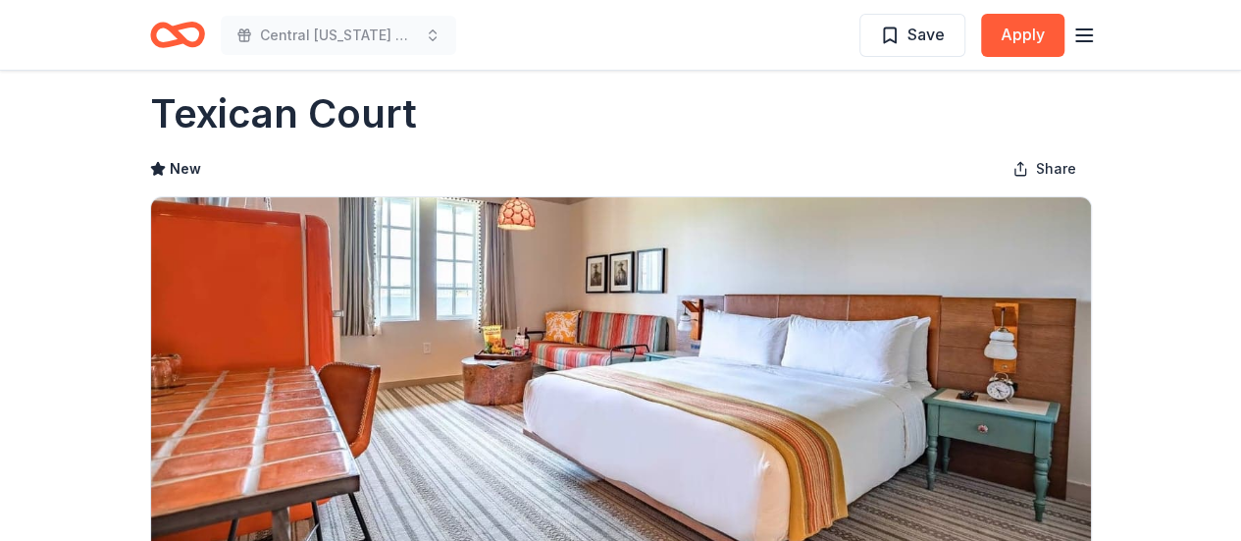
scroll to position [0, 0]
